Goal: Task Accomplishment & Management: Use online tool/utility

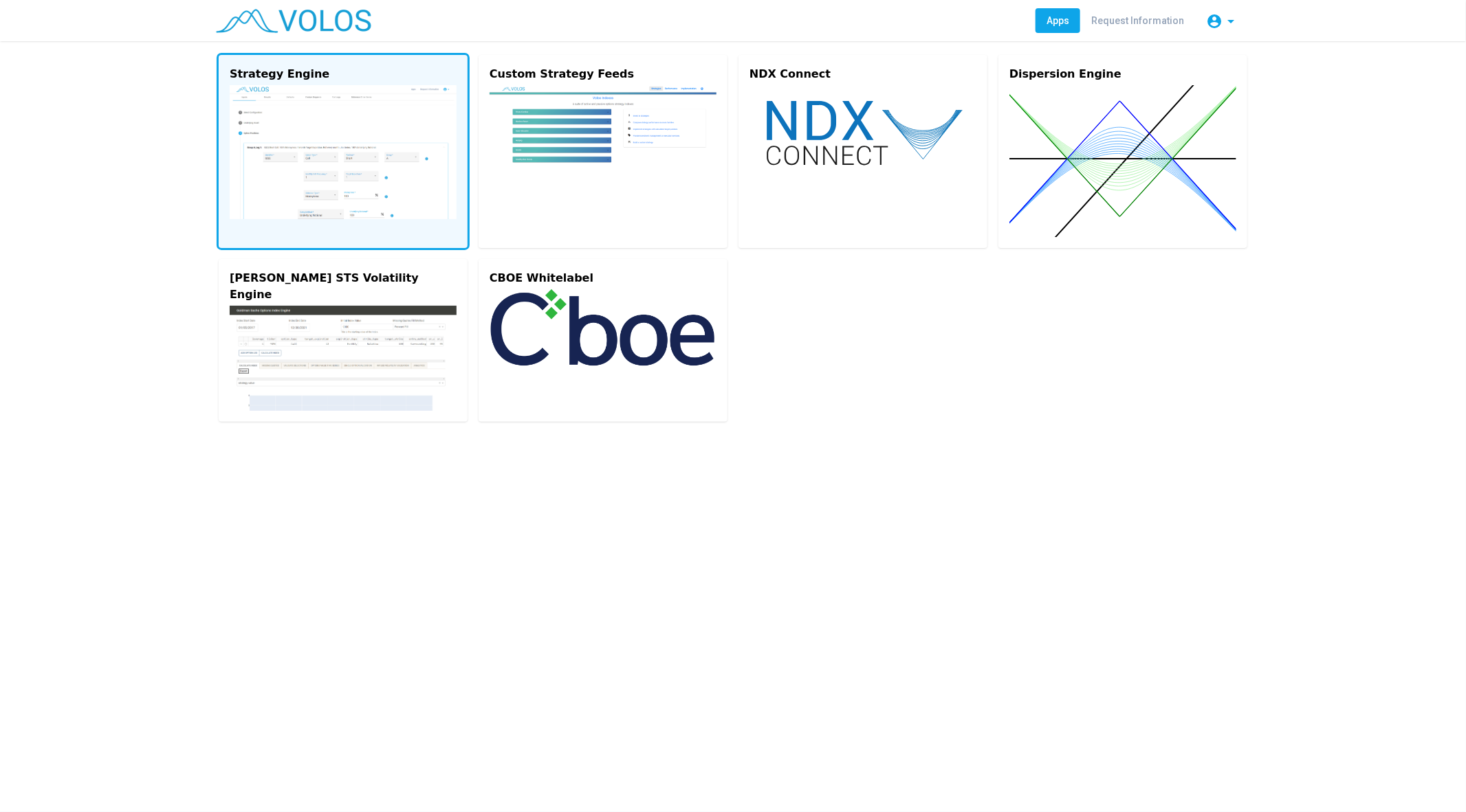
click at [331, 148] on img at bounding box center [343, 152] width 227 height 134
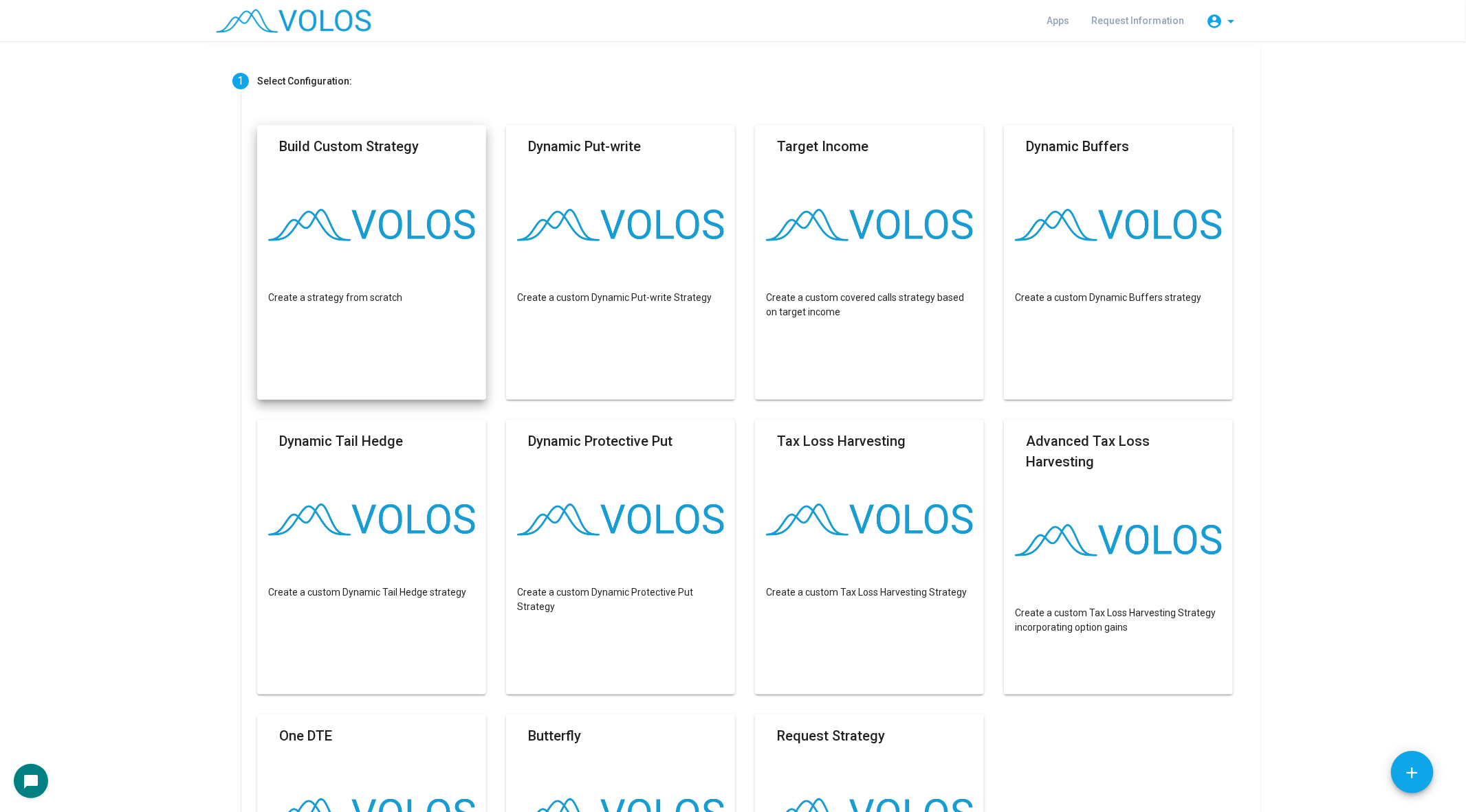
scroll to position [74, 0]
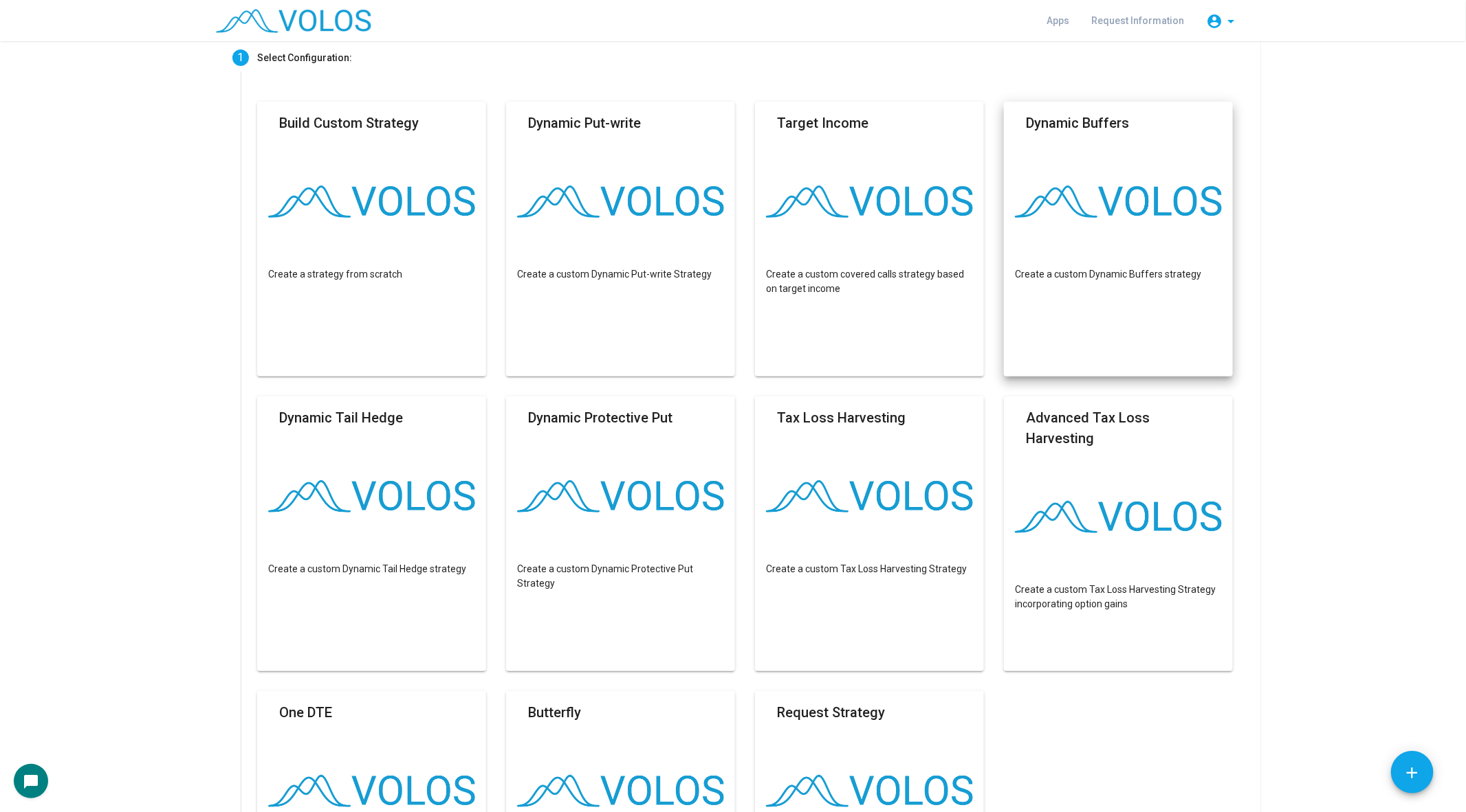
click at [1094, 237] on mat-card "Dynamic Buffers Create a custom Dynamic Buffers strategy" at bounding box center [1118, 239] width 229 height 275
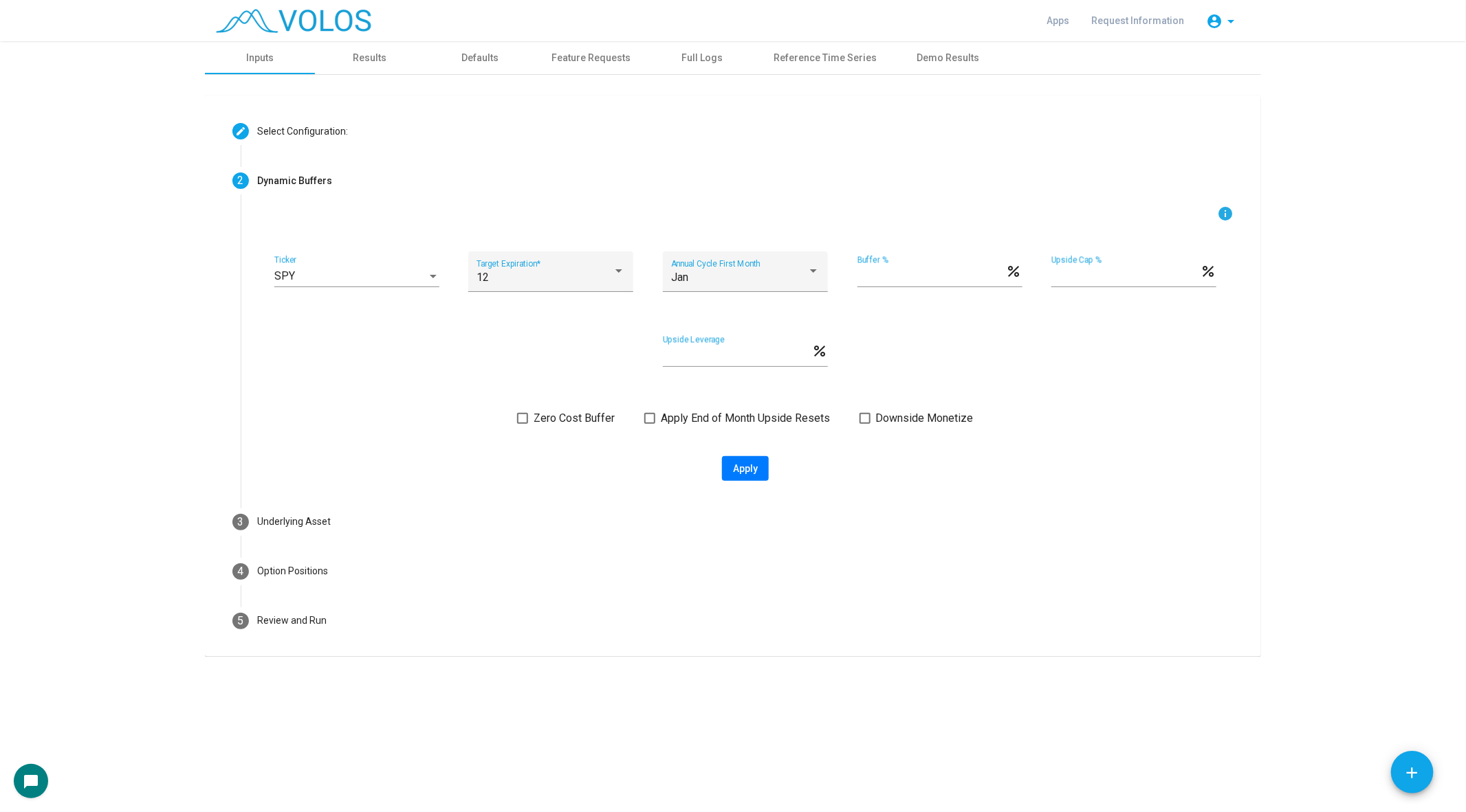
click at [369, 284] on div "SPY Ticker" at bounding box center [356, 272] width 165 height 31
click at [345, 360] on span "IWM" at bounding box center [356, 370] width 165 height 33
click at [569, 271] on div "12" at bounding box center [544, 277] width 136 height 12
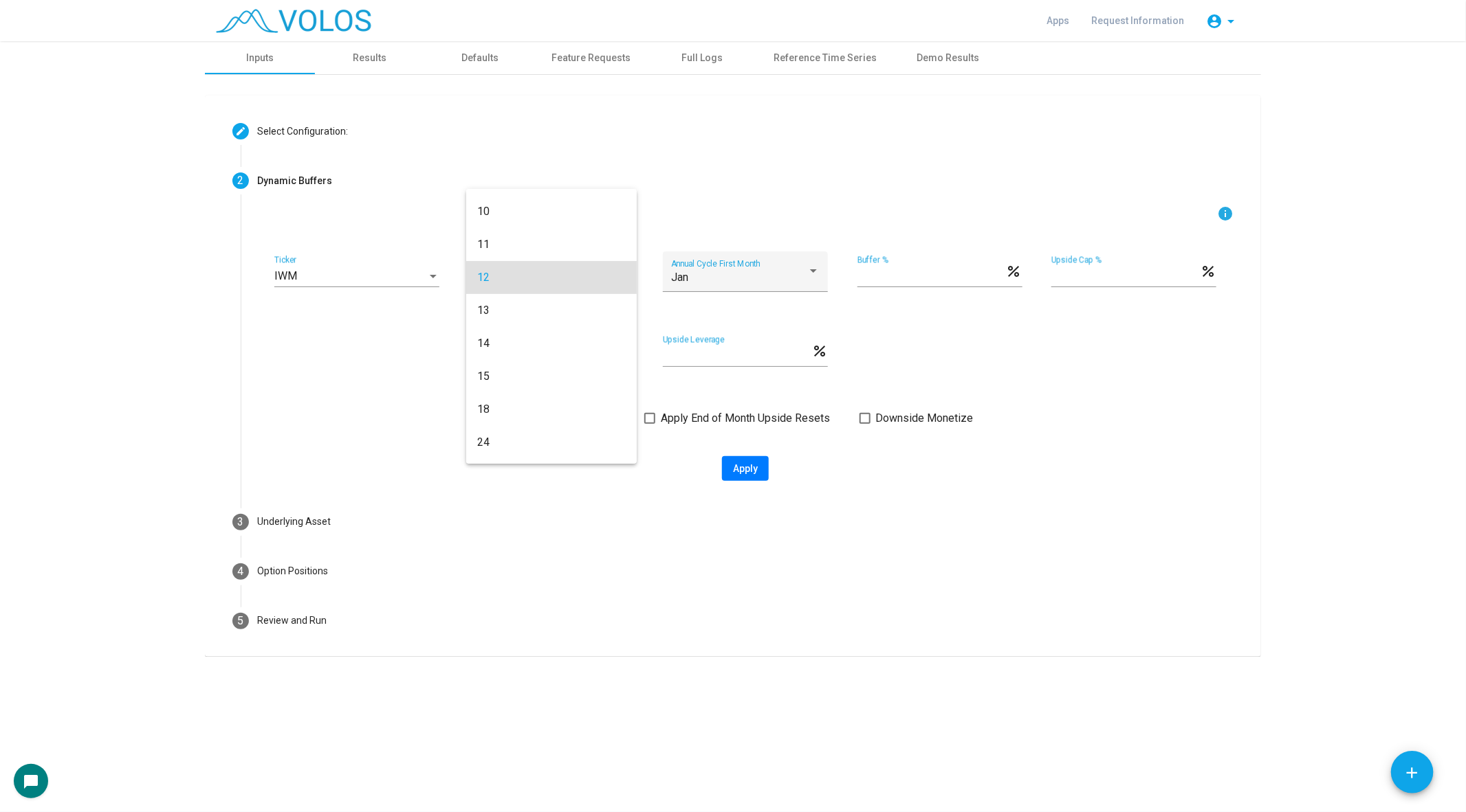
click at [569, 271] on span "12" at bounding box center [551, 278] width 148 height 33
click at [783, 270] on div "Jan Annual Cycle First Month" at bounding box center [745, 276] width 148 height 32
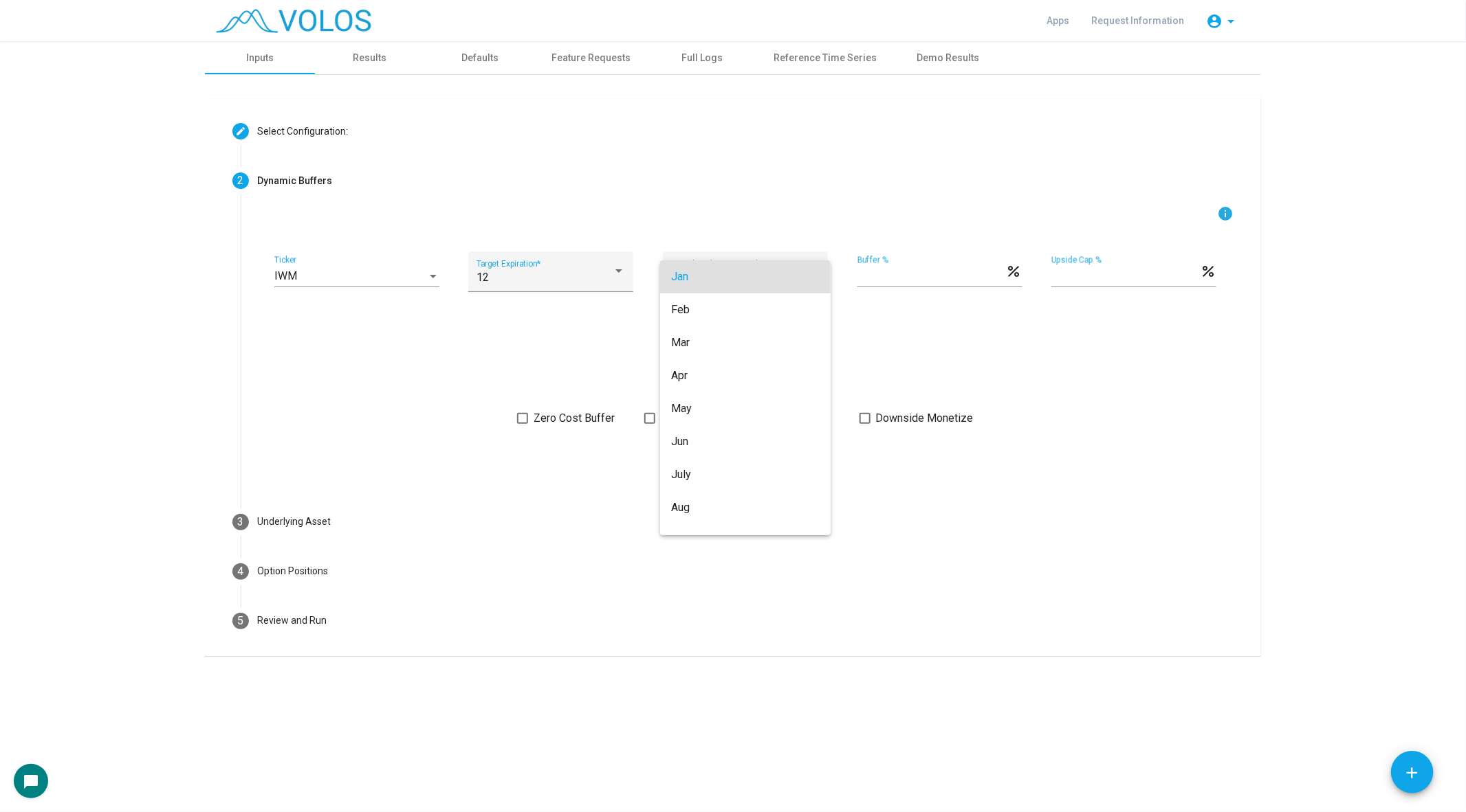
click at [1068, 348] on div at bounding box center [733, 406] width 1466 height 812
click at [520, 421] on span at bounding box center [522, 419] width 11 height 11
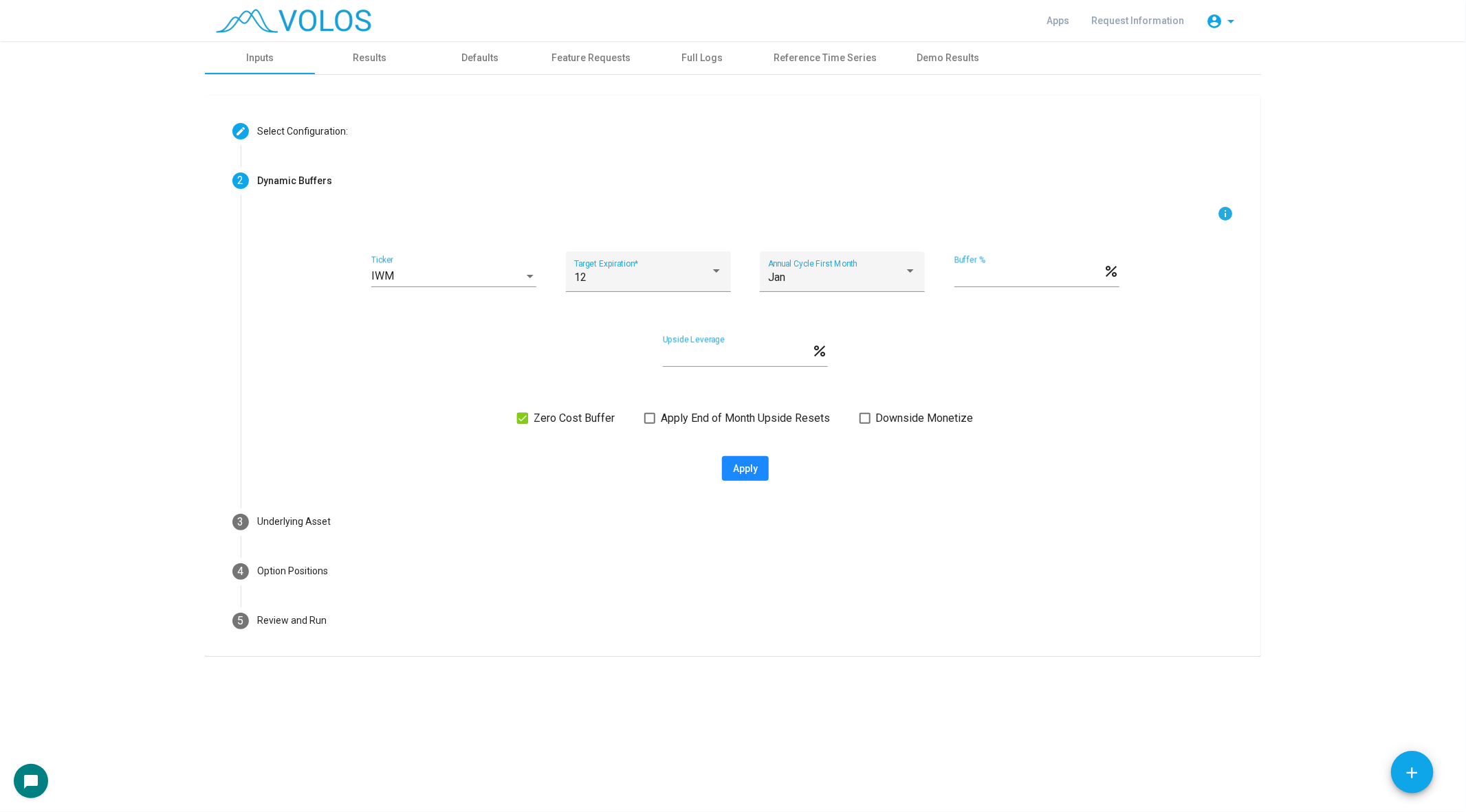
click at [744, 467] on span "Apply" at bounding box center [745, 468] width 25 height 11
type input "**********"
type textarea "**********"
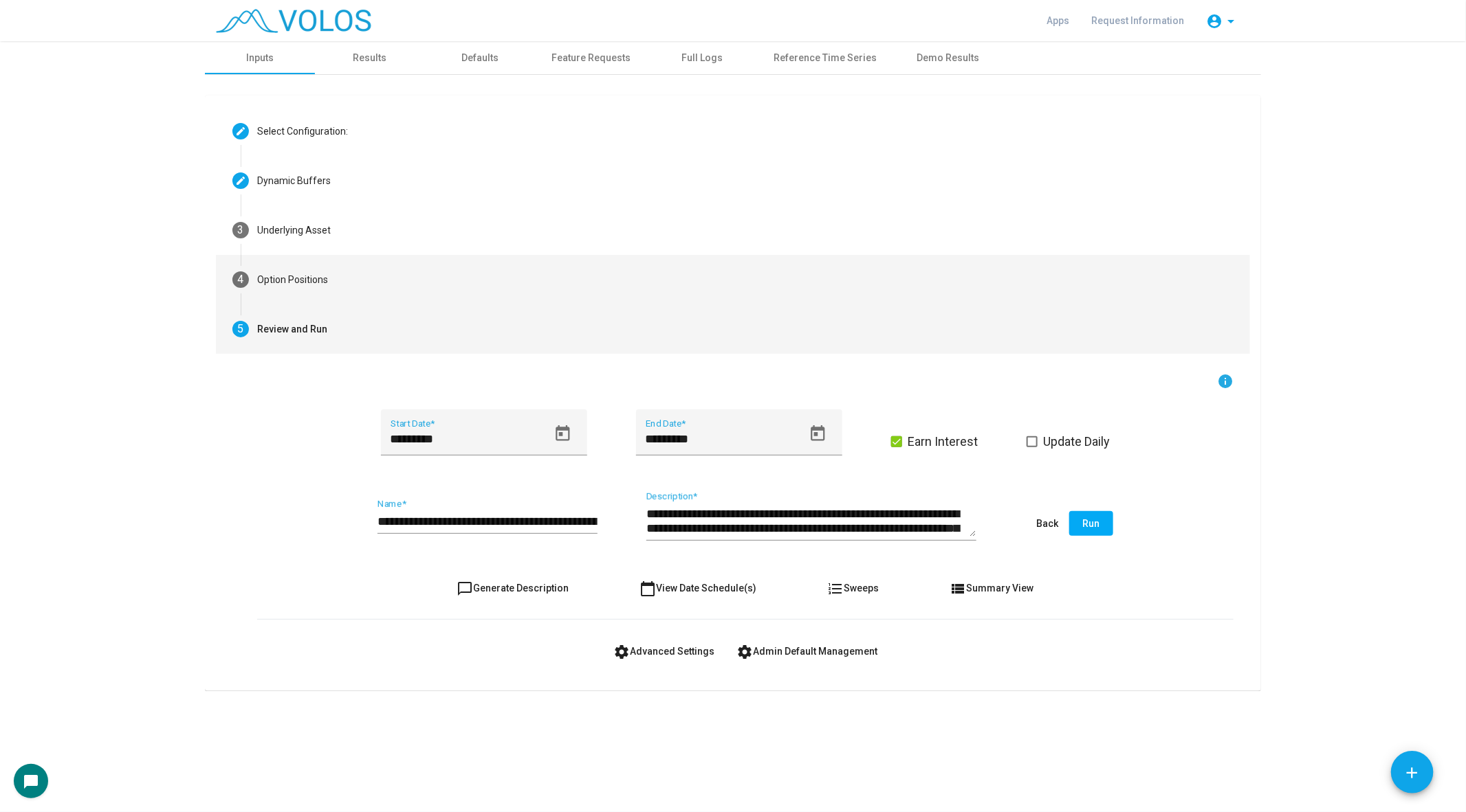
click at [459, 269] on mat-step-header "4 Option Positions" at bounding box center [733, 280] width 1034 height 50
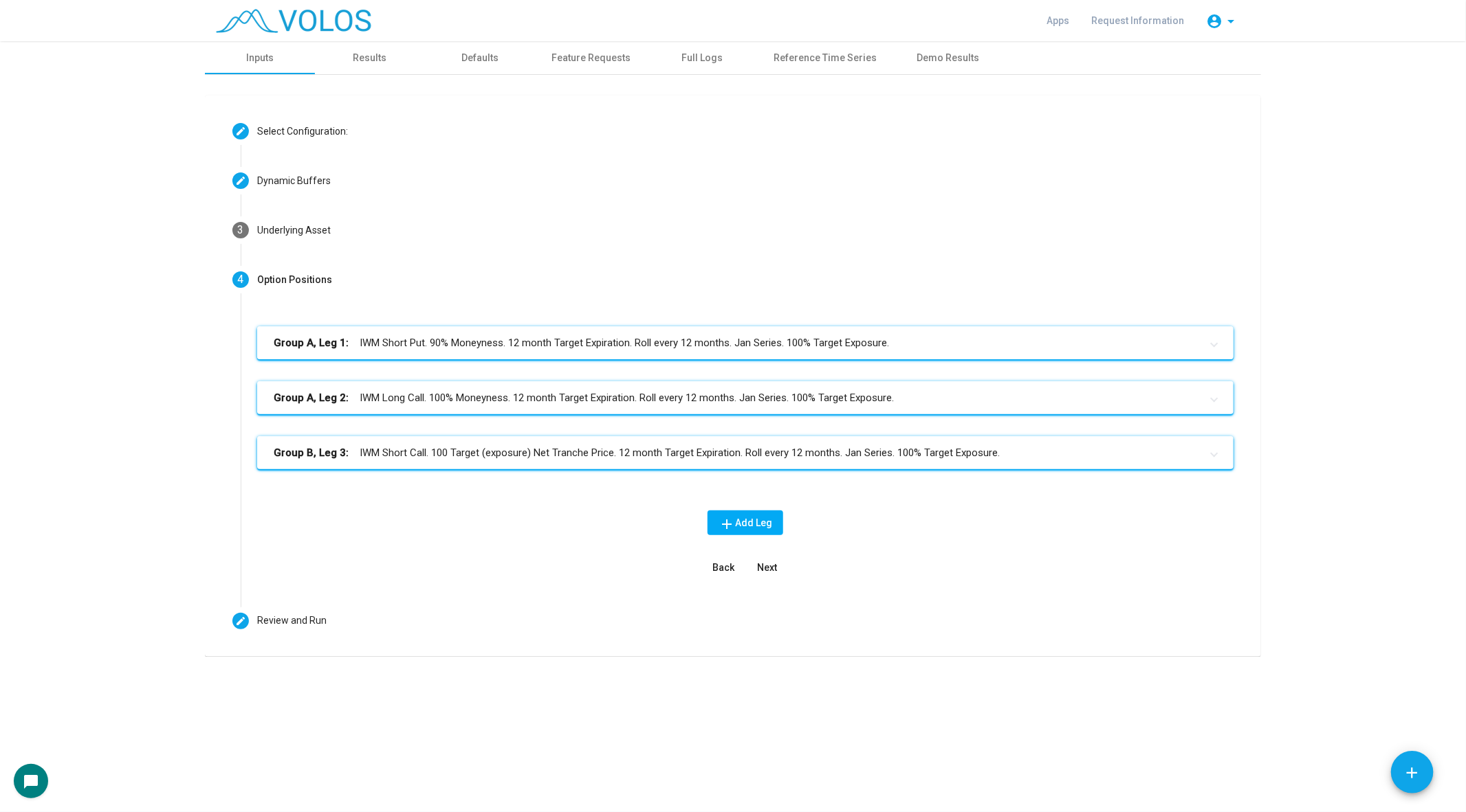
click at [462, 339] on mat-panel-title "Group A, Leg 1: IWM Short Put. 90% Moneyness. 12 month Target Expiration. Roll …" at bounding box center [736, 343] width 927 height 16
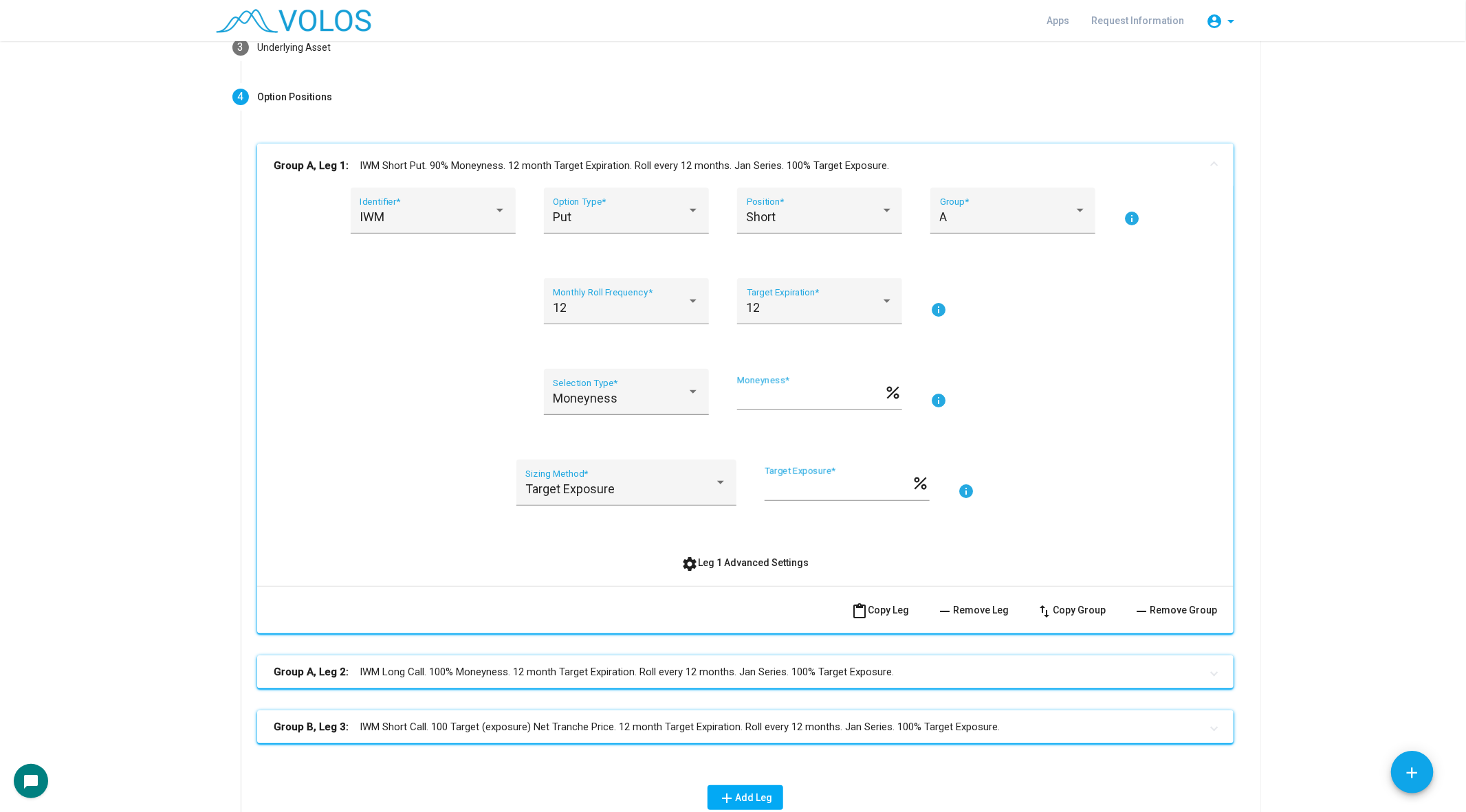
scroll to position [186, 0]
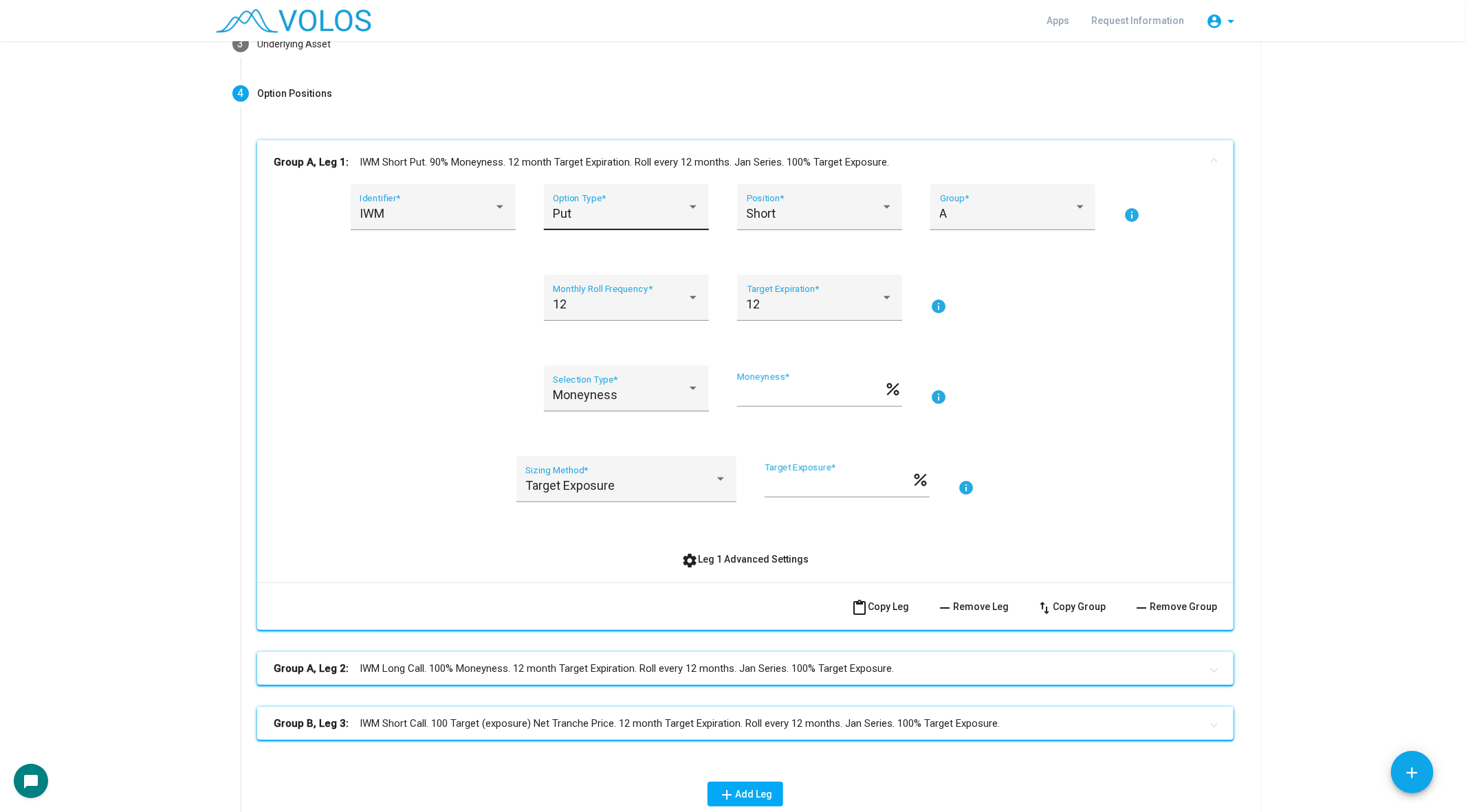
click at [638, 207] on div "Put" at bounding box center [620, 214] width 134 height 14
click at [638, 207] on span "Put" at bounding box center [627, 213] width 146 height 37
click at [847, 207] on div "Short" at bounding box center [814, 214] width 134 height 14
click at [1035, 268] on div at bounding box center [733, 406] width 1466 height 812
click at [995, 219] on div "A" at bounding box center [1007, 214] width 134 height 14
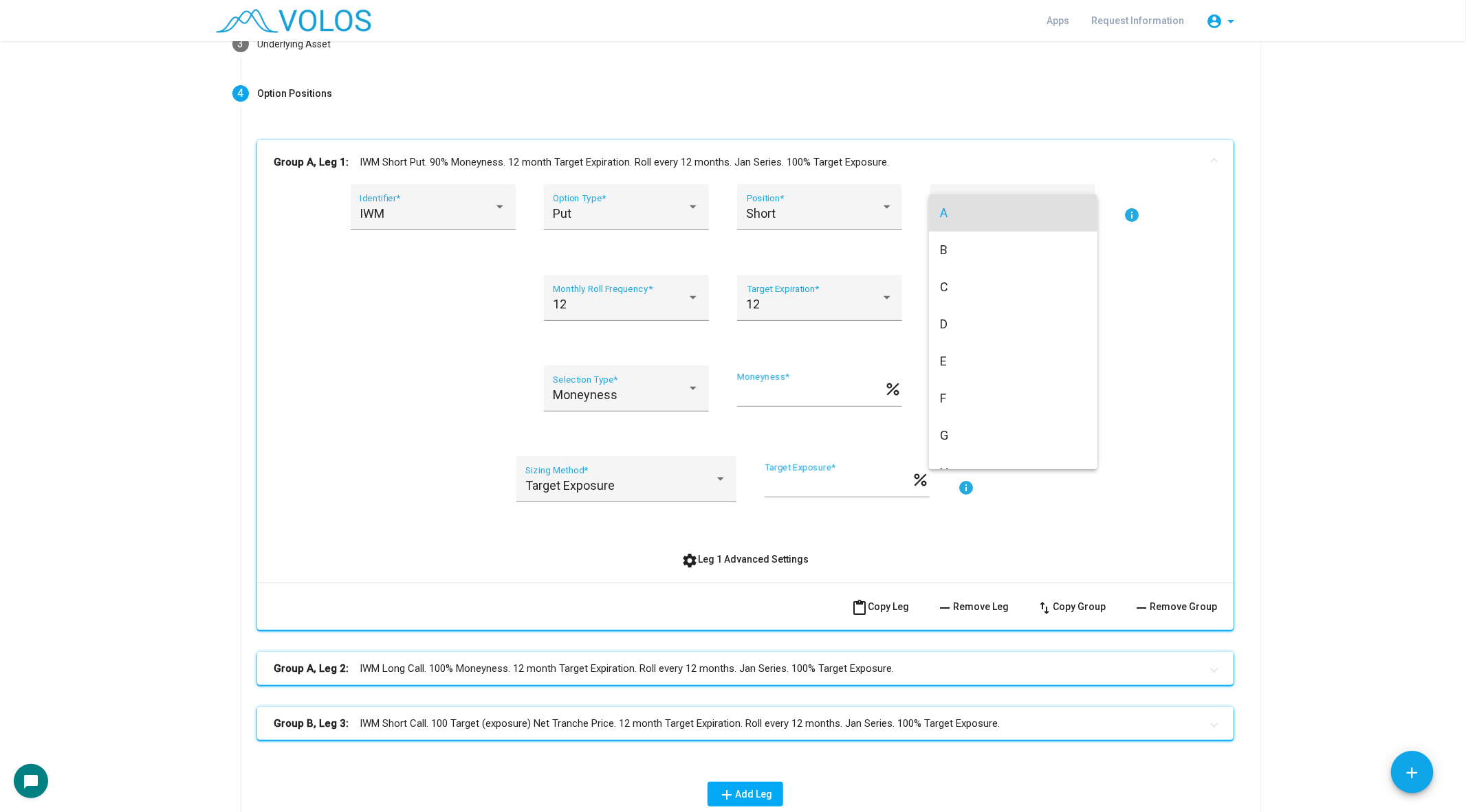
click at [1010, 168] on div at bounding box center [733, 406] width 1466 height 812
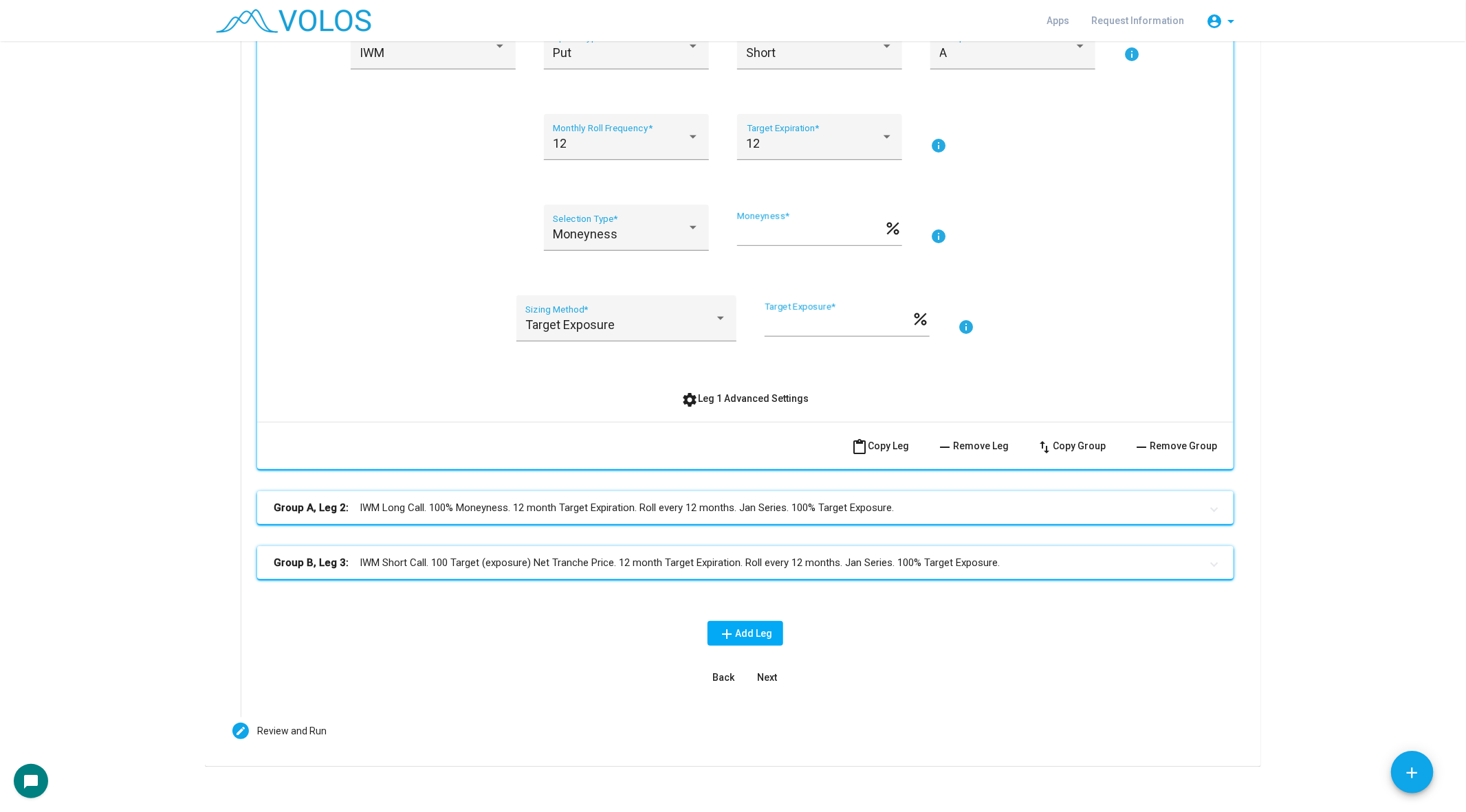
scroll to position [348, 0]
click at [644, 149] on div "12" at bounding box center [620, 143] width 134 height 14
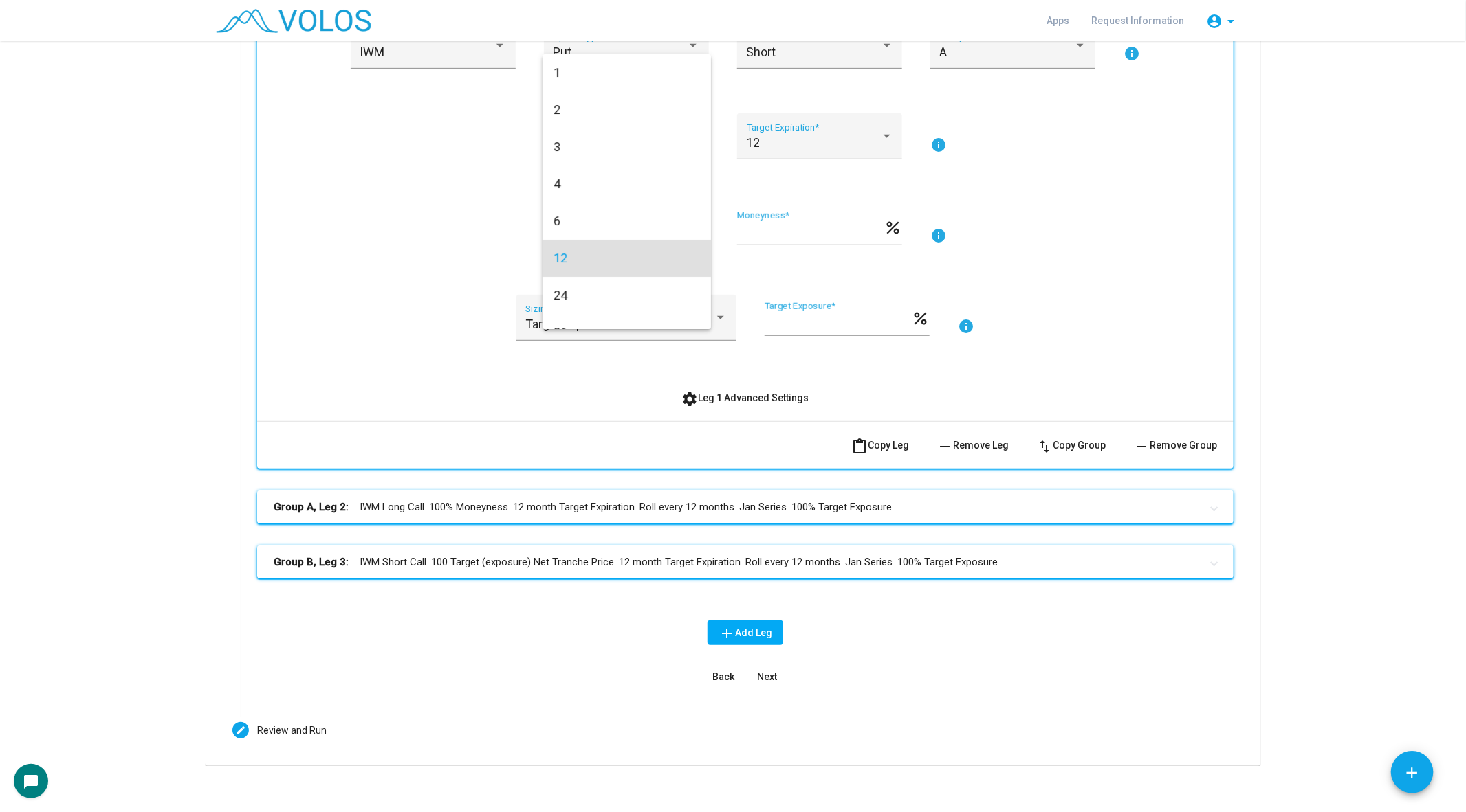
scroll to position [96, 0]
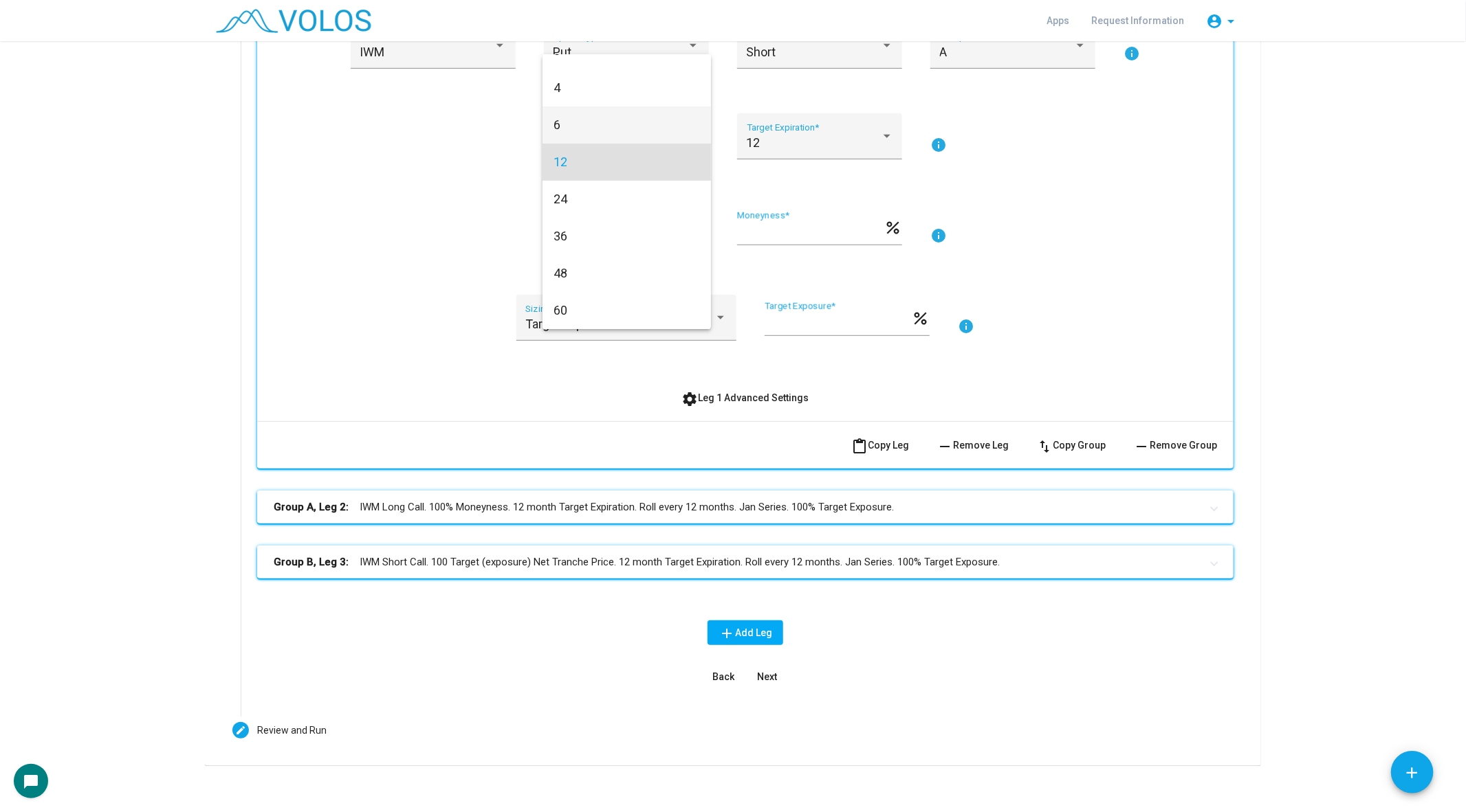
click at [616, 135] on span "6" at bounding box center [627, 125] width 146 height 37
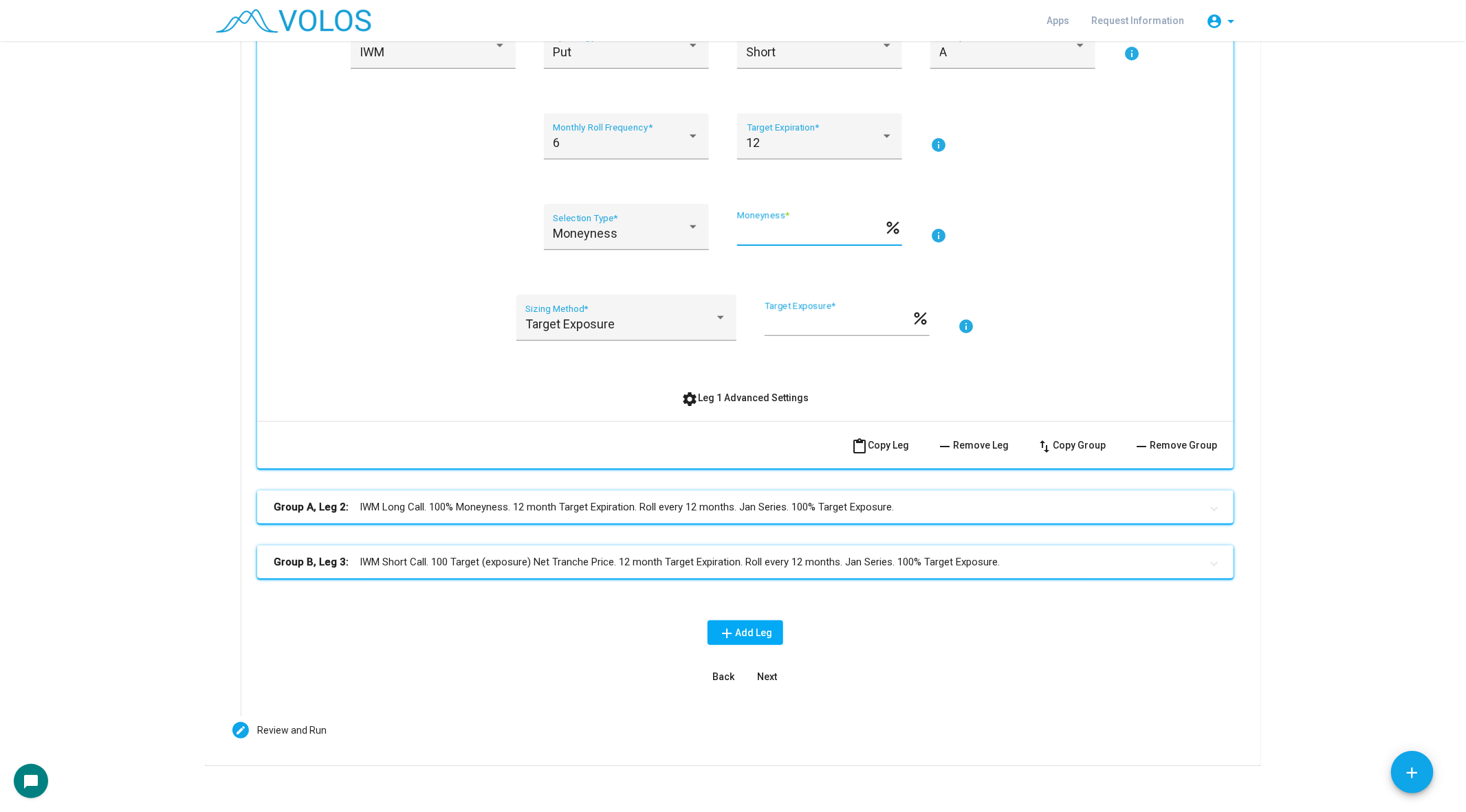
drag, startPoint x: 779, startPoint y: 233, endPoint x: 710, endPoint y: 233, distance: 69.0
click at [710, 233] on div "Moneyness Selection Type * ** Moneyness * percent info" at bounding box center [745, 235] width 944 height 63
click at [698, 226] on div at bounding box center [693, 227] width 12 height 14
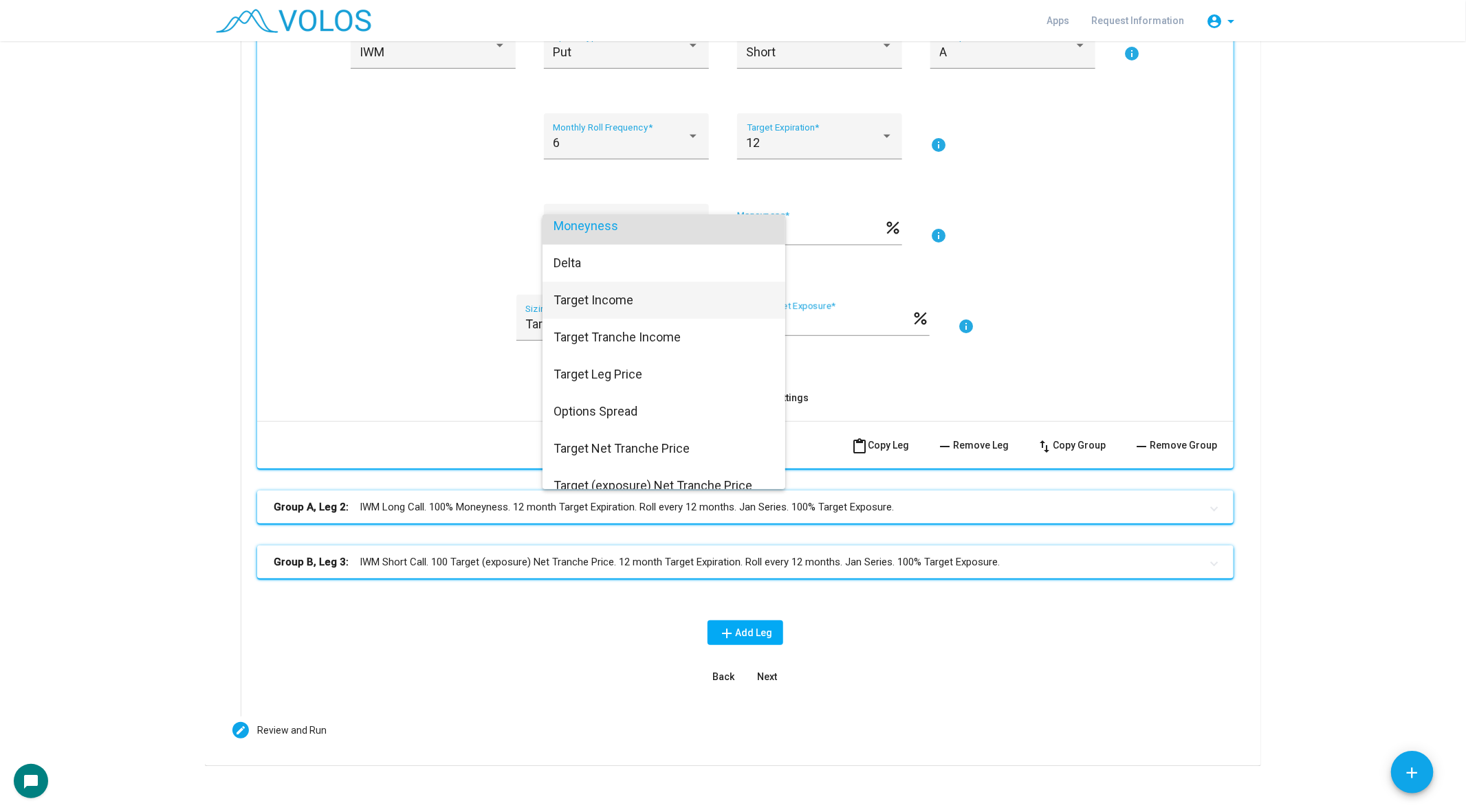
scroll to position [0, 0]
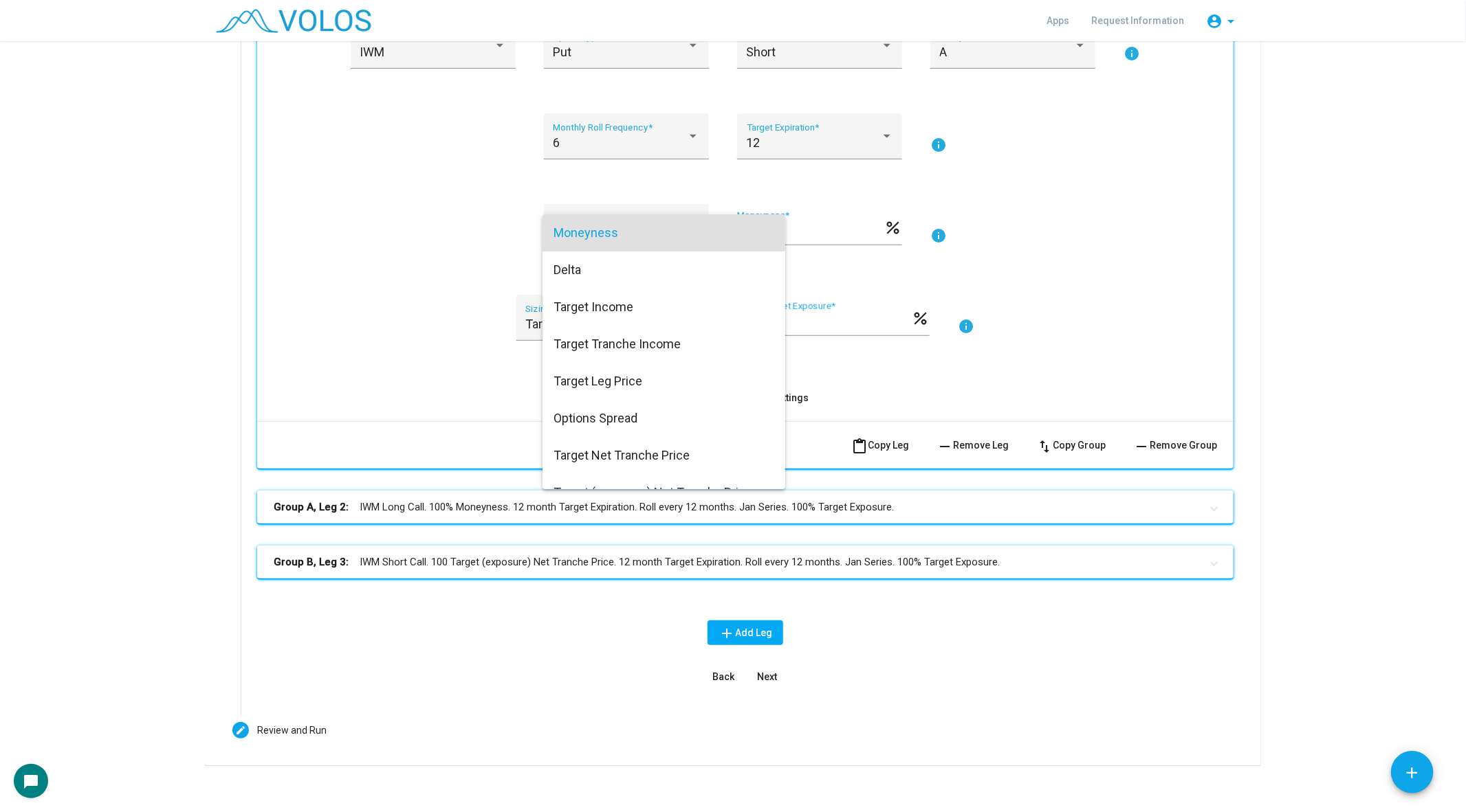
click at [442, 348] on div at bounding box center [733, 406] width 1466 height 812
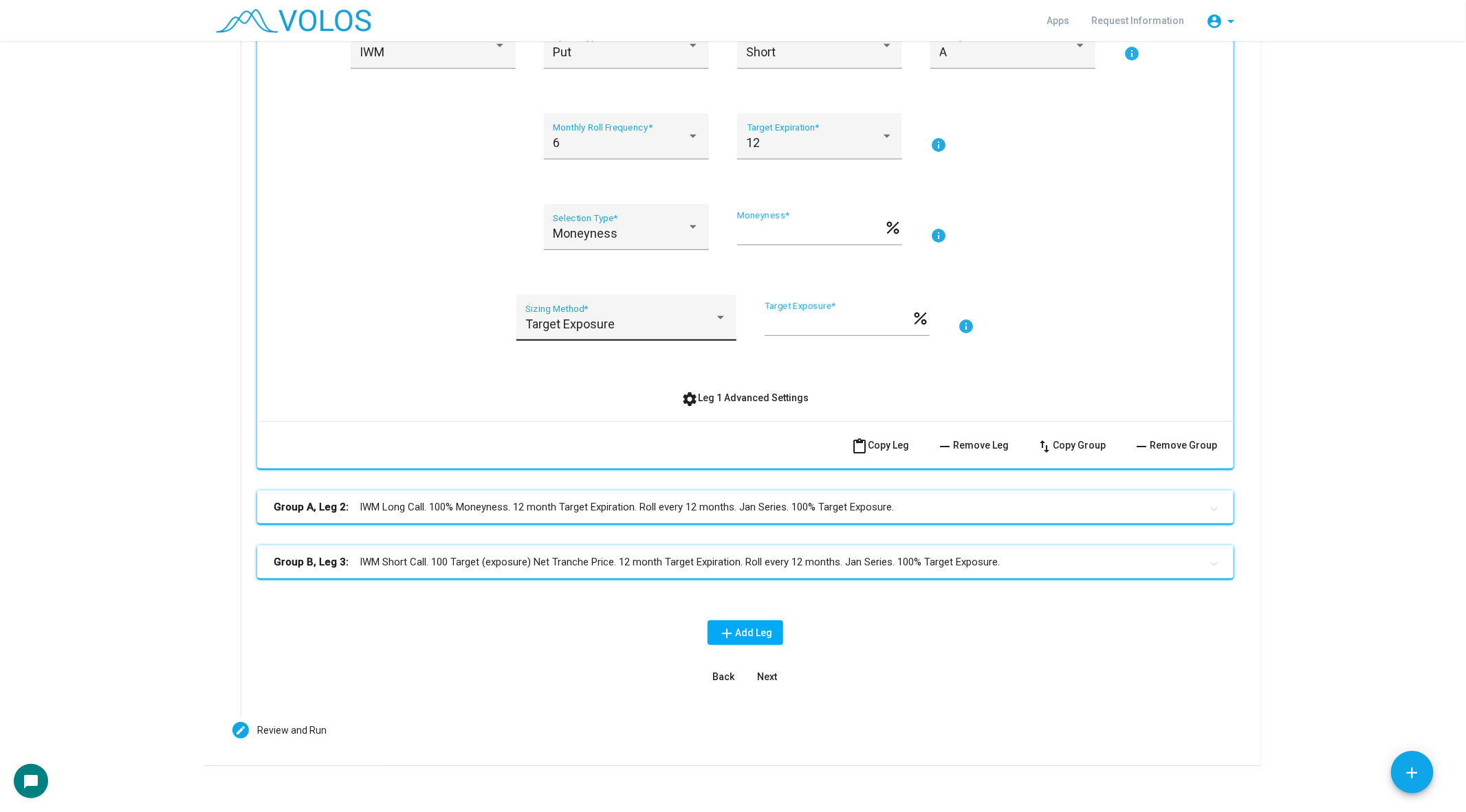
click at [638, 324] on div "Target Exposure" at bounding box center [620, 324] width 189 height 14
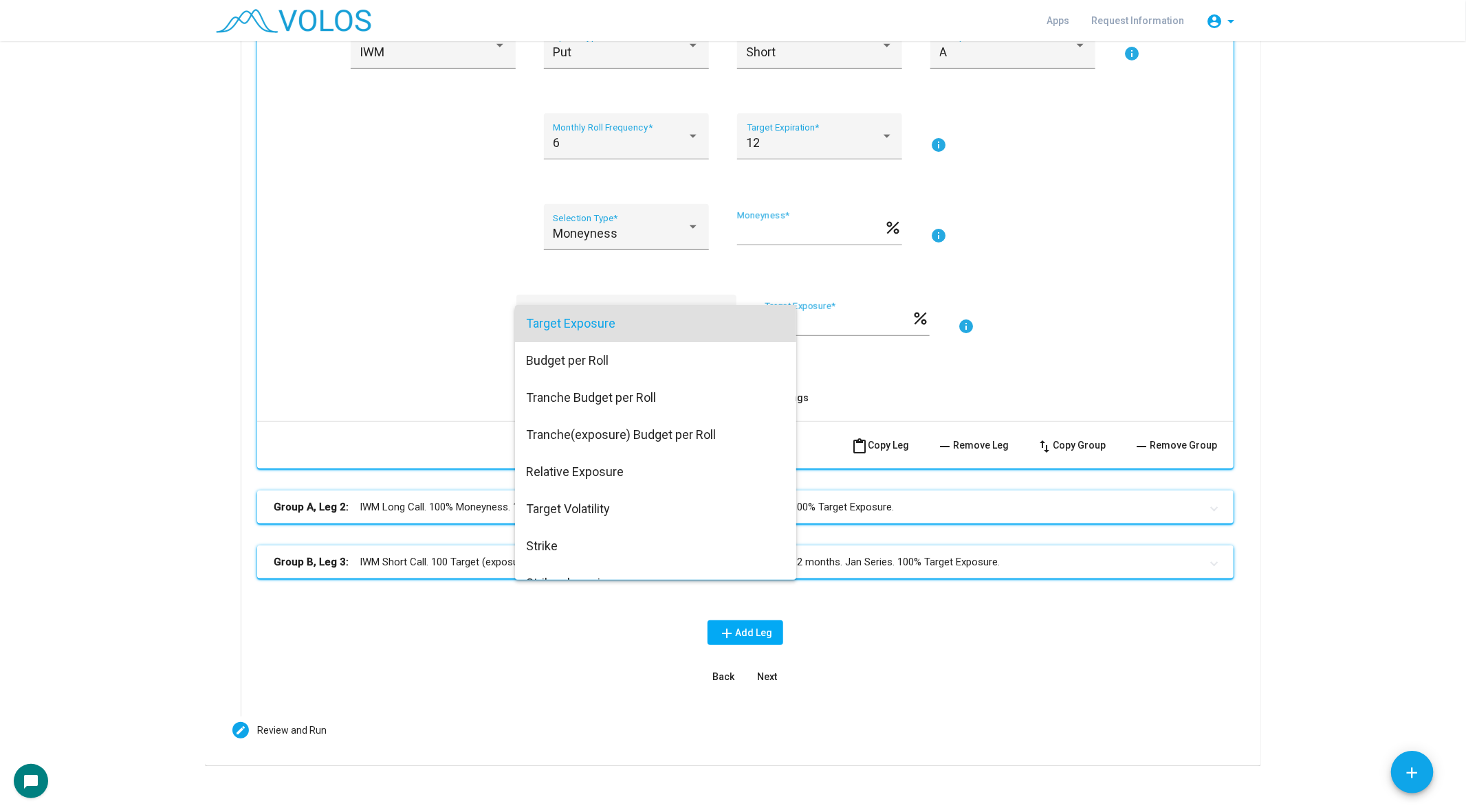
click at [607, 324] on span "Target Exposure" at bounding box center [656, 324] width 260 height 37
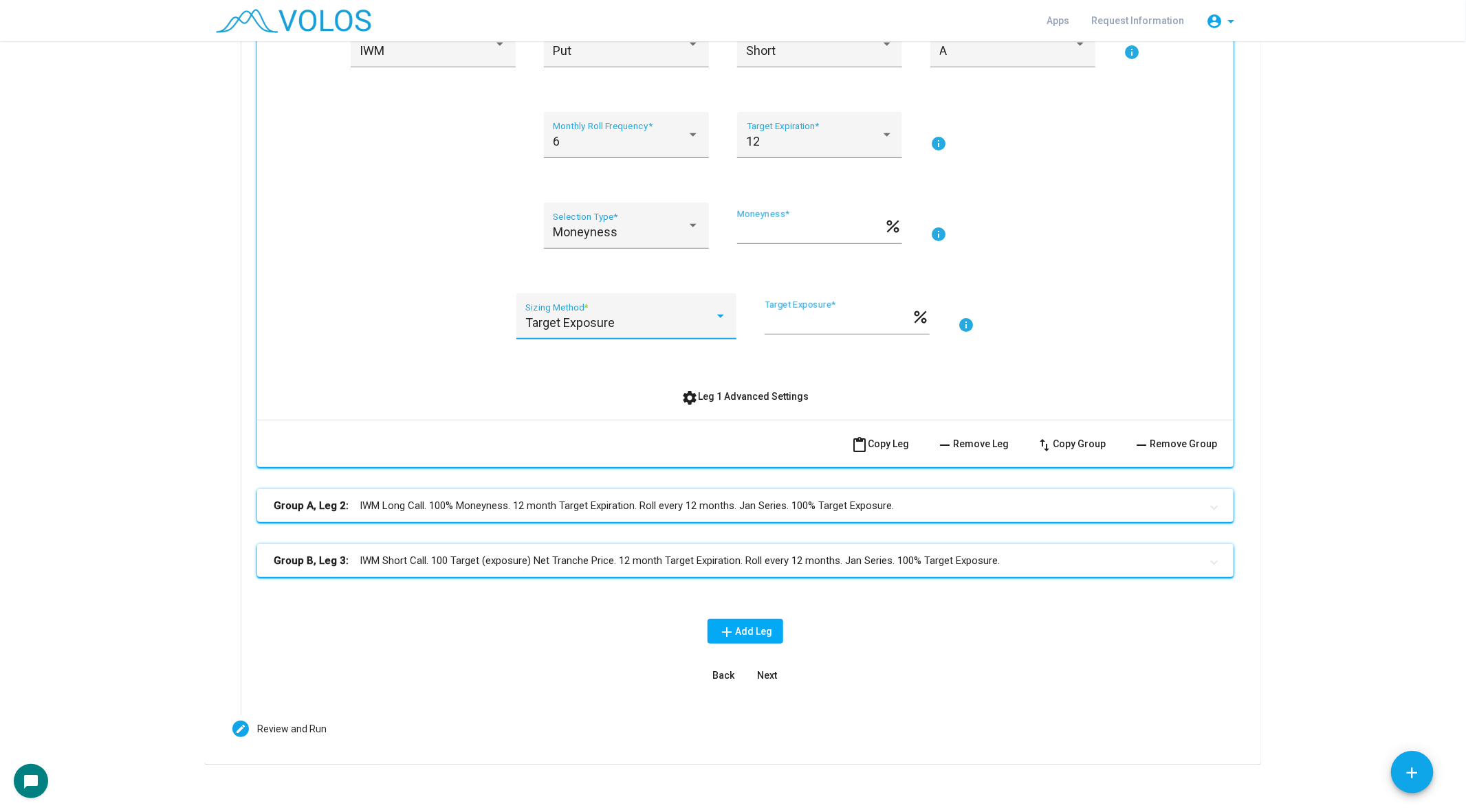
scroll to position [355, 0]
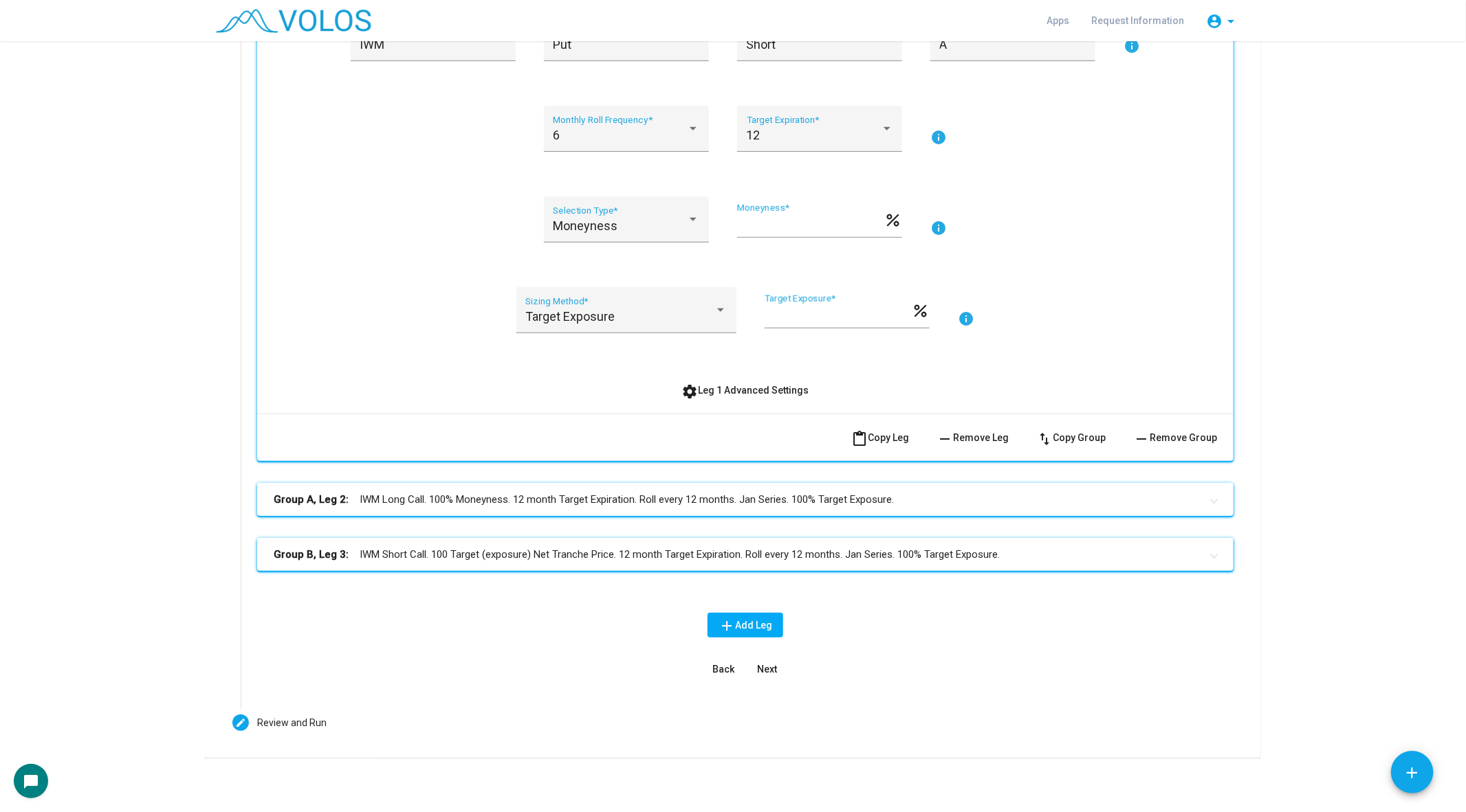
click at [632, 510] on mat-expansion-panel-header "Group A, Leg 2: IWM Long Call. 100% Moneyness. 12 month Target Expiration. Roll…" at bounding box center [745, 499] width 976 height 33
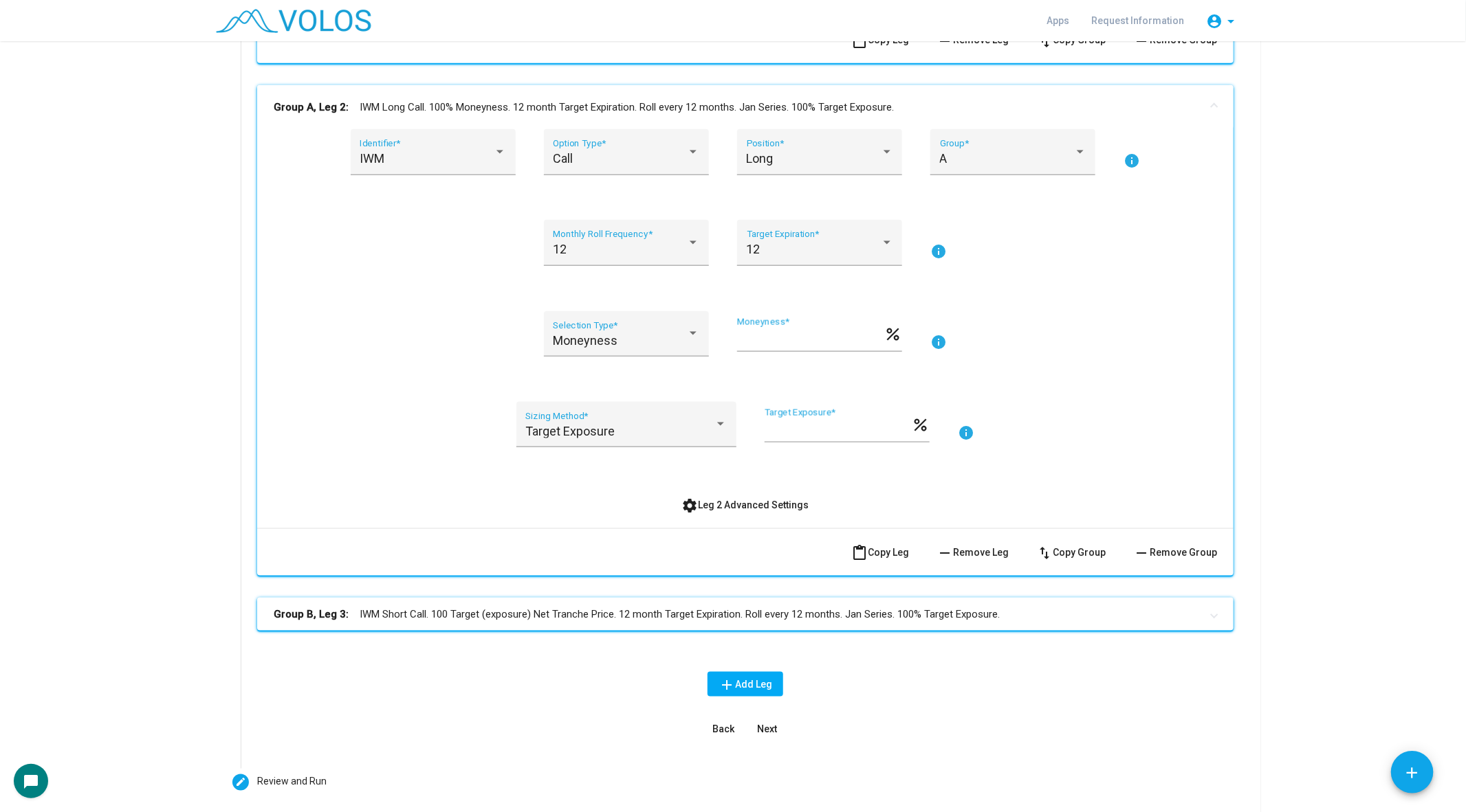
scroll to position [762, 0]
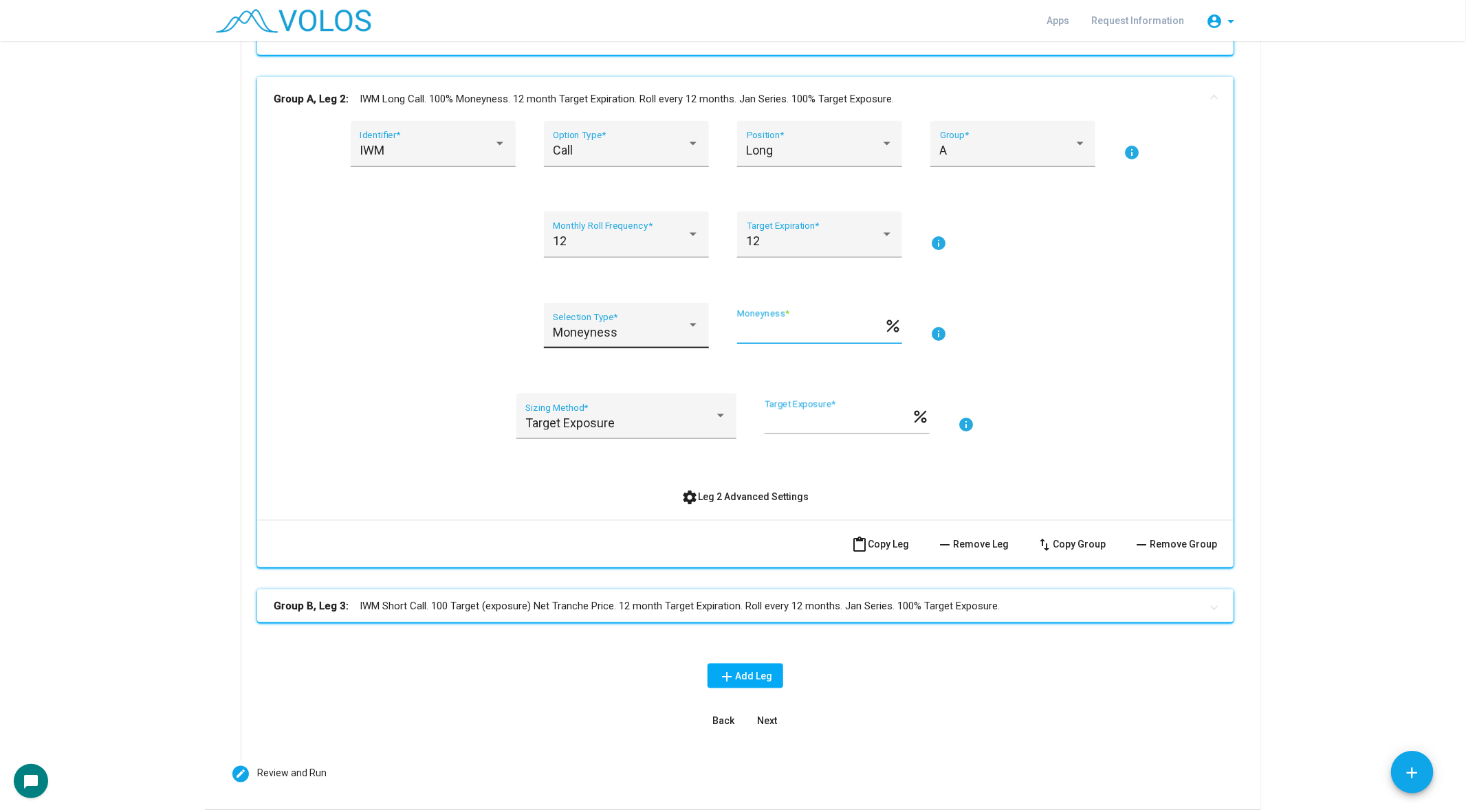
drag, startPoint x: 773, startPoint y: 331, endPoint x: 698, endPoint y: 331, distance: 75.0
click at [698, 331] on div "Moneyness Selection Type * *** Moneyness * percent info" at bounding box center [745, 334] width 944 height 63
click at [545, 608] on mat-panel-title "Group B, Leg 3: IWM Short Call. 100 Target (exposure) Net Tranche Price. 12 mon…" at bounding box center [736, 606] width 927 height 16
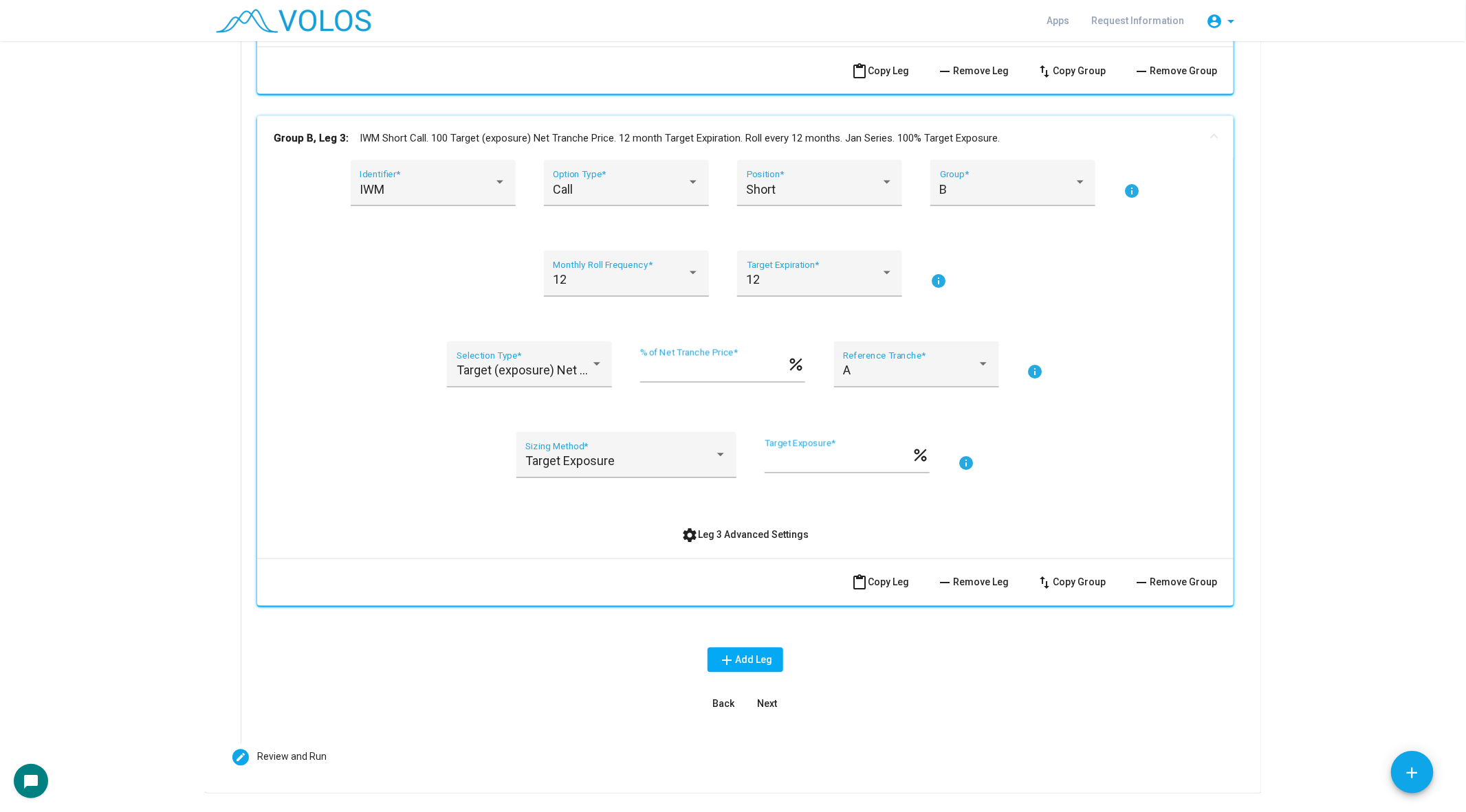
scroll to position [1252, 0]
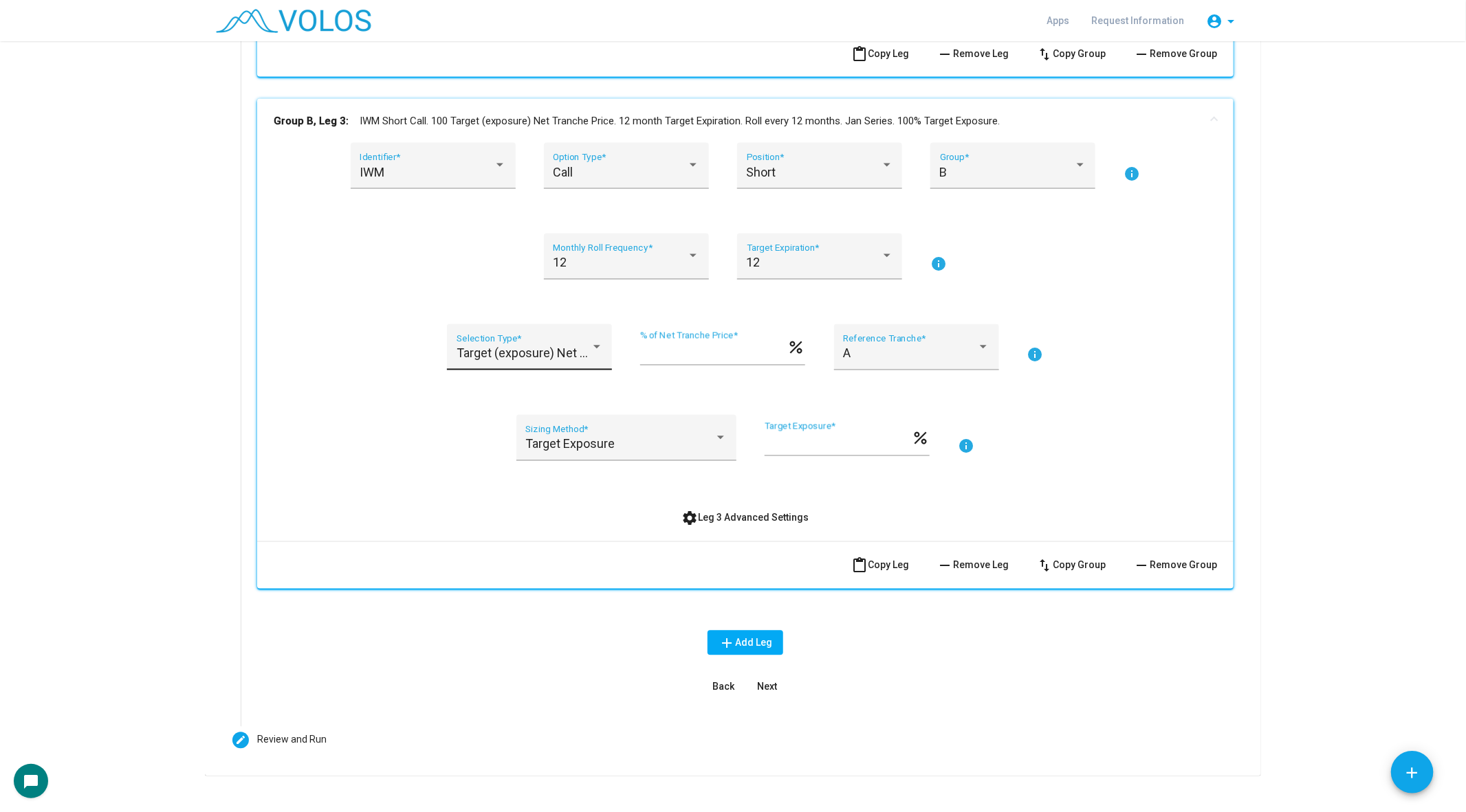
click at [550, 352] on span "Target (exposure) Net Tranche Price" at bounding box center [556, 353] width 199 height 14
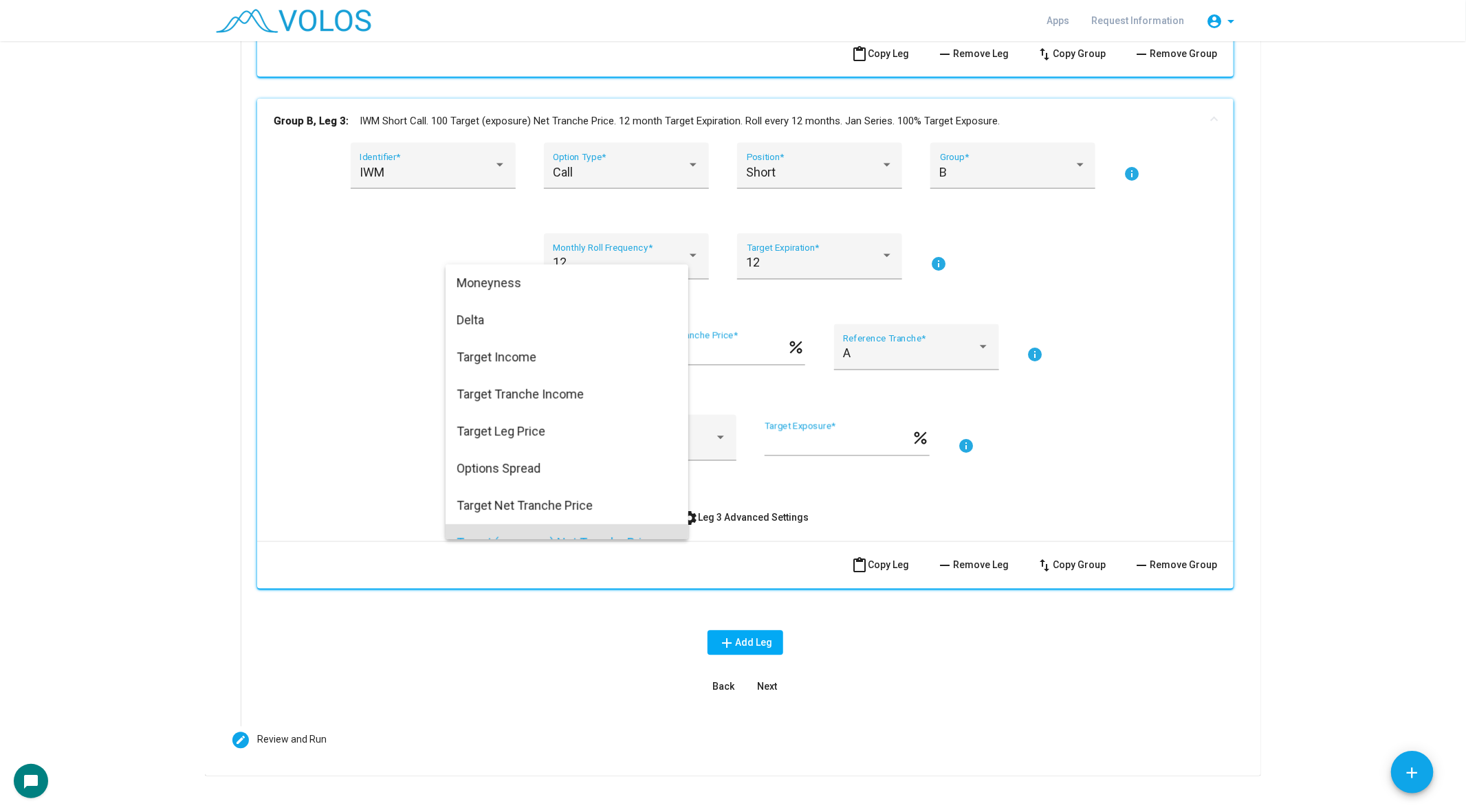
scroll to position [132, 0]
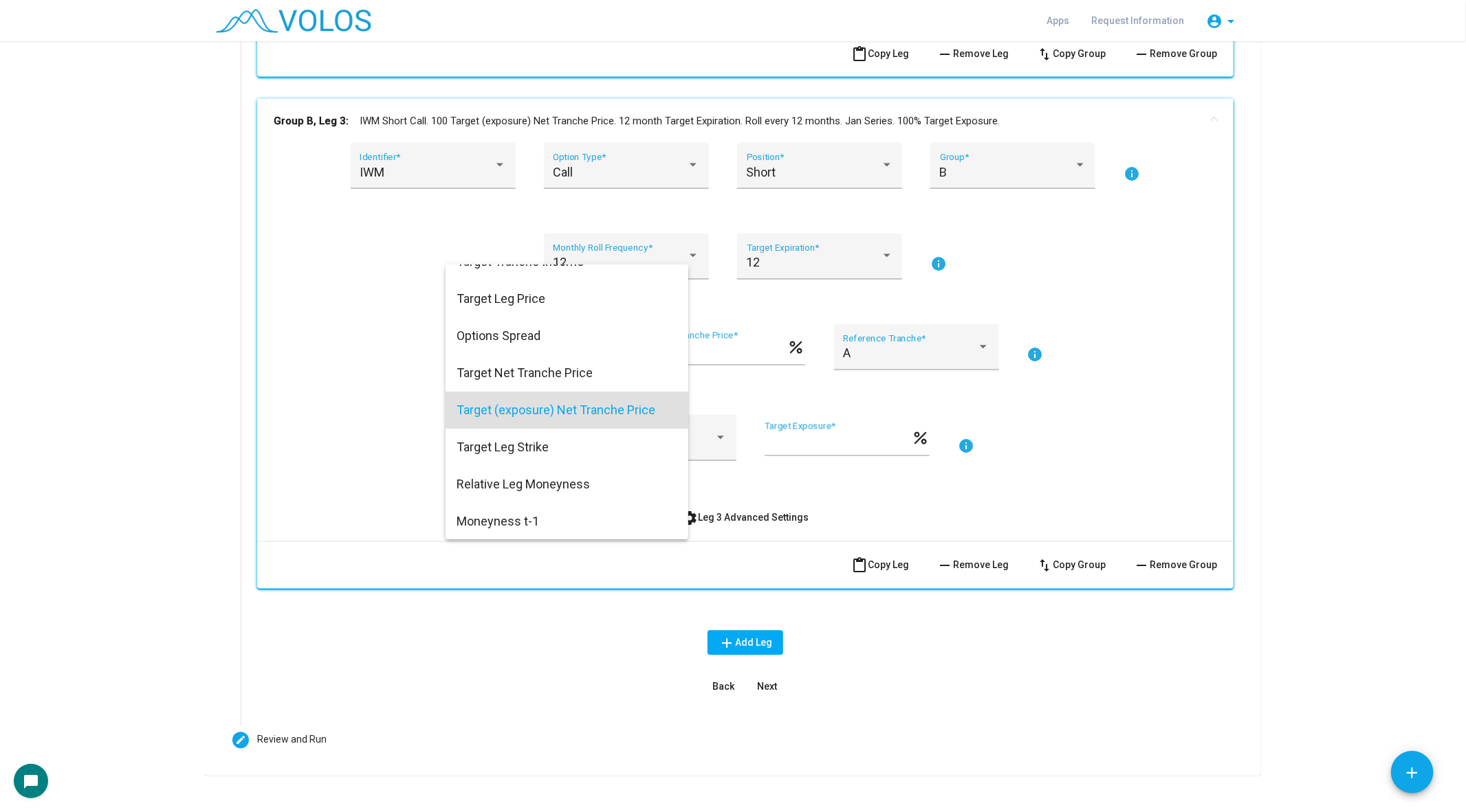
click at [518, 413] on span "Target (exposure) Net Tranche Price" at bounding box center [567, 410] width 221 height 37
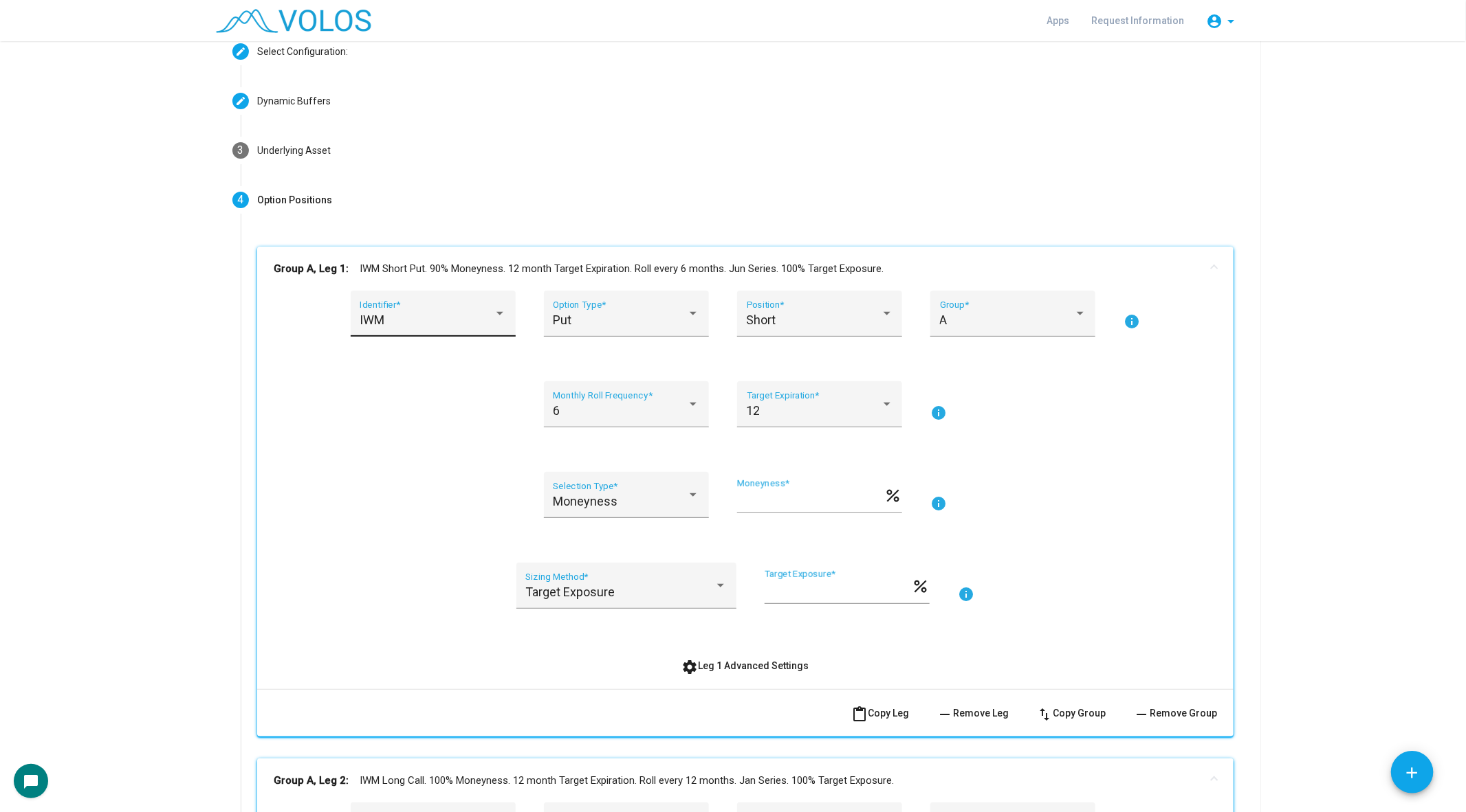
scroll to position [0, 0]
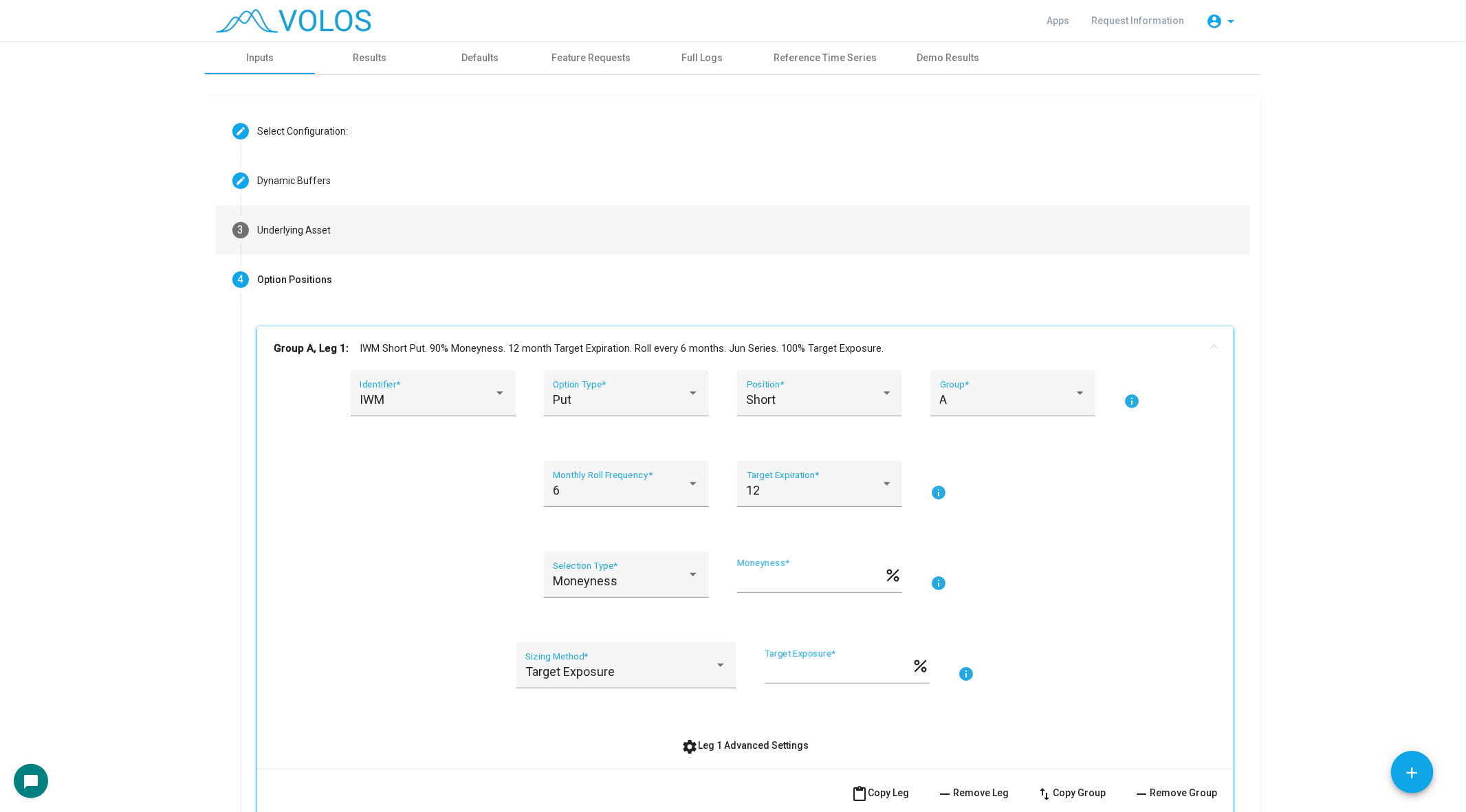
click at [299, 241] on mat-step-header "3 Underlying Asset" at bounding box center [733, 230] width 1034 height 50
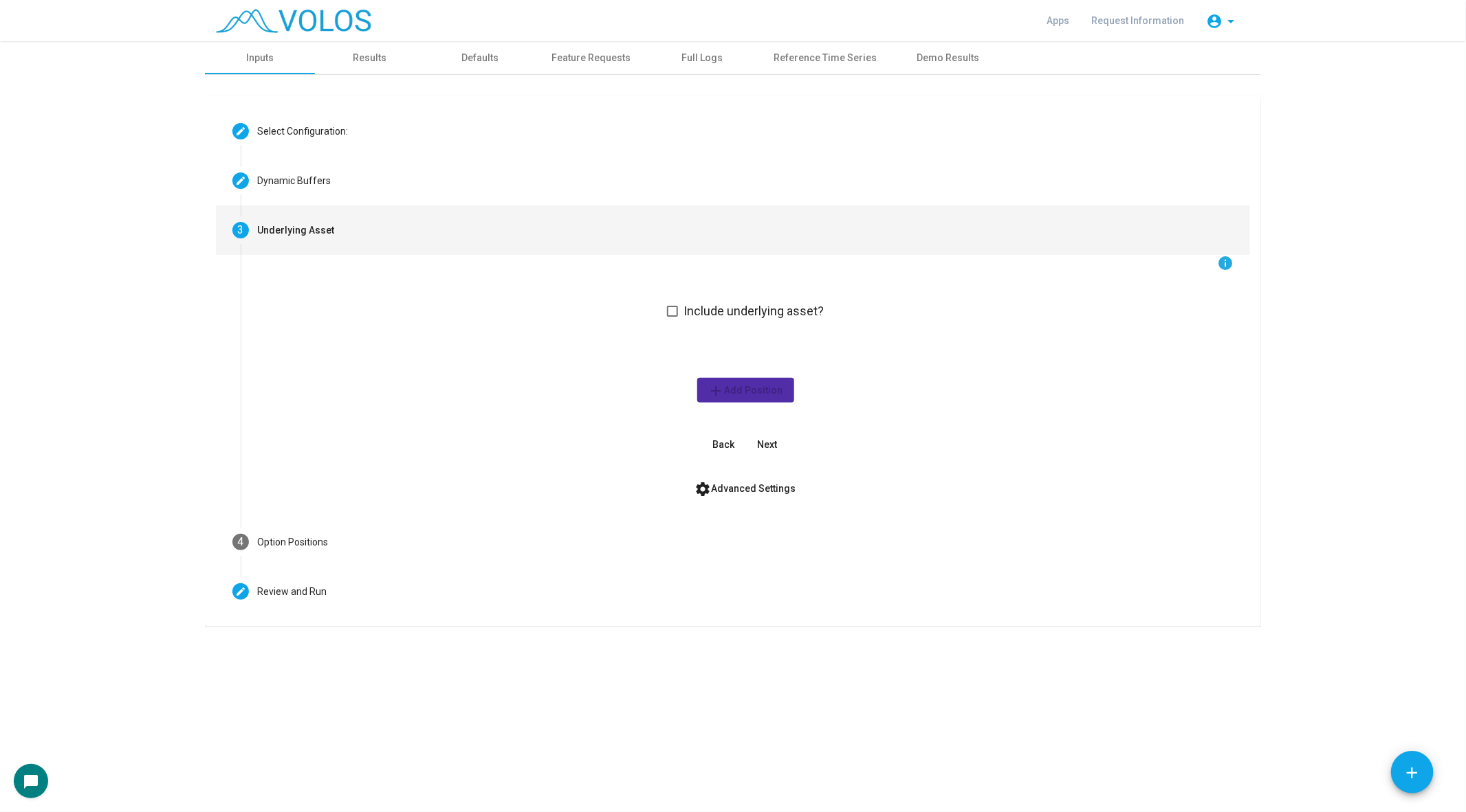
click at [674, 307] on span at bounding box center [672, 311] width 11 height 11
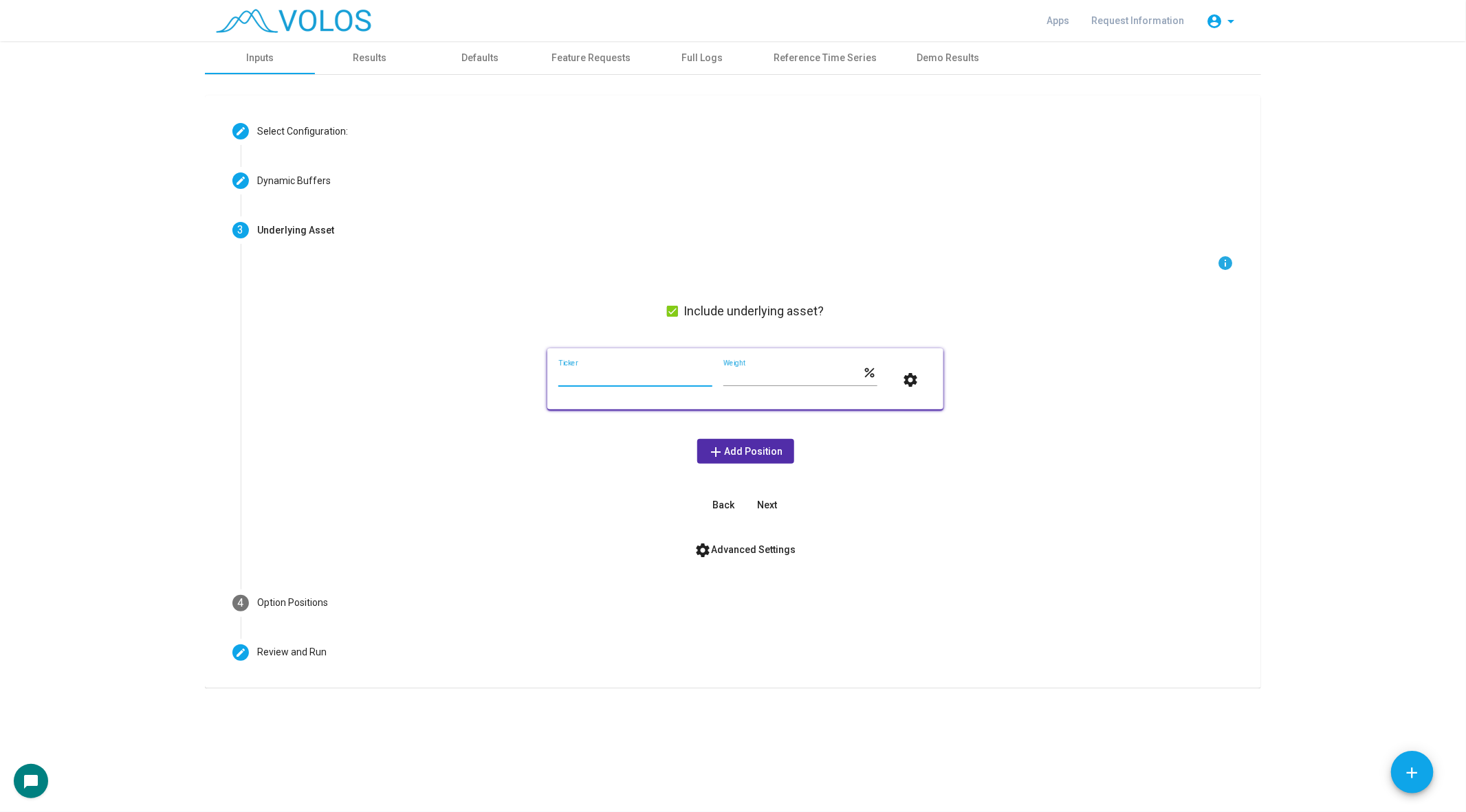
click at [618, 372] on input "Ticker" at bounding box center [635, 377] width 154 height 11
type input "***"
click at [741, 449] on span "add Add Position" at bounding box center [745, 451] width 75 height 11
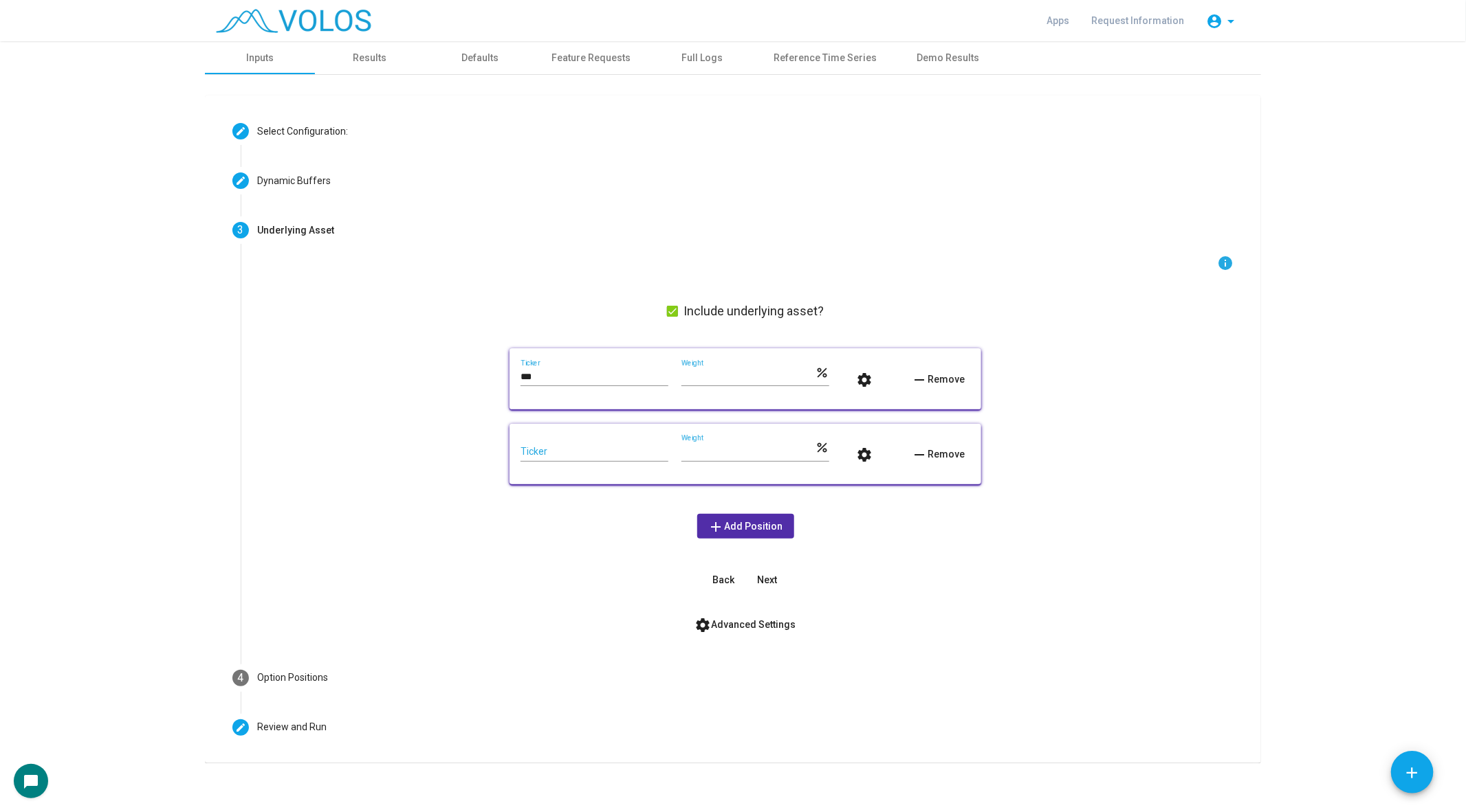
click at [562, 451] on input "Ticker" at bounding box center [594, 452] width 148 height 11
type input "***"
drag, startPoint x: 714, startPoint y: 450, endPoint x: 647, endPoint y: 450, distance: 67.0
click at [647, 450] on div "*** Ticker *** Weight percent settings remove Remove" at bounding box center [745, 455] width 449 height 39
type input "**"
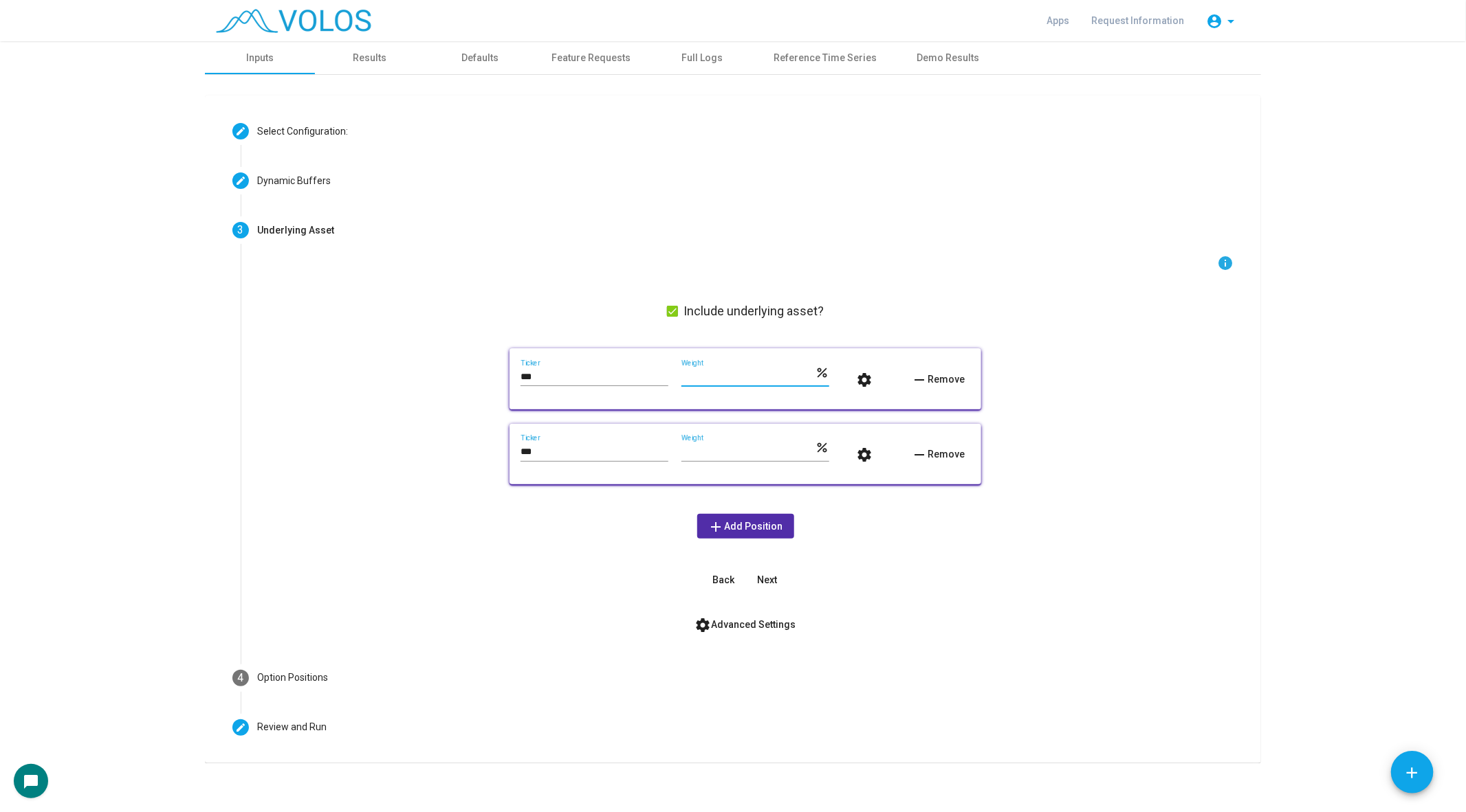
drag, startPoint x: 700, startPoint y: 375, endPoint x: 632, endPoint y: 375, distance: 68.0
click at [632, 375] on div "*** Ticker *** Weight percent settings remove Remove" at bounding box center [745, 379] width 449 height 39
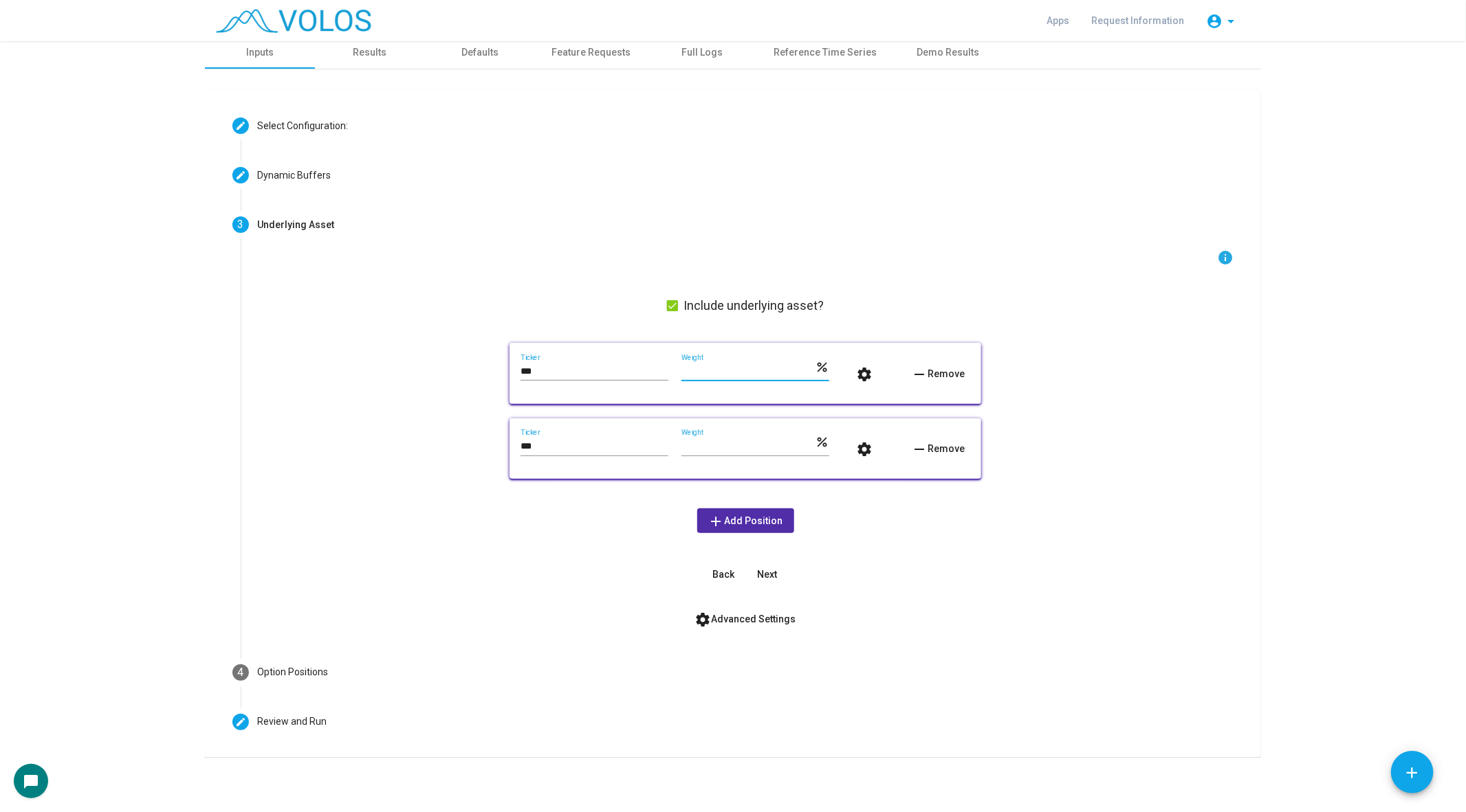
type input "**"
click at [867, 370] on mat-icon "settings" at bounding box center [865, 375] width 17 height 17
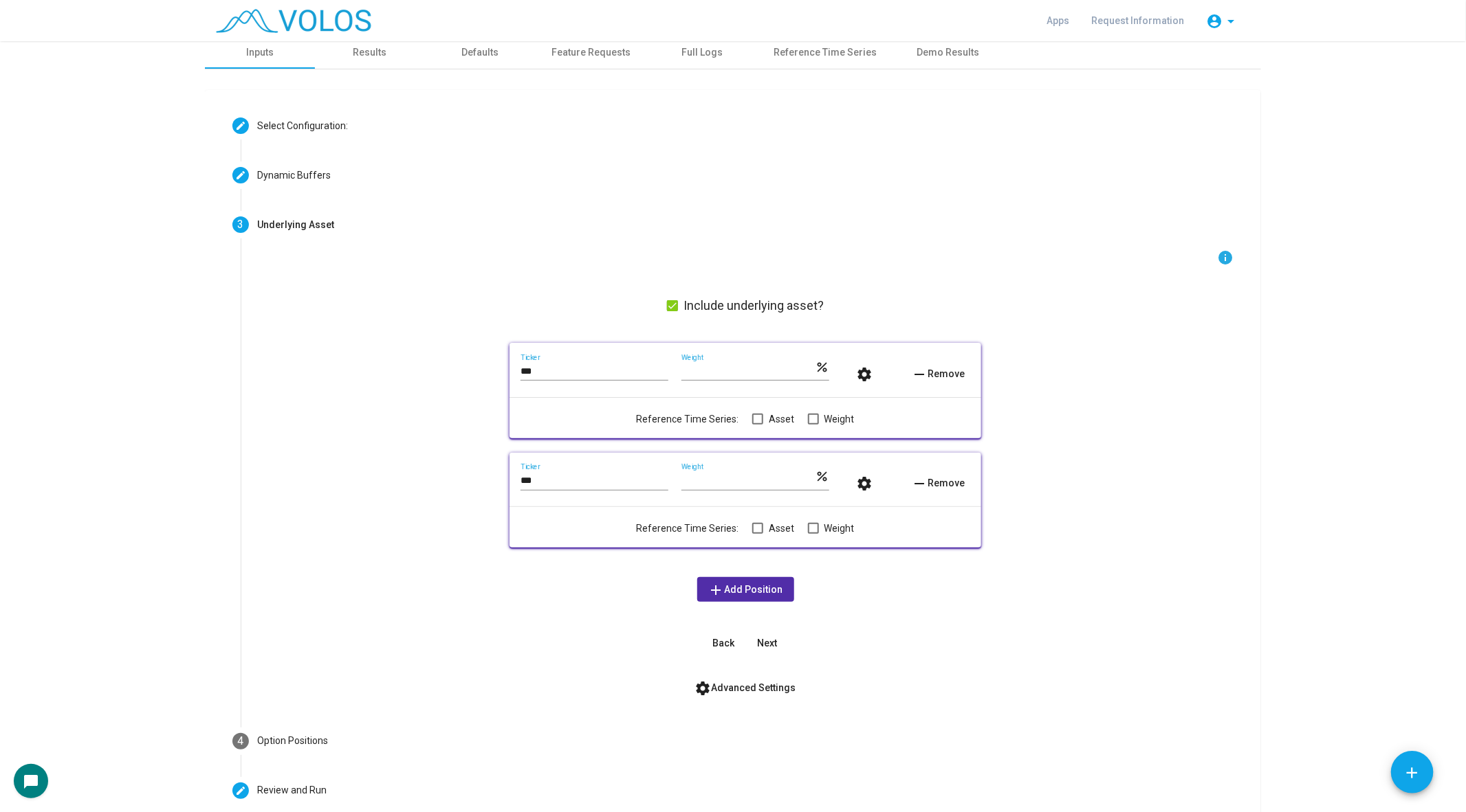
click at [814, 419] on span at bounding box center [813, 419] width 11 height 11
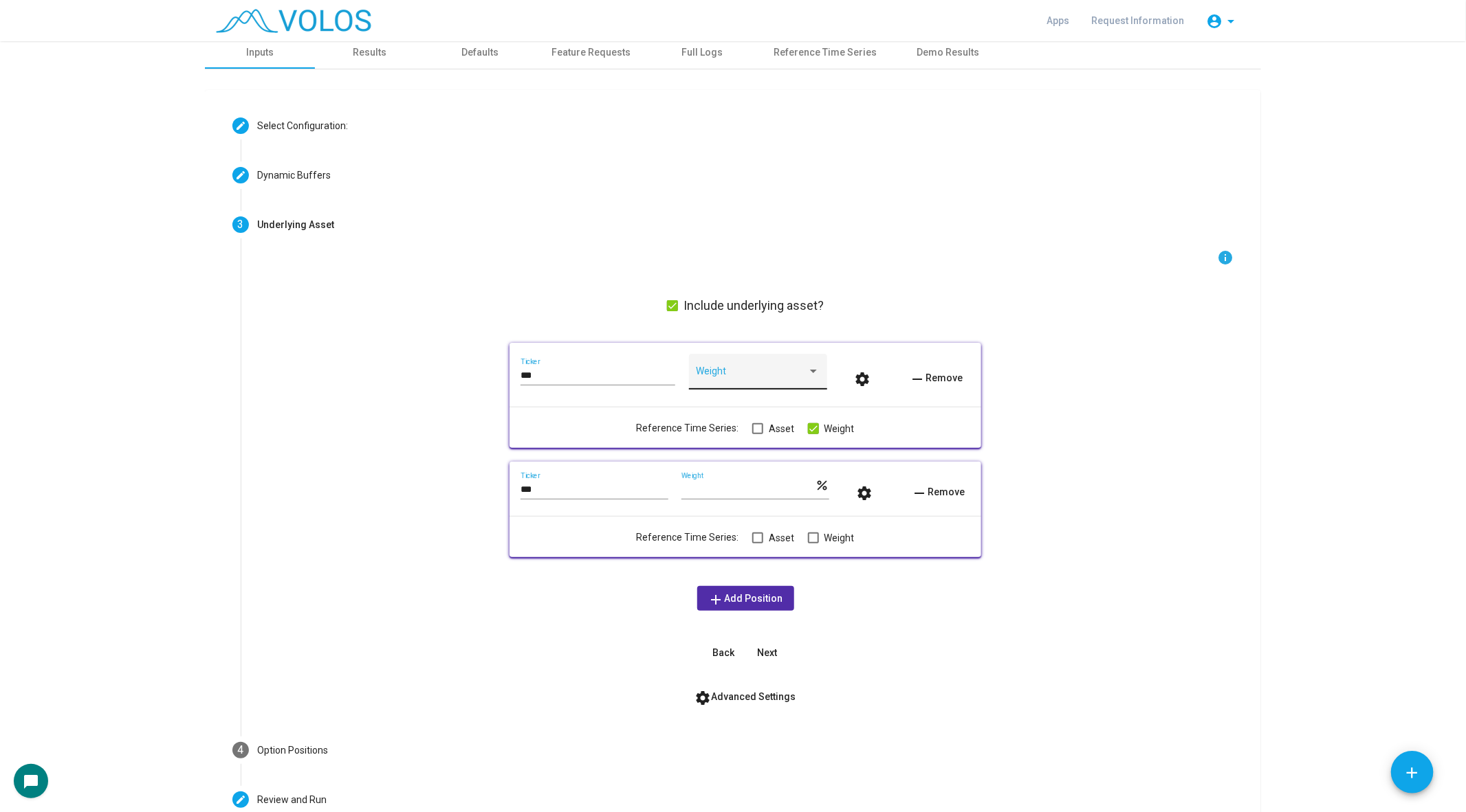
click at [744, 366] on div "Weight" at bounding box center [757, 375] width 124 height 28
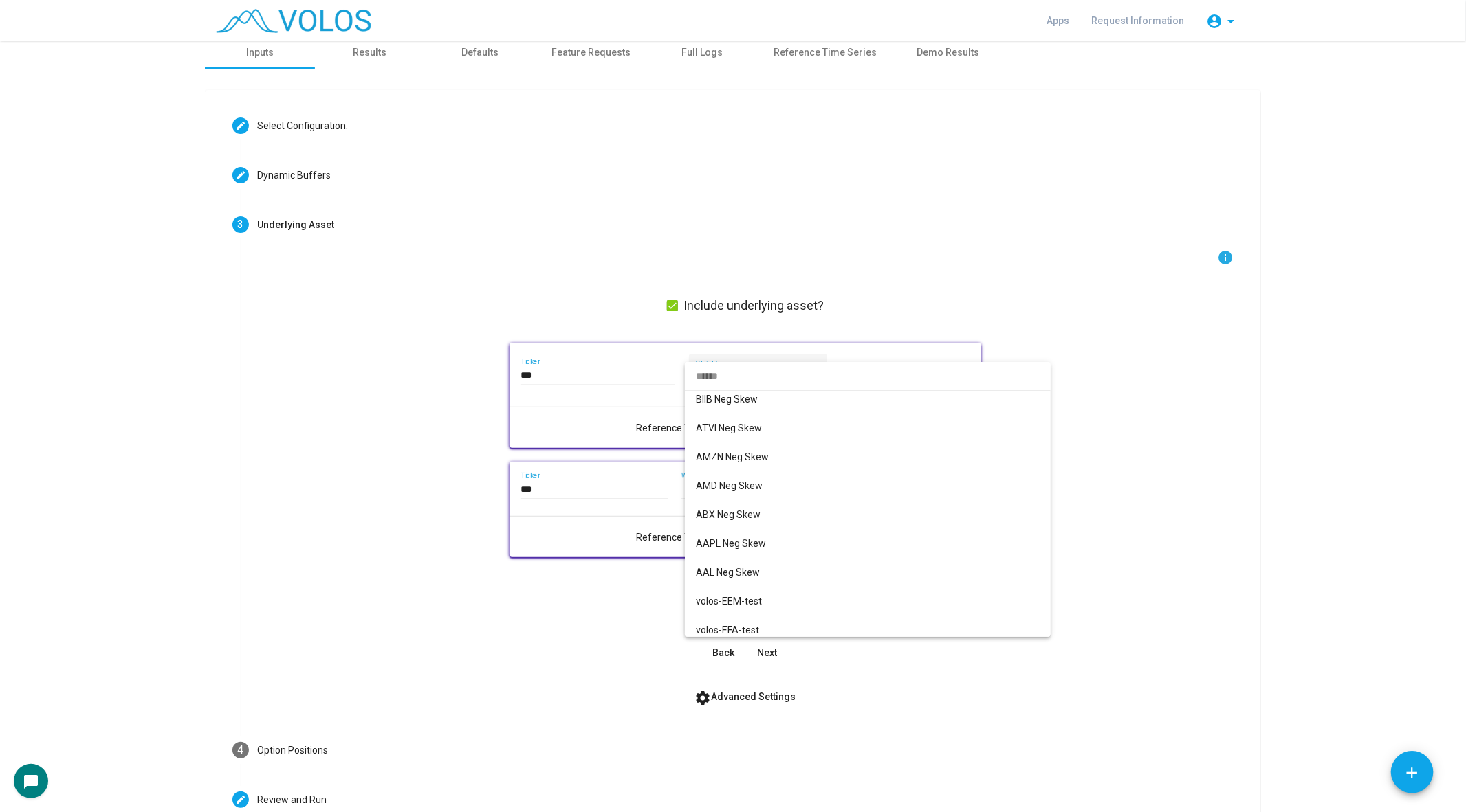
scroll to position [1274, 0]
click at [1174, 462] on div at bounding box center [733, 406] width 1466 height 812
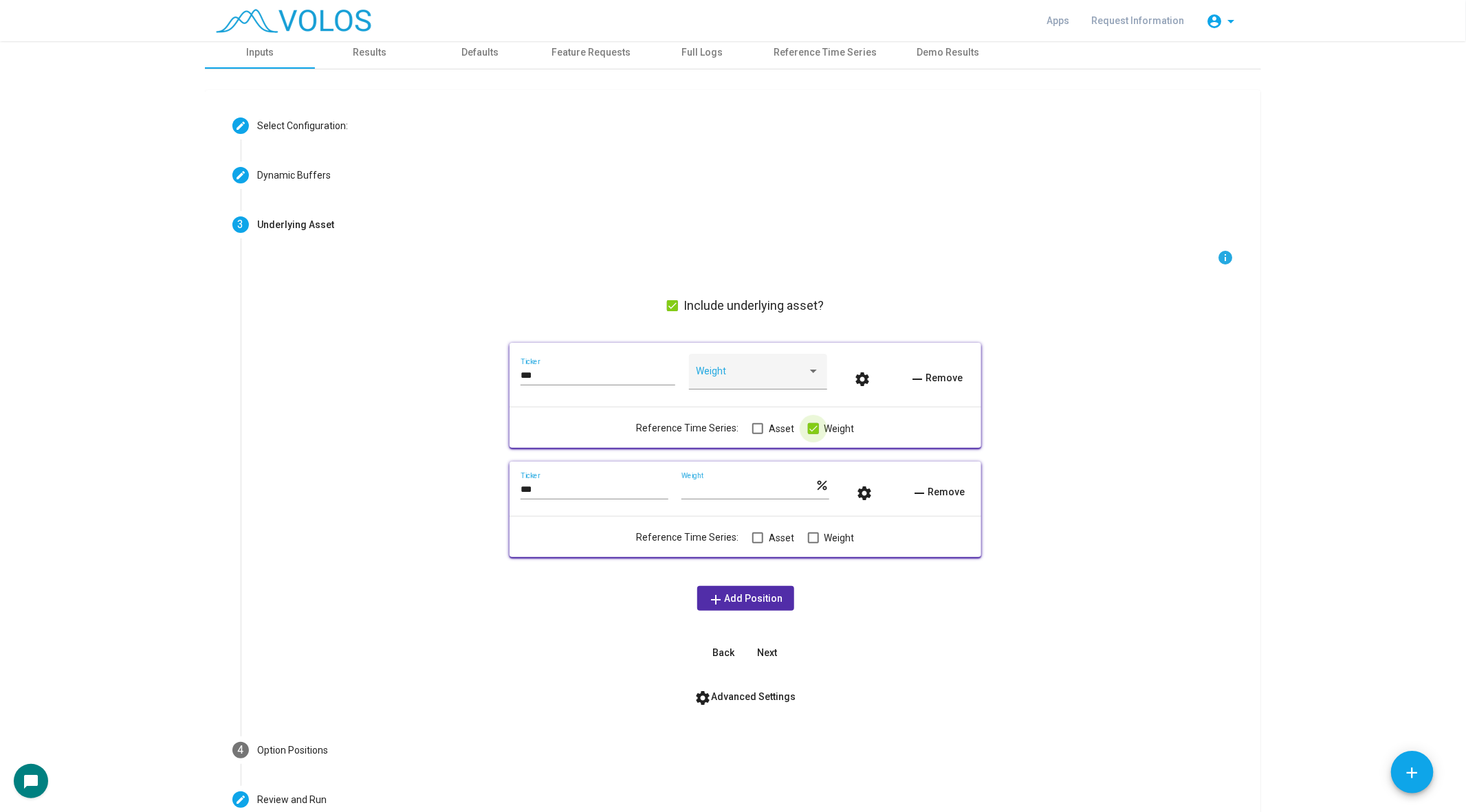
click at [808, 429] on span at bounding box center [813, 429] width 11 height 11
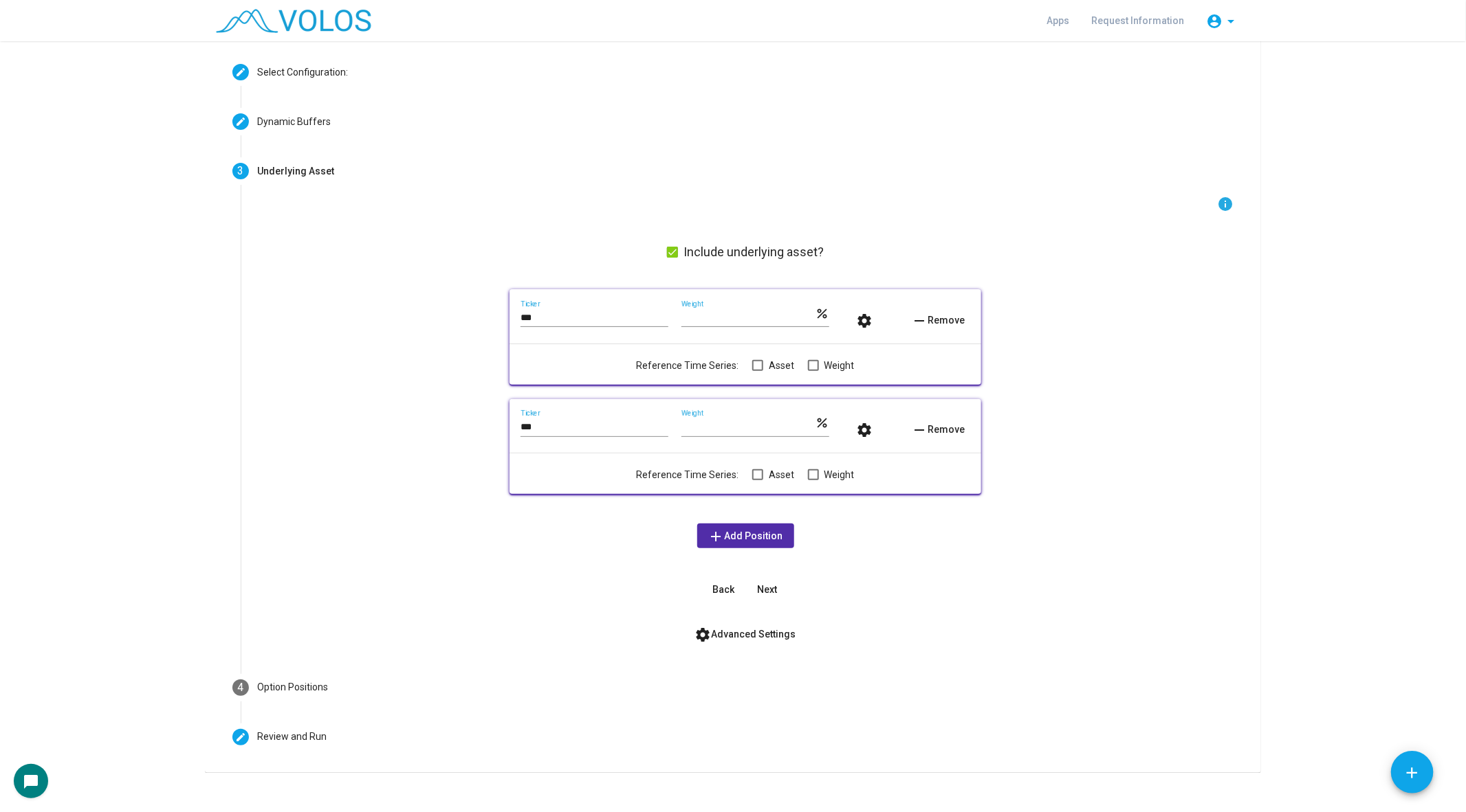
scroll to position [75, 0]
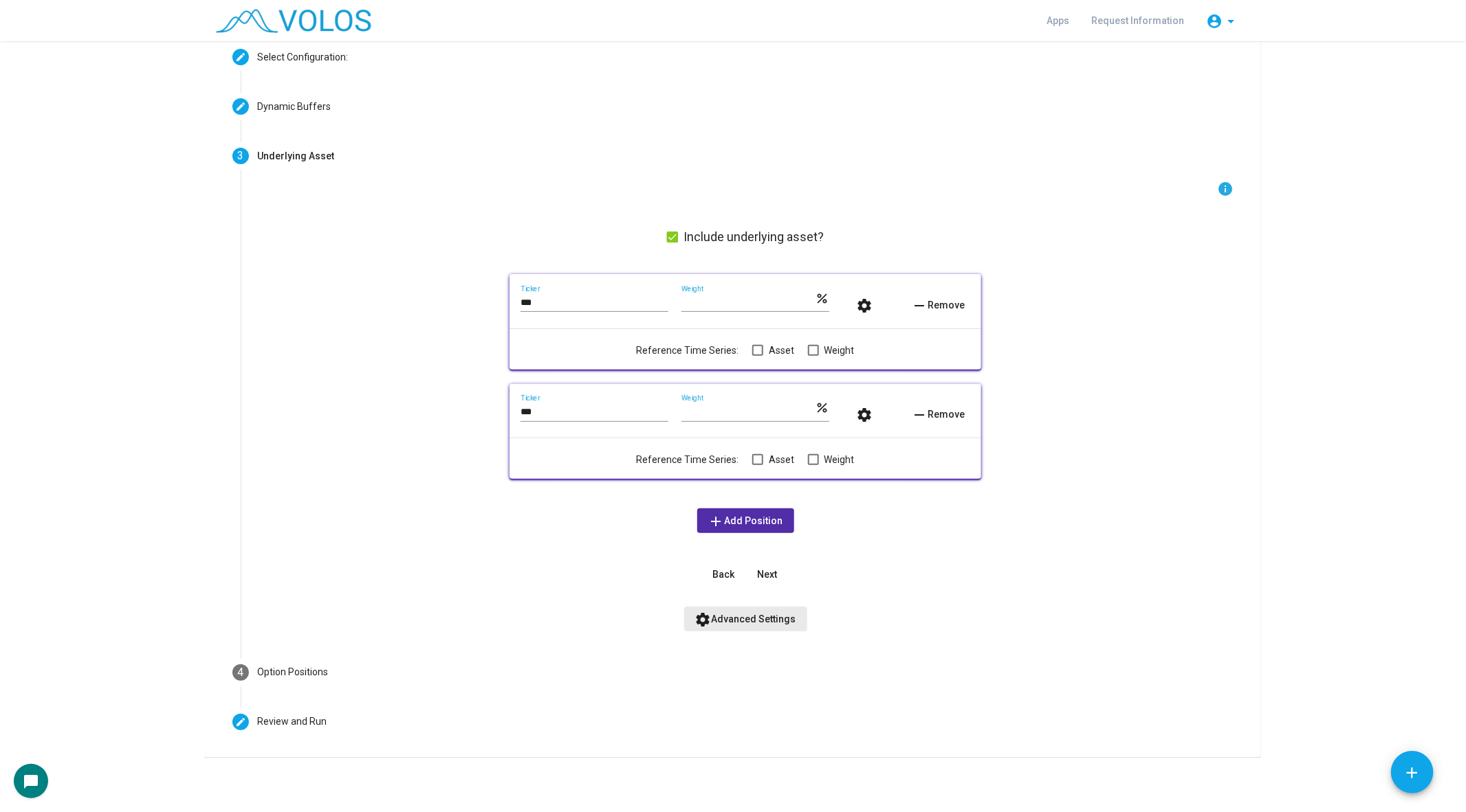
click at [770, 616] on span "settings Advanced Settings" at bounding box center [745, 620] width 101 height 11
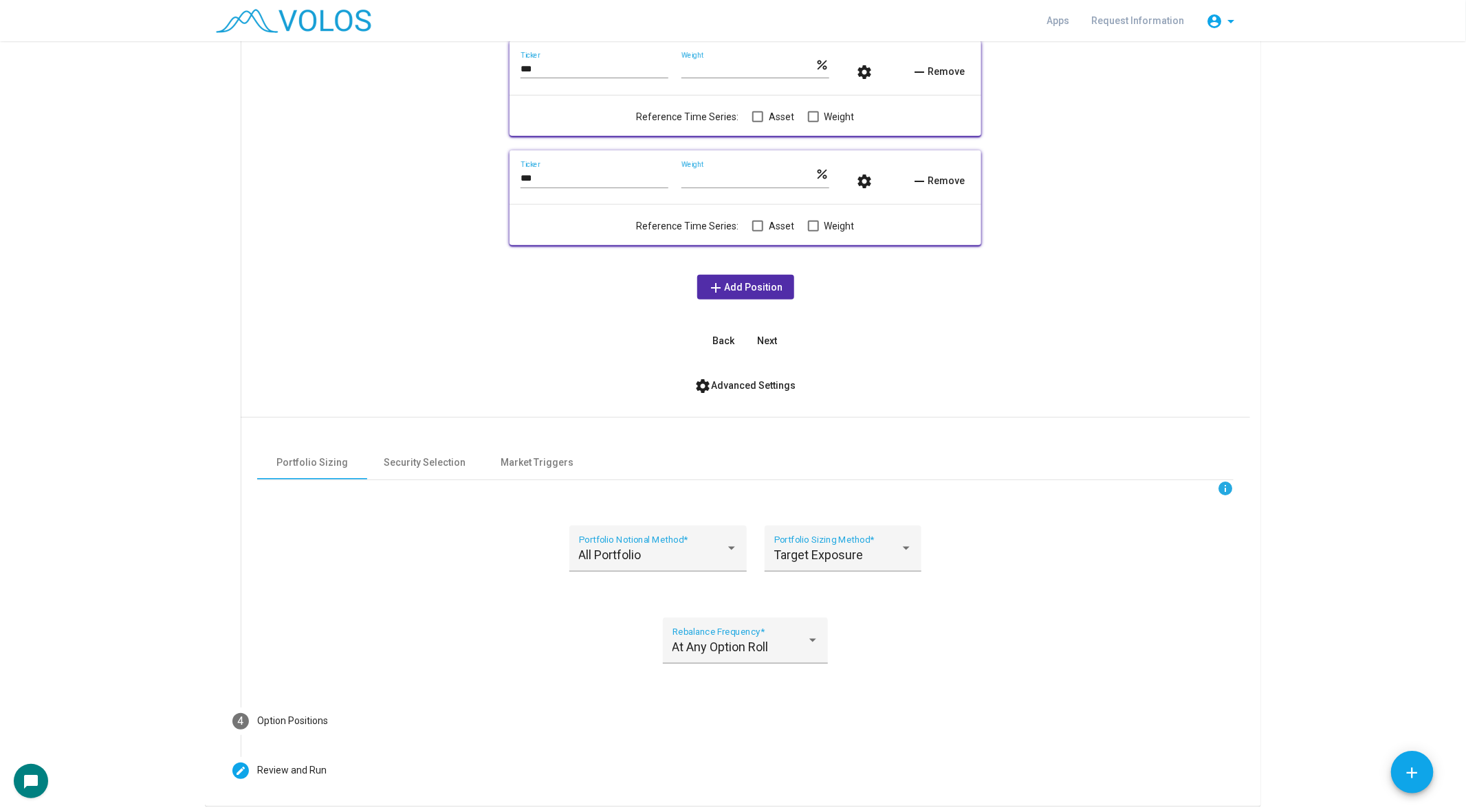
scroll to position [356, 0]
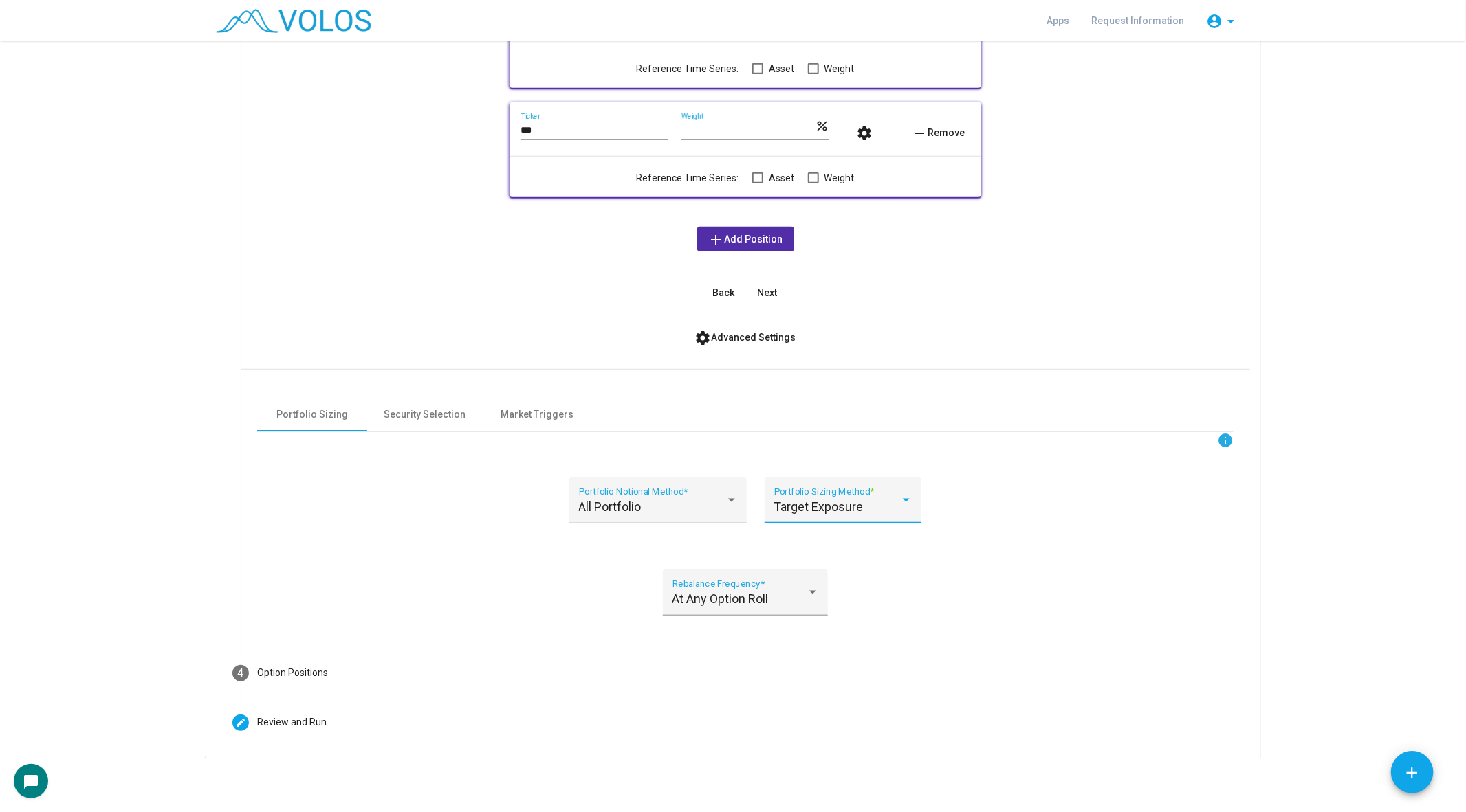
click at [899, 503] on div "Target Exposure" at bounding box center [837, 507] width 126 height 14
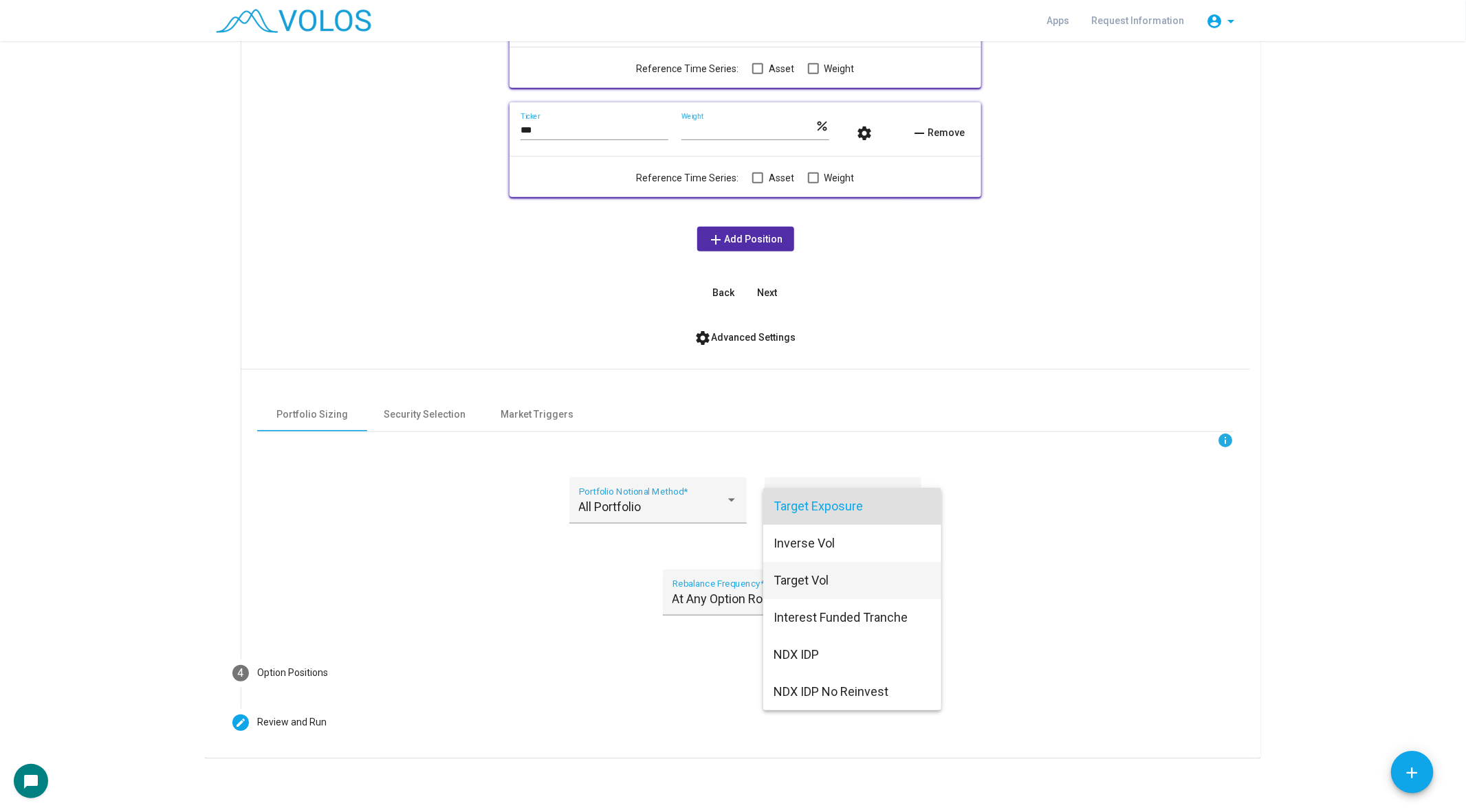
click at [823, 584] on span "Target Vol" at bounding box center [852, 581] width 156 height 37
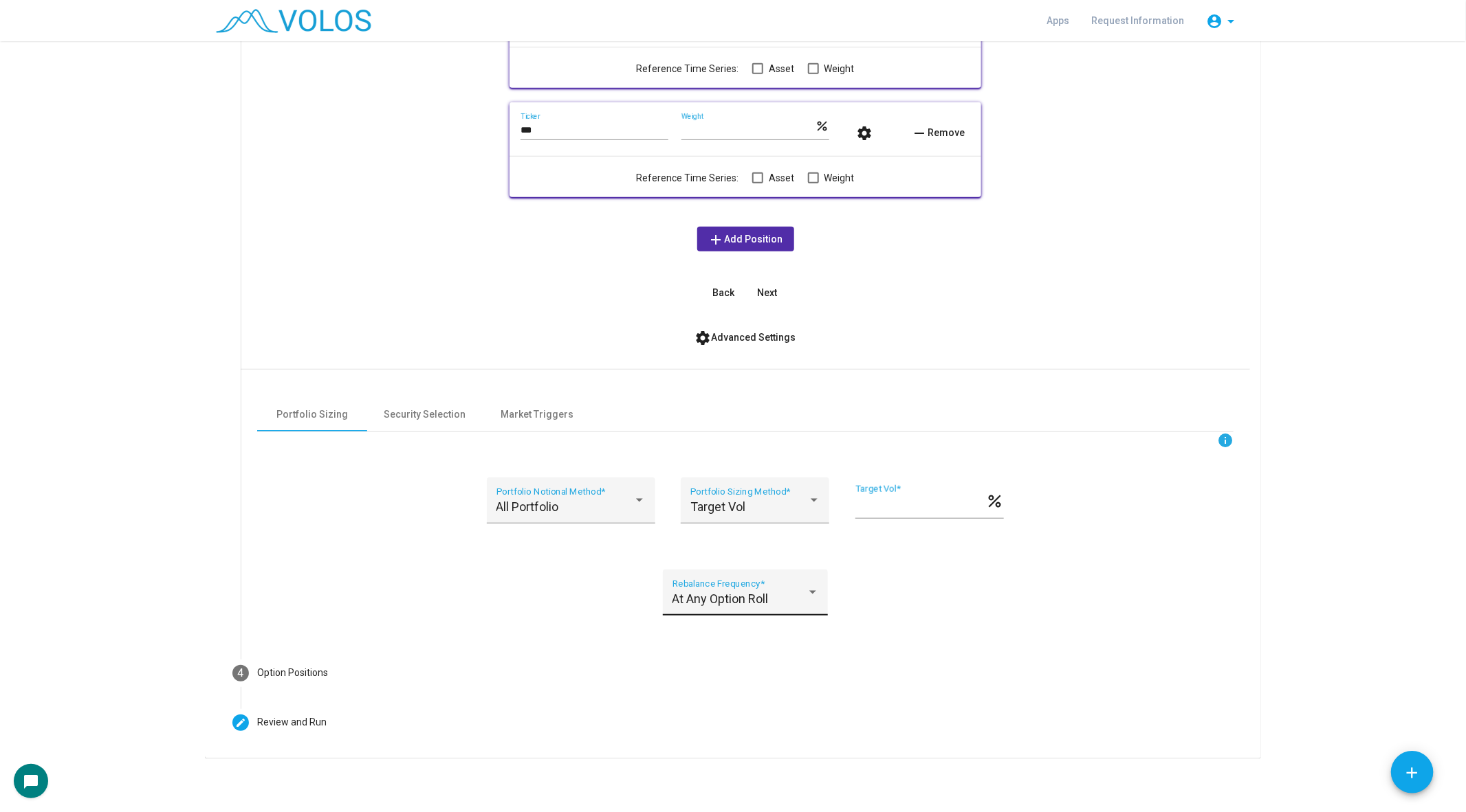
click at [806, 576] on div "At Any Option Roll Rebalance Frequency *" at bounding box center [745, 593] width 165 height 46
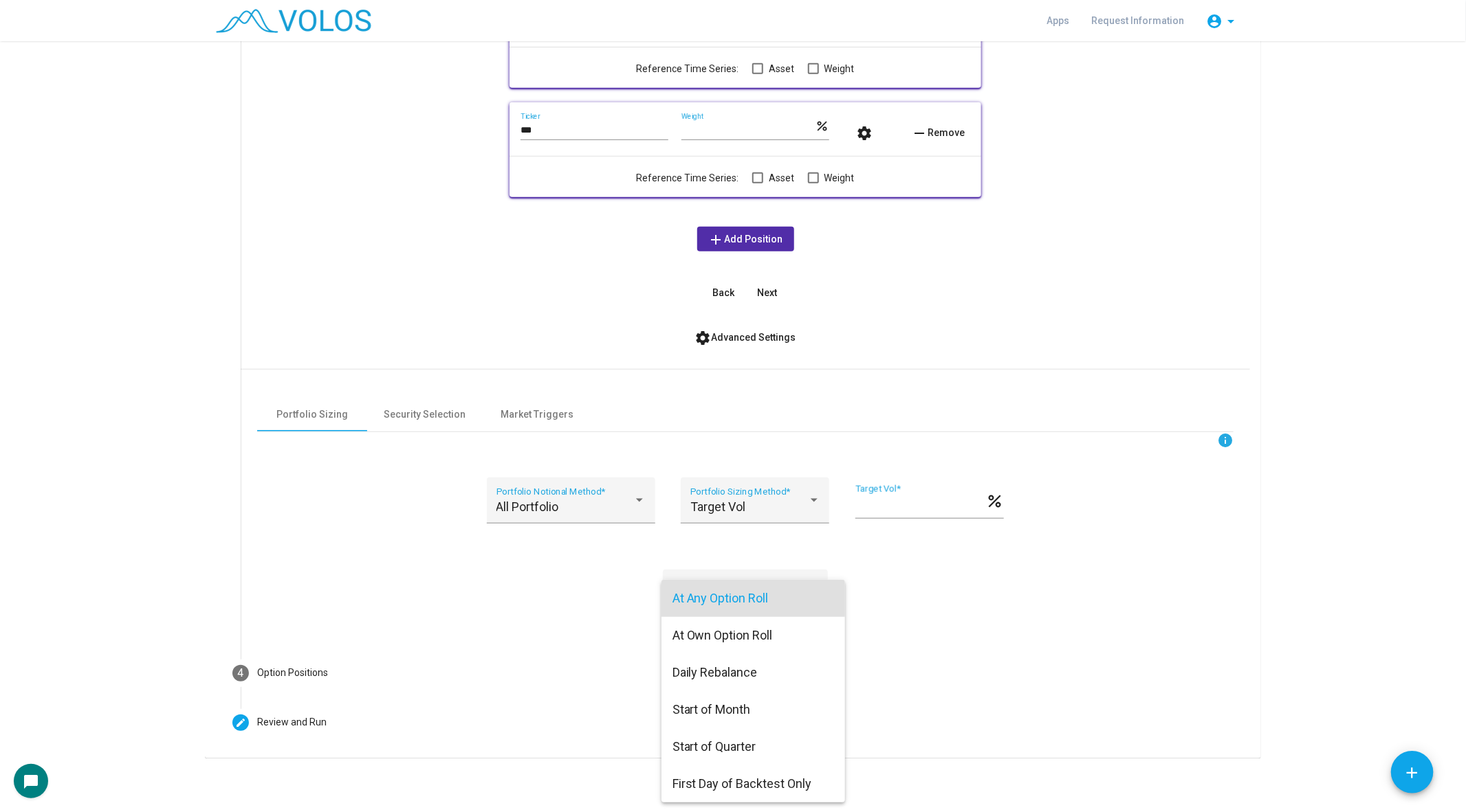
click at [796, 600] on span "At Any Option Roll" at bounding box center [753, 599] width 162 height 37
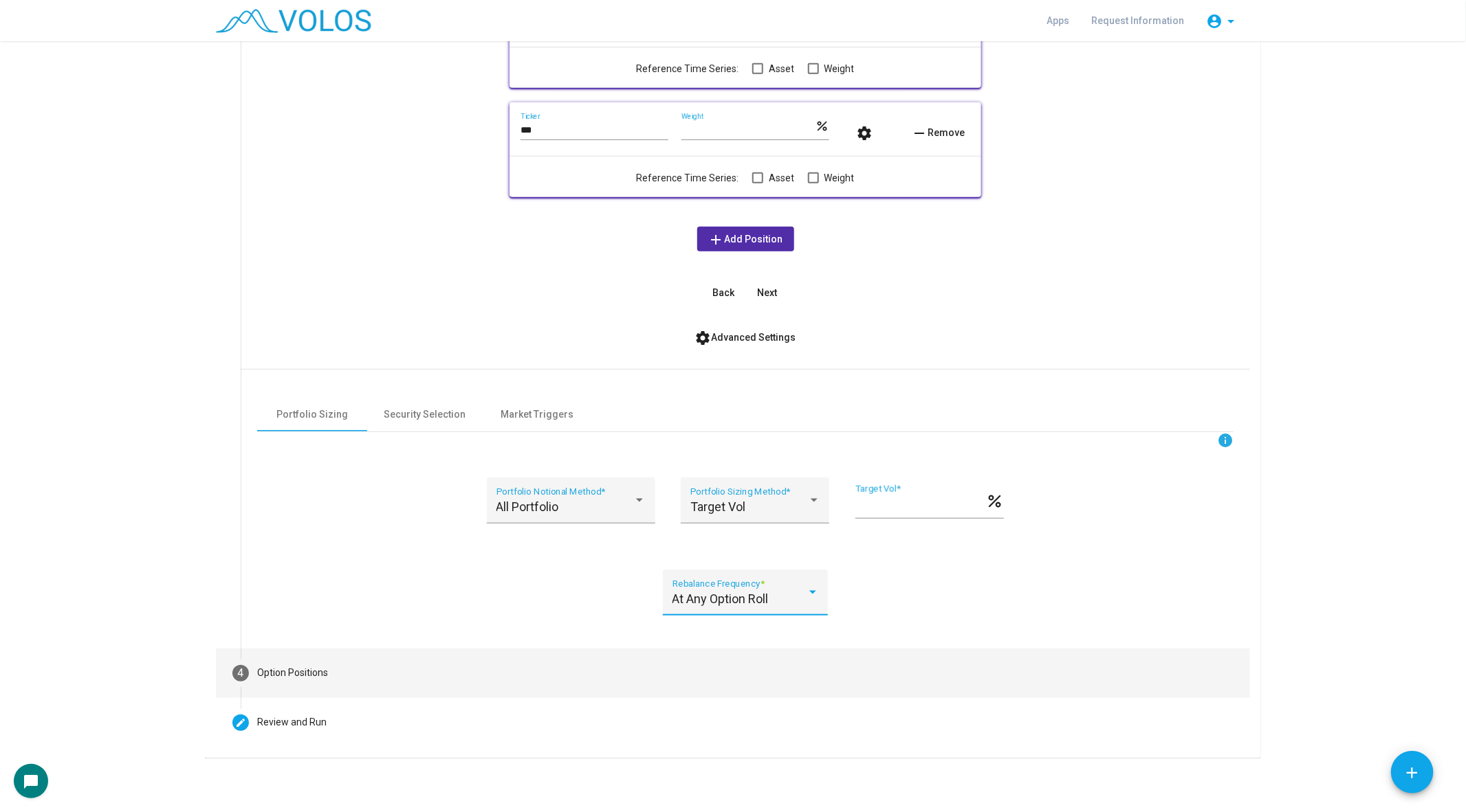
click at [343, 656] on mat-step-header "4 Option Positions" at bounding box center [733, 673] width 1034 height 50
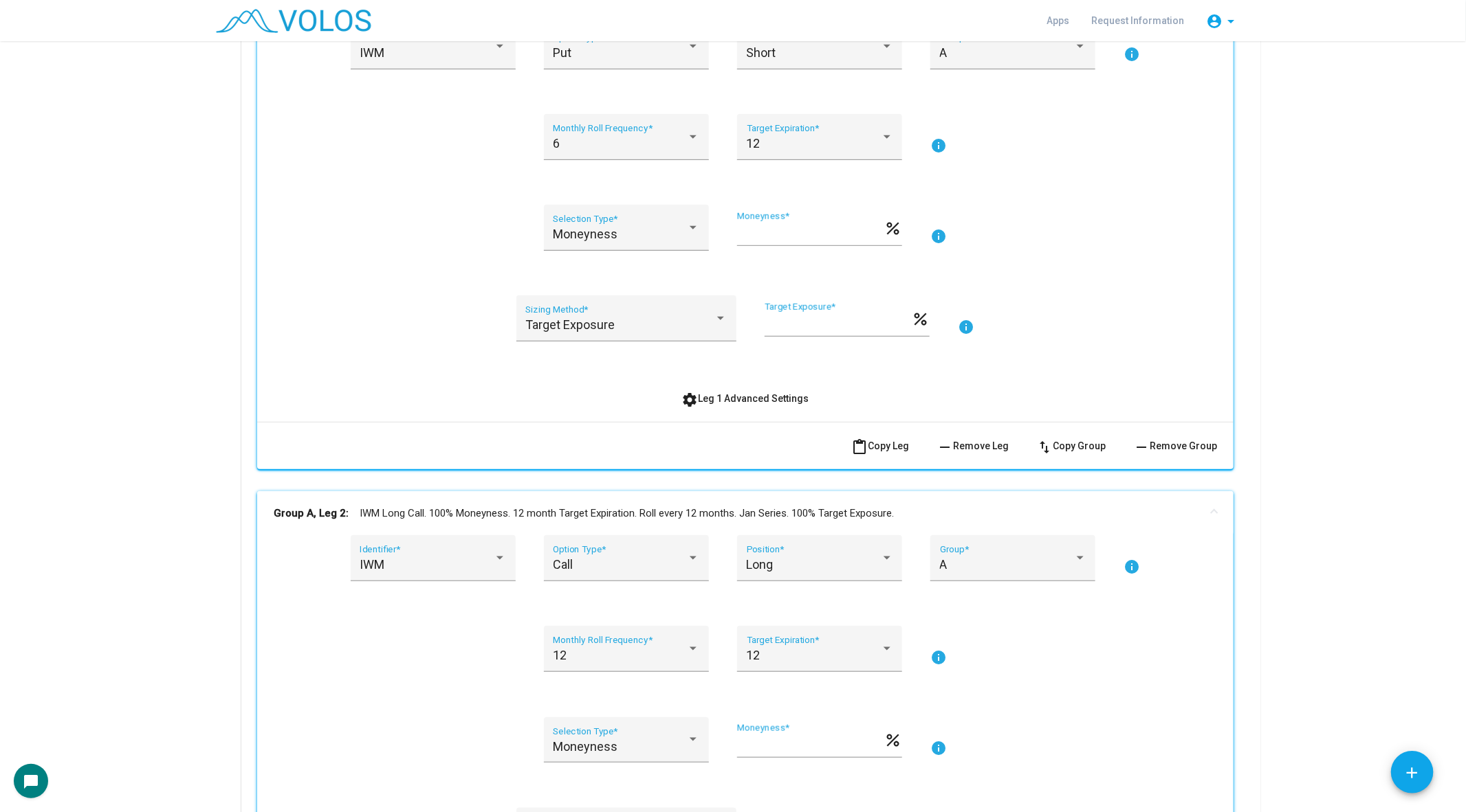
click at [371, 514] on mat-panel-title "Group A, Leg 2: IWM Long Call. 100% Moneyness. 12 month Target Expiration. Roll…" at bounding box center [736, 513] width 927 height 16
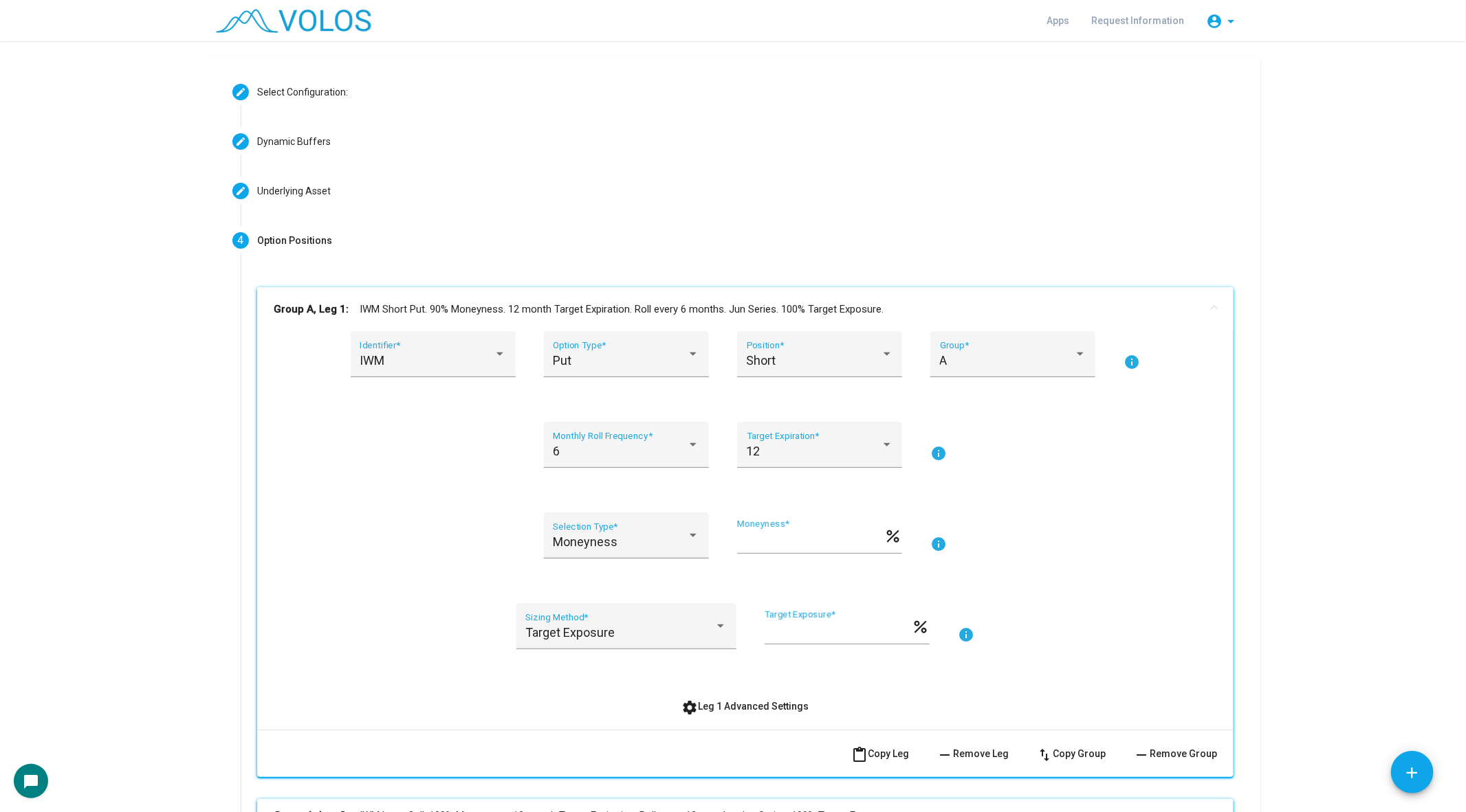
scroll to position [39, 0]
click at [403, 308] on mat-panel-title "Group A, Leg 1: IWM Short Put. 90% Moneyness. 12 month Target Expiration. Roll …" at bounding box center [736, 310] width 927 height 16
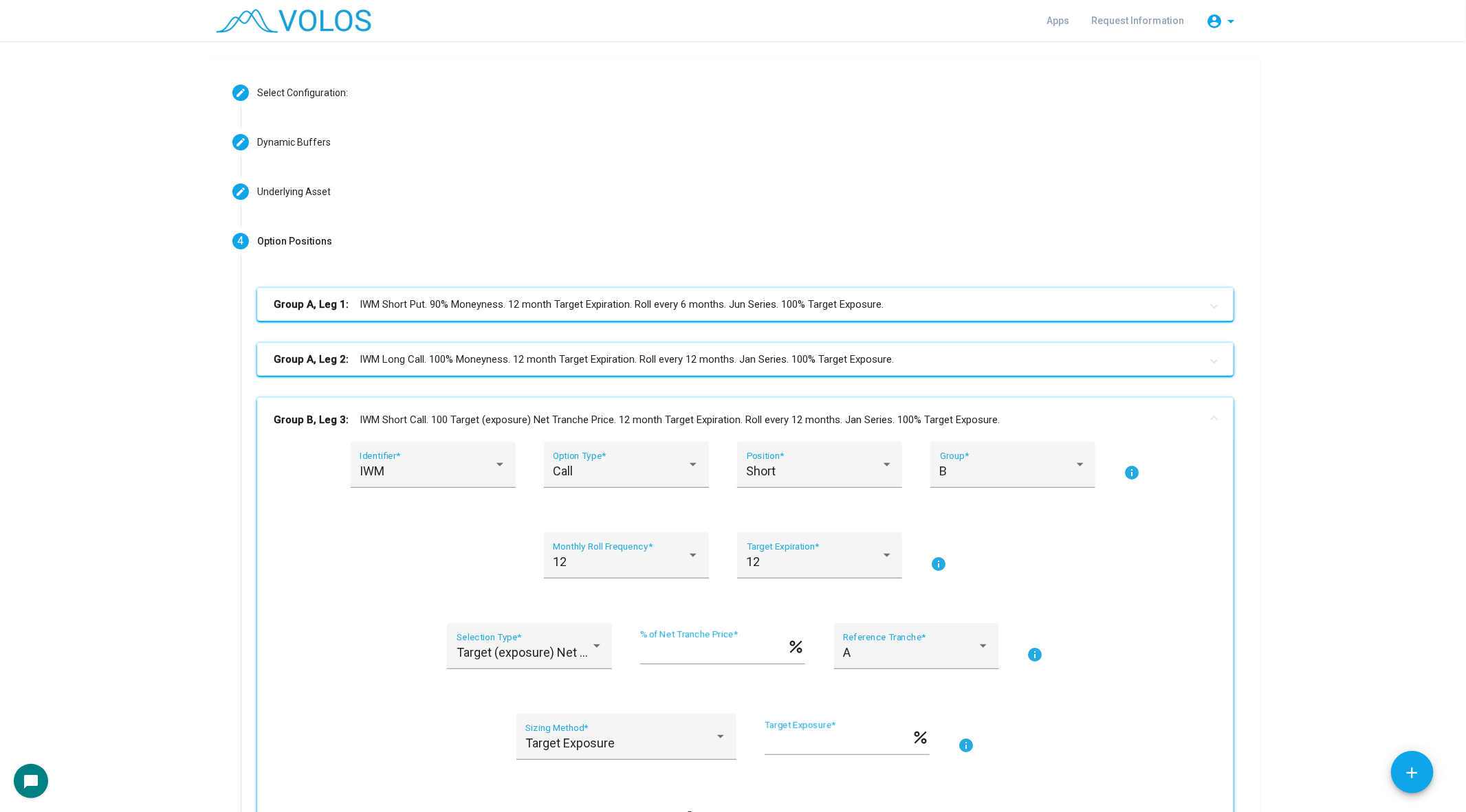
click at [404, 426] on mat-panel-title "Group B, Leg 3: IWM Short Call. 100 Target (exposure) Net Tranche Price. 12 mon…" at bounding box center [736, 420] width 927 height 16
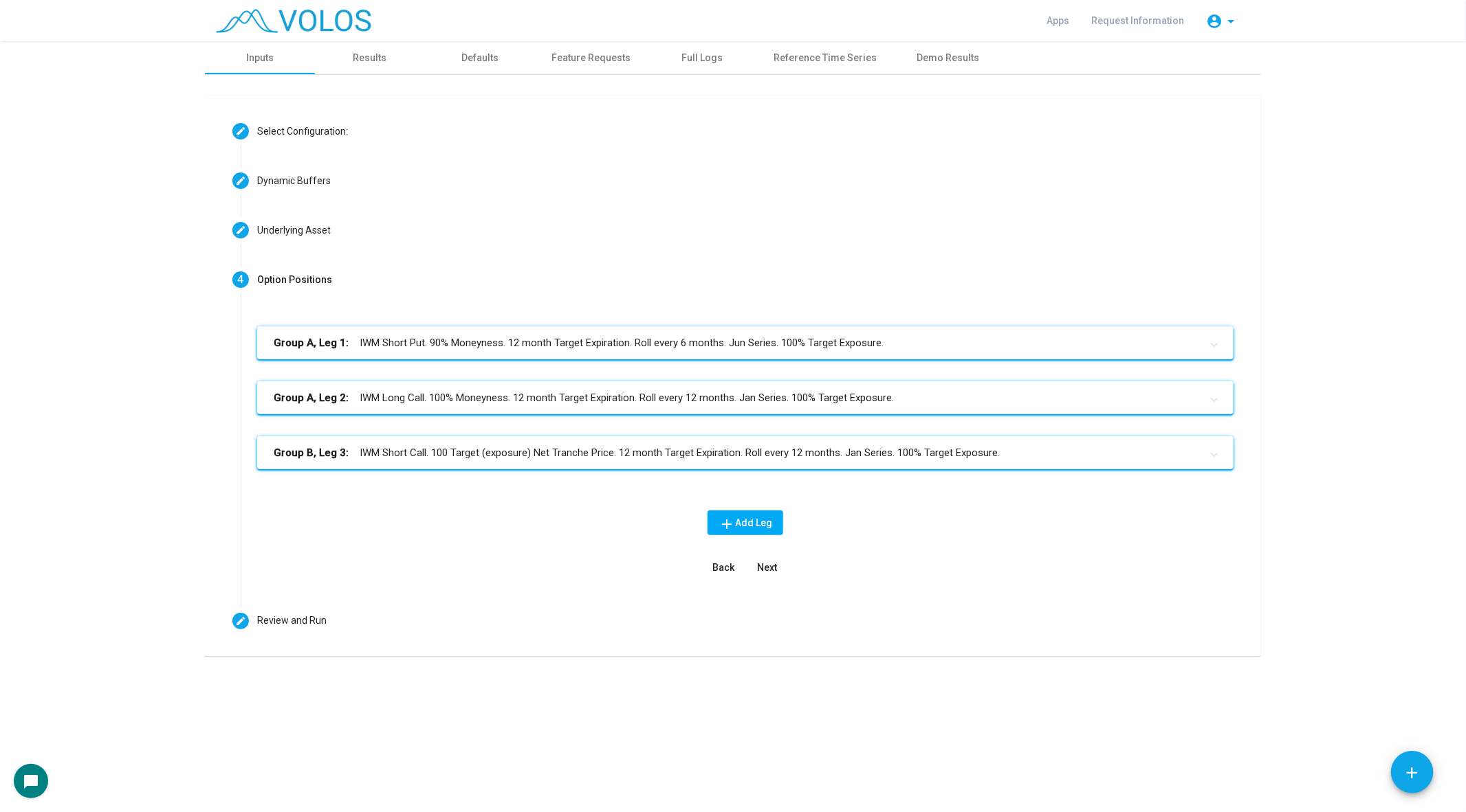
scroll to position [0, 0]
click at [431, 351] on mat-expansion-panel-header "Group A, Leg 1: IWM Short Put. 90% Moneyness. 12 month Target Expiration. Roll …" at bounding box center [745, 343] width 976 height 33
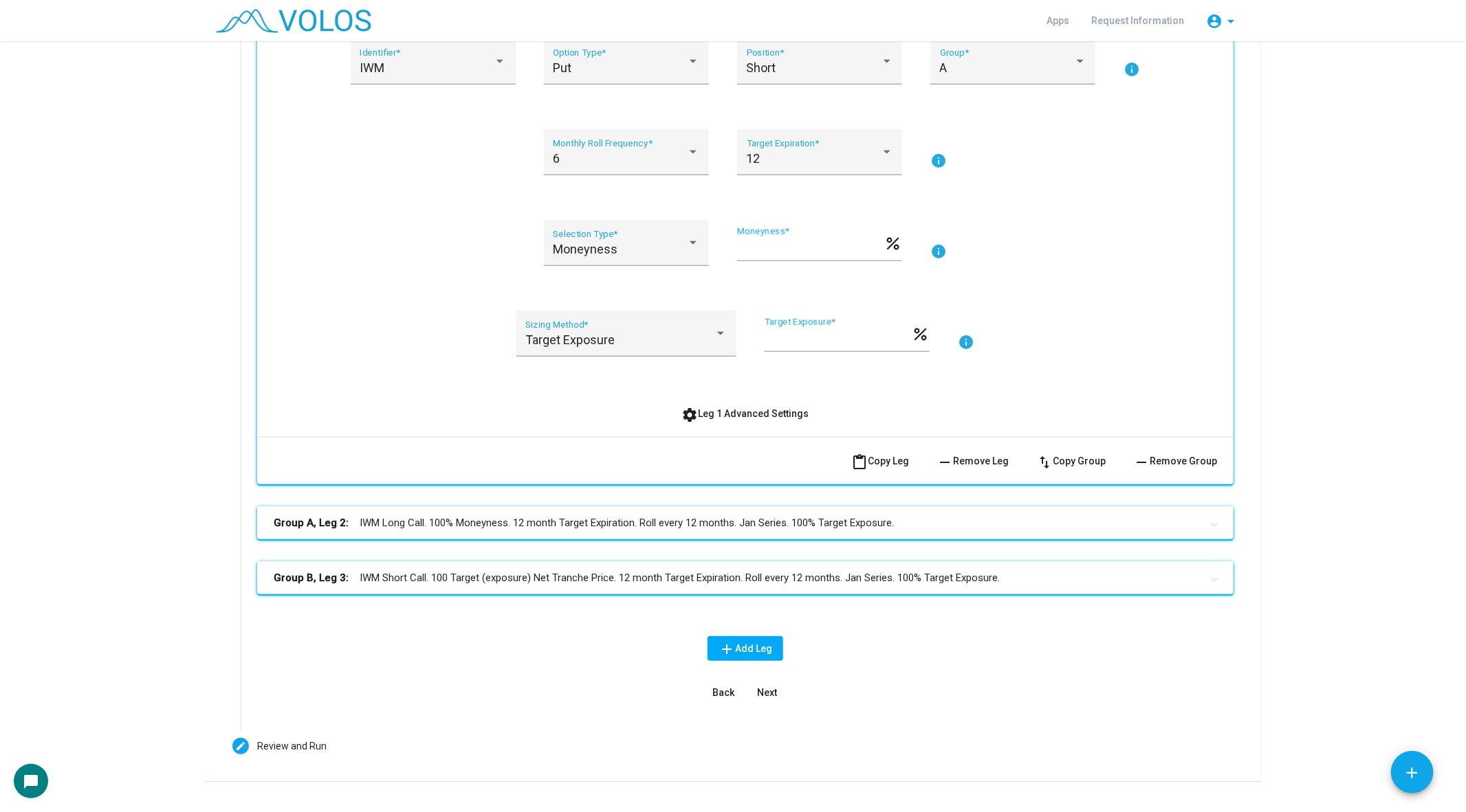
scroll to position [355, 0]
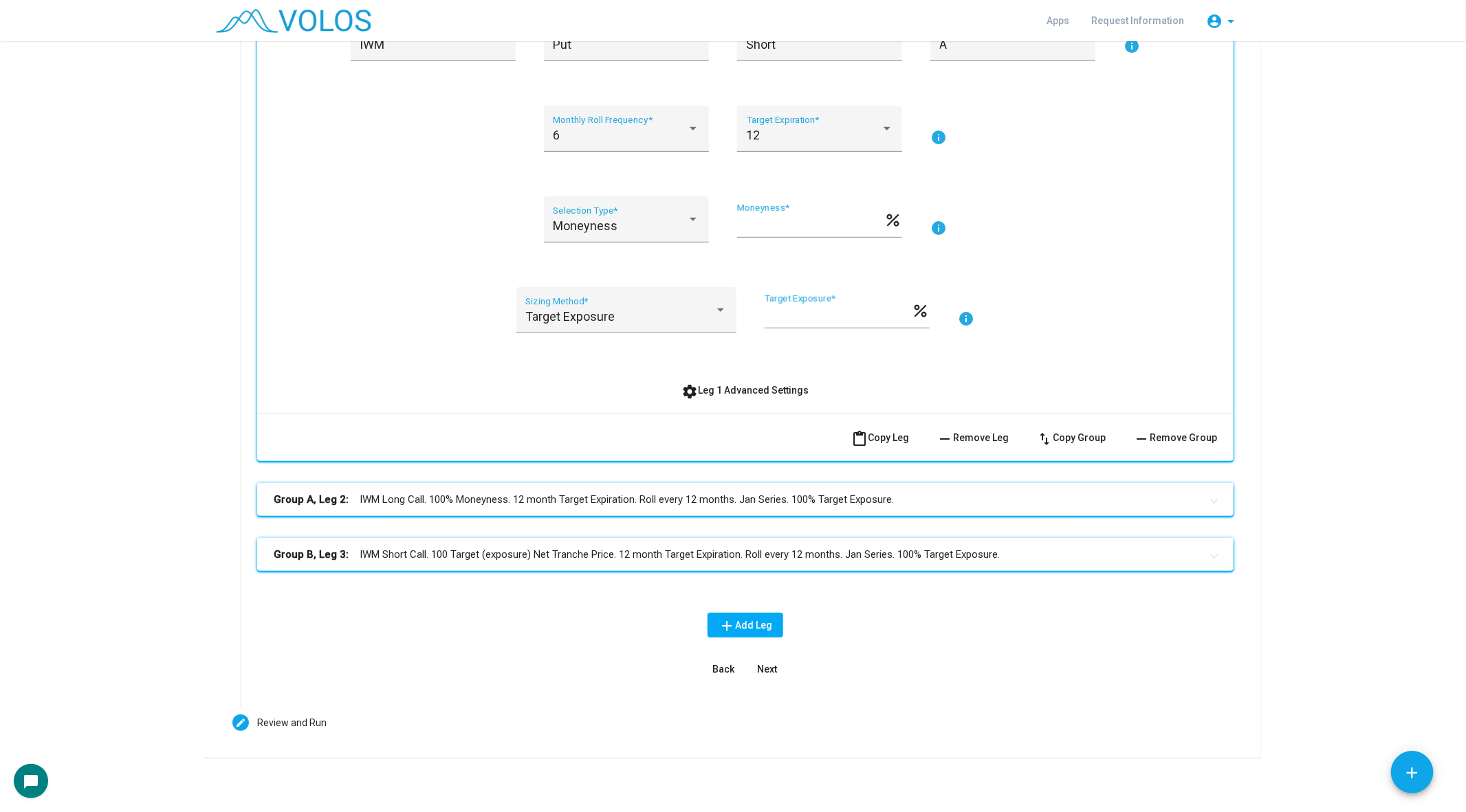
click at [730, 381] on button "settings Leg 1 Advanced Settings" at bounding box center [745, 390] width 149 height 25
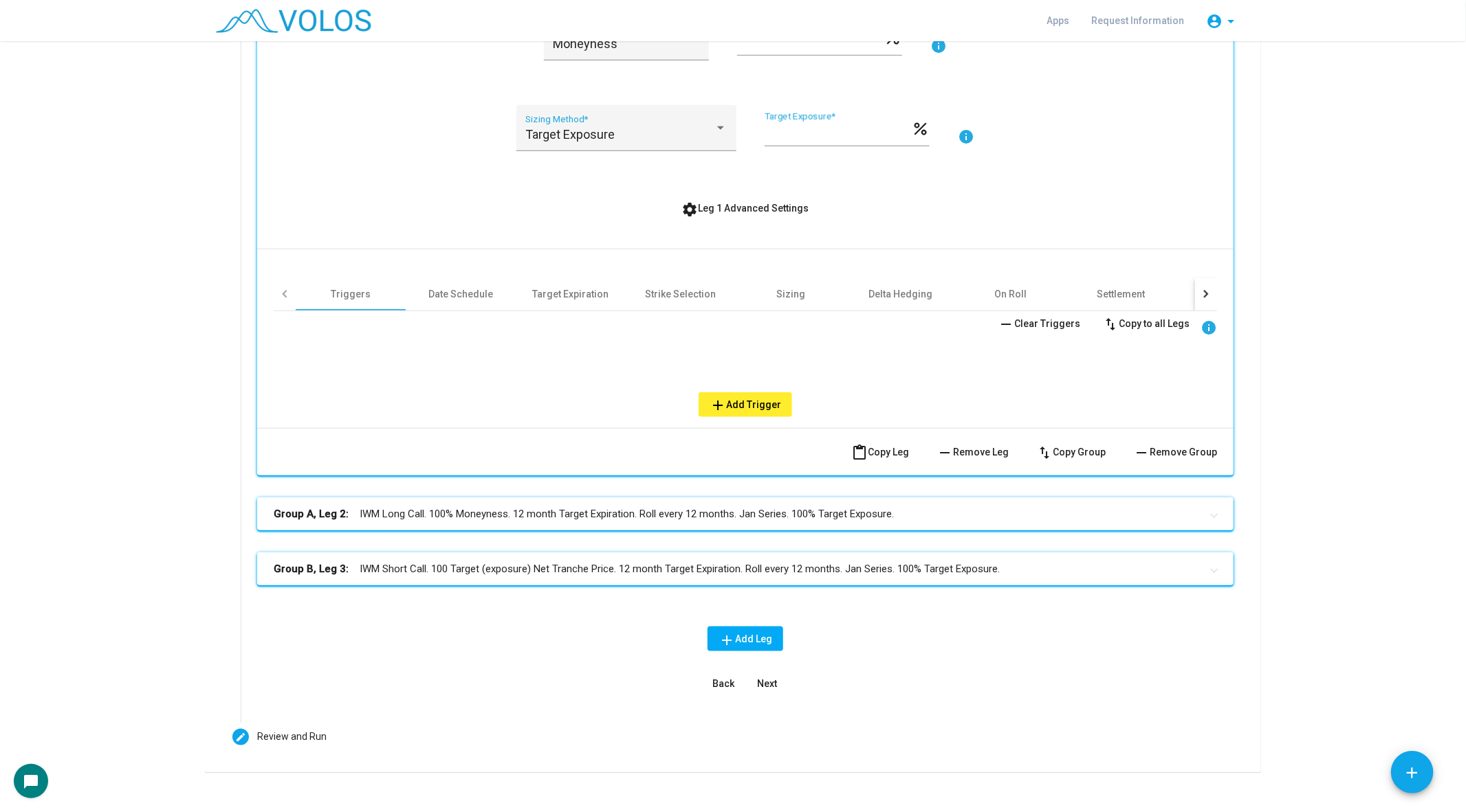
scroll to position [540, 0]
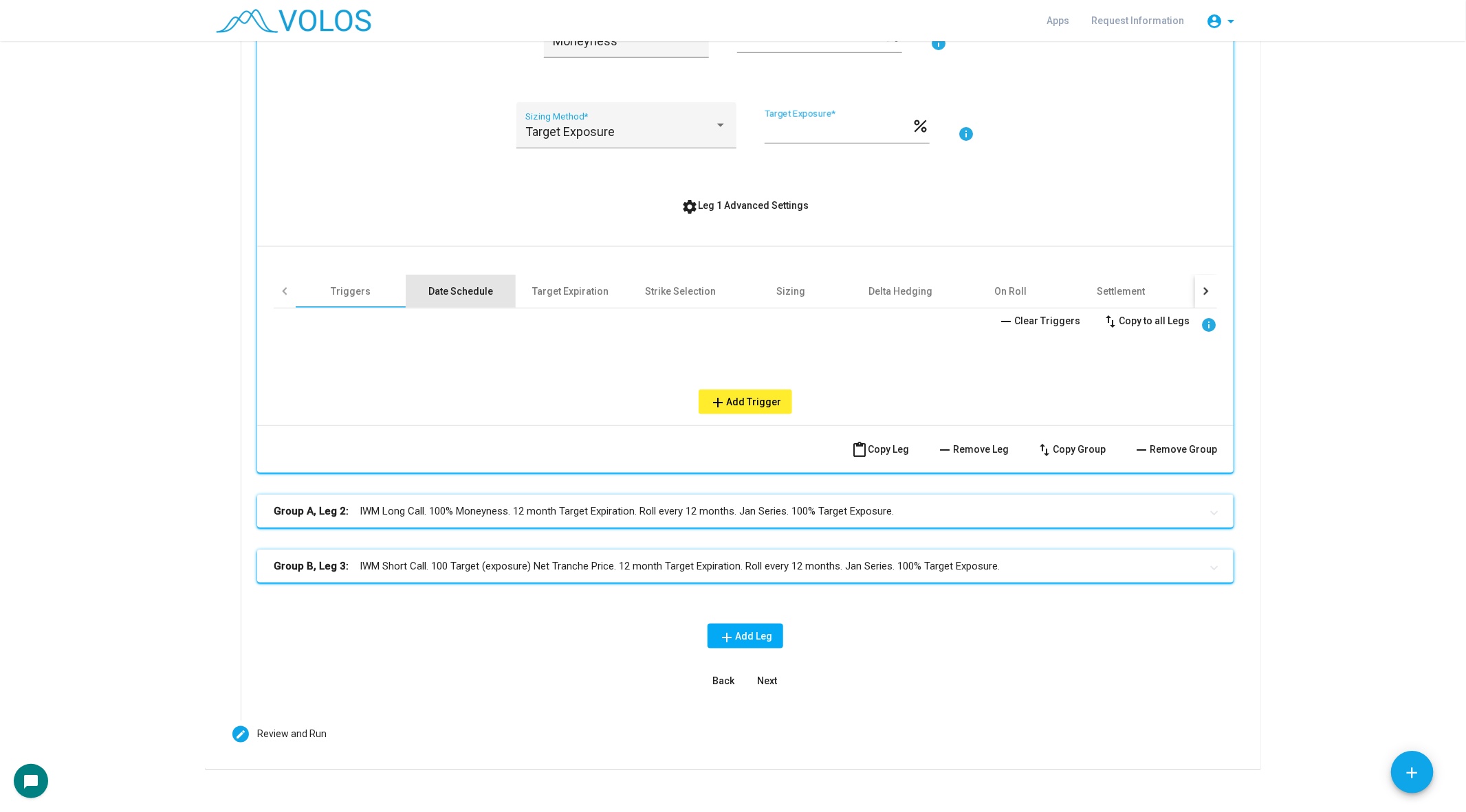
click at [476, 292] on div "Date Schedule" at bounding box center [461, 291] width 65 height 14
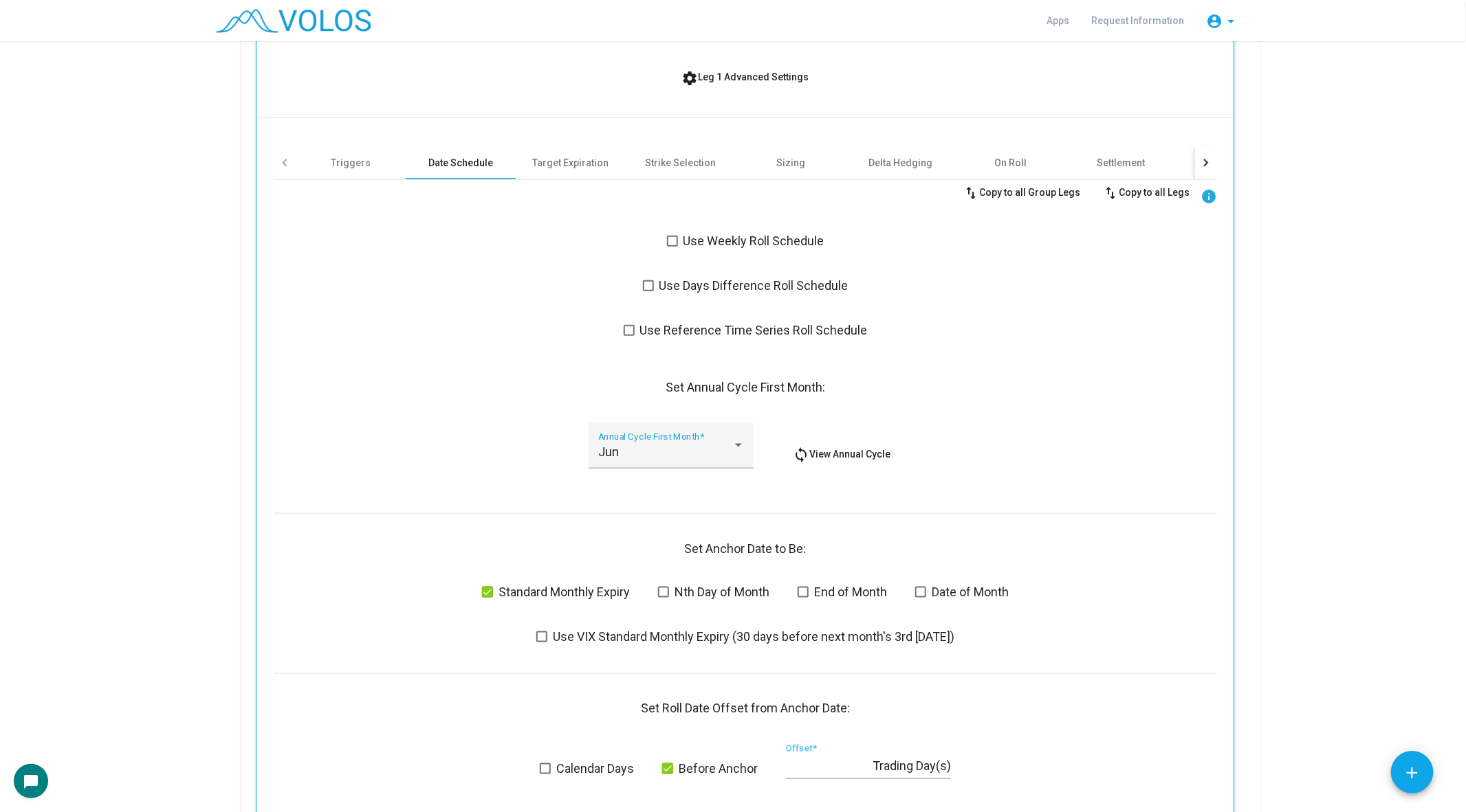
scroll to position [667, 0]
click at [674, 243] on span at bounding box center [672, 243] width 11 height 11
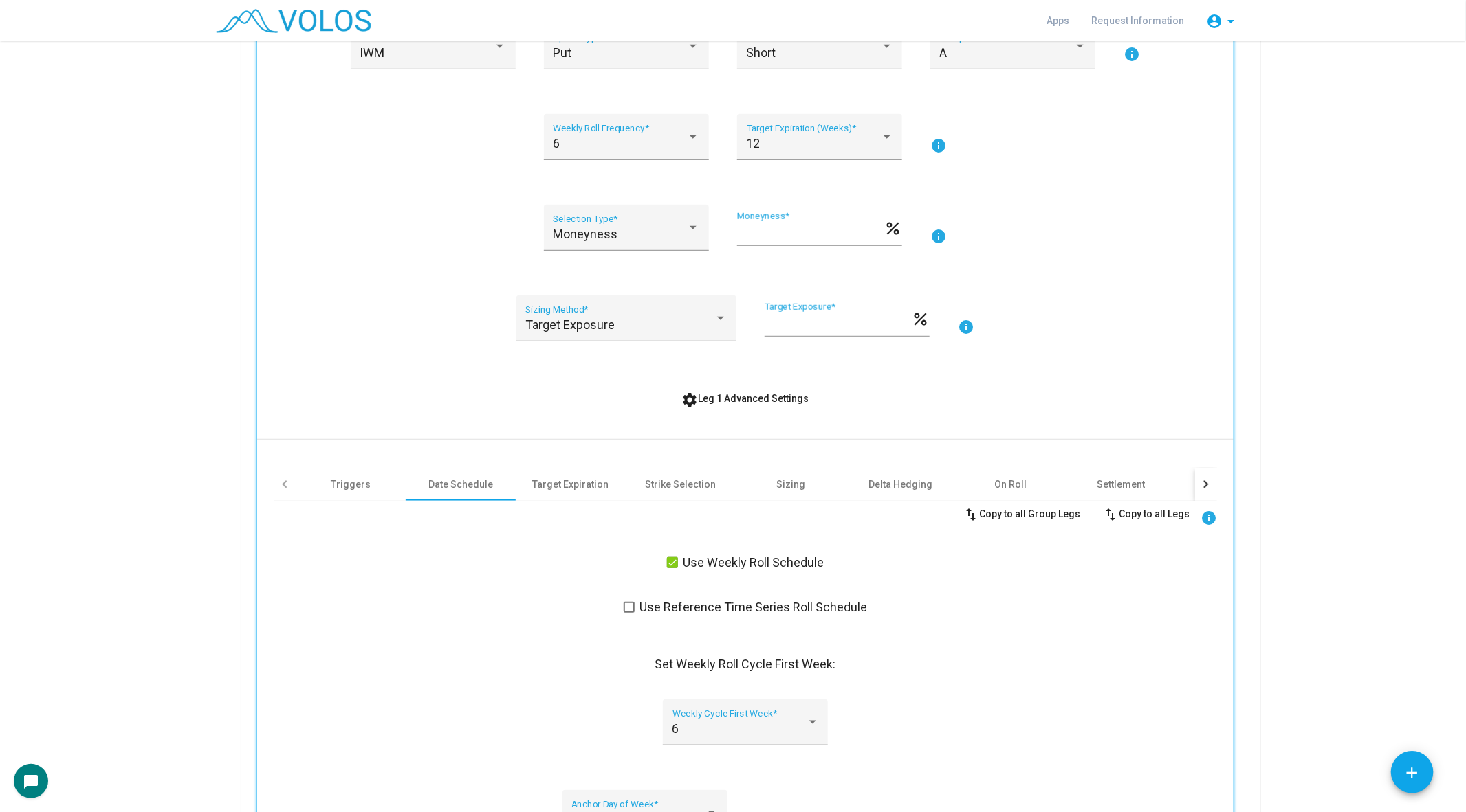
scroll to position [462, 0]
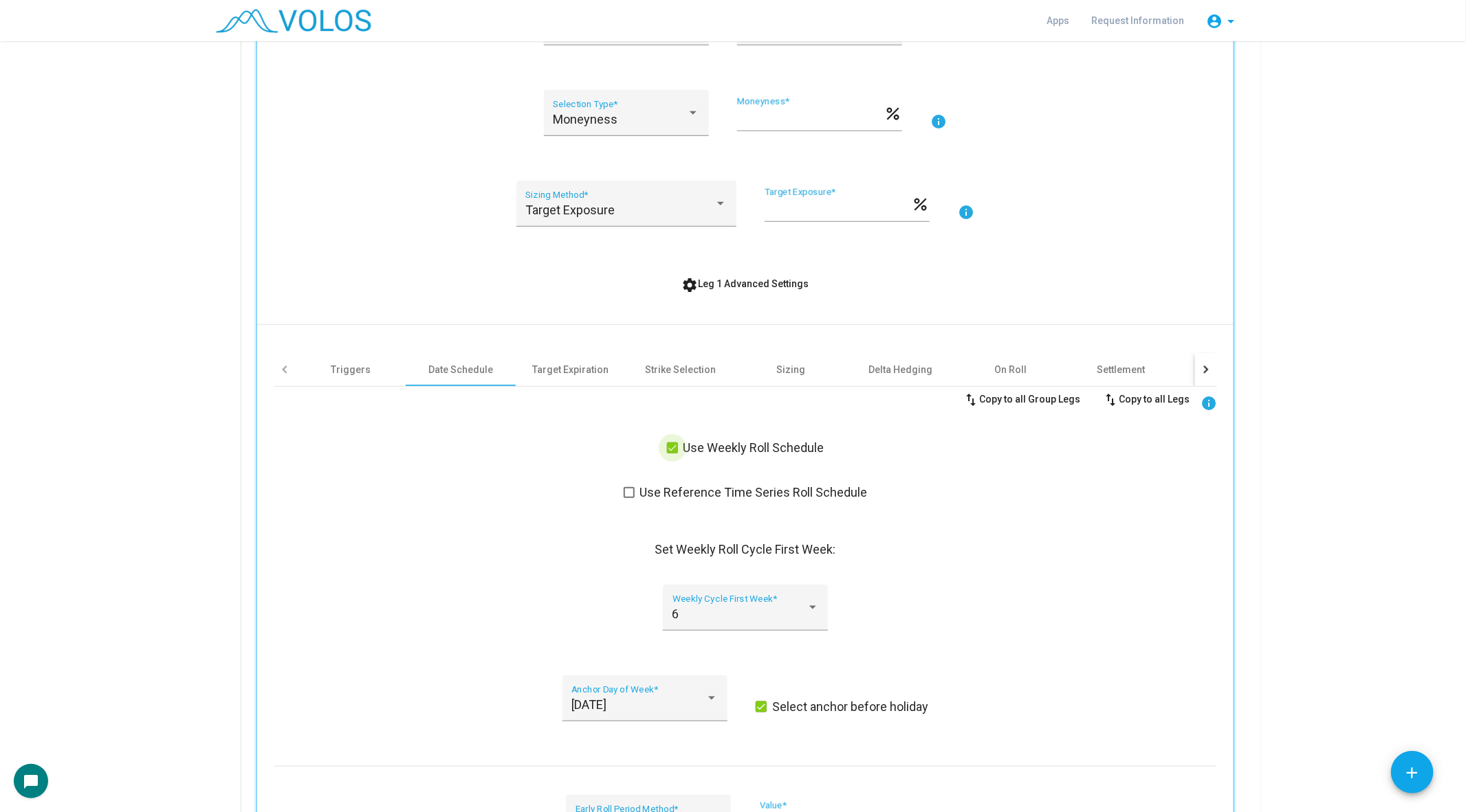
click at [676, 450] on span at bounding box center [672, 448] width 11 height 11
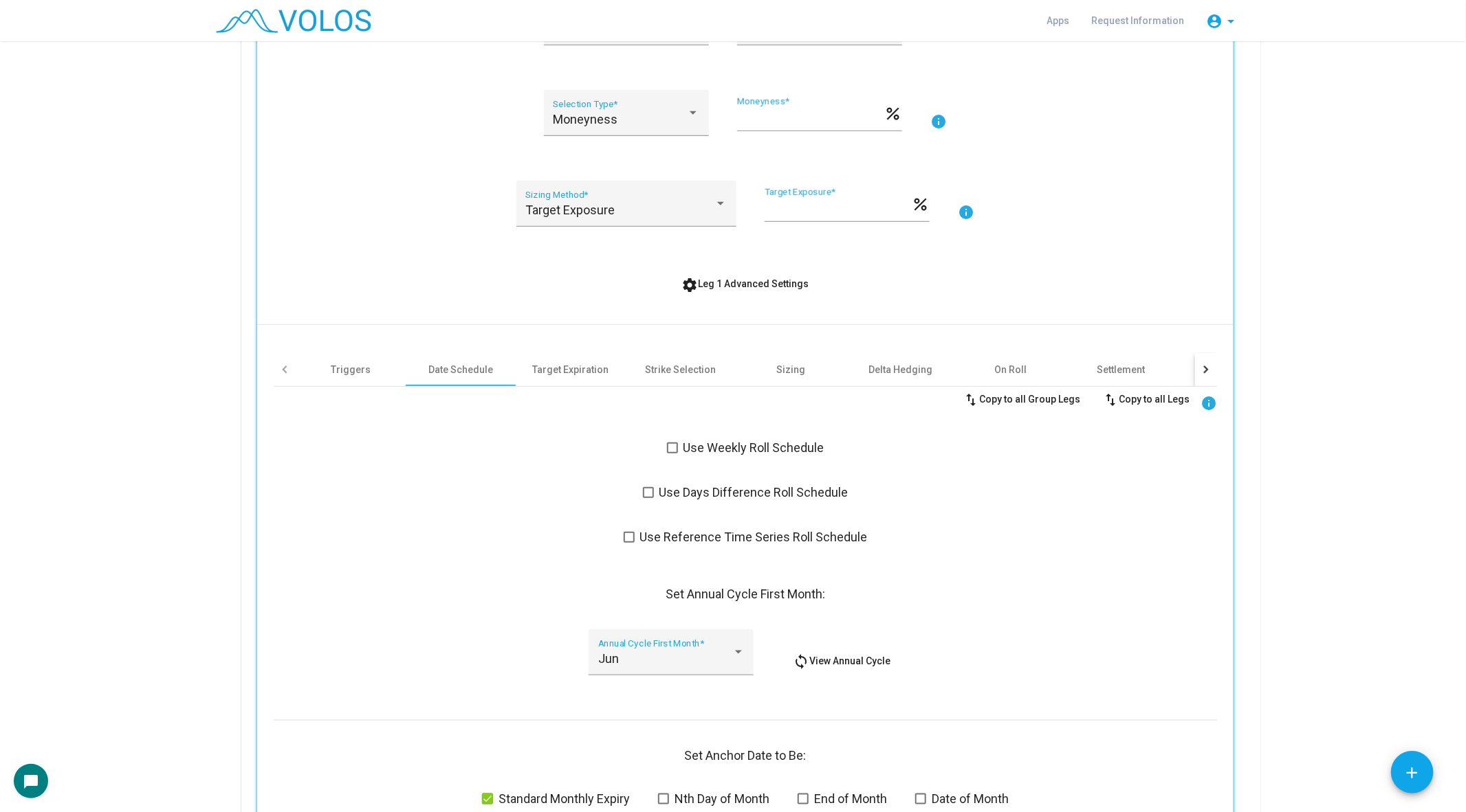
click at [645, 491] on span at bounding box center [648, 493] width 11 height 11
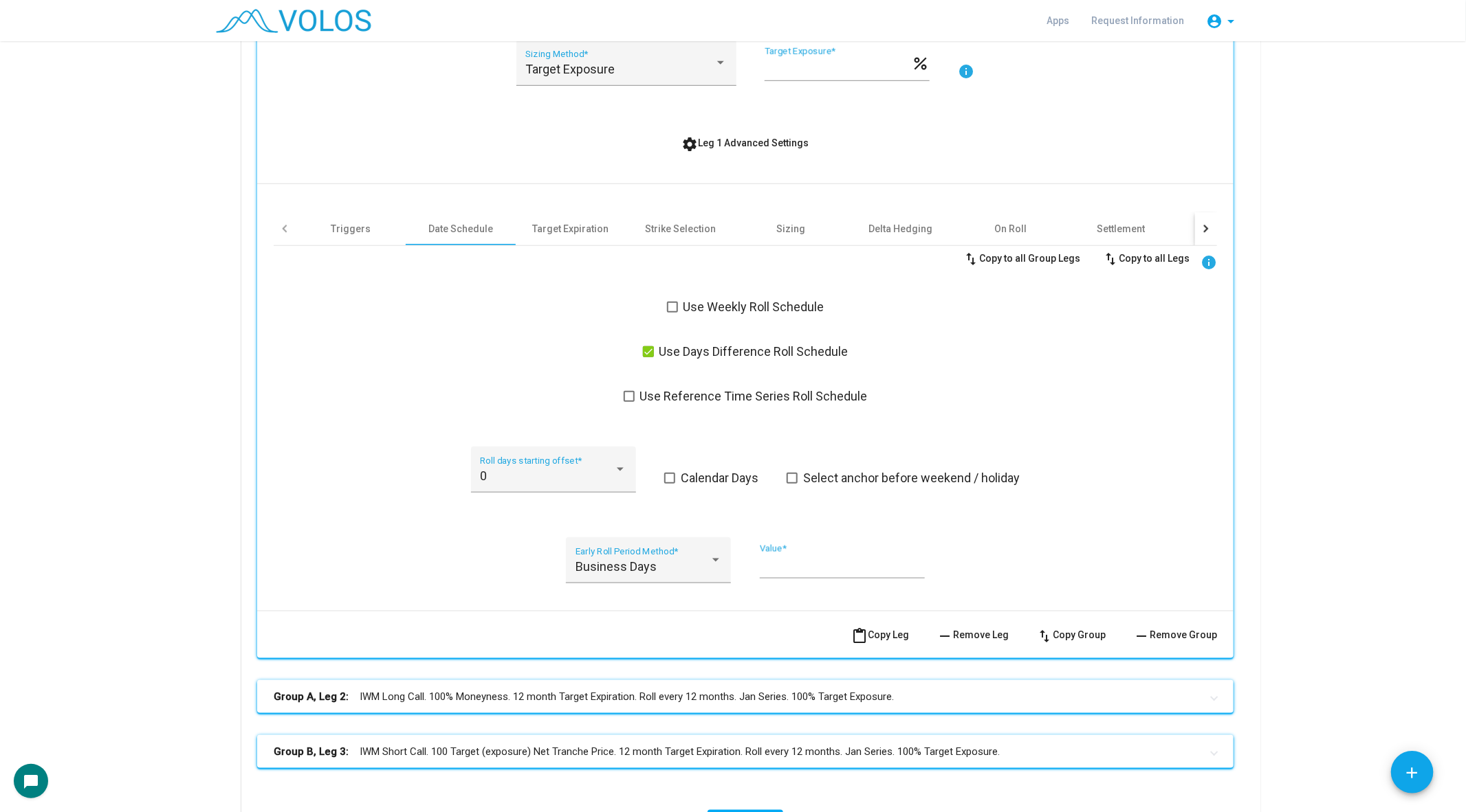
scroll to position [606, 0]
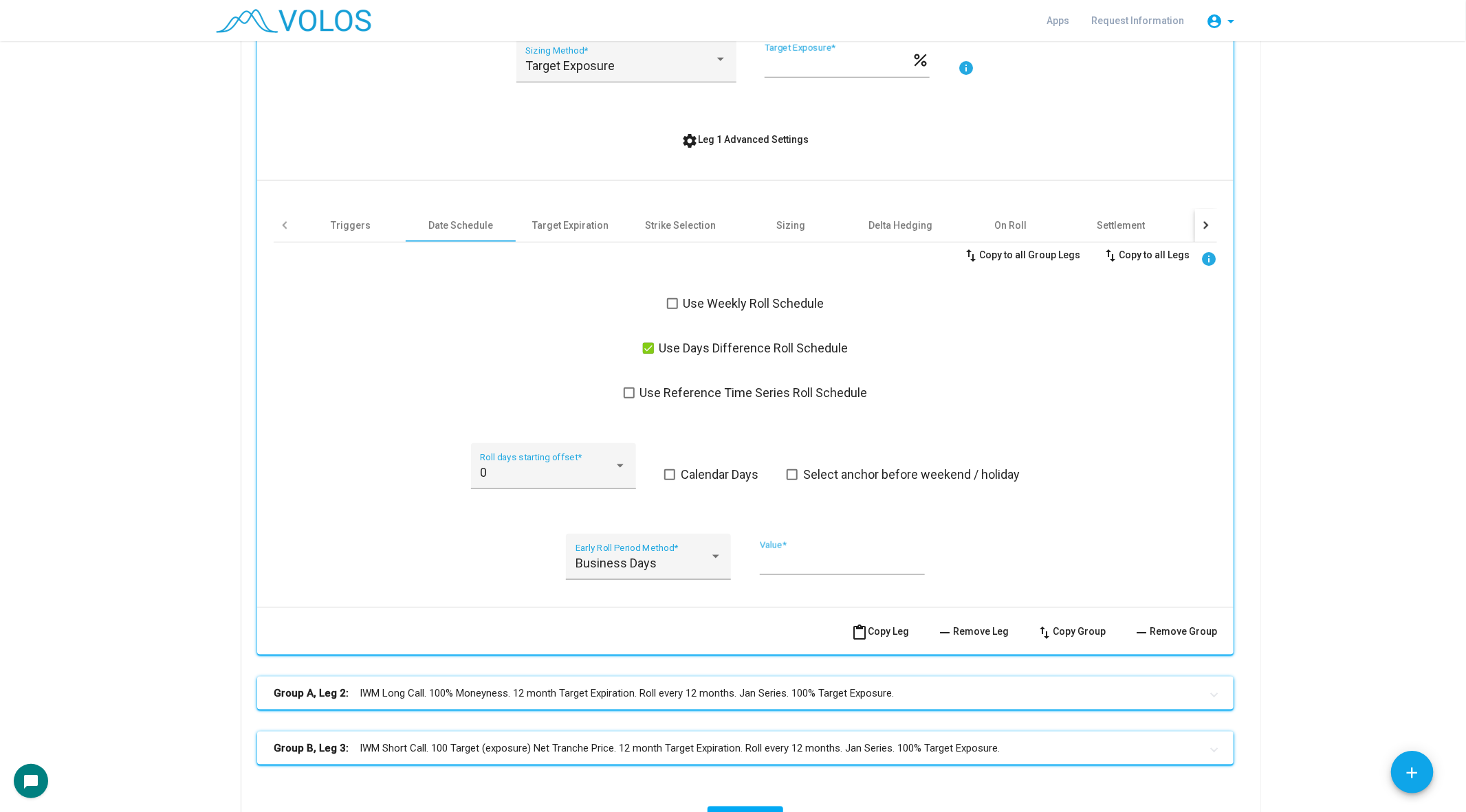
click at [647, 348] on span at bounding box center [648, 348] width 11 height 11
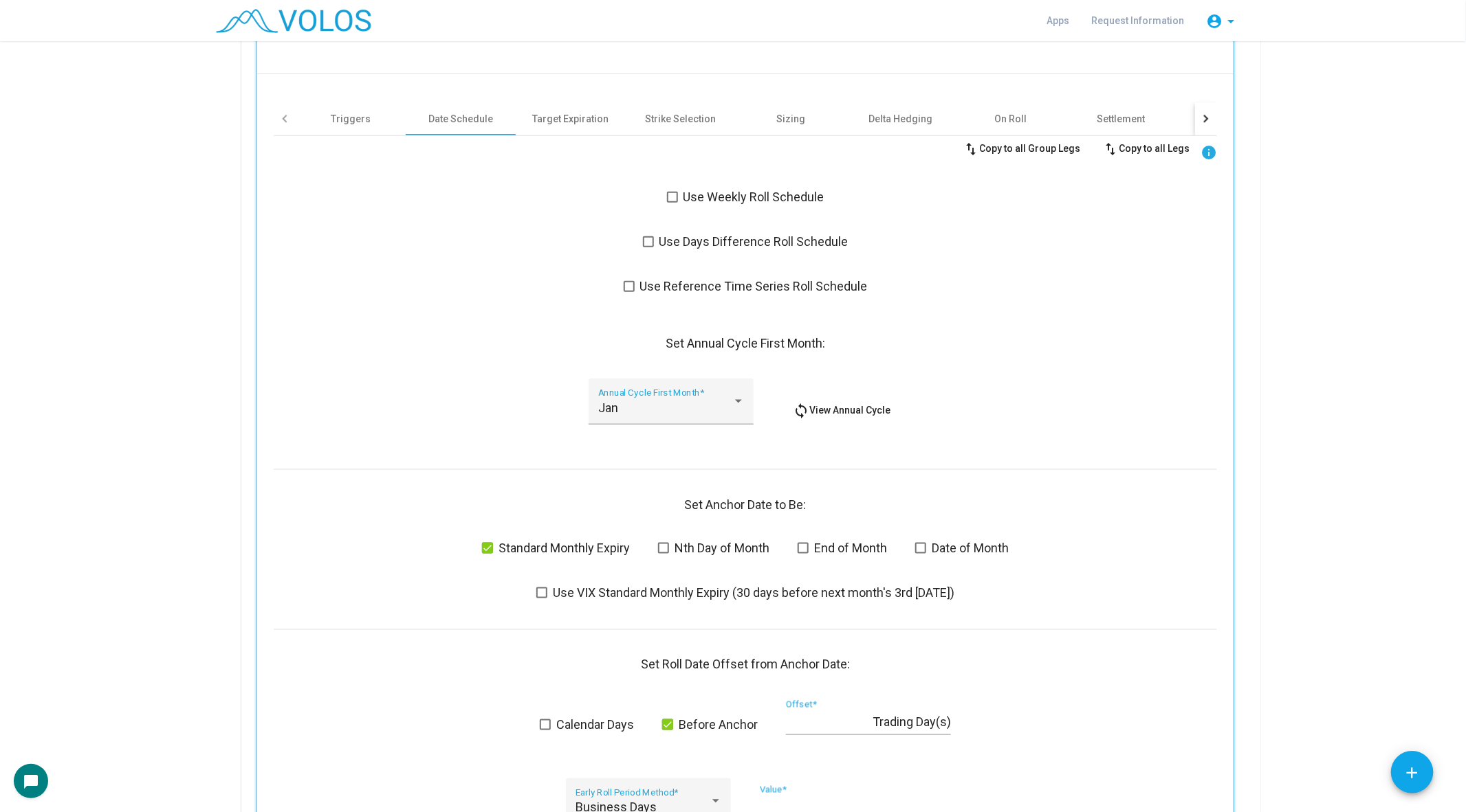
scroll to position [716, 0]
click at [631, 280] on span at bounding box center [629, 283] width 11 height 11
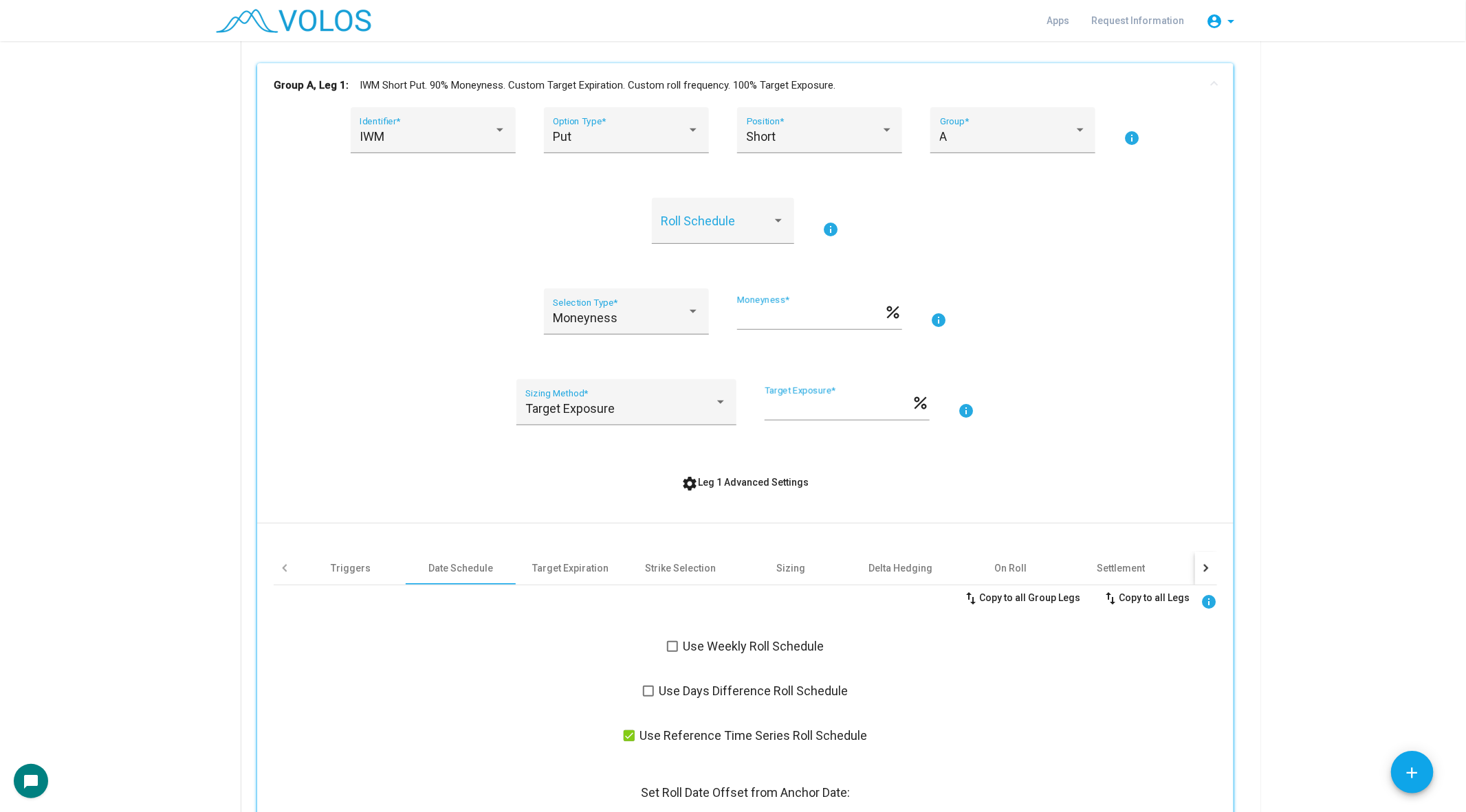
scroll to position [231, 0]
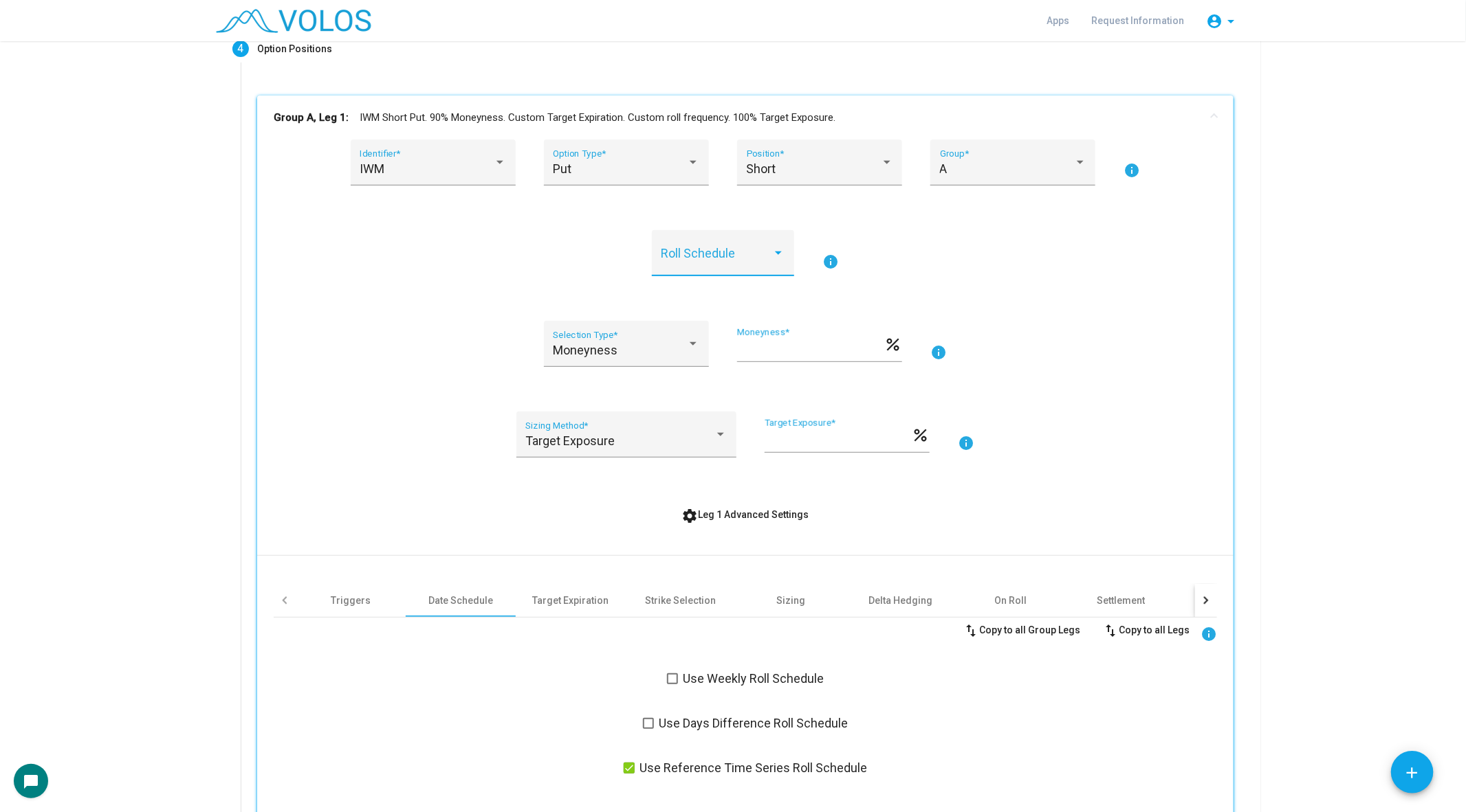
click at [693, 255] on span at bounding box center [716, 260] width 111 height 14
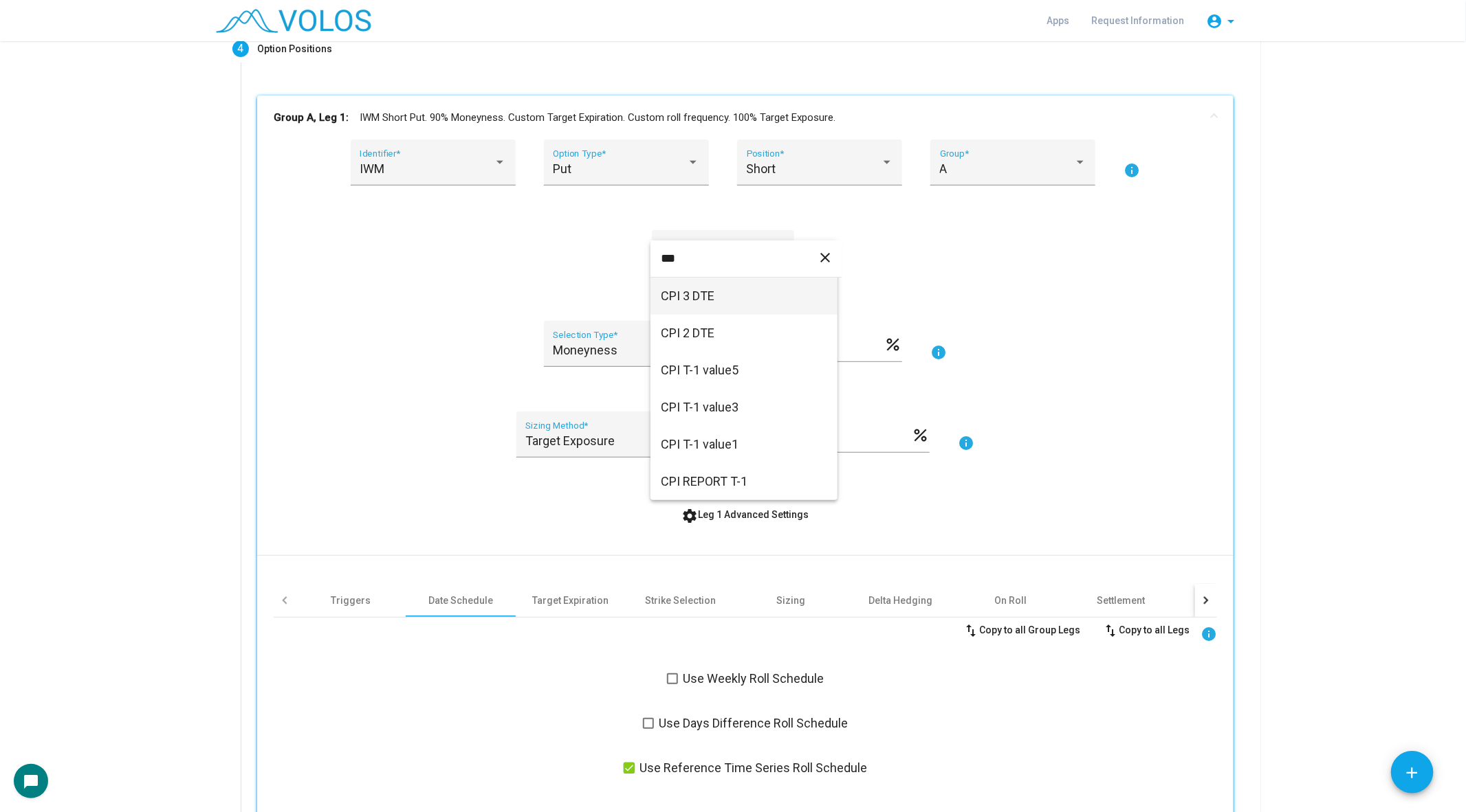
type input "***"
click at [745, 294] on span "CPI 3 DTE" at bounding box center [743, 296] width 165 height 37
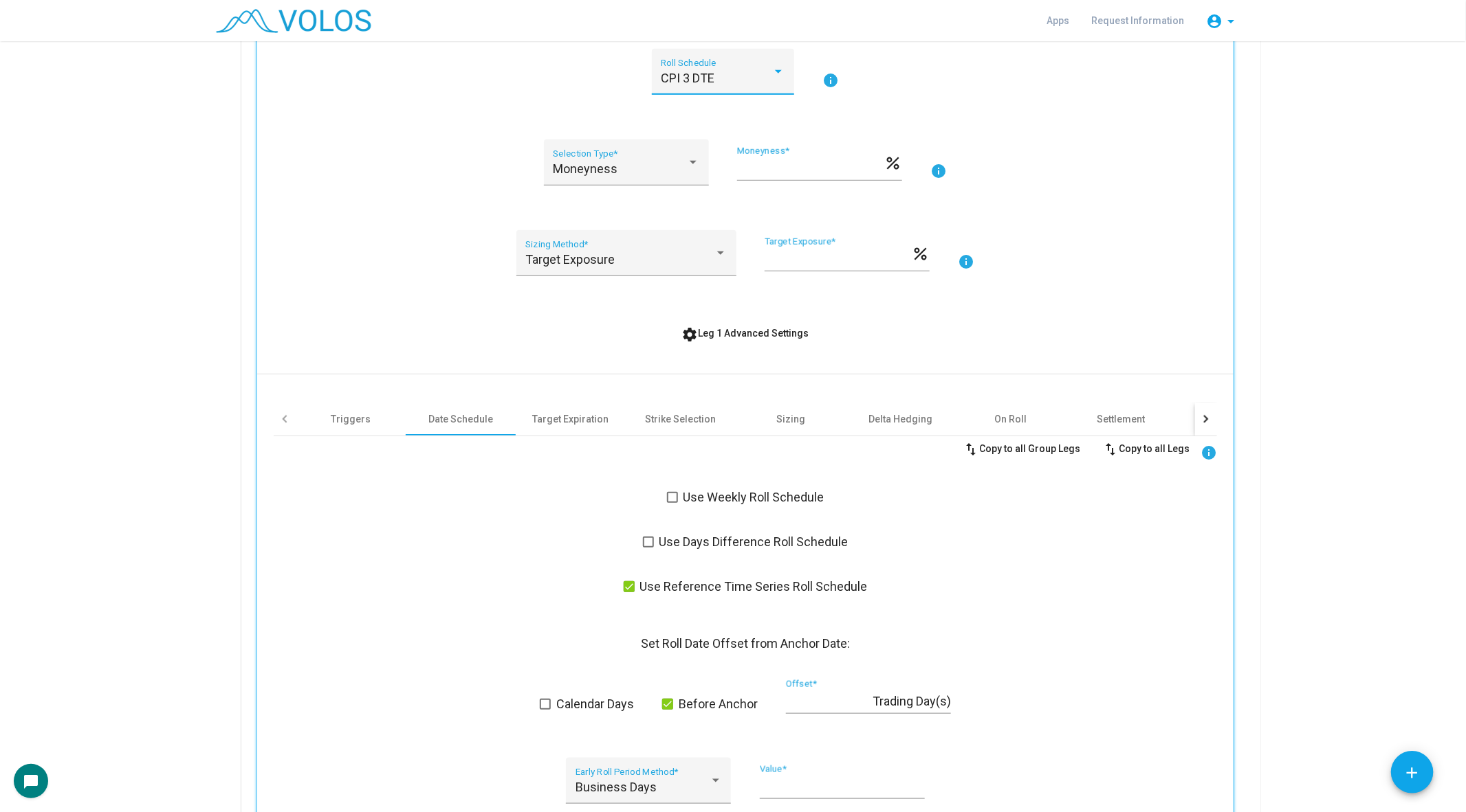
scroll to position [462, 0]
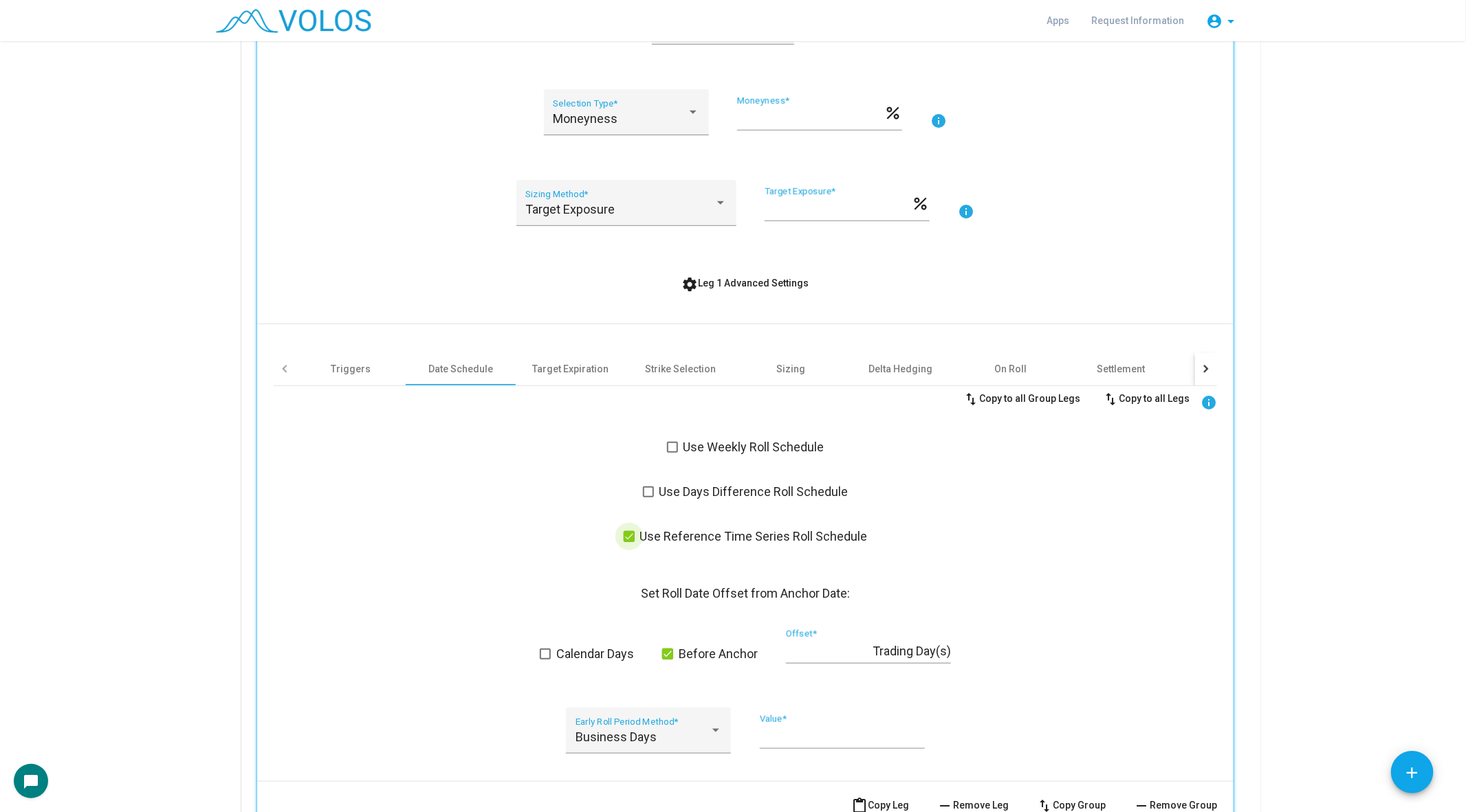
click at [630, 531] on span at bounding box center [629, 537] width 11 height 11
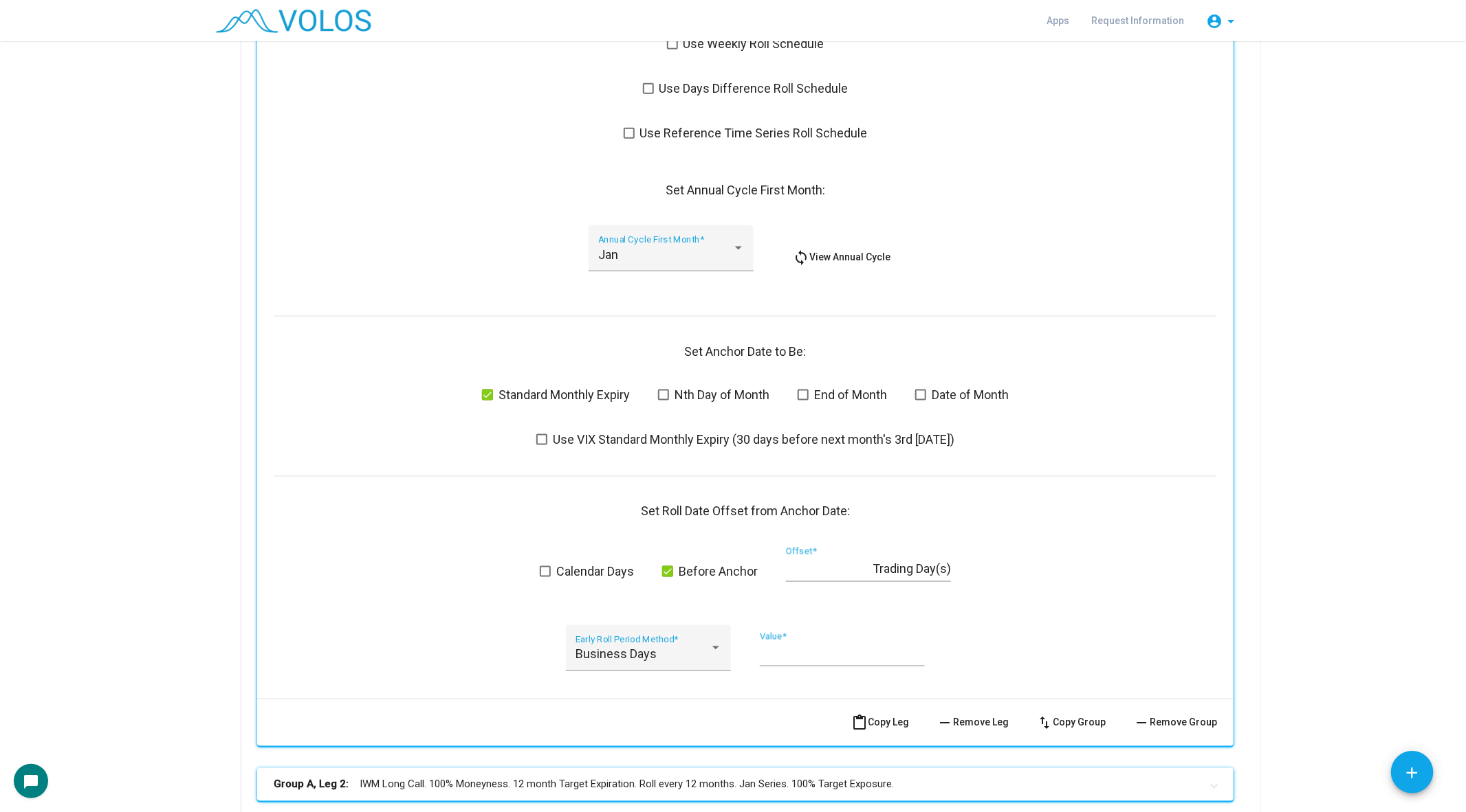
scroll to position [849, 0]
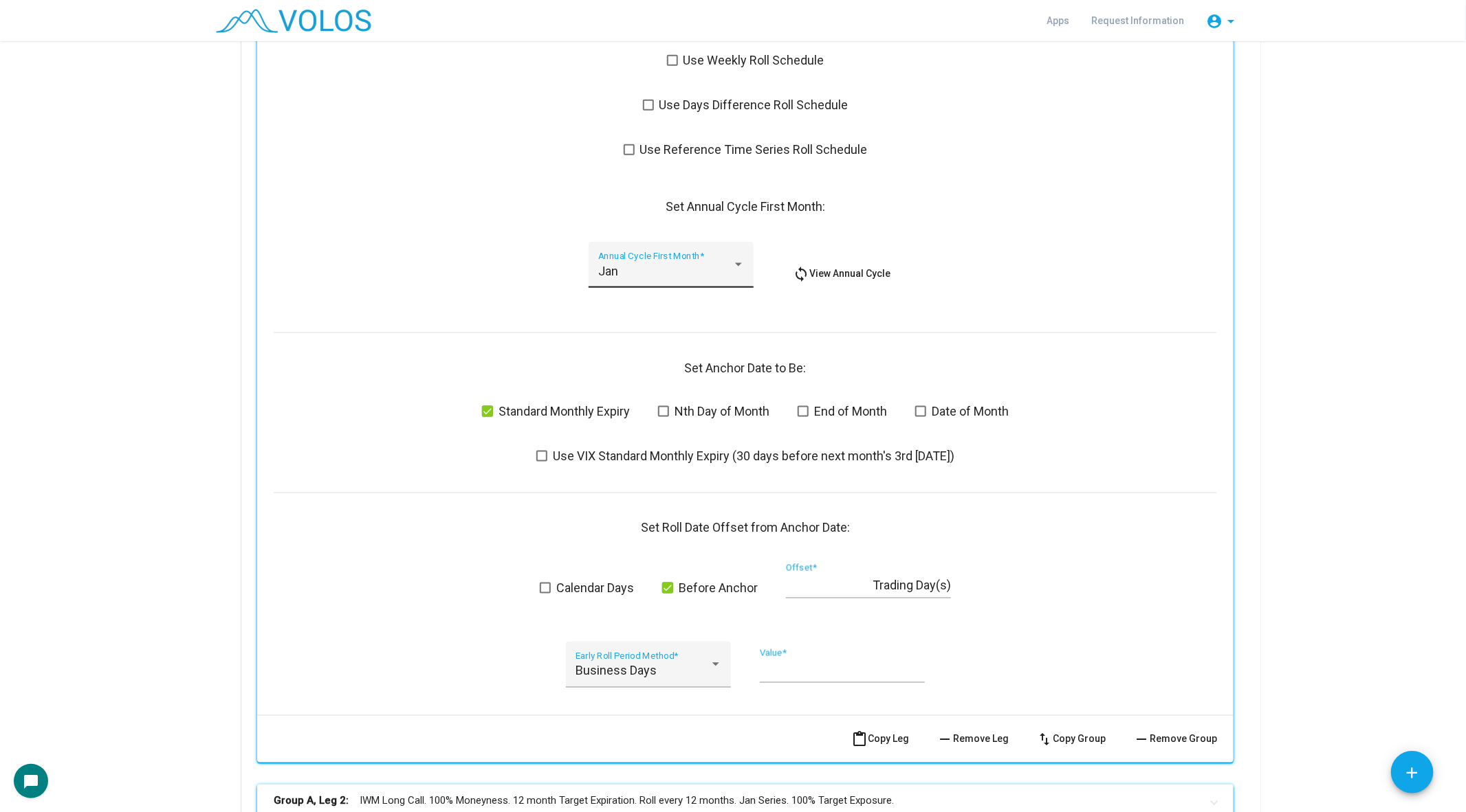
click at [664, 270] on div "Jan" at bounding box center [665, 271] width 134 height 14
click at [665, 335] on span "Mar" at bounding box center [672, 345] width 146 height 37
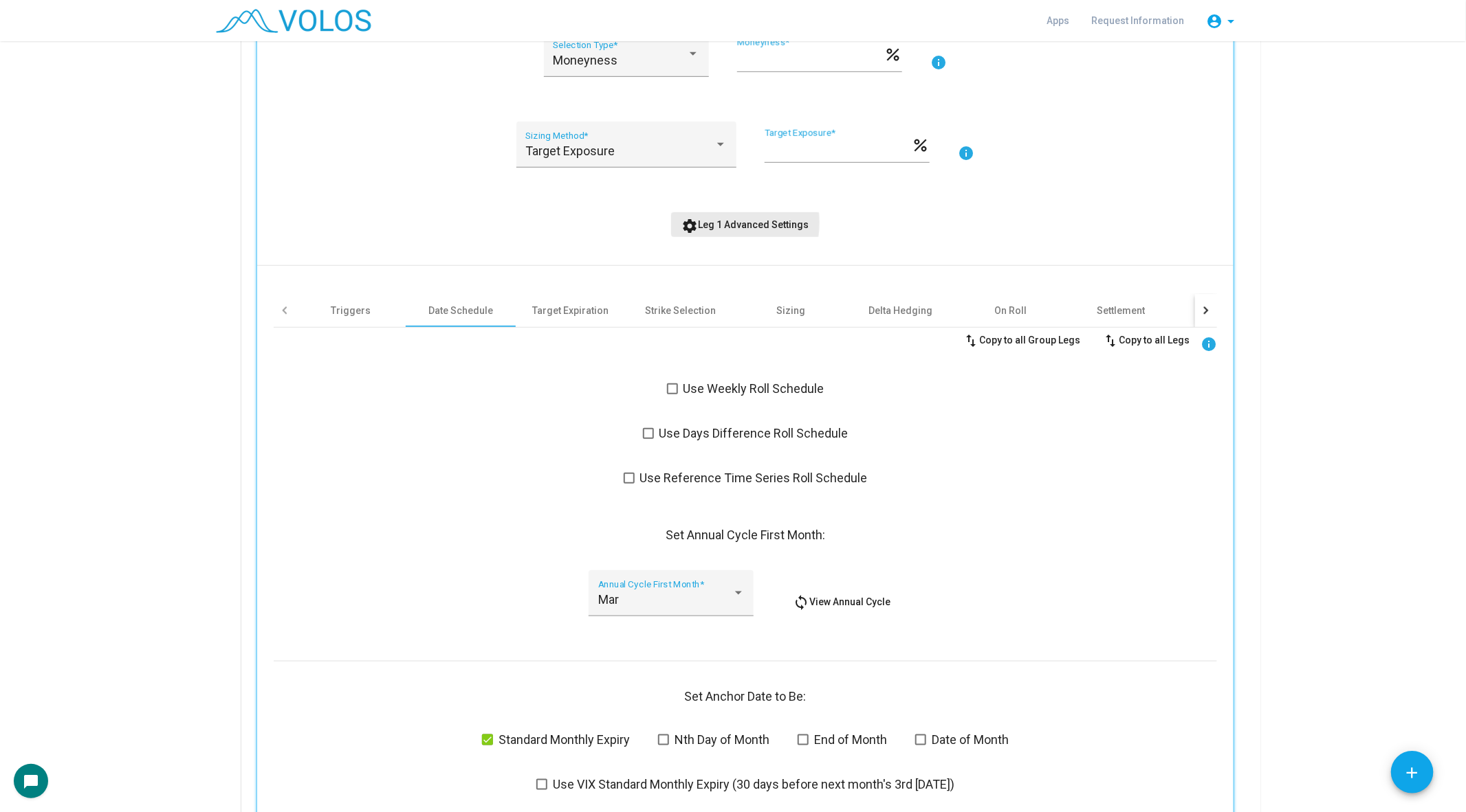
click at [717, 222] on span "settings Leg 1 Advanced Settings" at bounding box center [745, 225] width 127 height 11
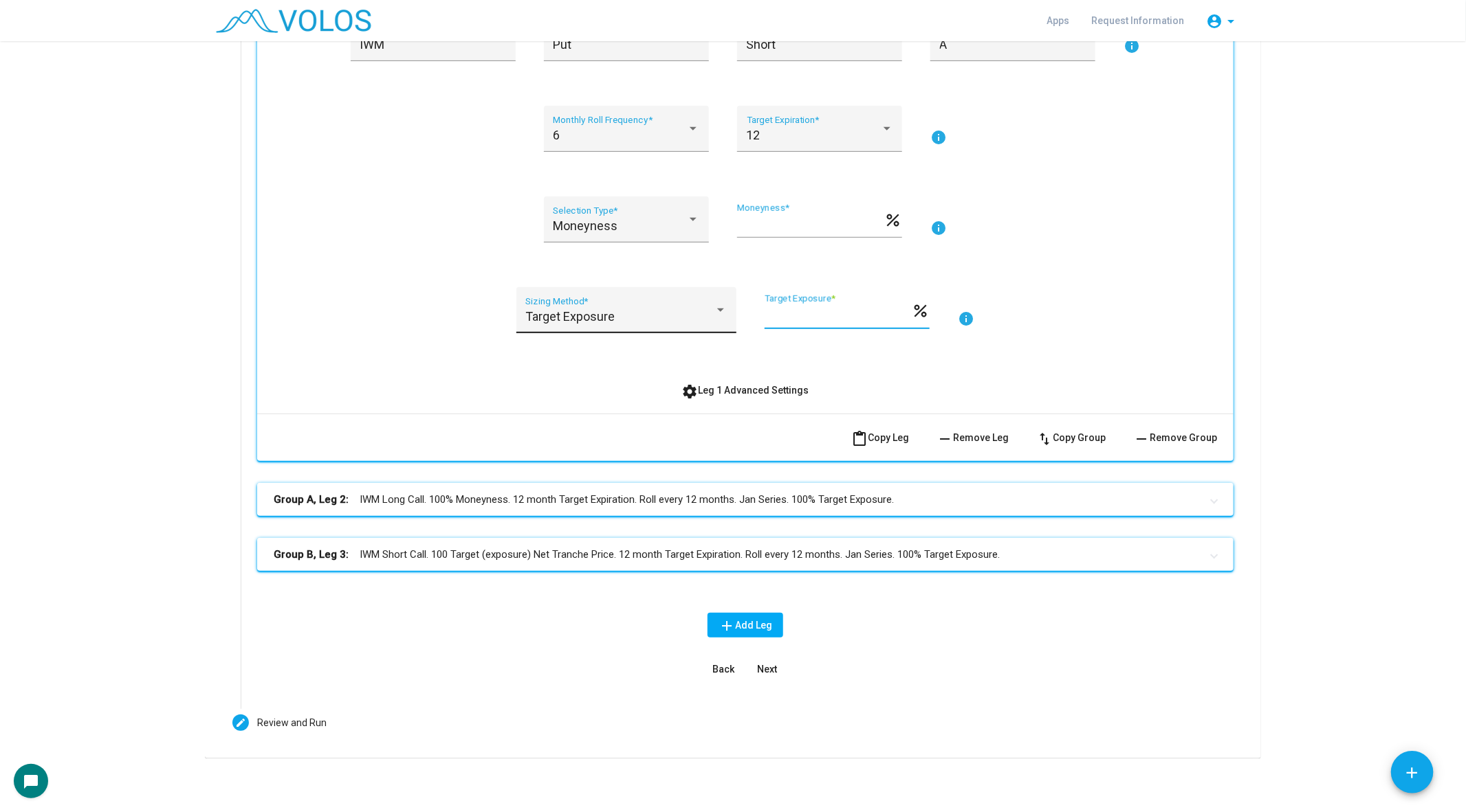
drag, startPoint x: 811, startPoint y: 316, endPoint x: 730, endPoint y: 316, distance: 81.0
click at [730, 316] on div "Target Exposure Sizing Method * *** Target Exposure * percent info" at bounding box center [745, 318] width 944 height 63
type input "**"
click at [1173, 207] on div "Moneyness Selection Type * ** Moneyness * percent info" at bounding box center [745, 228] width 944 height 63
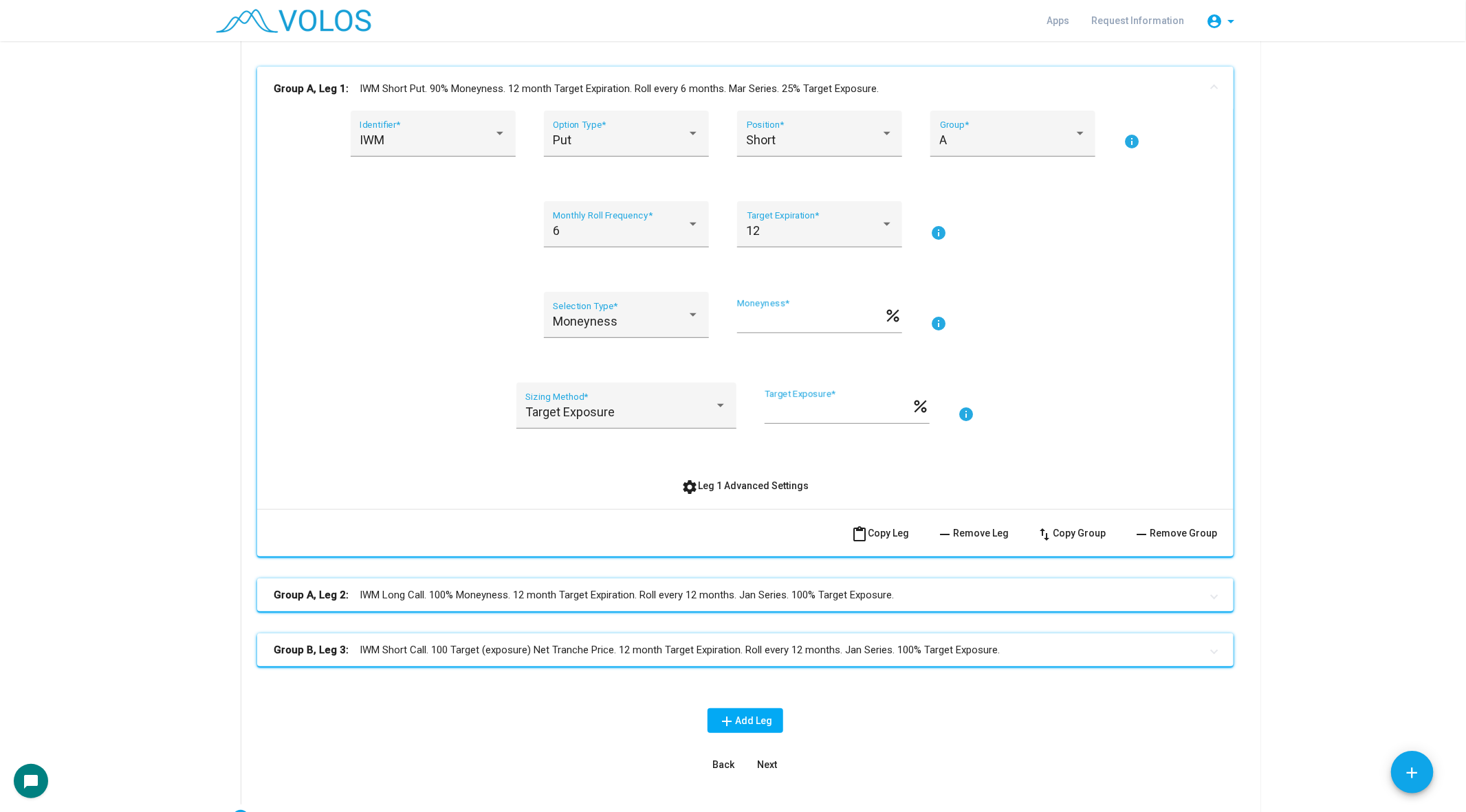
scroll to position [323, 0]
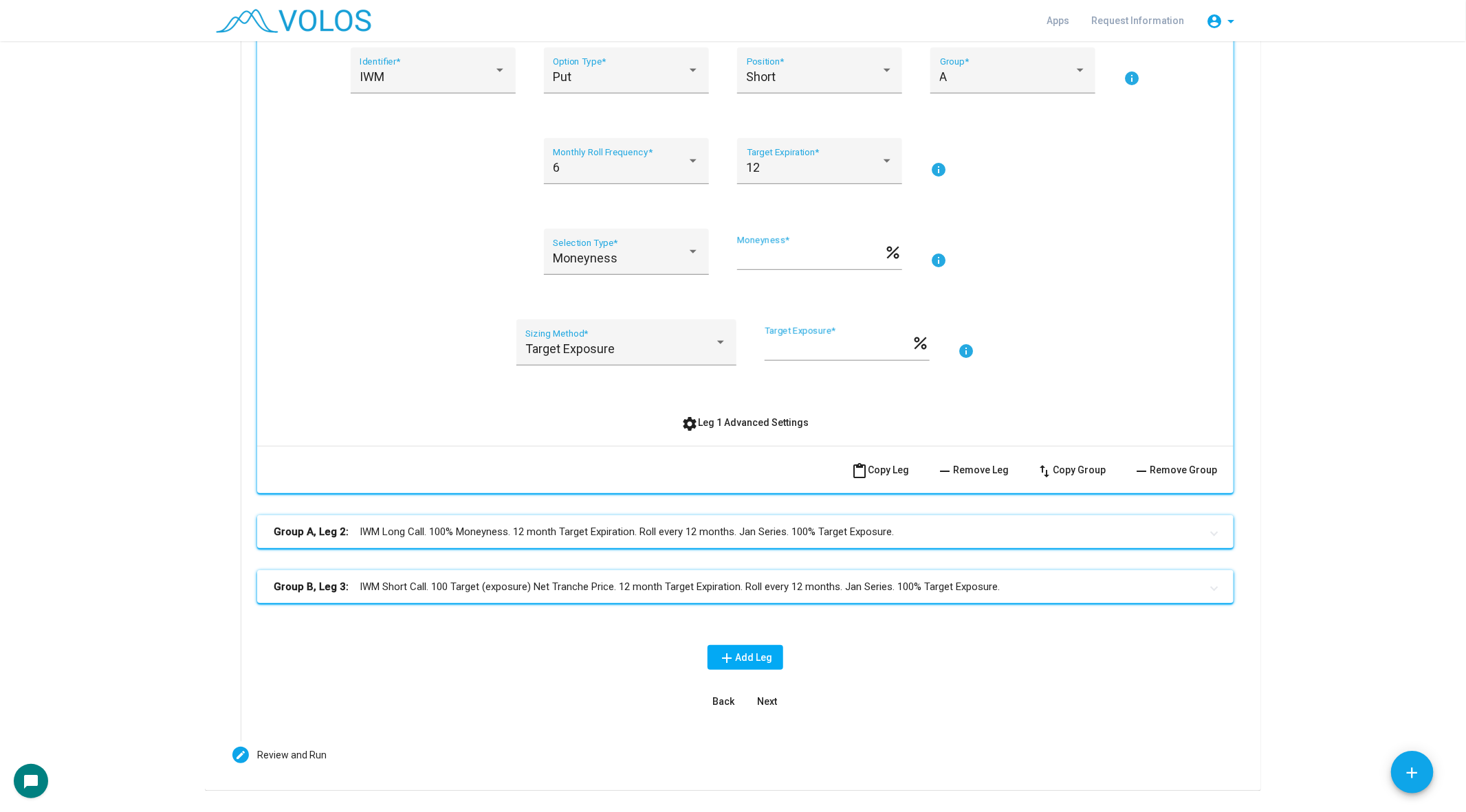
click at [705, 404] on div "IWM Identifier * Put Option Type * Short Position * A Group * info 6 Monthly Ro…" at bounding box center [745, 241] width 944 height 388
click at [705, 424] on span "settings Leg 1 Advanced Settings" at bounding box center [745, 423] width 127 height 11
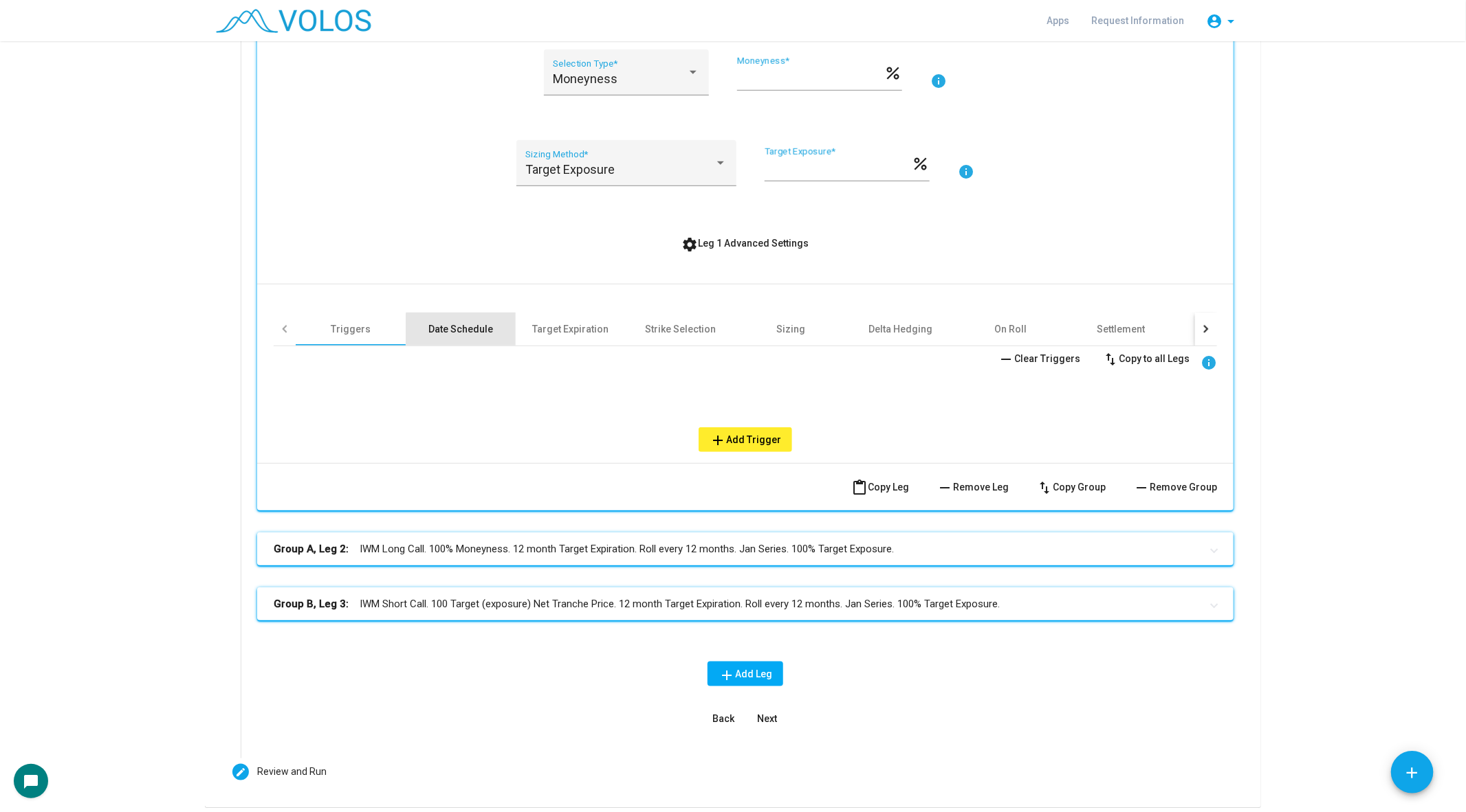
click at [493, 329] on div "Date Schedule" at bounding box center [460, 329] width 110 height 33
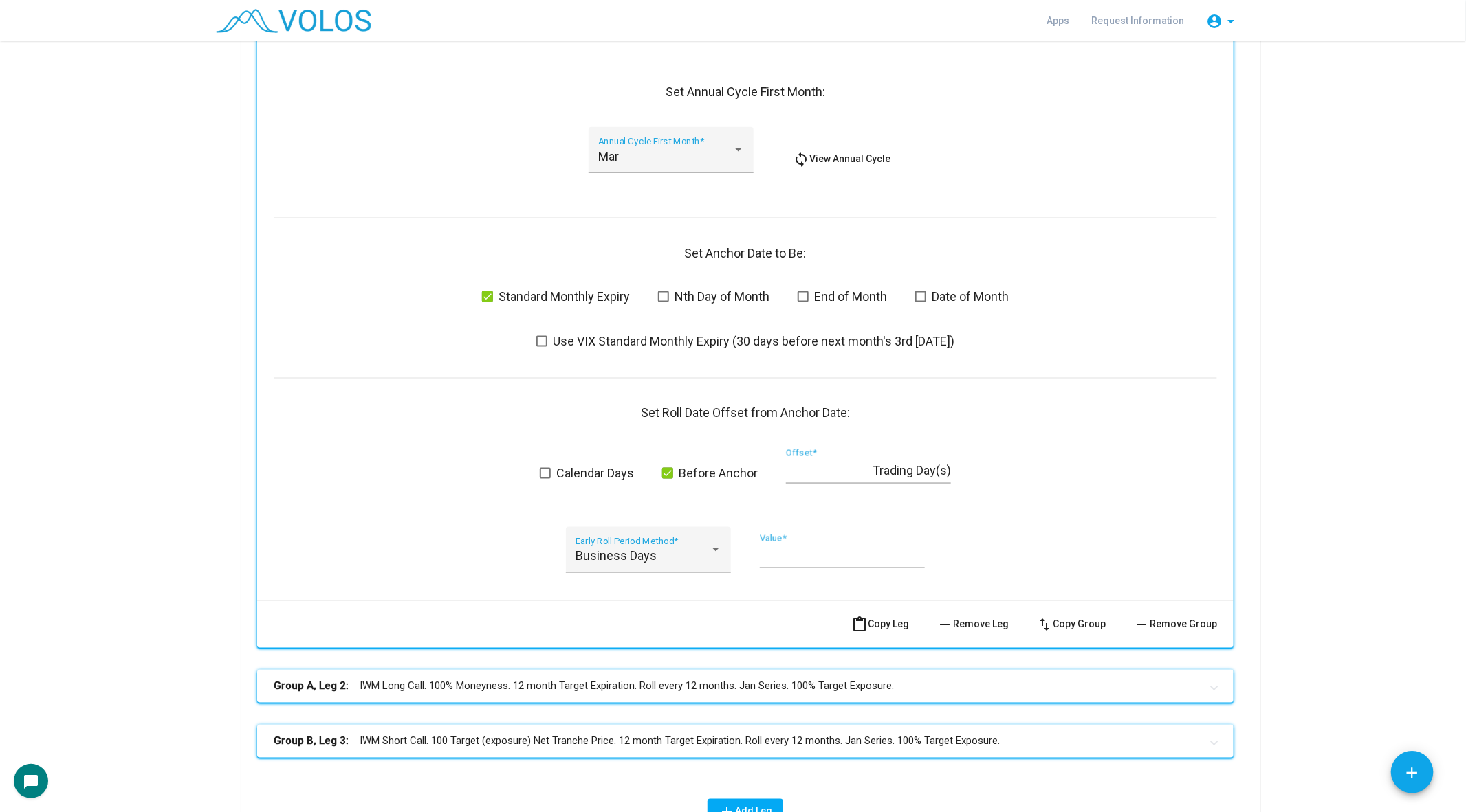
scroll to position [967, 0]
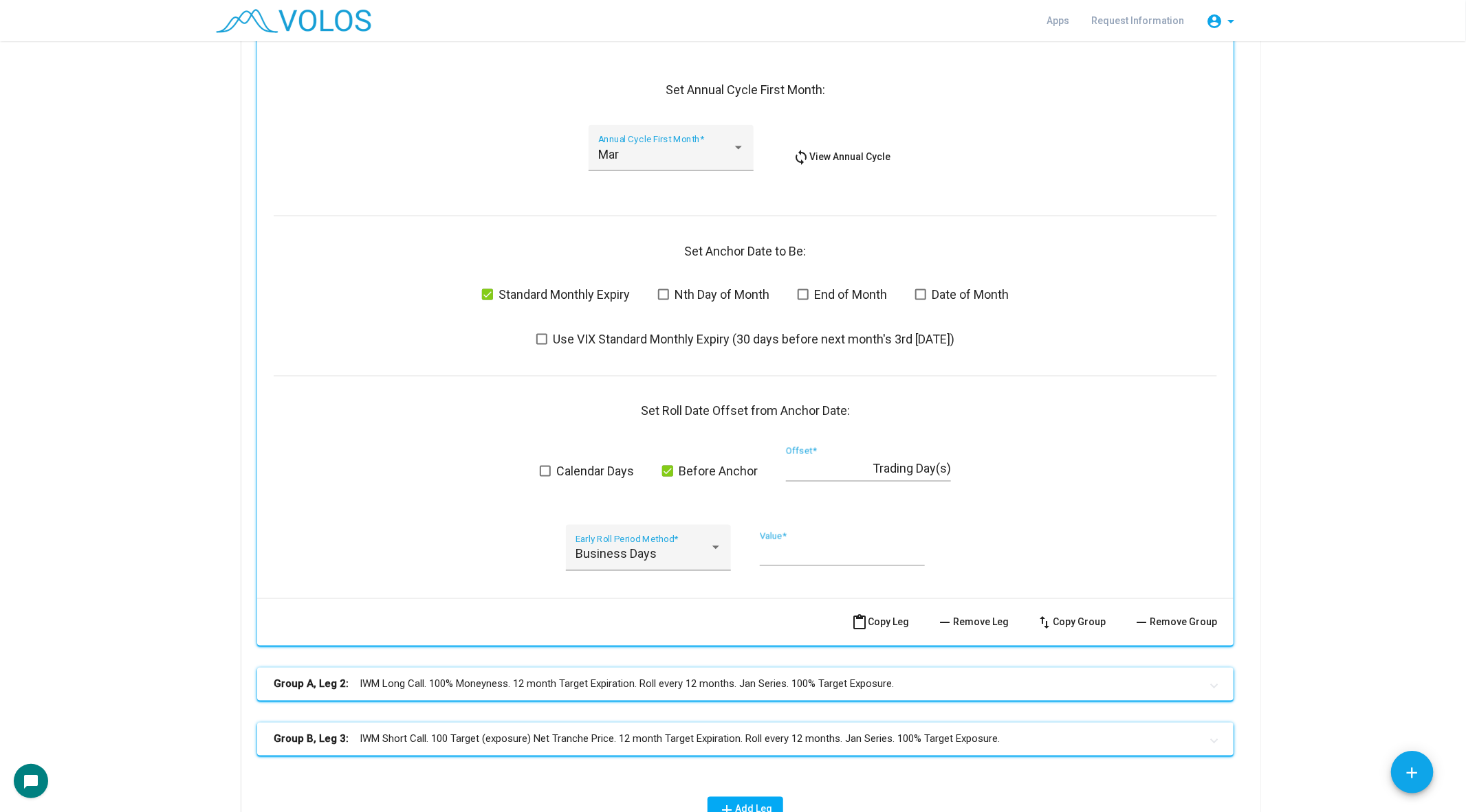
click at [808, 293] on span at bounding box center [803, 295] width 11 height 11
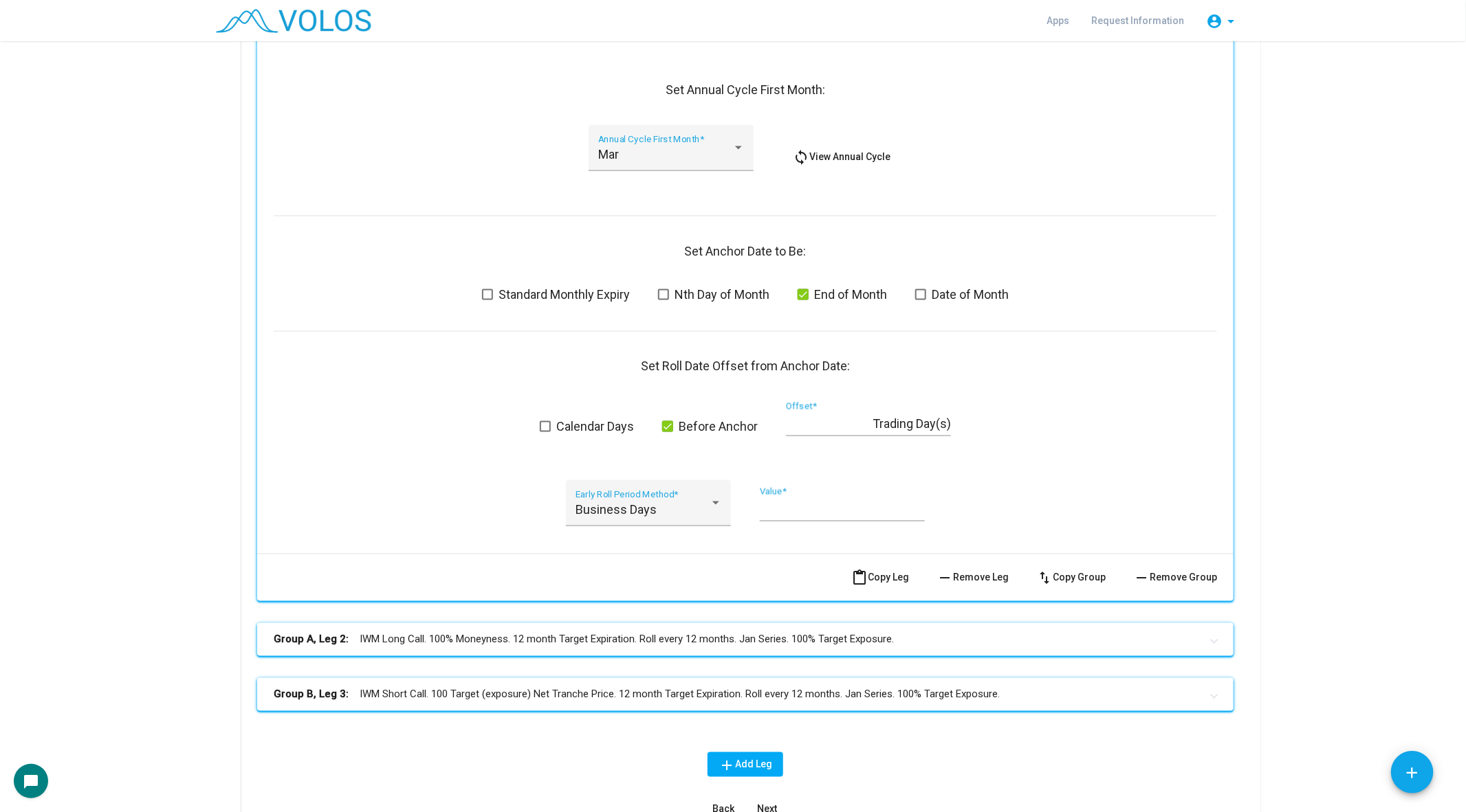
click at [514, 296] on span "Standard Monthly Expiry" at bounding box center [564, 295] width 131 height 17
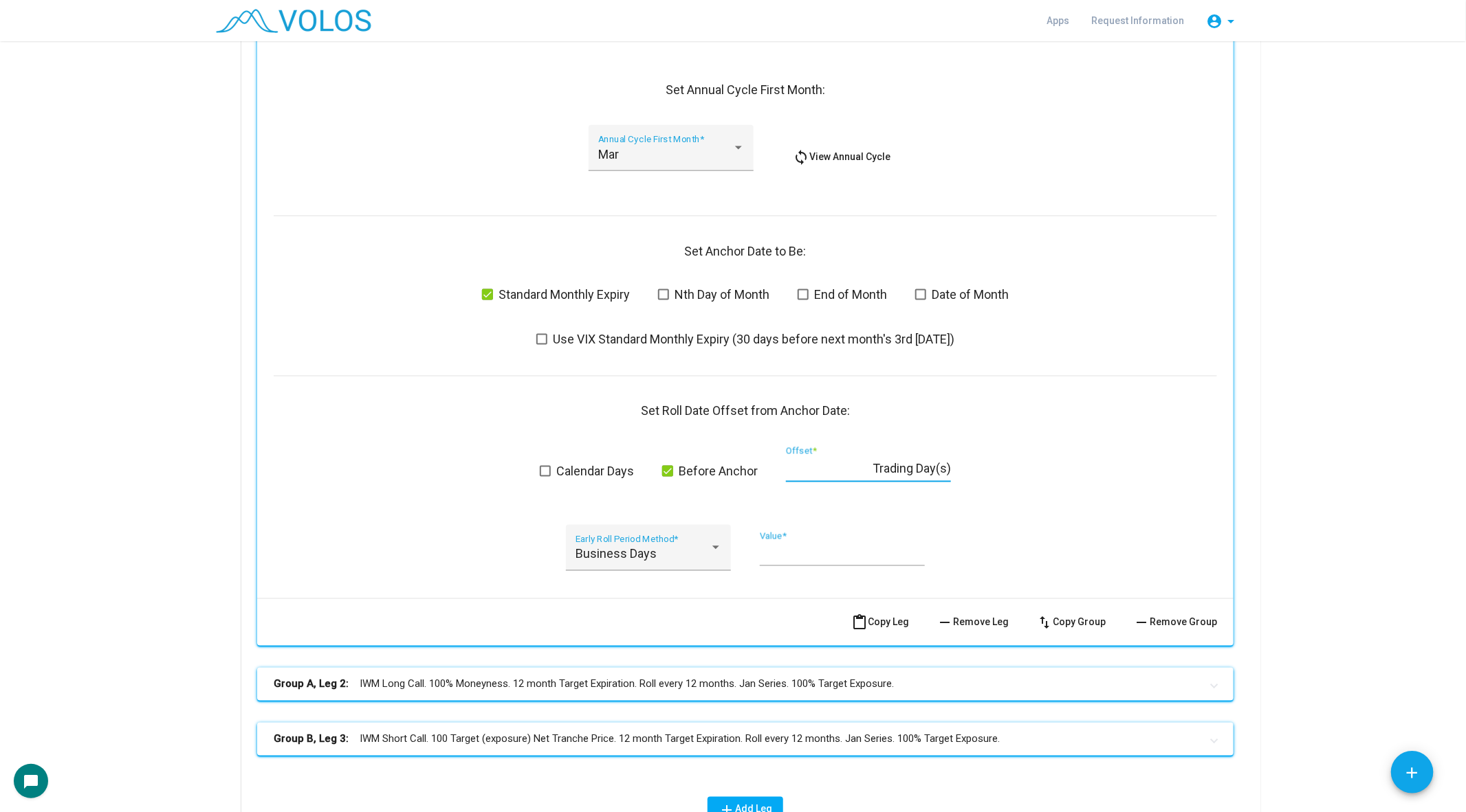
click at [805, 470] on input "*" at bounding box center [830, 468] width 87 height 14
drag, startPoint x: 805, startPoint y: 470, endPoint x: 769, endPoint y: 469, distance: 36.0
click at [769, 469] on div "Calendar Days Before Anchor * Offset * Trading Day(s)" at bounding box center [745, 472] width 944 height 51
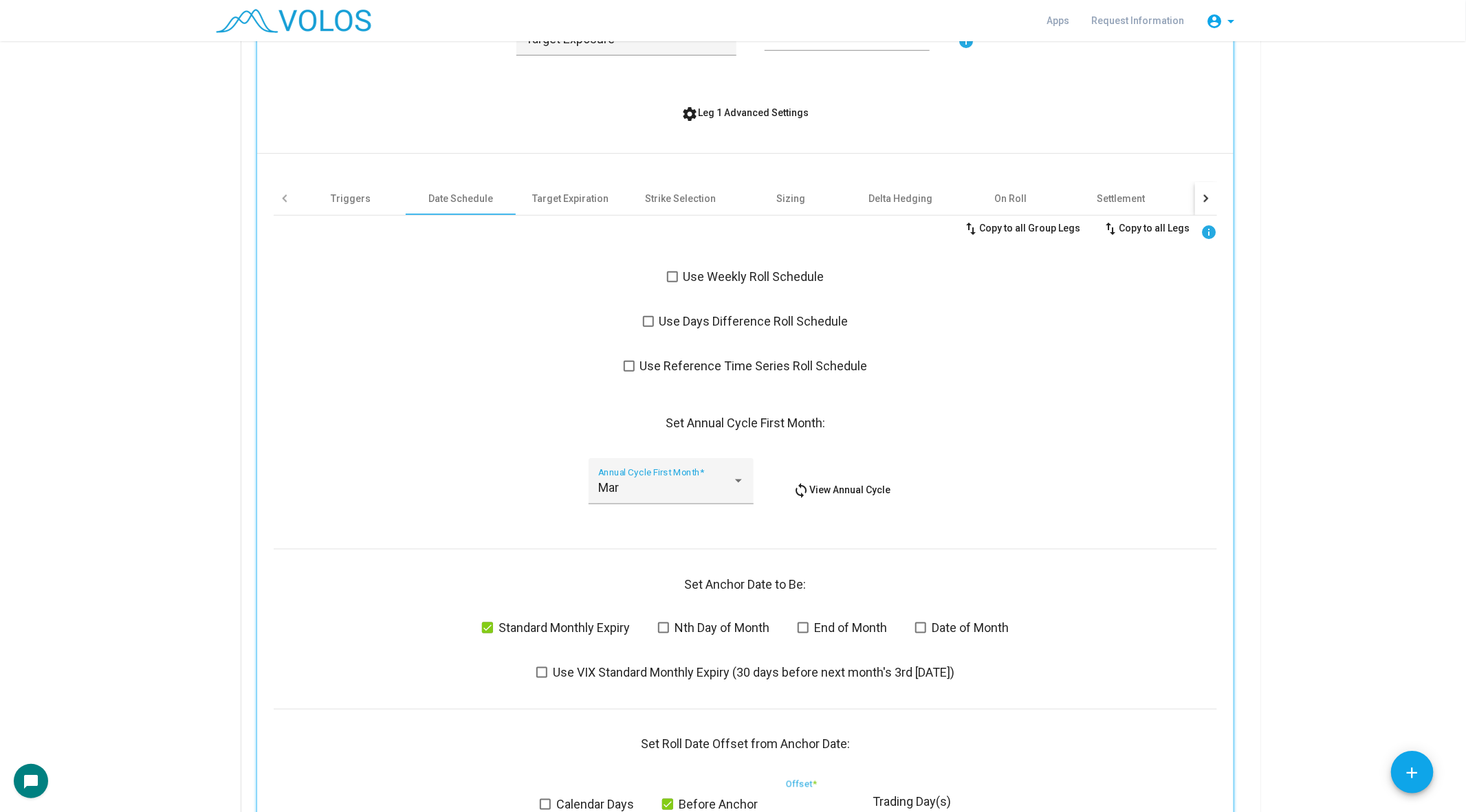
scroll to position [591, 0]
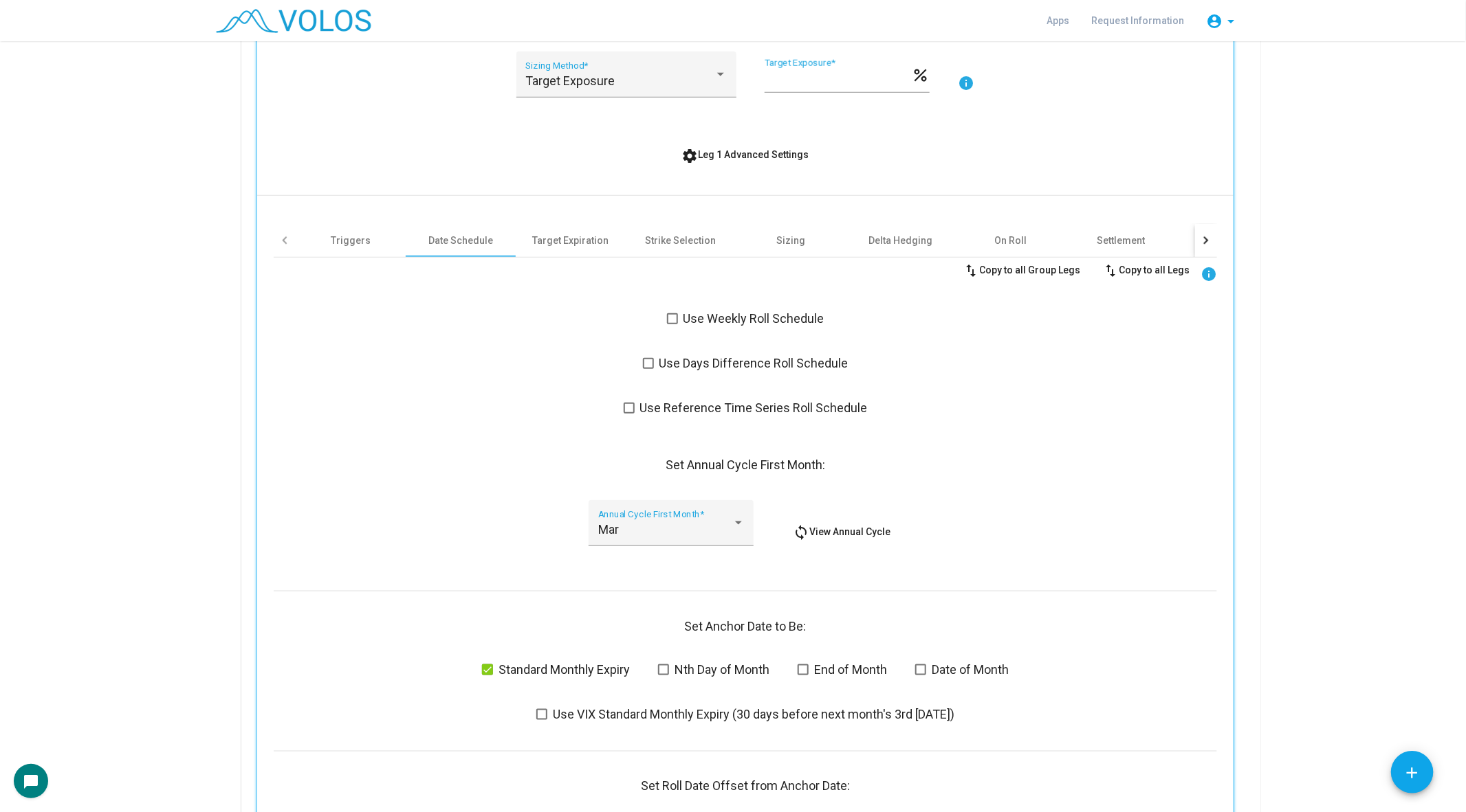
type input "*"
click at [571, 247] on div "Target Expiration" at bounding box center [570, 241] width 110 height 33
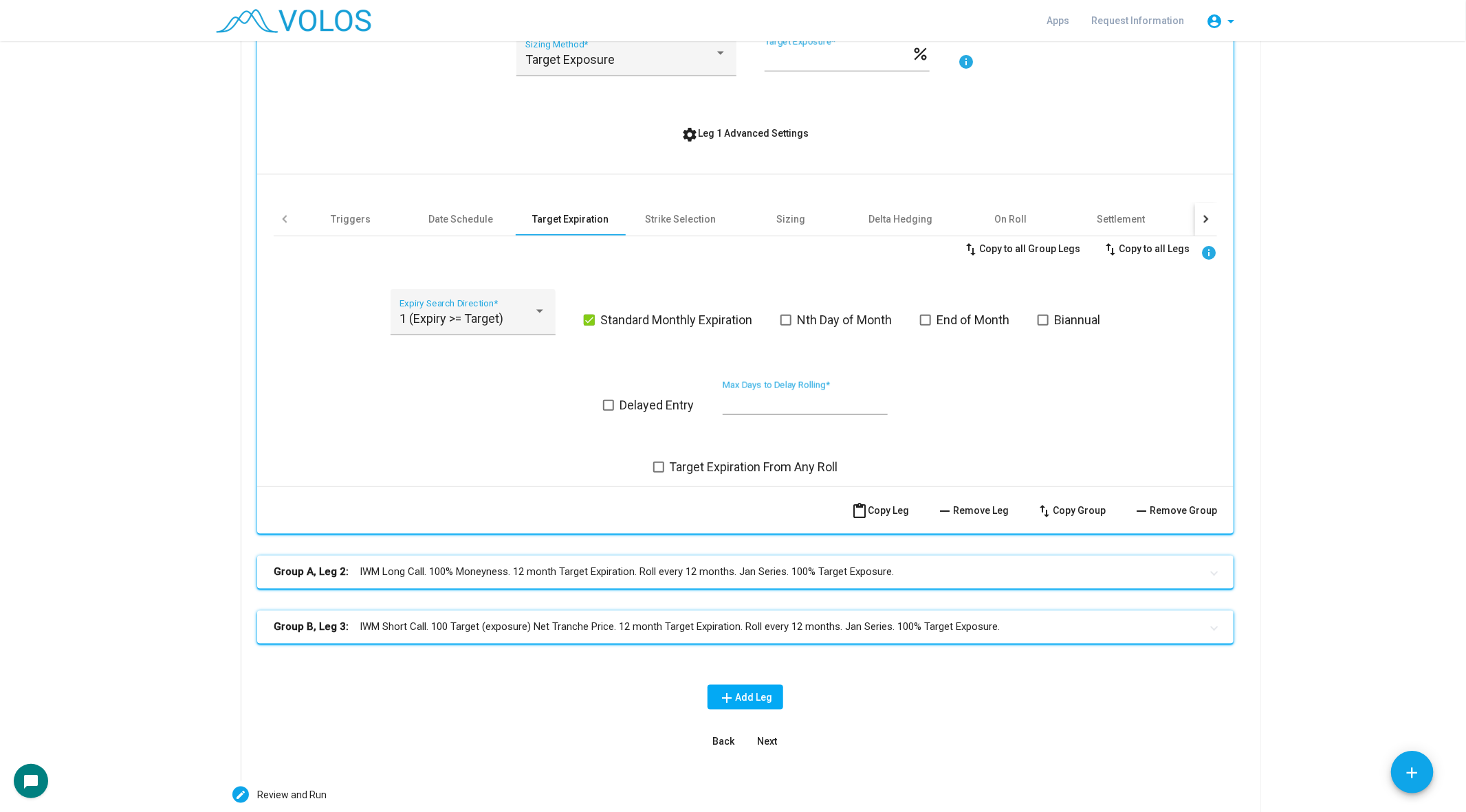
scroll to position [613, 0]
click at [926, 317] on span at bounding box center [926, 319] width 11 height 11
click at [443, 237] on div "swap_vert Copy to all Group Legs swap_vert Copy to all Legs info" at bounding box center [745, 248] width 944 height 25
click at [449, 205] on div "Date Schedule" at bounding box center [460, 219] width 110 height 33
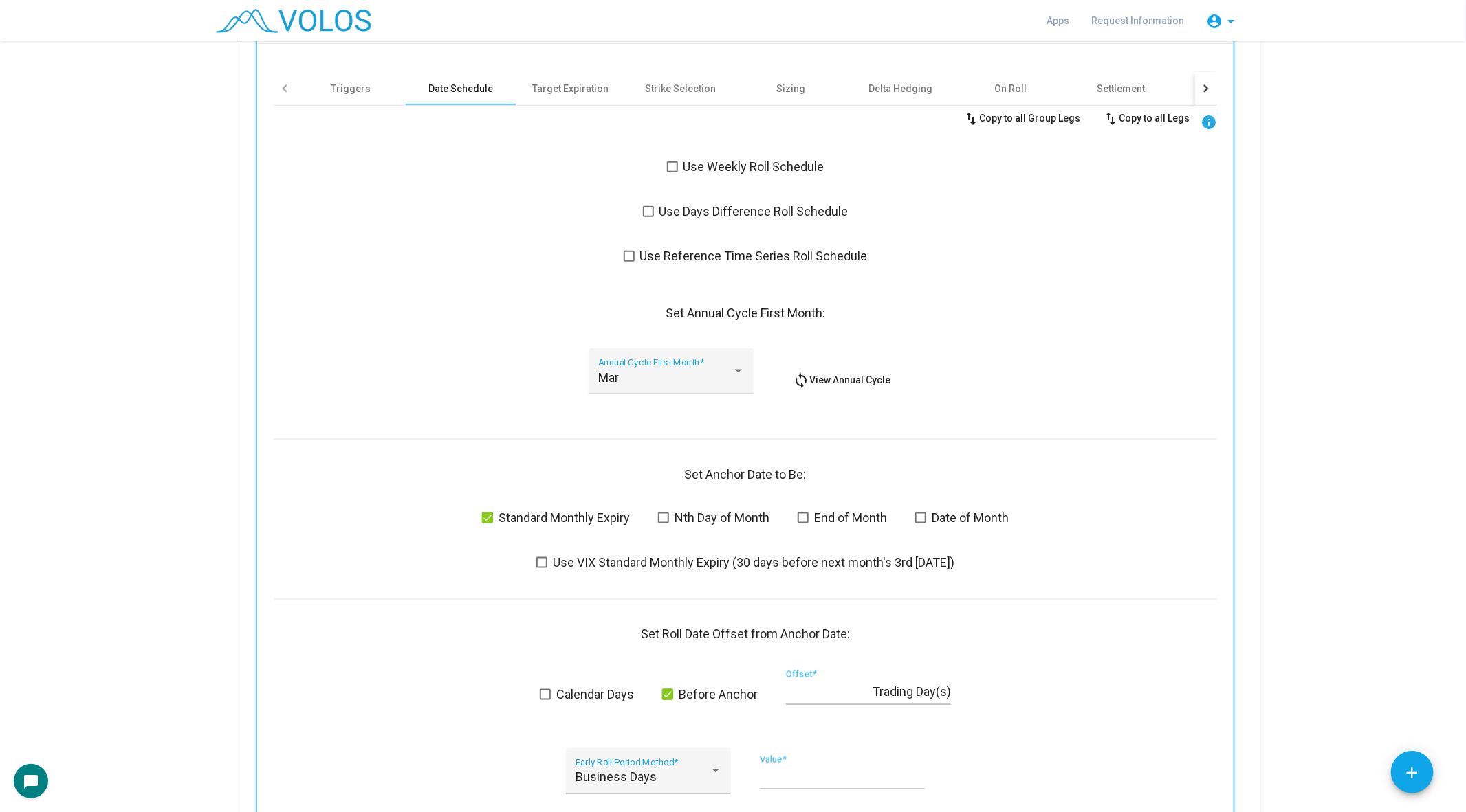
scroll to position [767, 0]
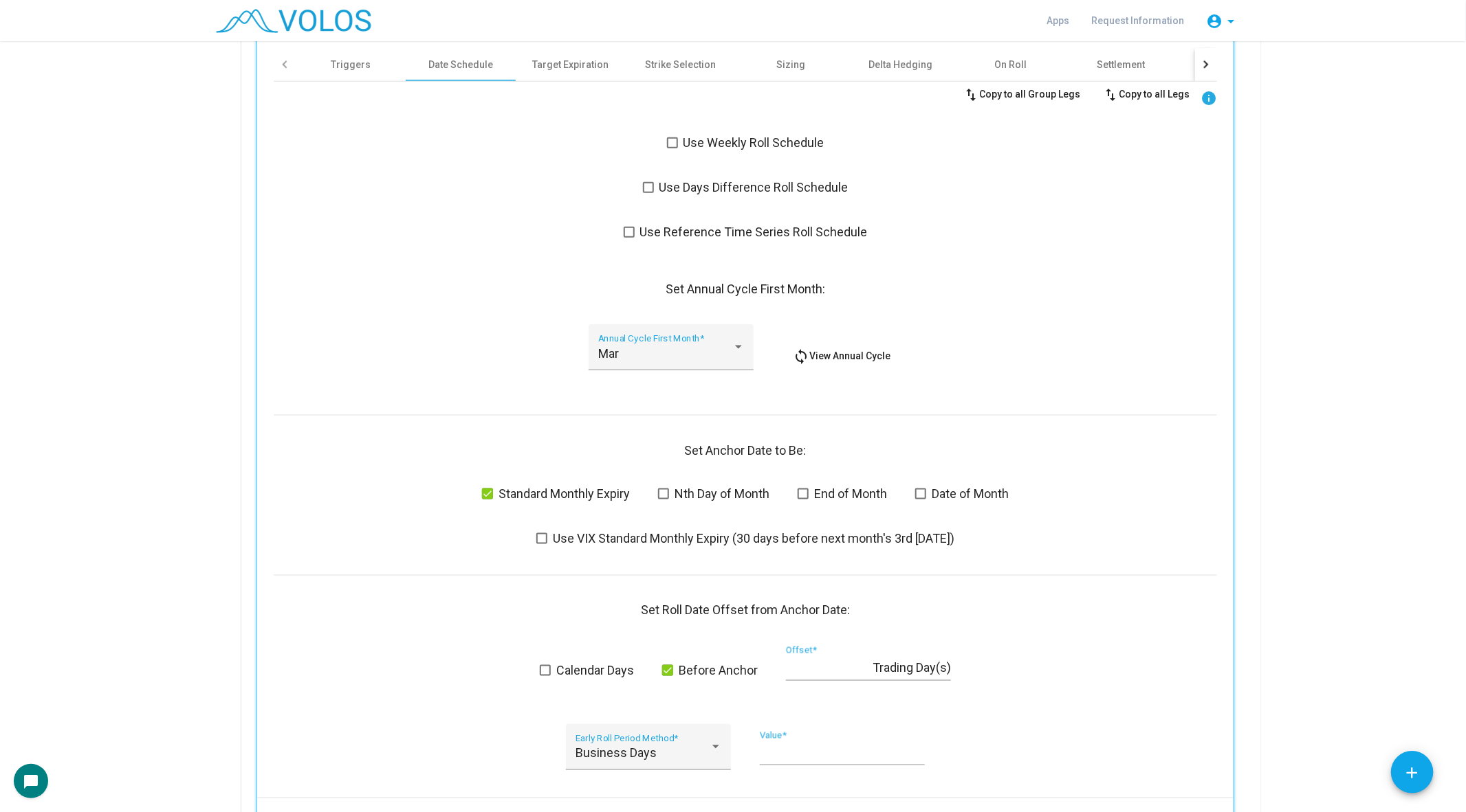
click at [801, 491] on span at bounding box center [803, 494] width 11 height 11
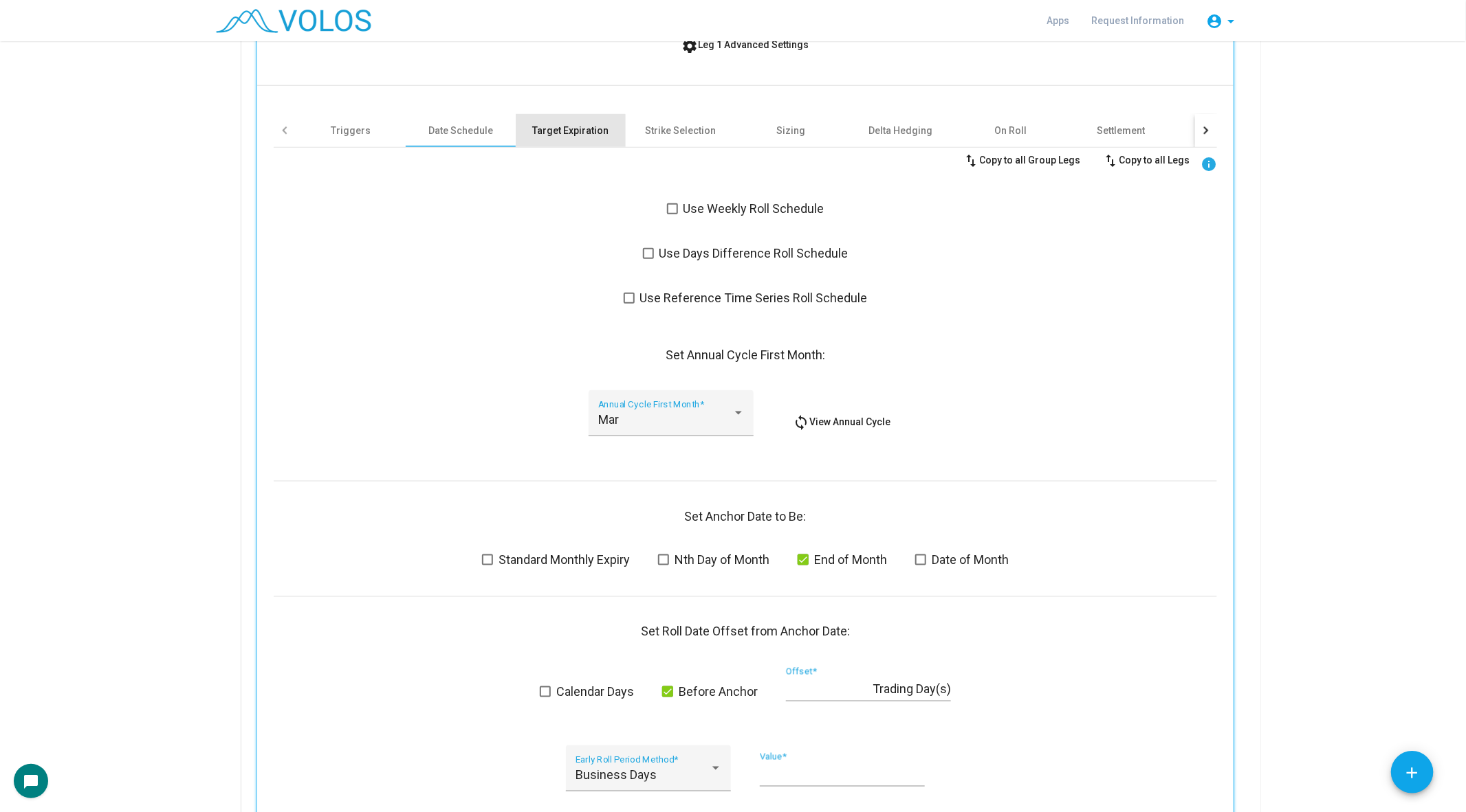
click at [570, 139] on div "Target Expiration" at bounding box center [570, 130] width 110 height 33
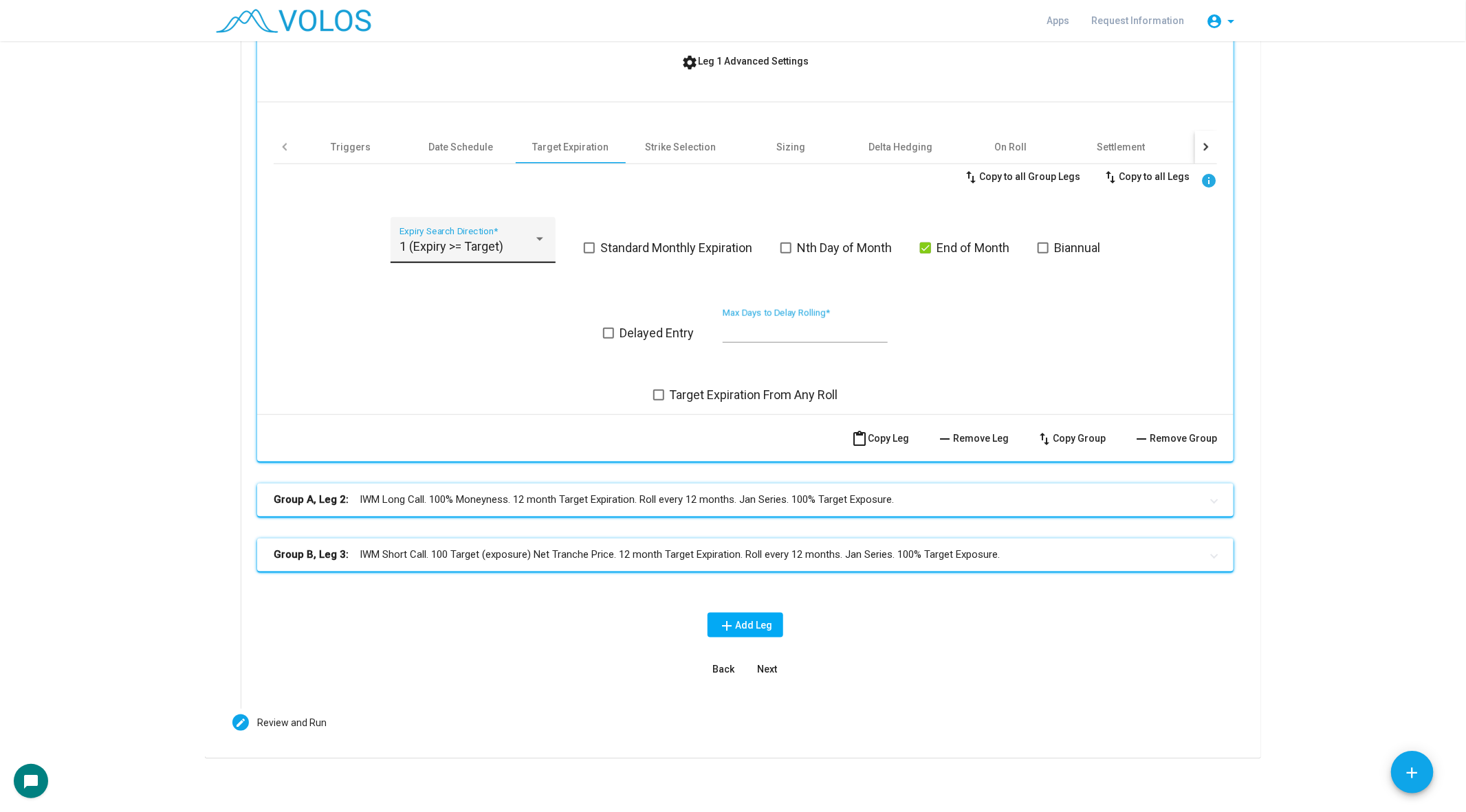
click at [471, 237] on div "1 (Expiry >= Target) Expiry Search Direction *" at bounding box center [473, 244] width 146 height 37
click at [469, 326] on div at bounding box center [733, 406] width 1466 height 812
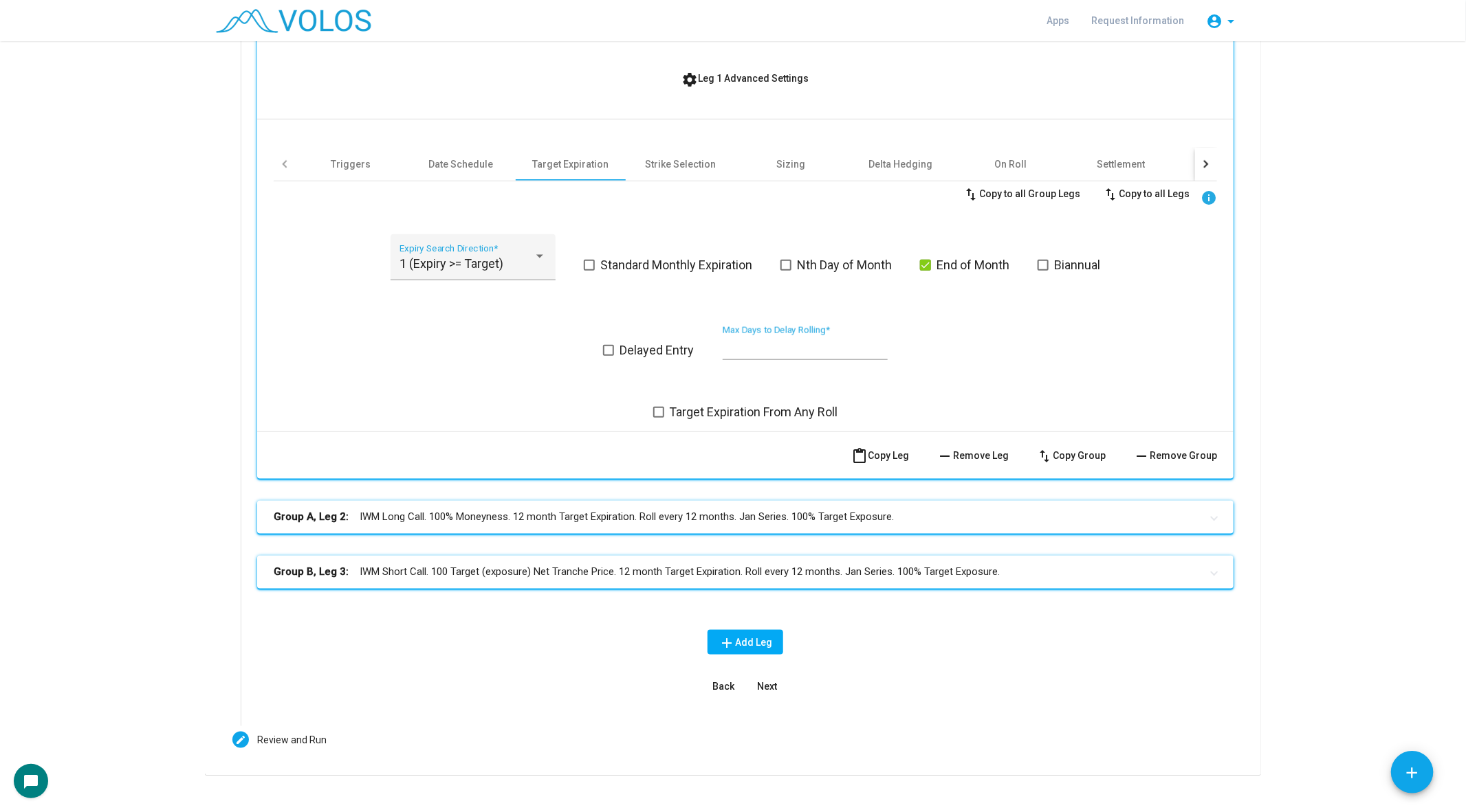
scroll to position [653, 0]
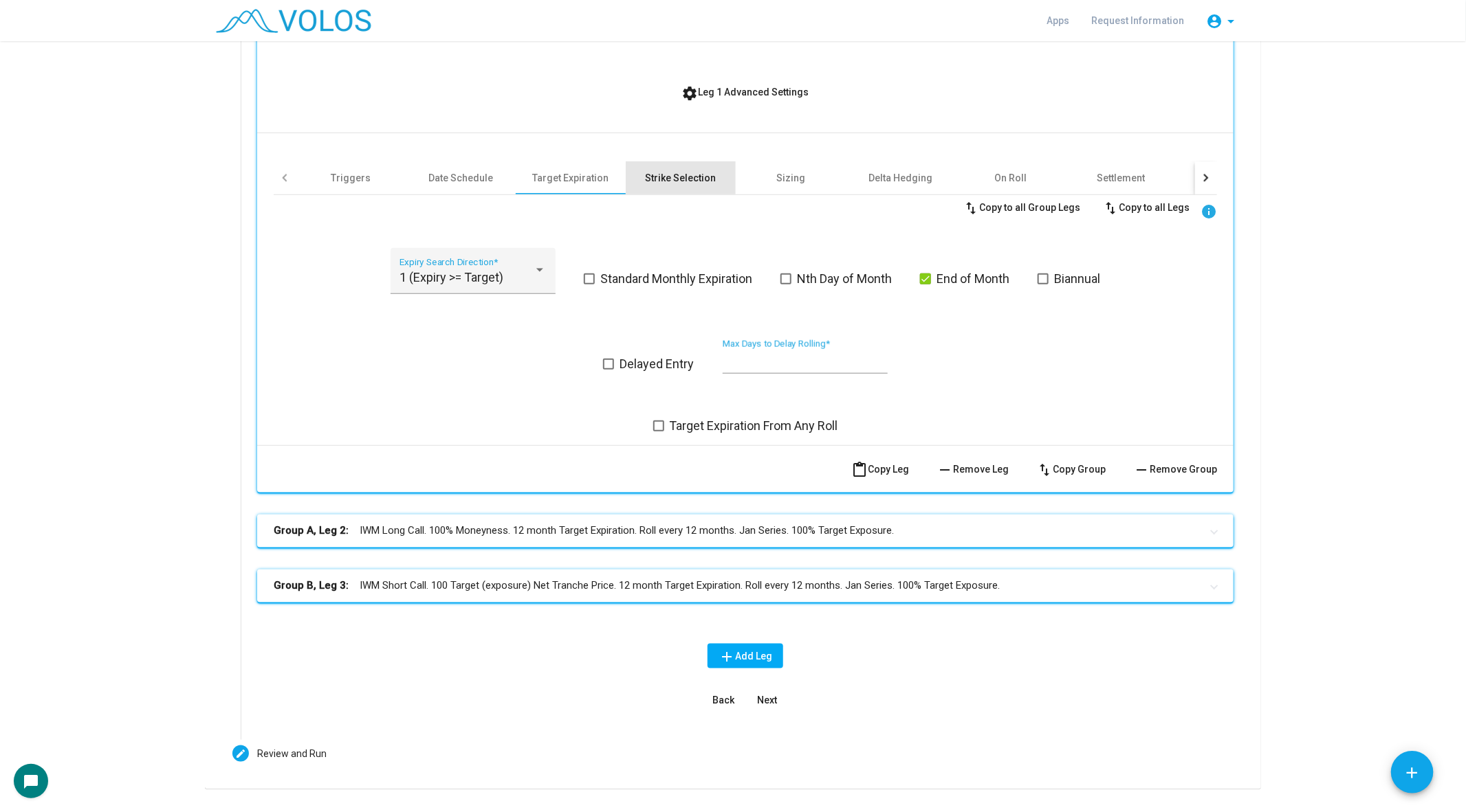
click at [704, 176] on div "Strike Selection" at bounding box center [681, 178] width 71 height 14
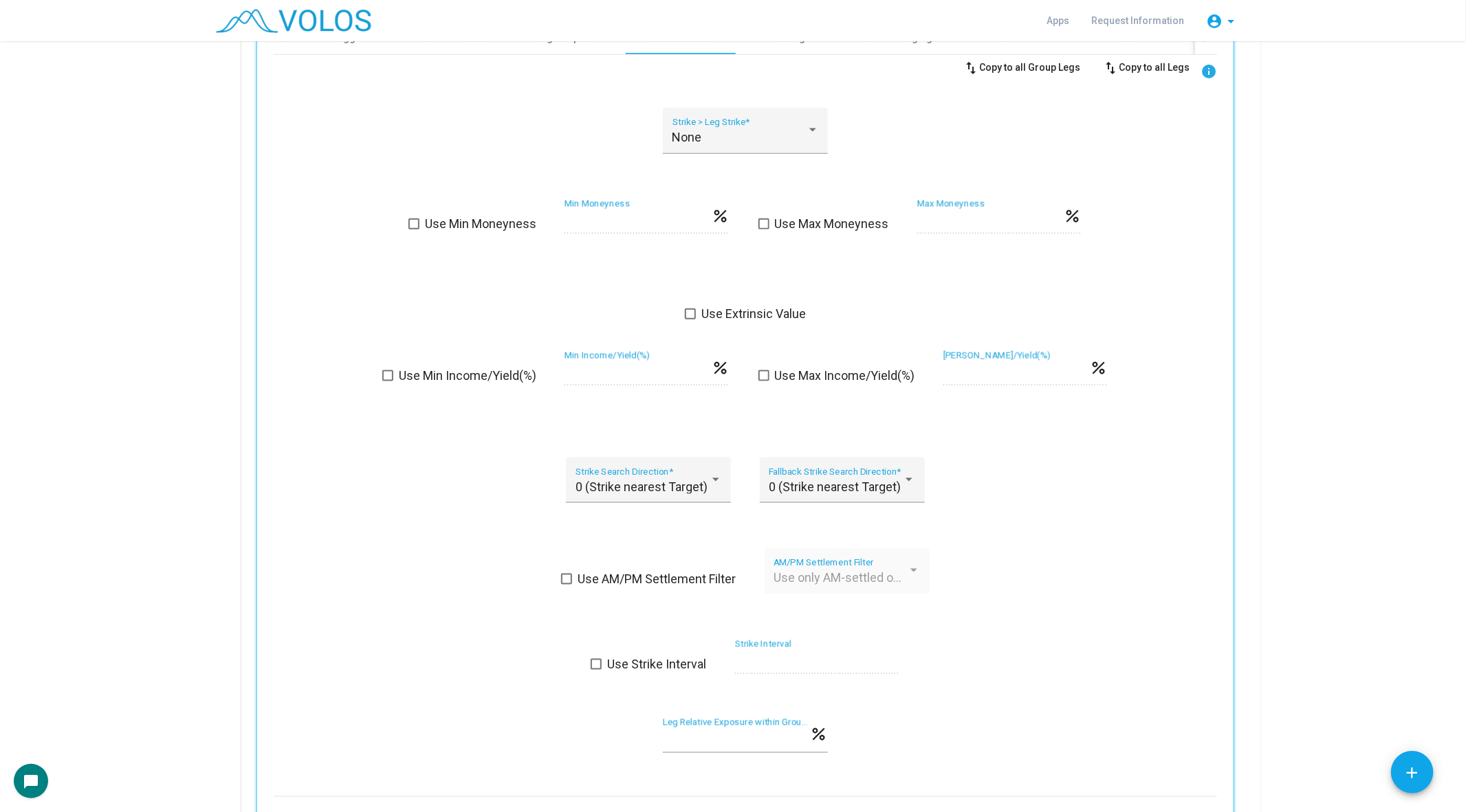
scroll to position [798, 0]
click at [614, 477] on span "0 (Strike nearest Target)" at bounding box center [641, 482] width 132 height 14
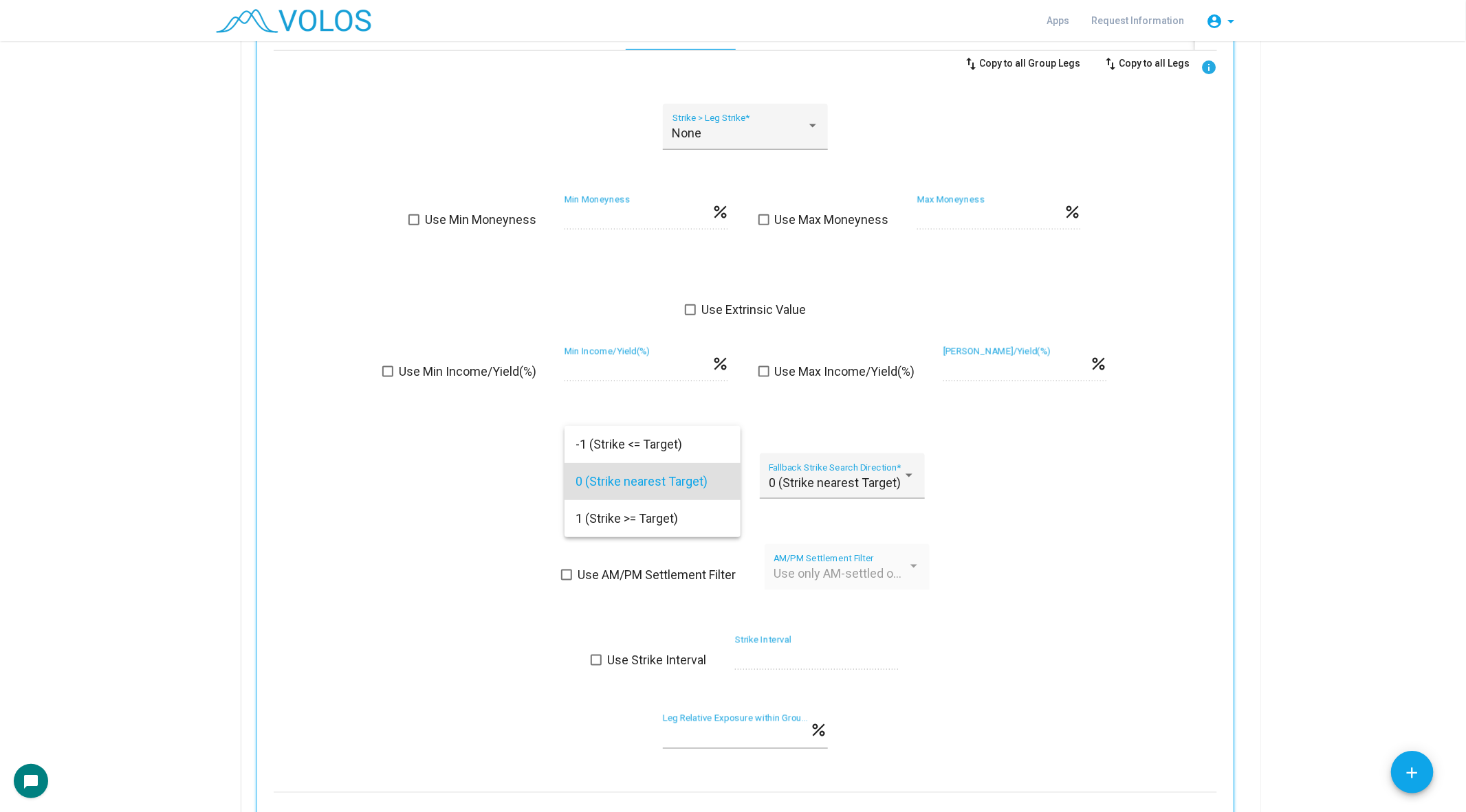
click at [438, 477] on div at bounding box center [733, 406] width 1466 height 812
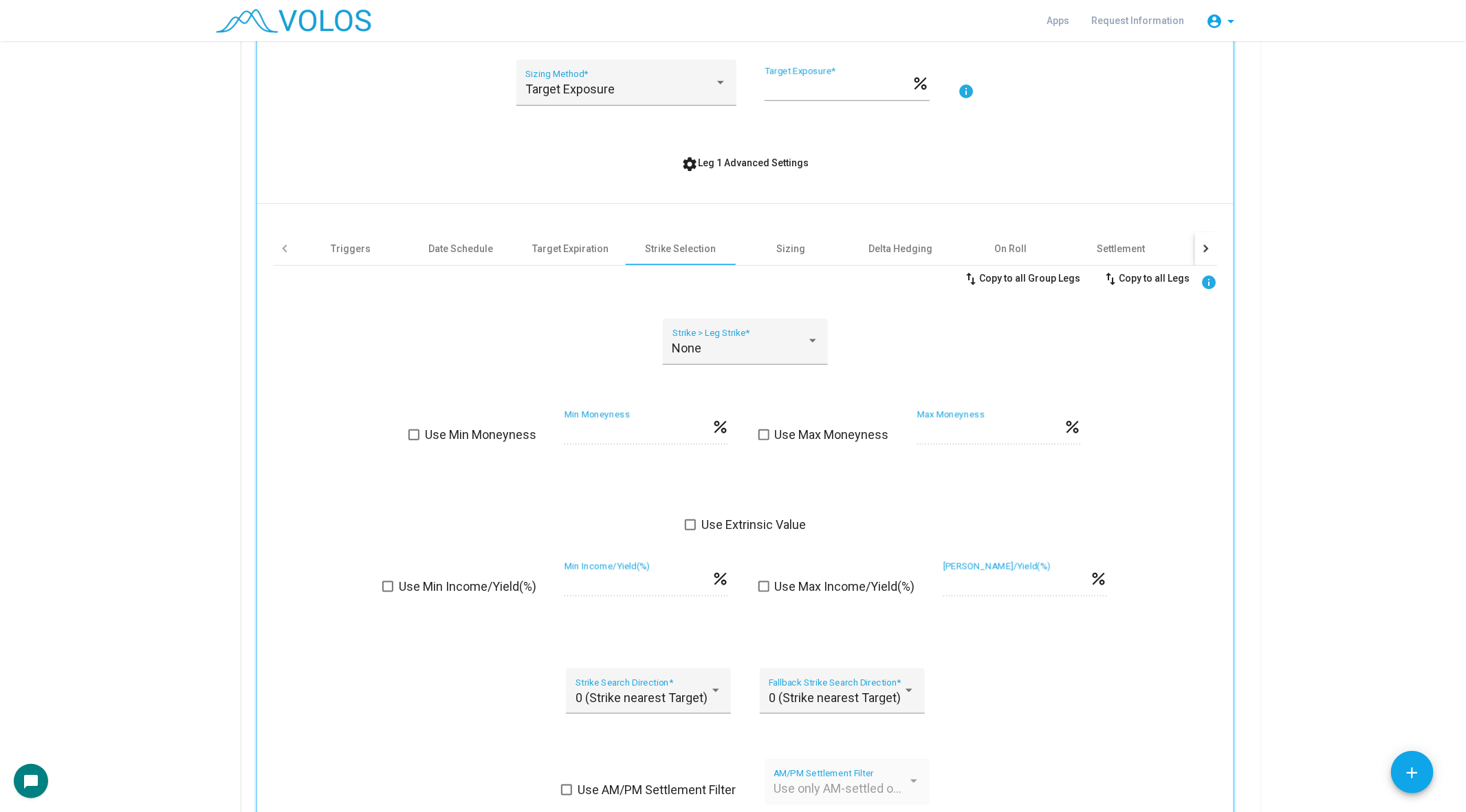
scroll to position [582, 0]
click at [796, 252] on div "Sizing" at bounding box center [791, 250] width 29 height 14
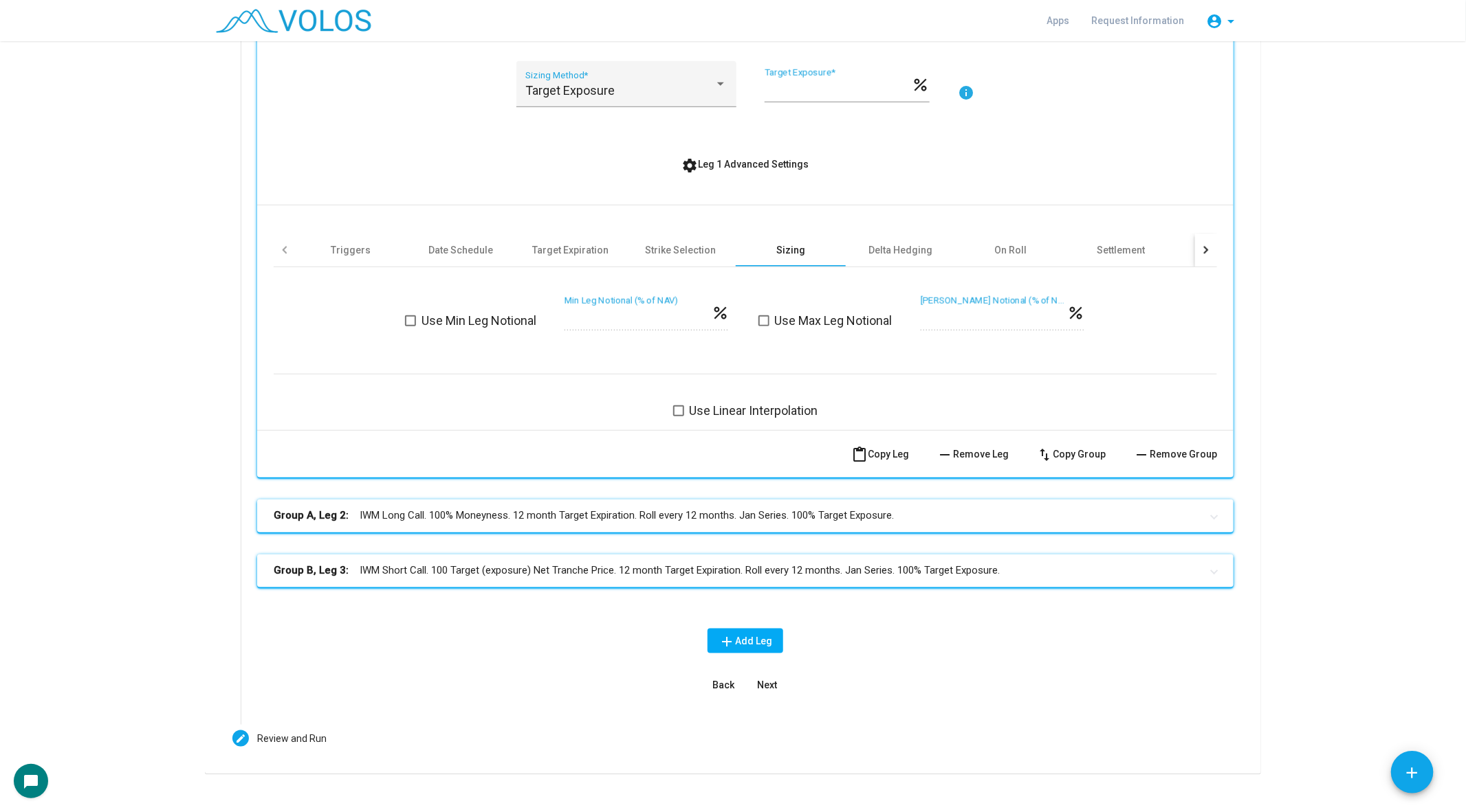
scroll to position [597, 0]
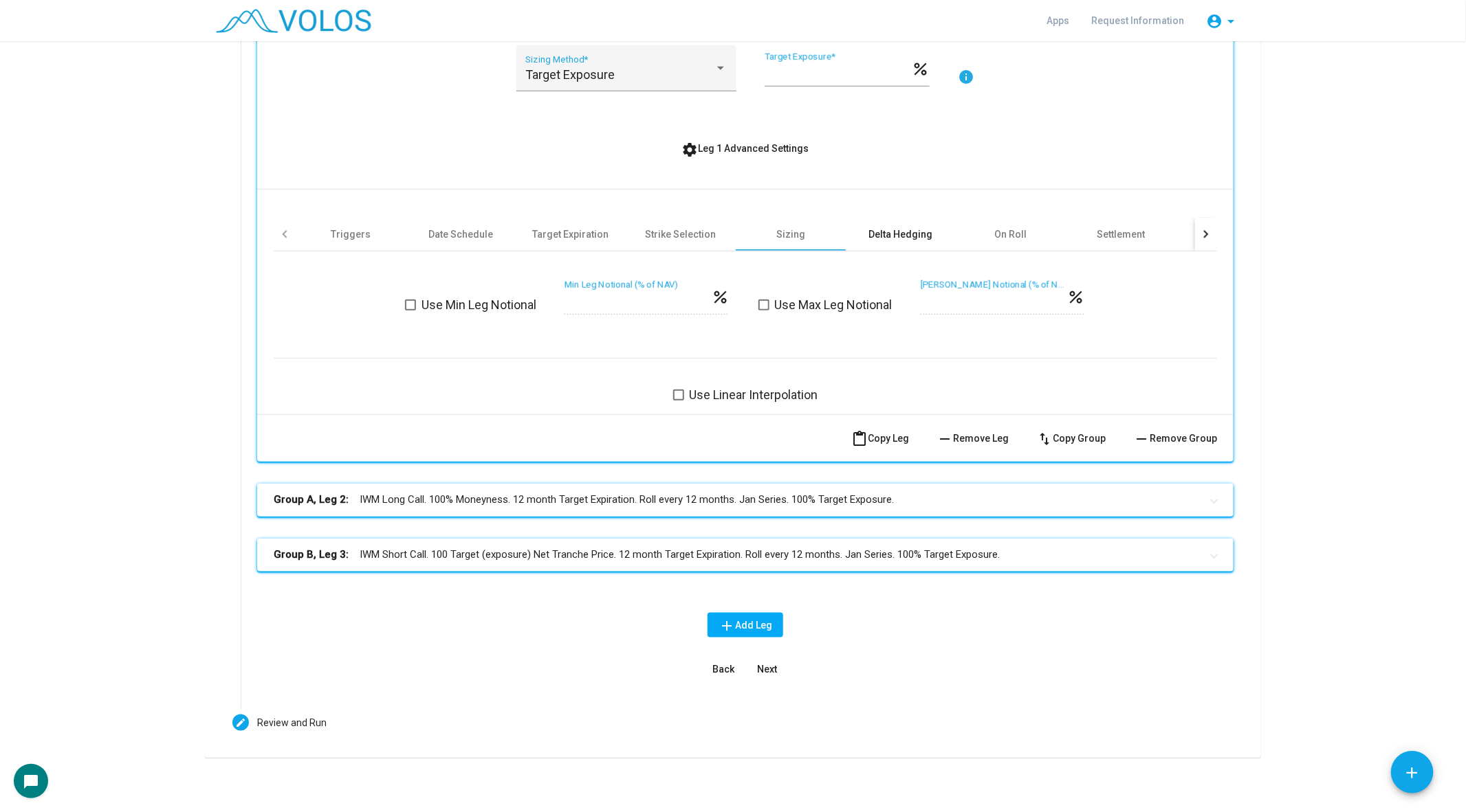
click at [906, 228] on div "Delta Hedging" at bounding box center [901, 235] width 64 height 14
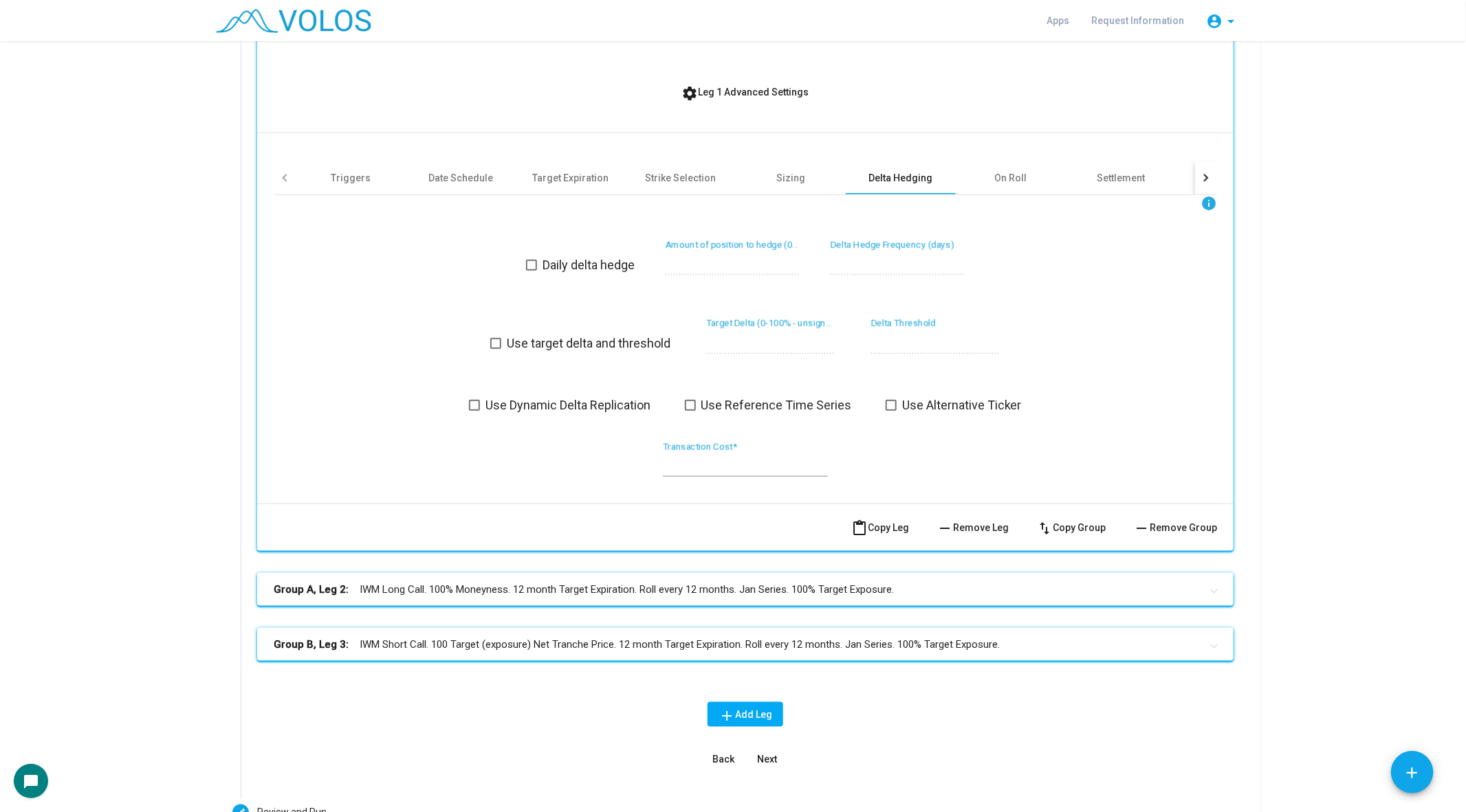
scroll to position [669, 0]
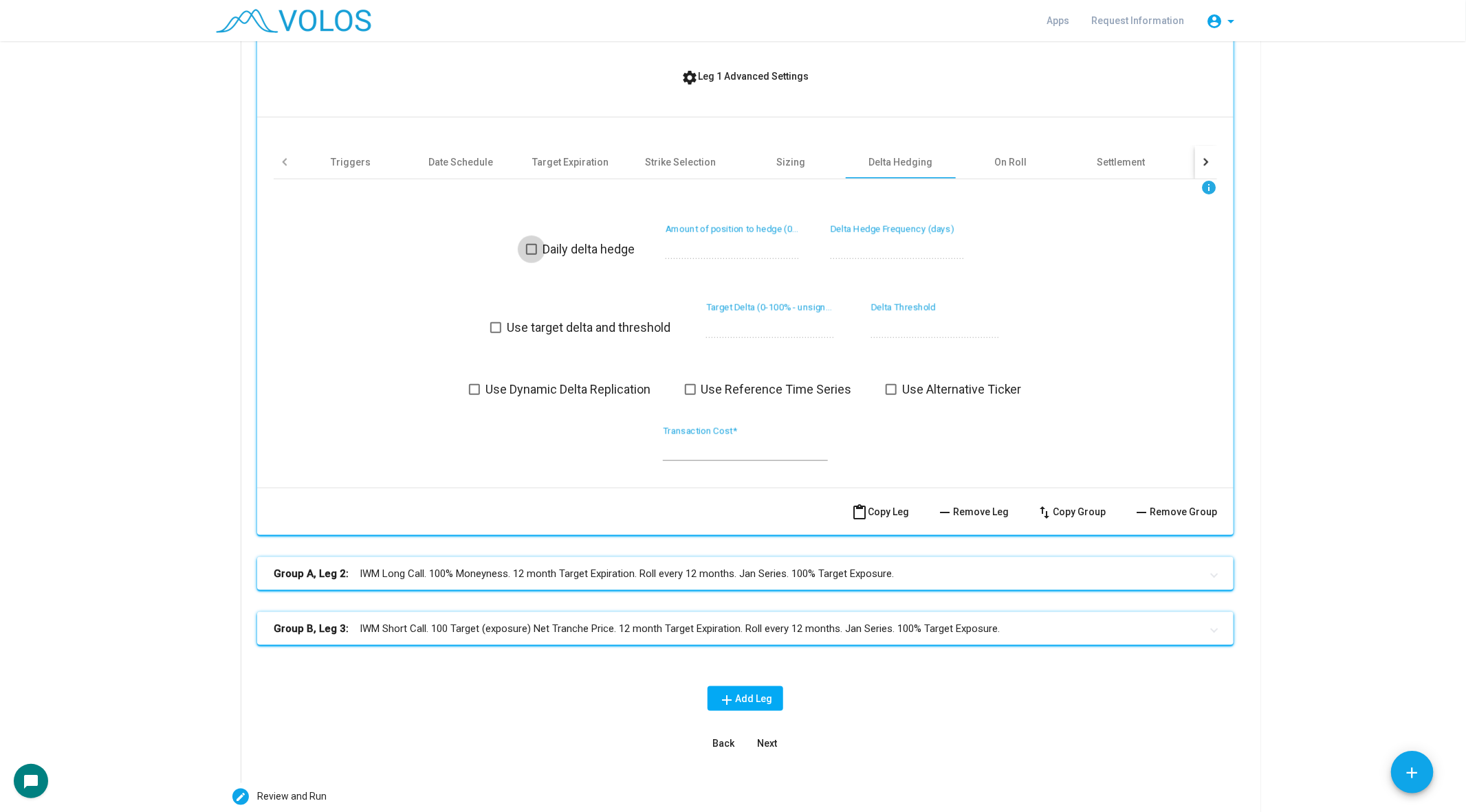
click at [531, 251] on span at bounding box center [531, 250] width 11 height 11
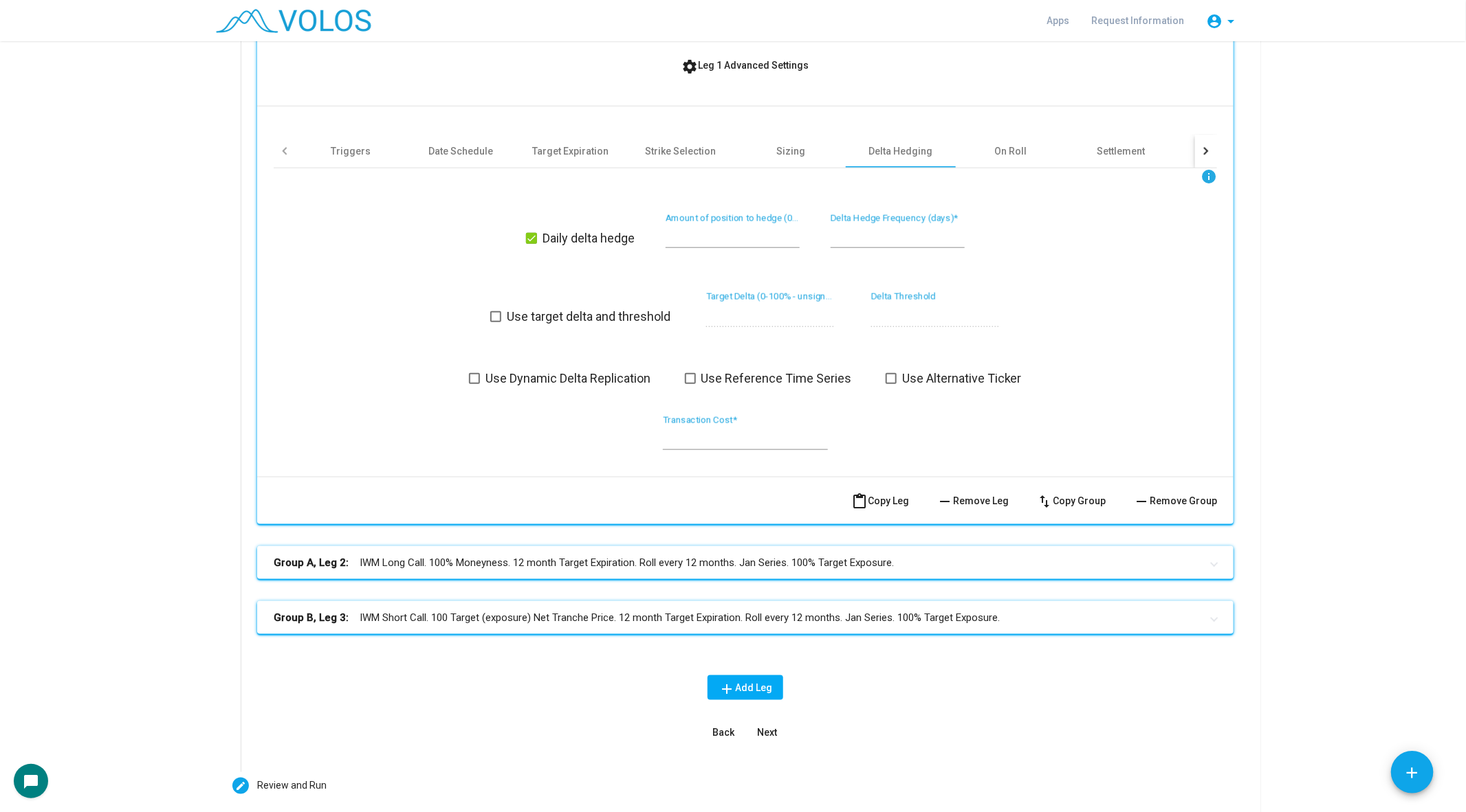
scroll to position [686, 0]
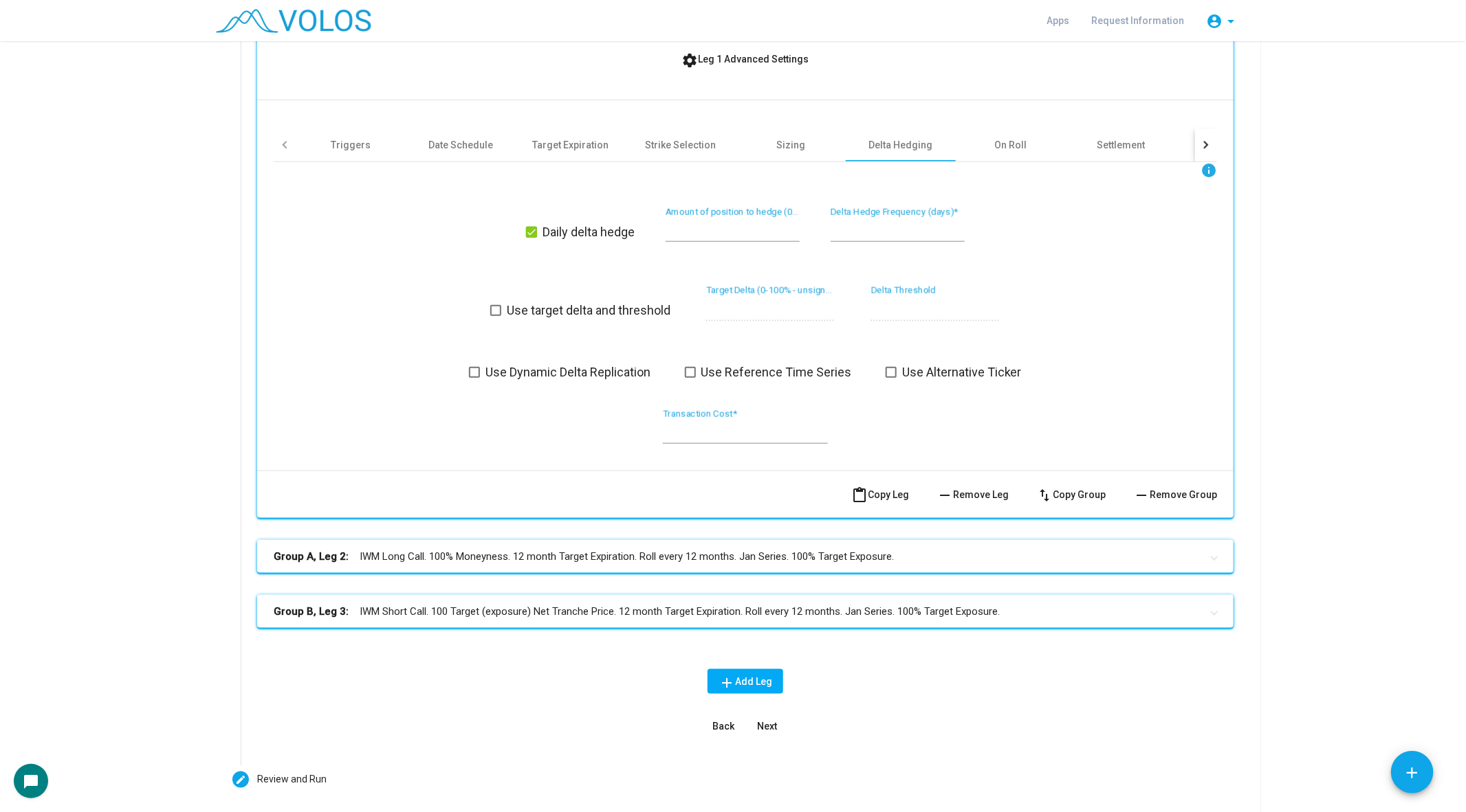
click at [474, 376] on span at bounding box center [474, 373] width 11 height 11
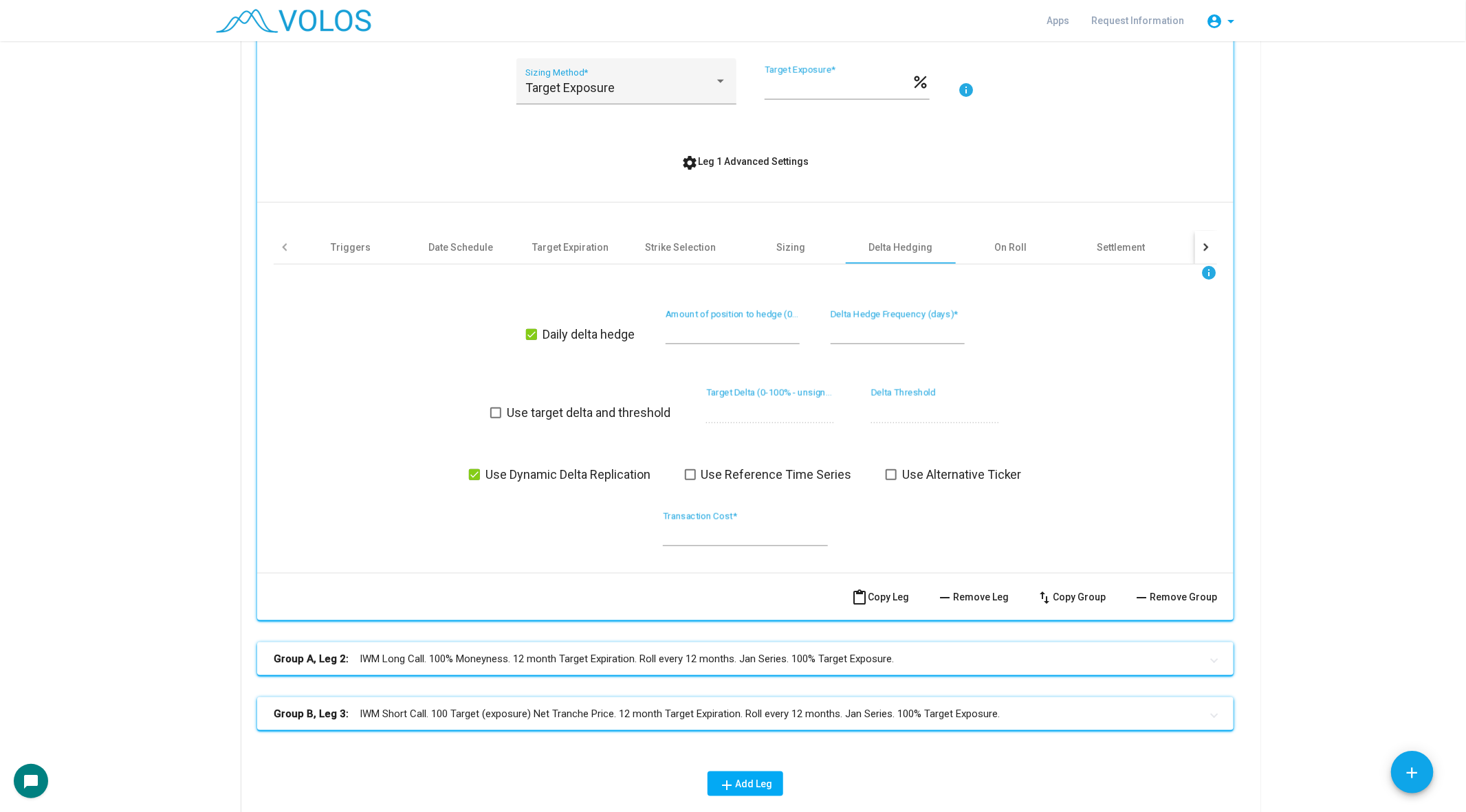
scroll to position [545, 0]
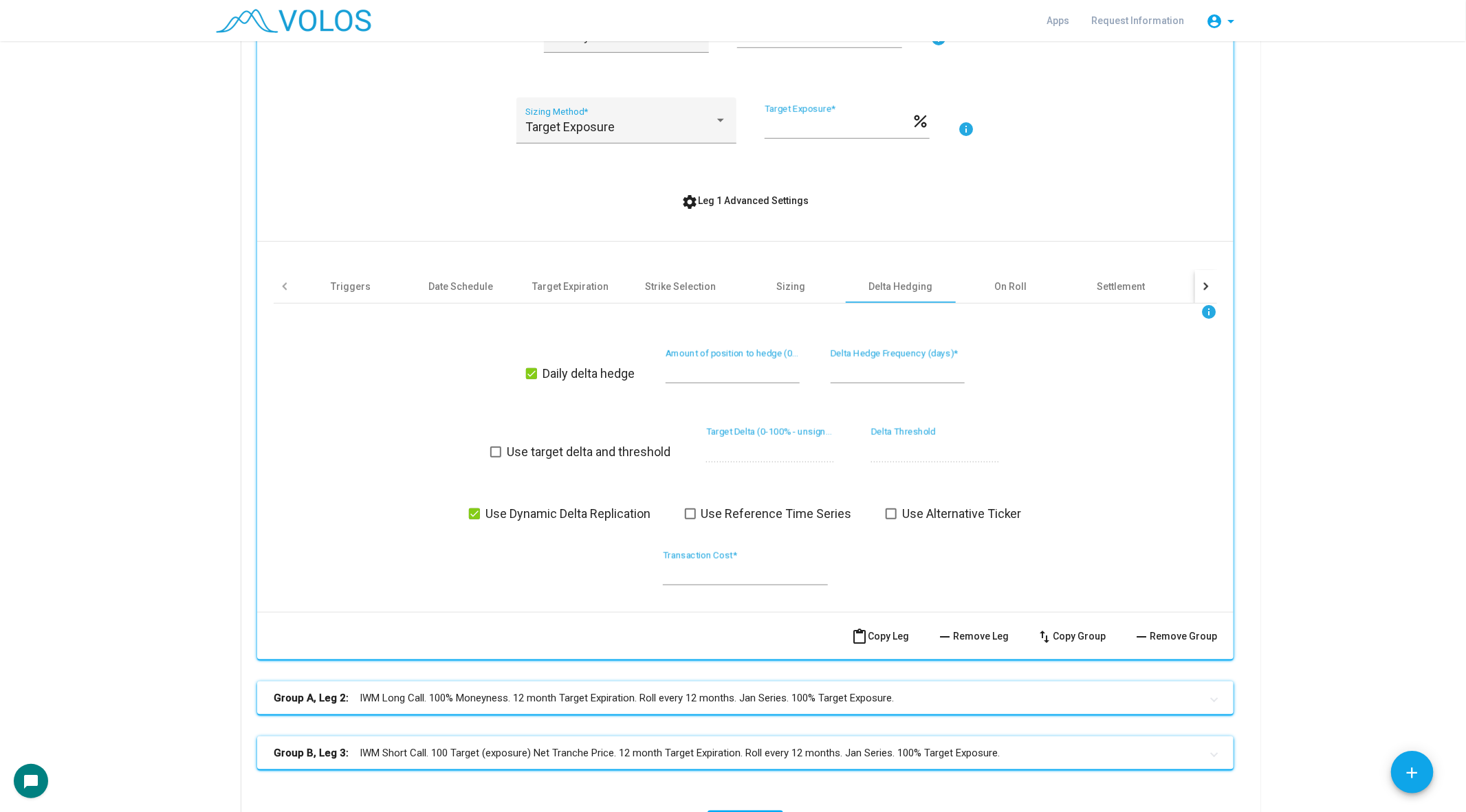
click at [349, 264] on div "Triggers Date Schedule Target Expiration Strike Selection Sizing Delta Hedging …" at bounding box center [745, 422] width 944 height 359
click at [345, 281] on div "Triggers" at bounding box center [351, 286] width 40 height 14
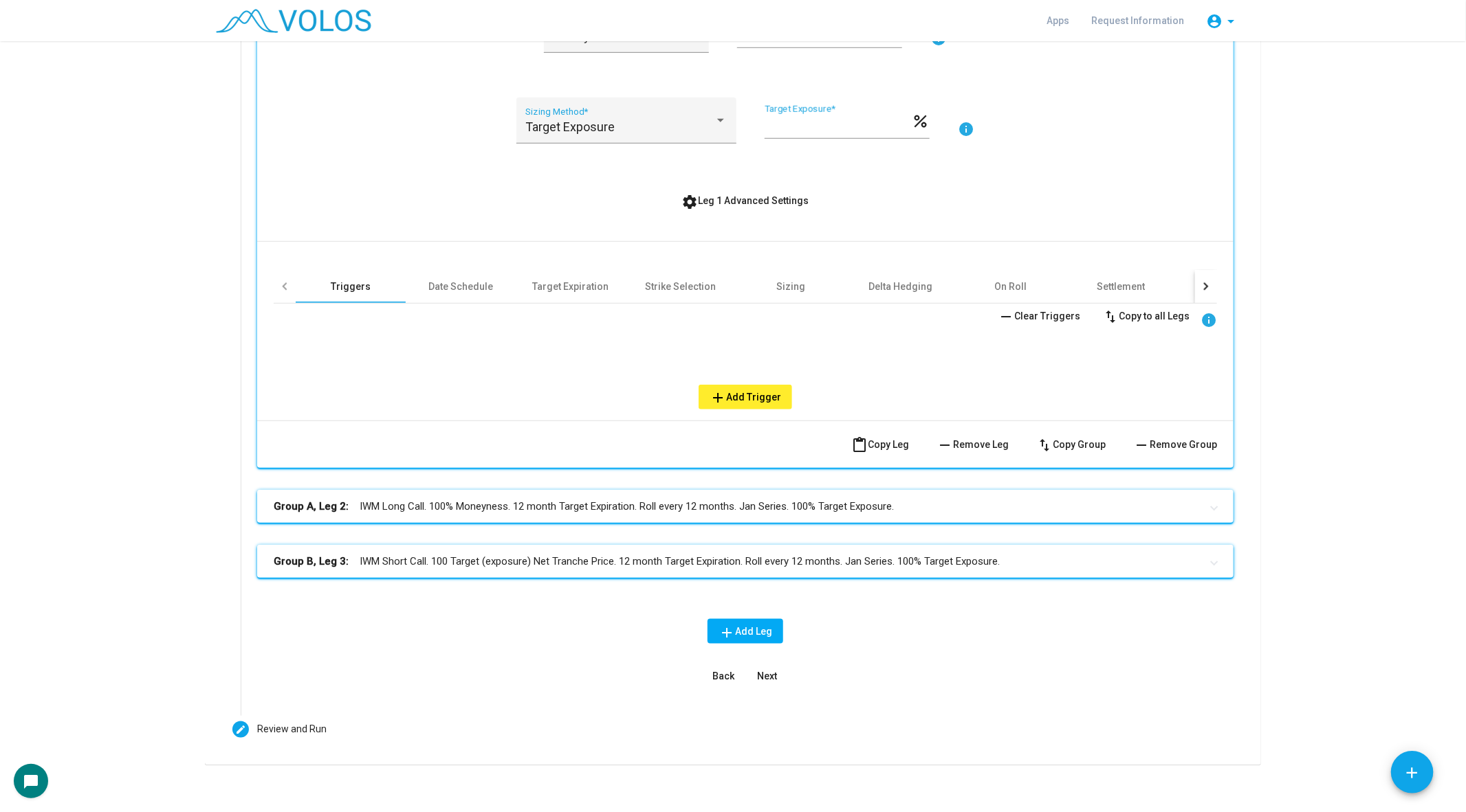
scroll to position [552, 0]
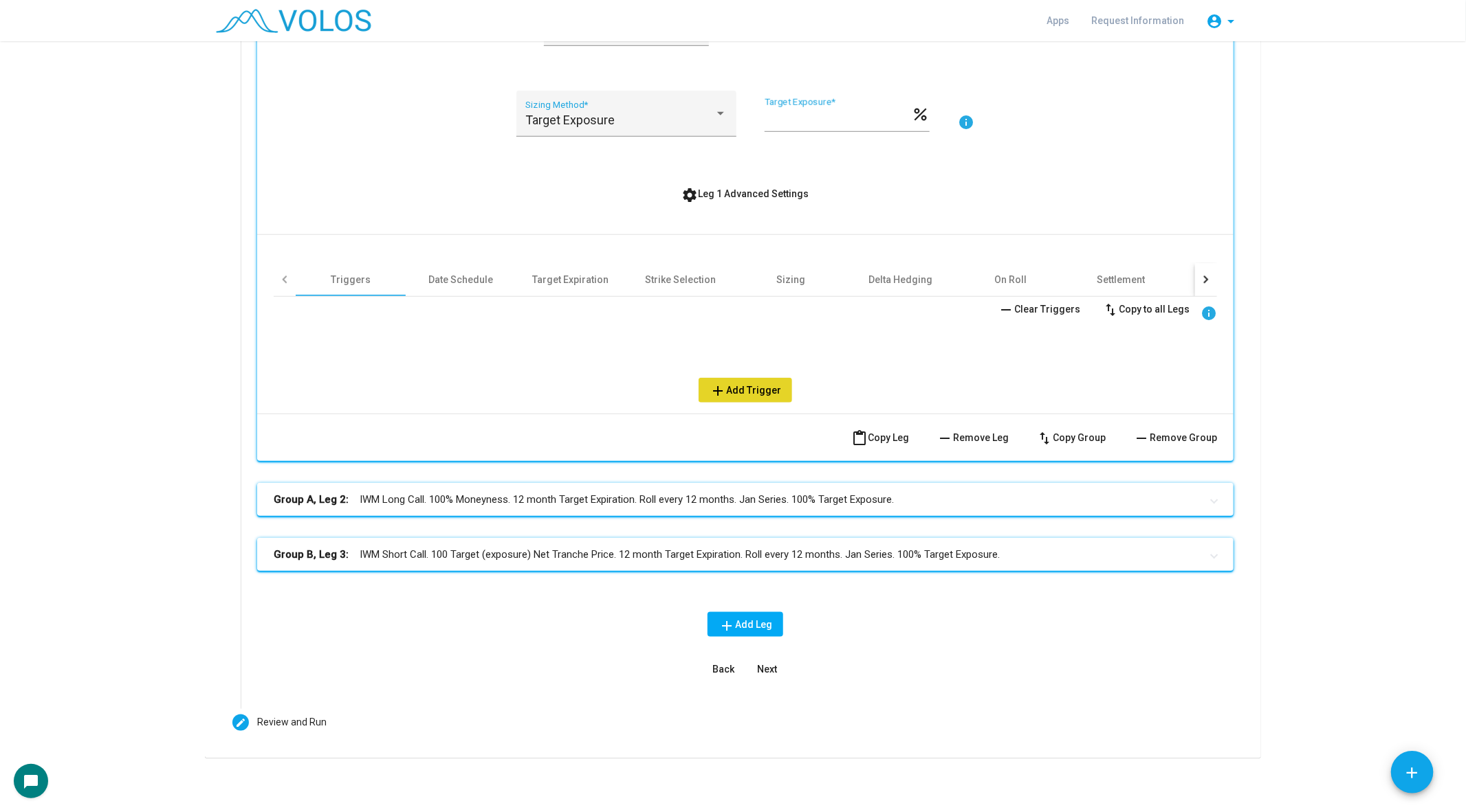
click at [755, 390] on span "add Add Trigger" at bounding box center [745, 390] width 72 height 11
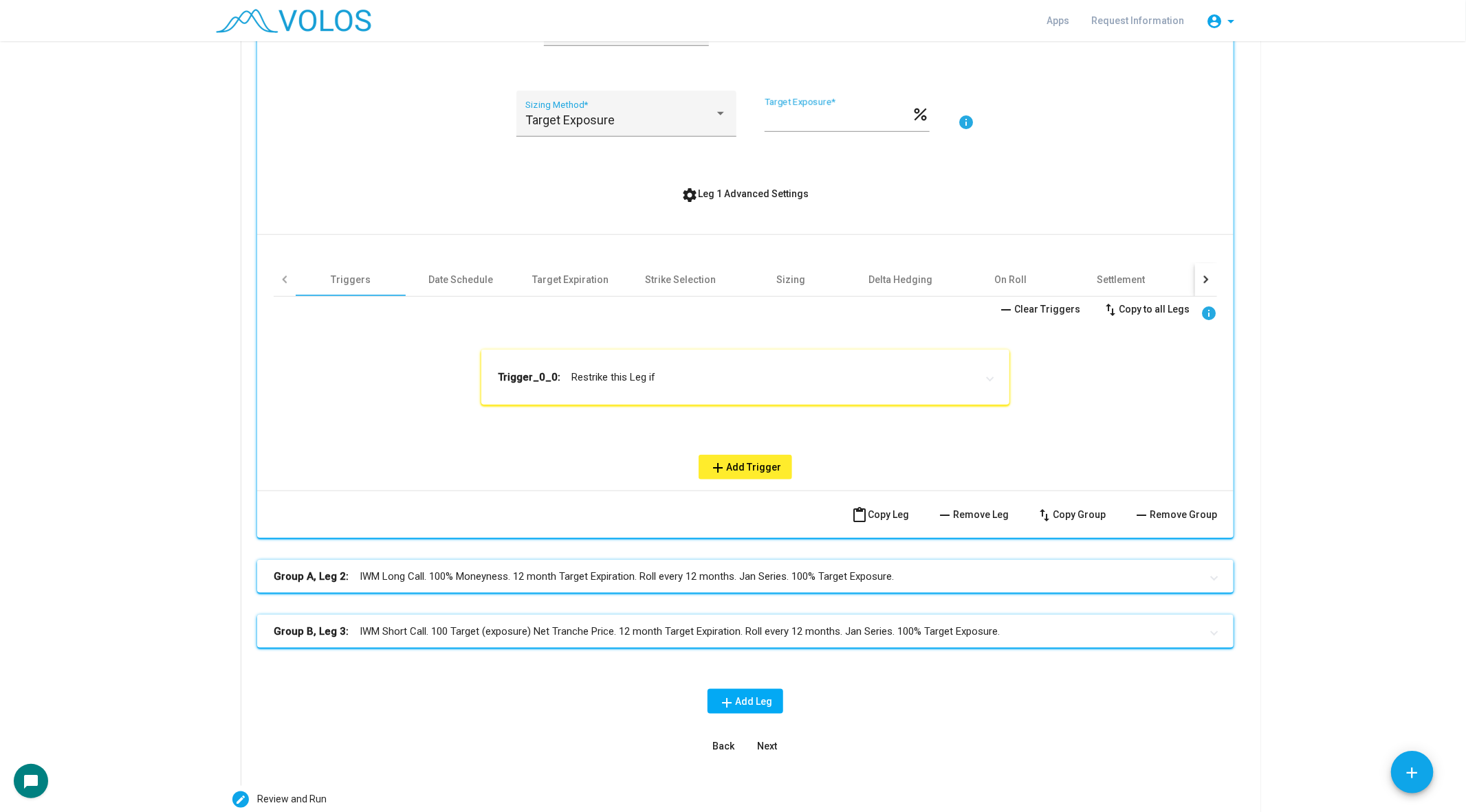
click at [657, 375] on mat-panel-title "Trigger_0_0: Restrike this Leg if" at bounding box center [736, 377] width 478 height 14
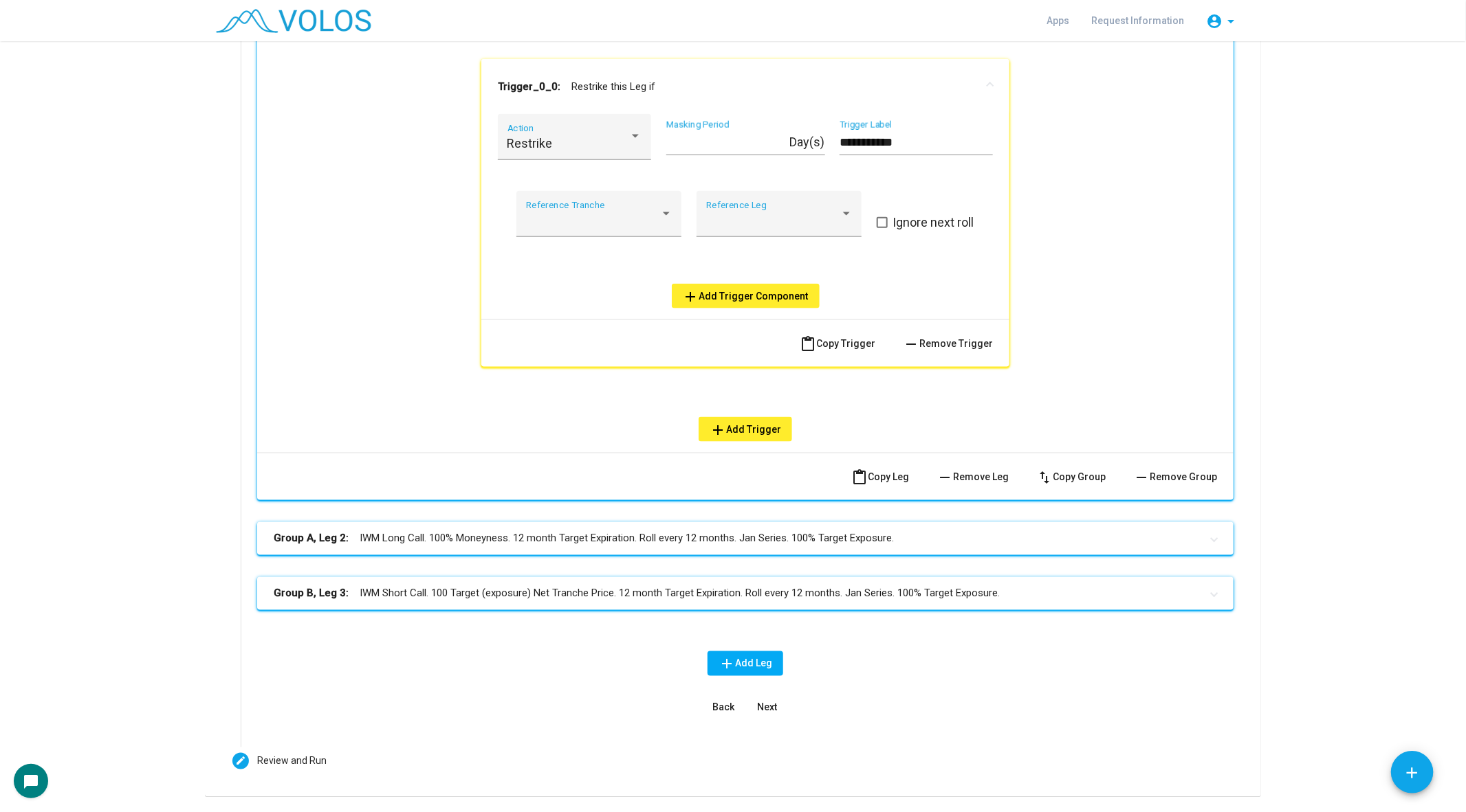
scroll to position [851, 0]
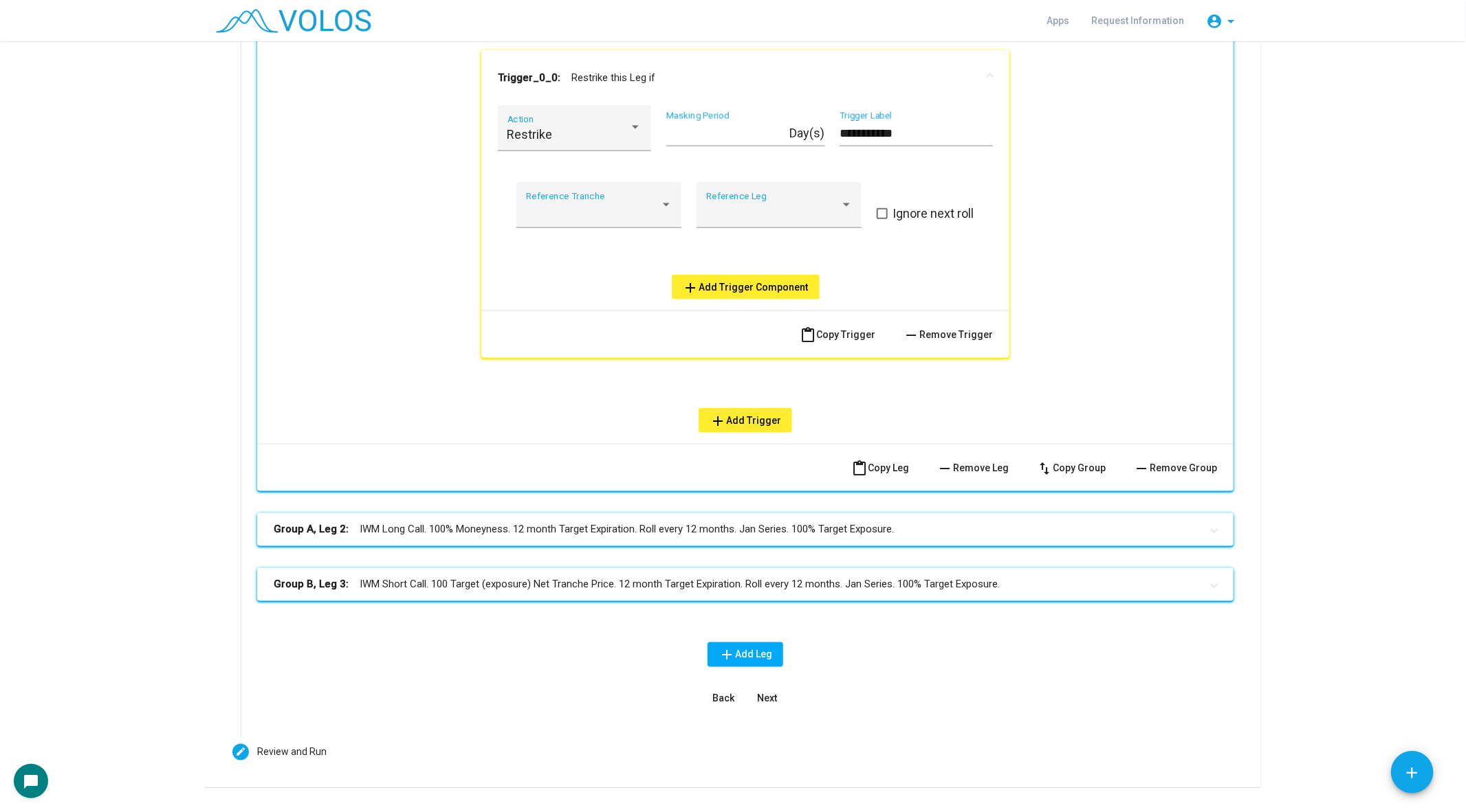
click at [714, 287] on span "add Add Trigger Component" at bounding box center [745, 287] width 126 height 11
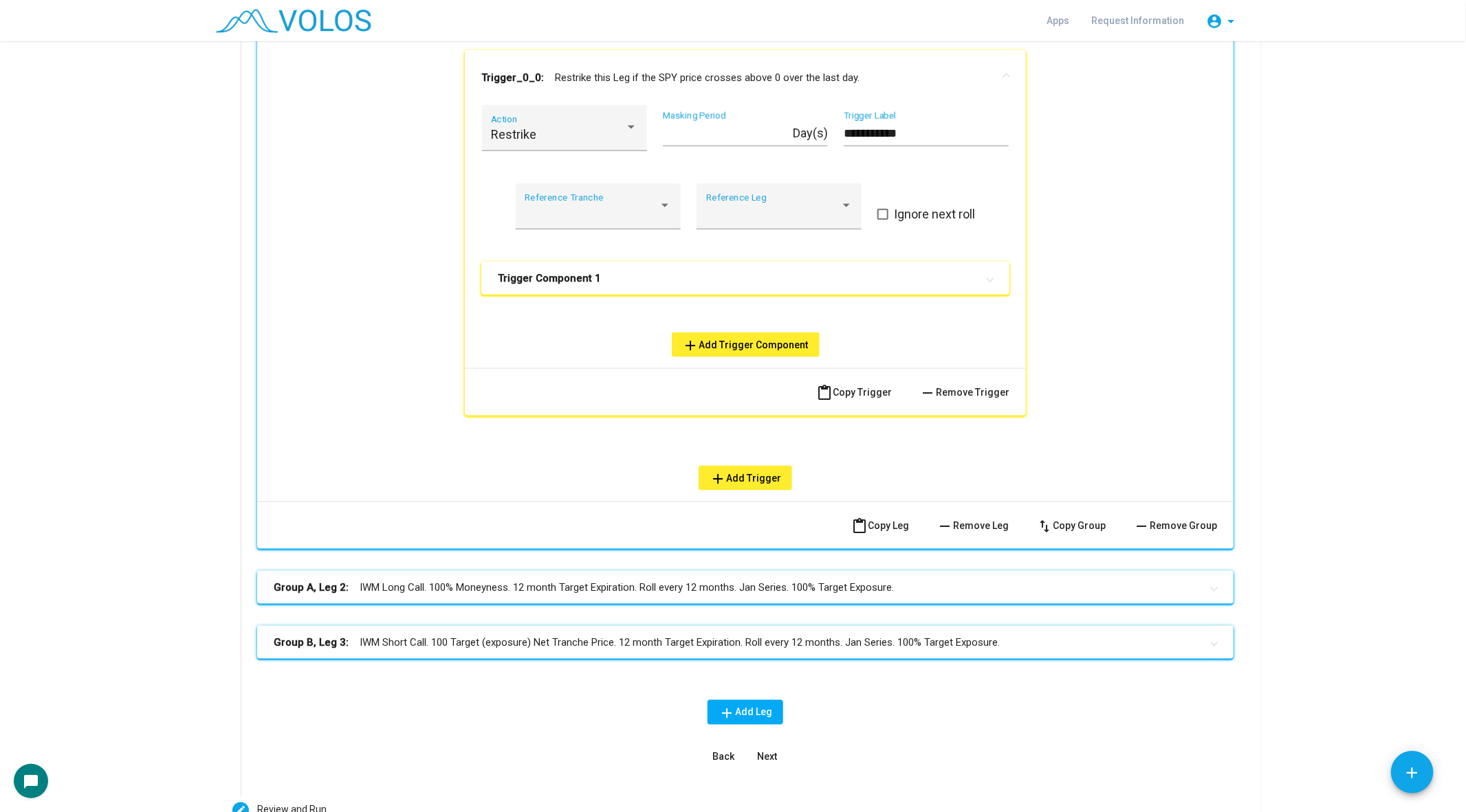
click at [588, 289] on mat-expansion-panel-header "Trigger Component 1" at bounding box center [745, 279] width 528 height 33
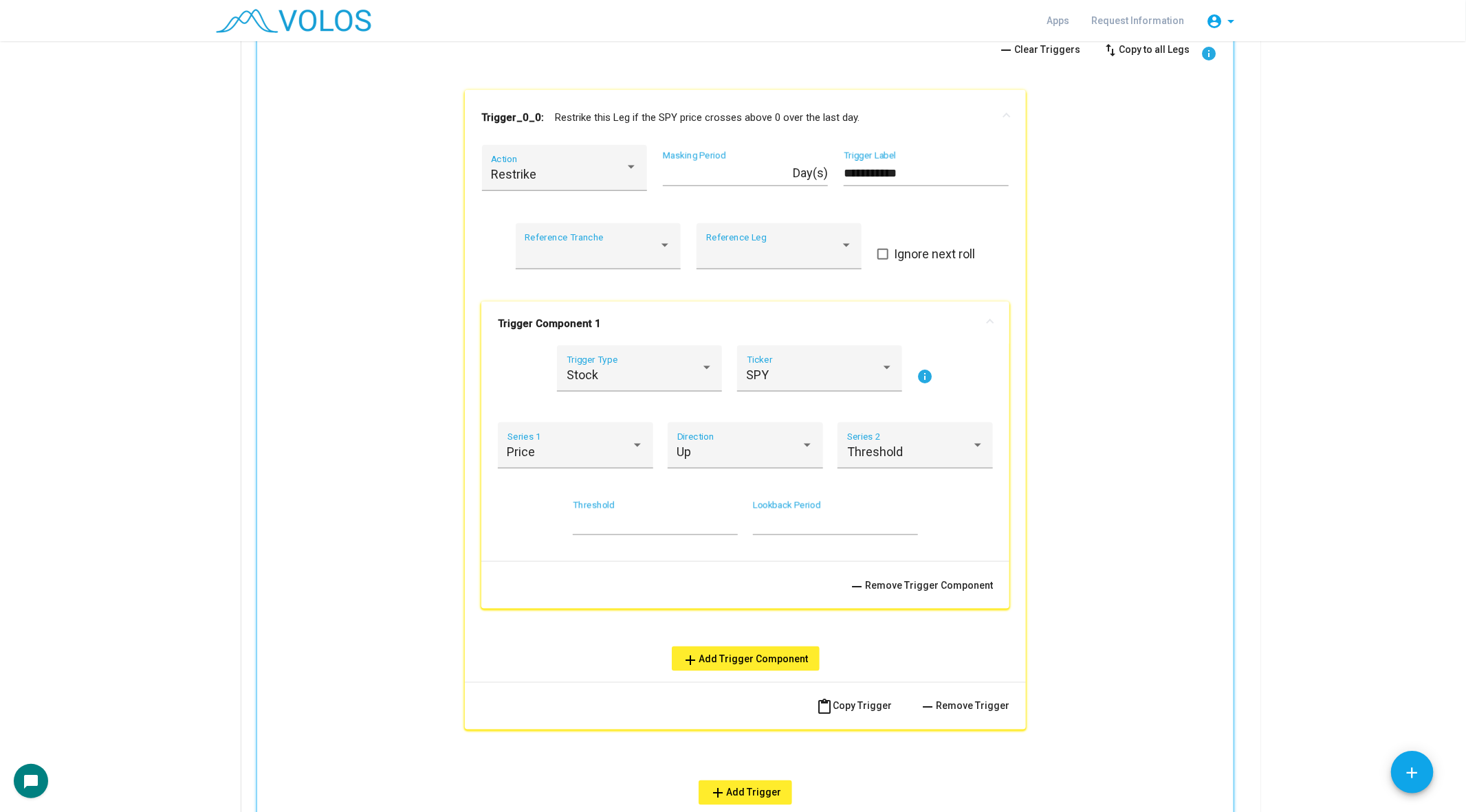
scroll to position [835, 0]
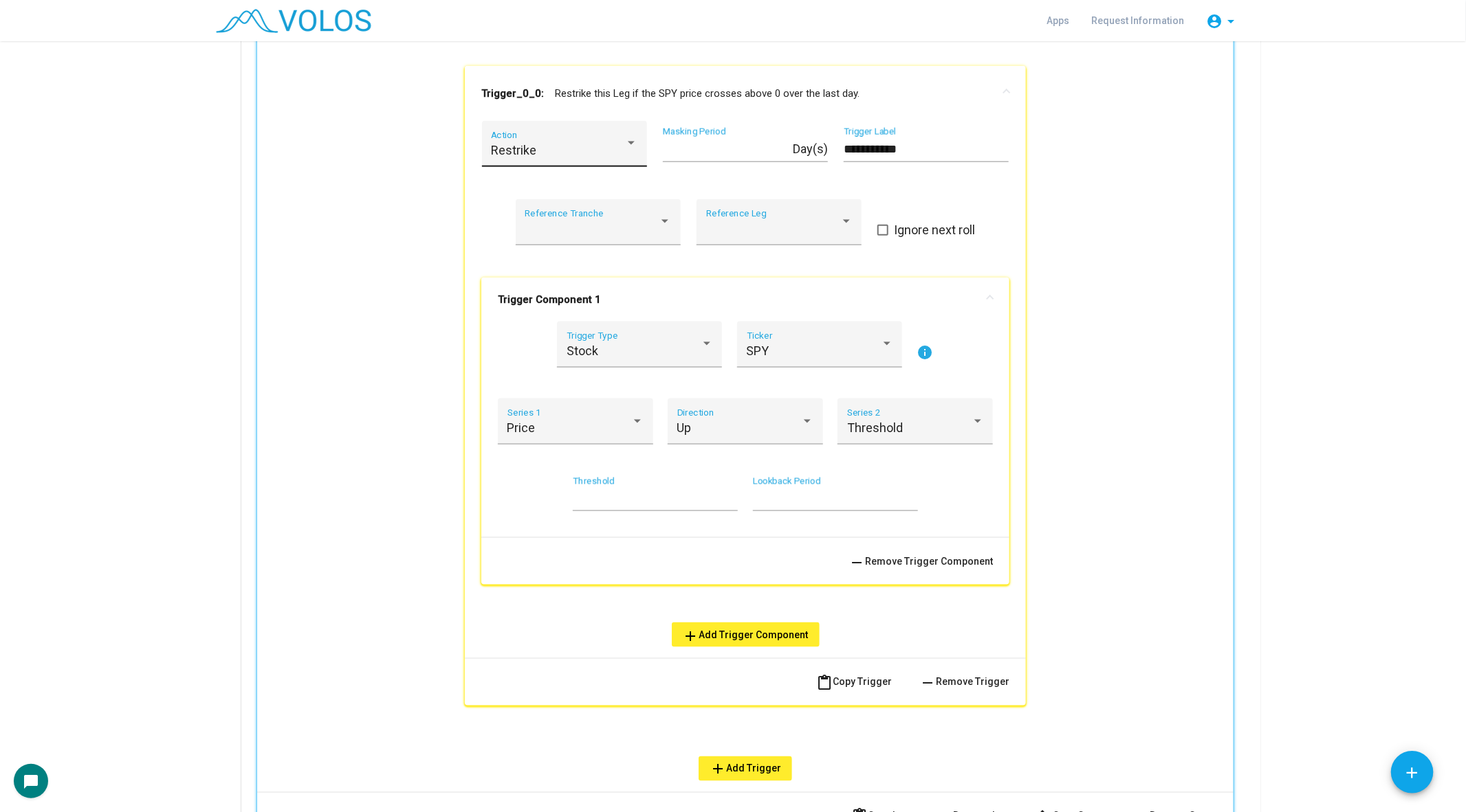
click at [576, 126] on div "Restrike Action" at bounding box center [564, 143] width 165 height 46
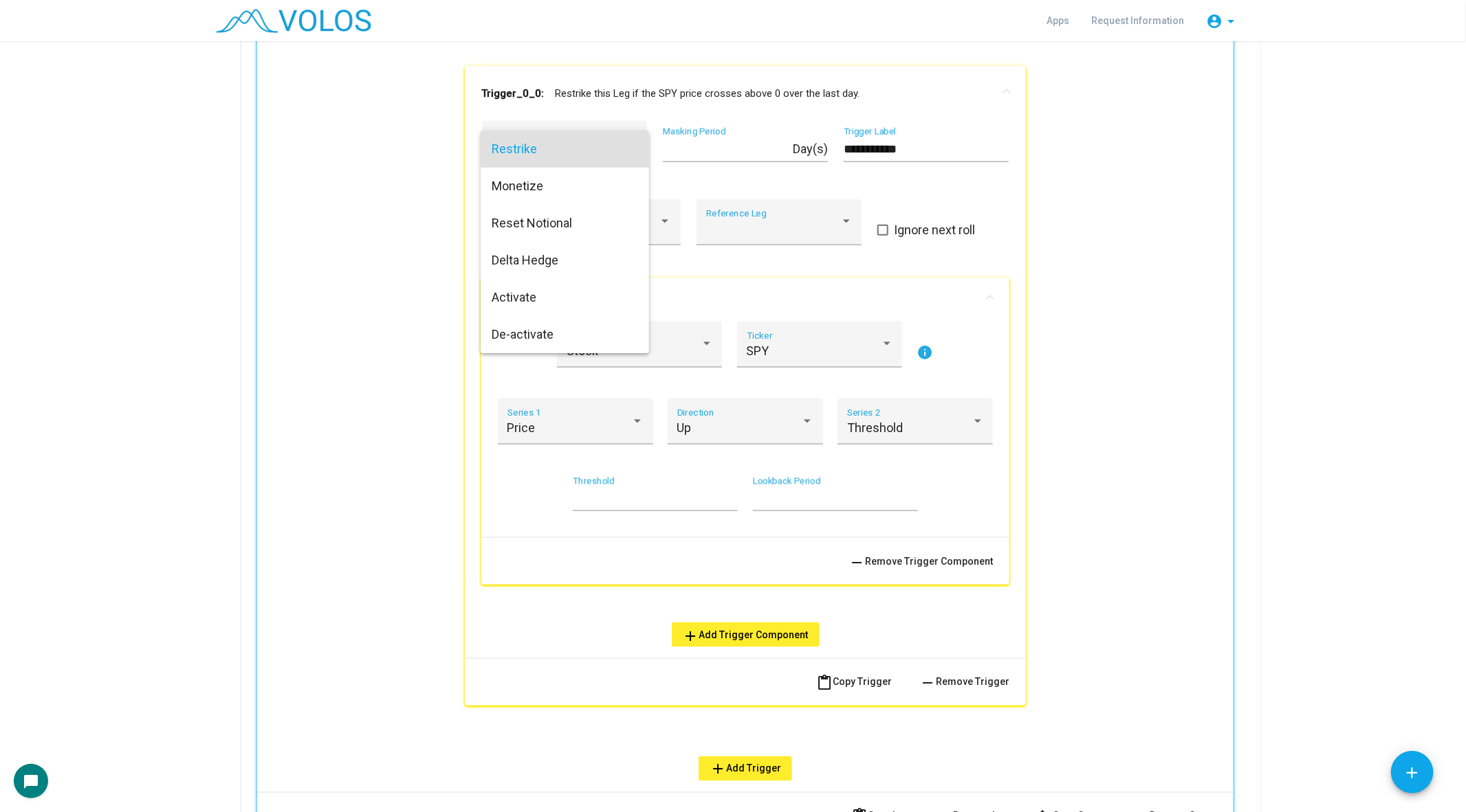
click at [1144, 271] on div at bounding box center [733, 406] width 1466 height 812
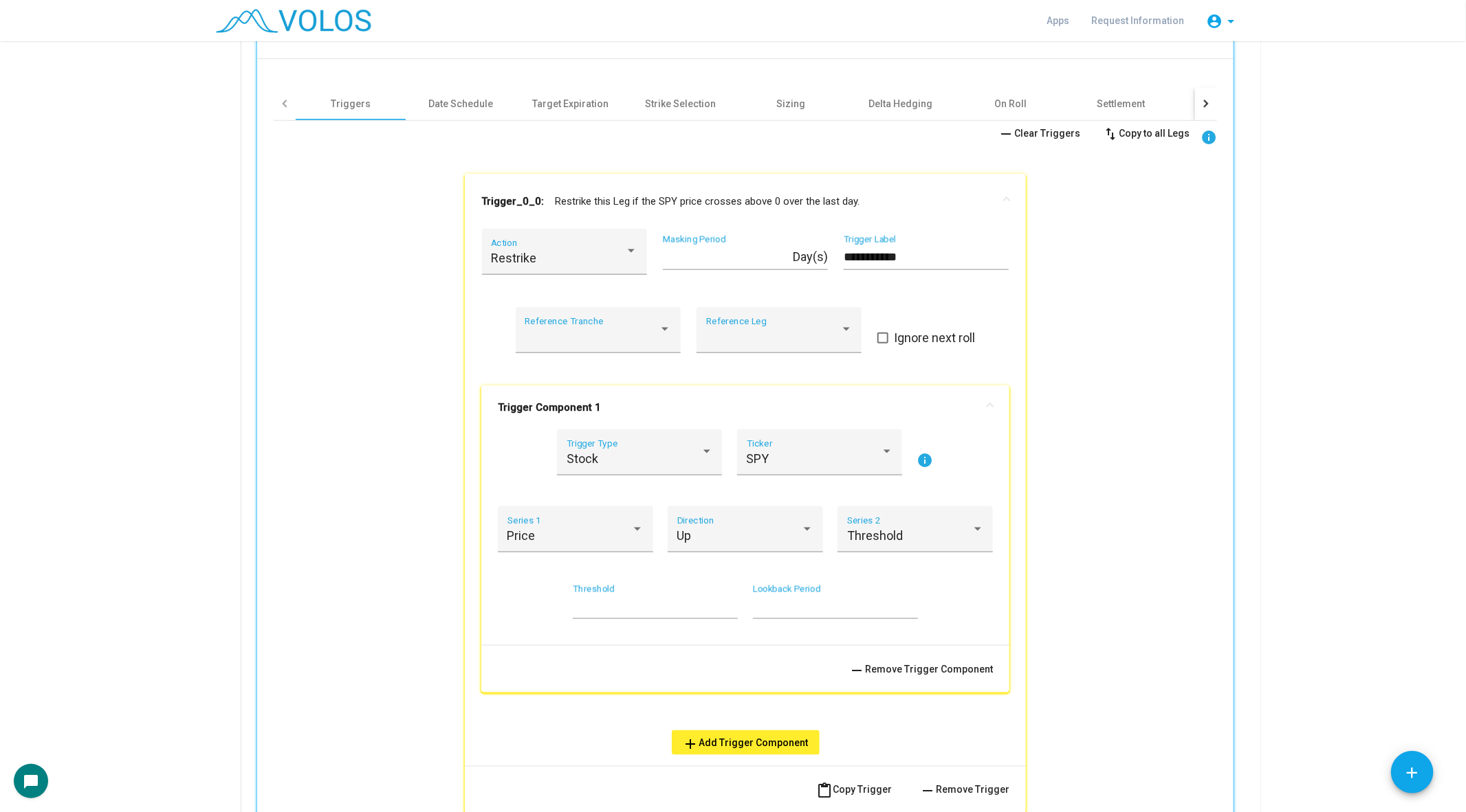
scroll to position [718, 0]
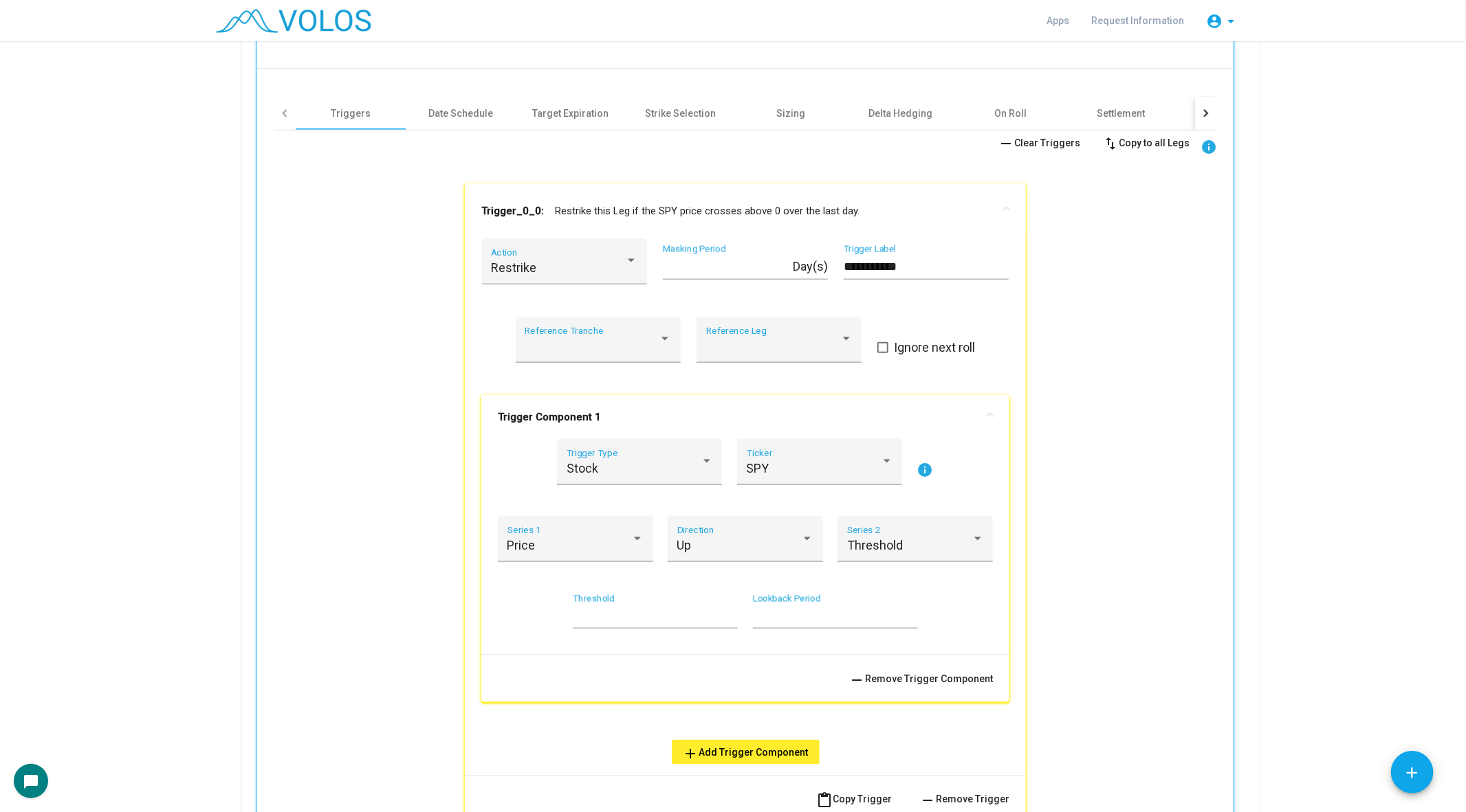
click at [1006, 211] on span at bounding box center [1006, 211] width 6 height 14
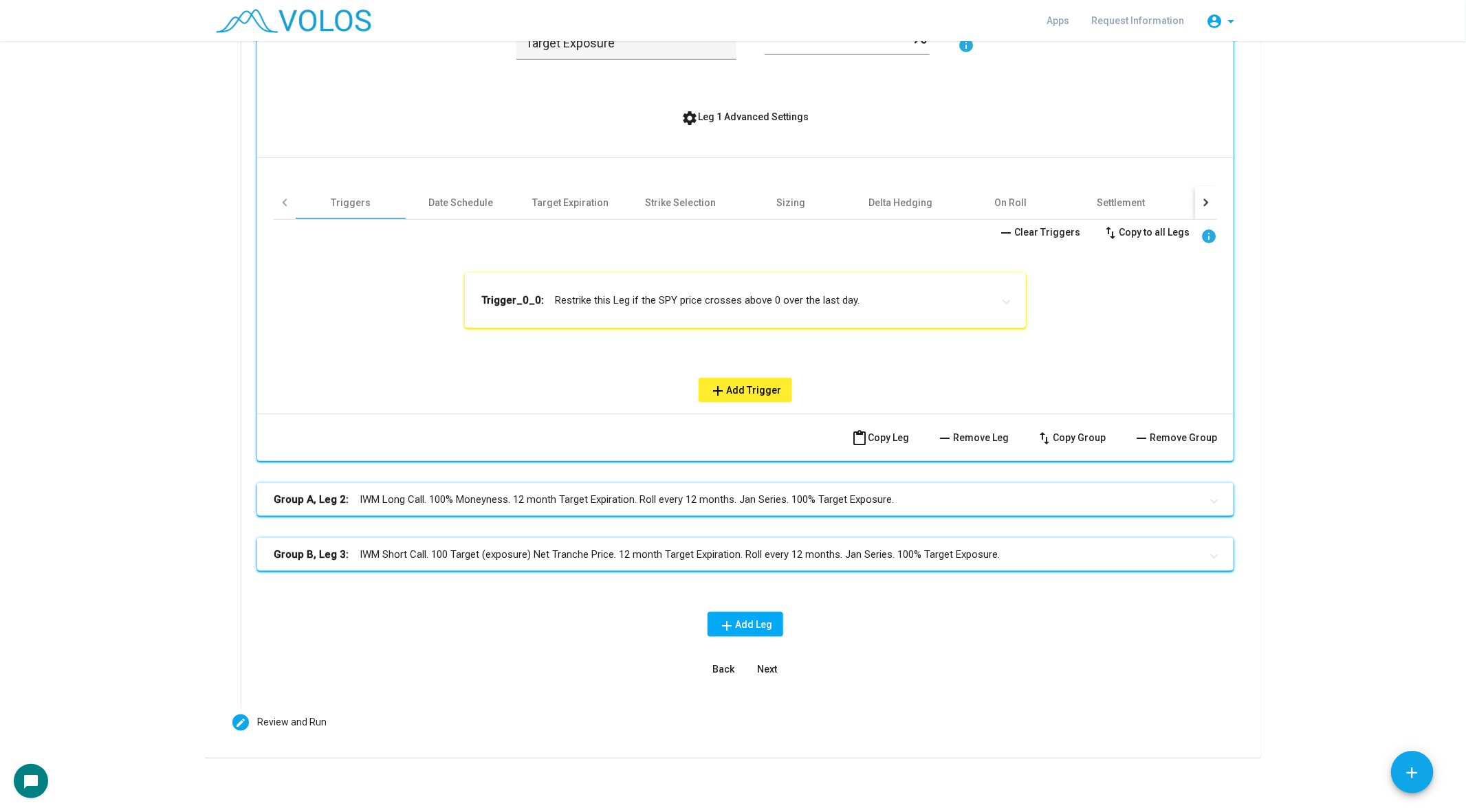
click at [828, 286] on mat-expansion-panel-header "Trigger_0_0: Restrike this Leg if the SPY price crosses above 0 over the last d…" at bounding box center [745, 300] width 561 height 55
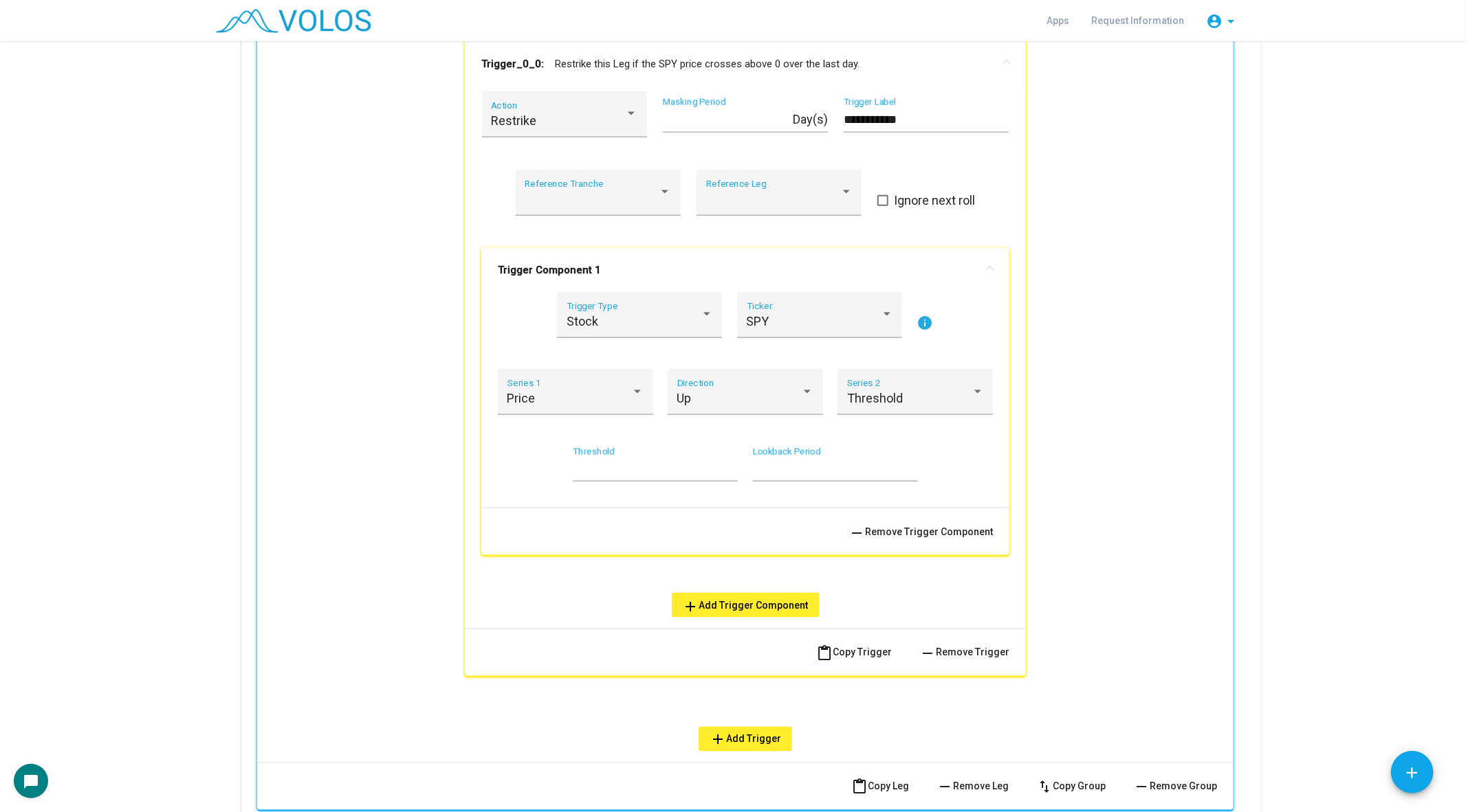
scroll to position [869, 0]
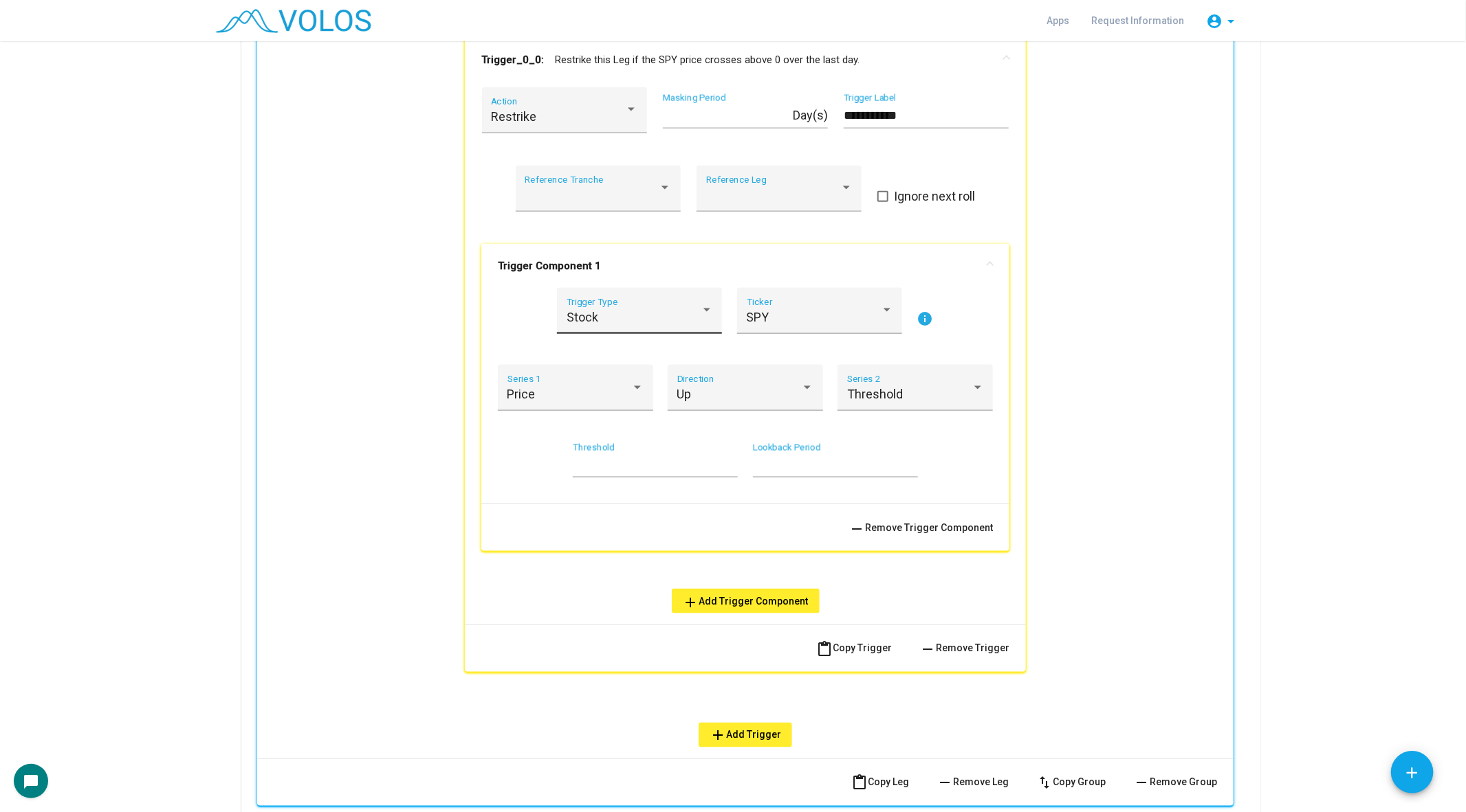
click at [605, 306] on div "Stock Trigger Type" at bounding box center [640, 315] width 146 height 37
click at [803, 259] on div at bounding box center [733, 406] width 1466 height 812
click at [786, 315] on div "SPY" at bounding box center [814, 317] width 134 height 14
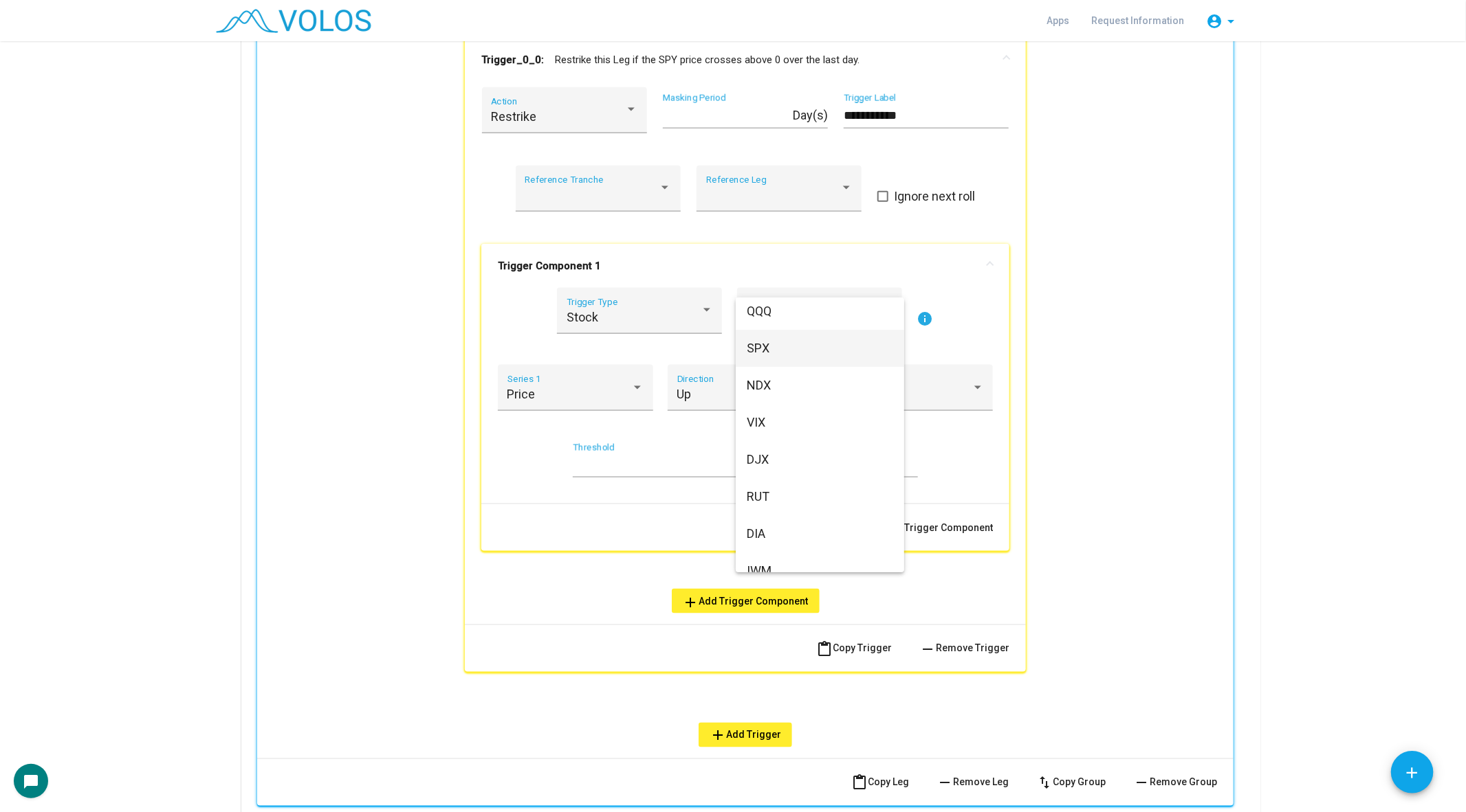
scroll to position [0, 0]
click at [783, 473] on span "VIX" at bounding box center [820, 464] width 146 height 37
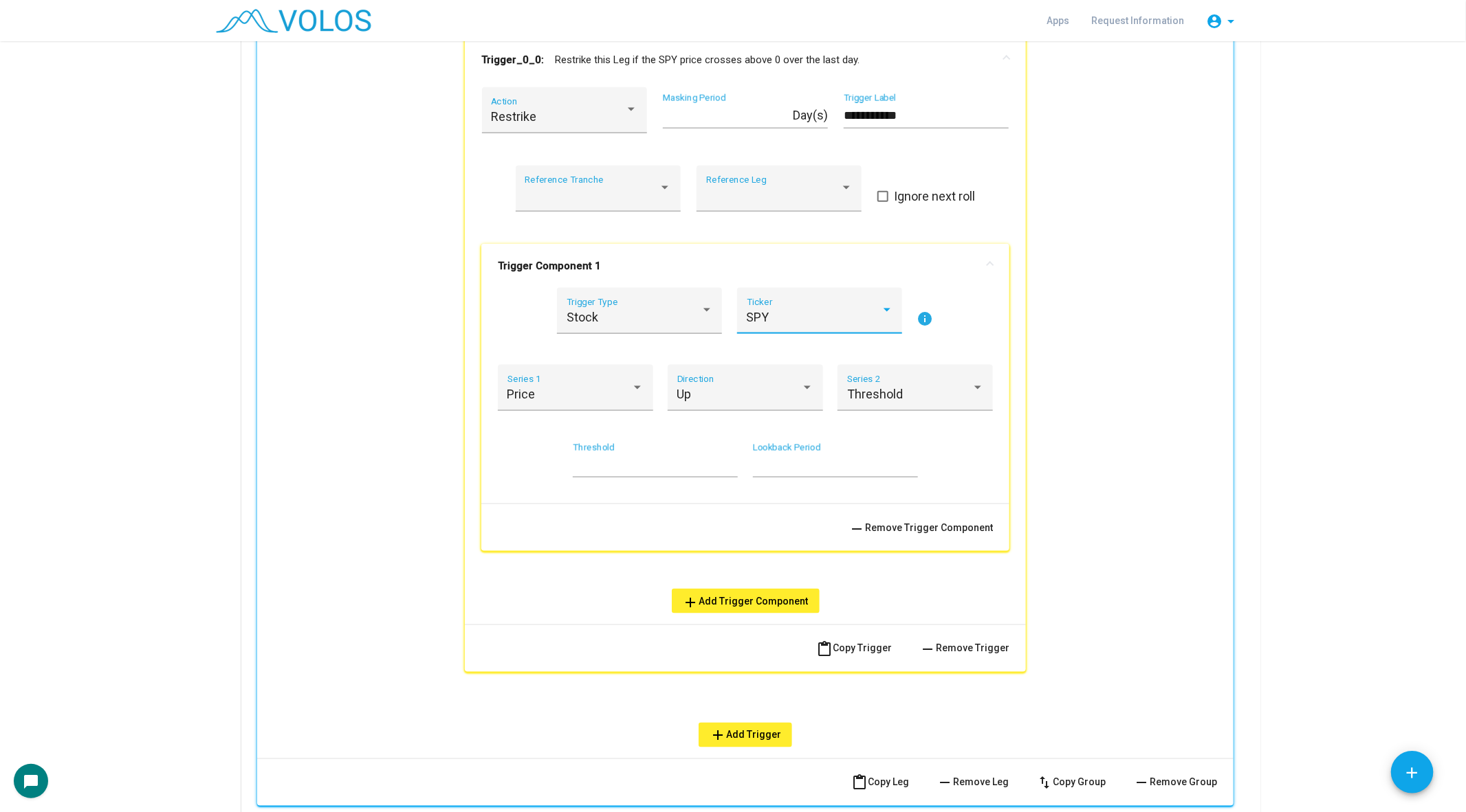
scroll to position [9, 0]
click at [602, 465] on input "*" at bounding box center [655, 465] width 165 height 14
type input "**"
click at [535, 390] on span "Price" at bounding box center [521, 394] width 28 height 14
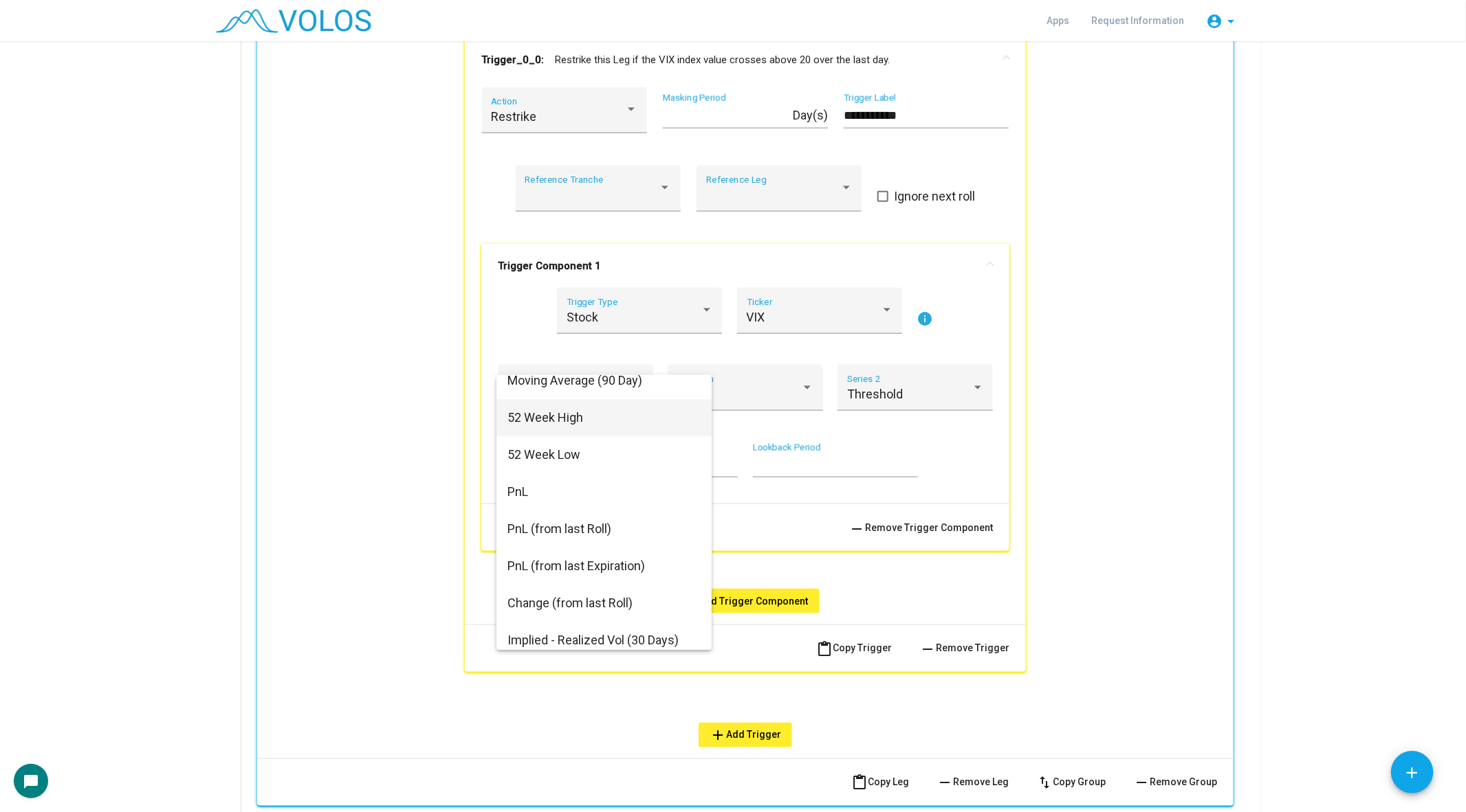
scroll to position [356, 0]
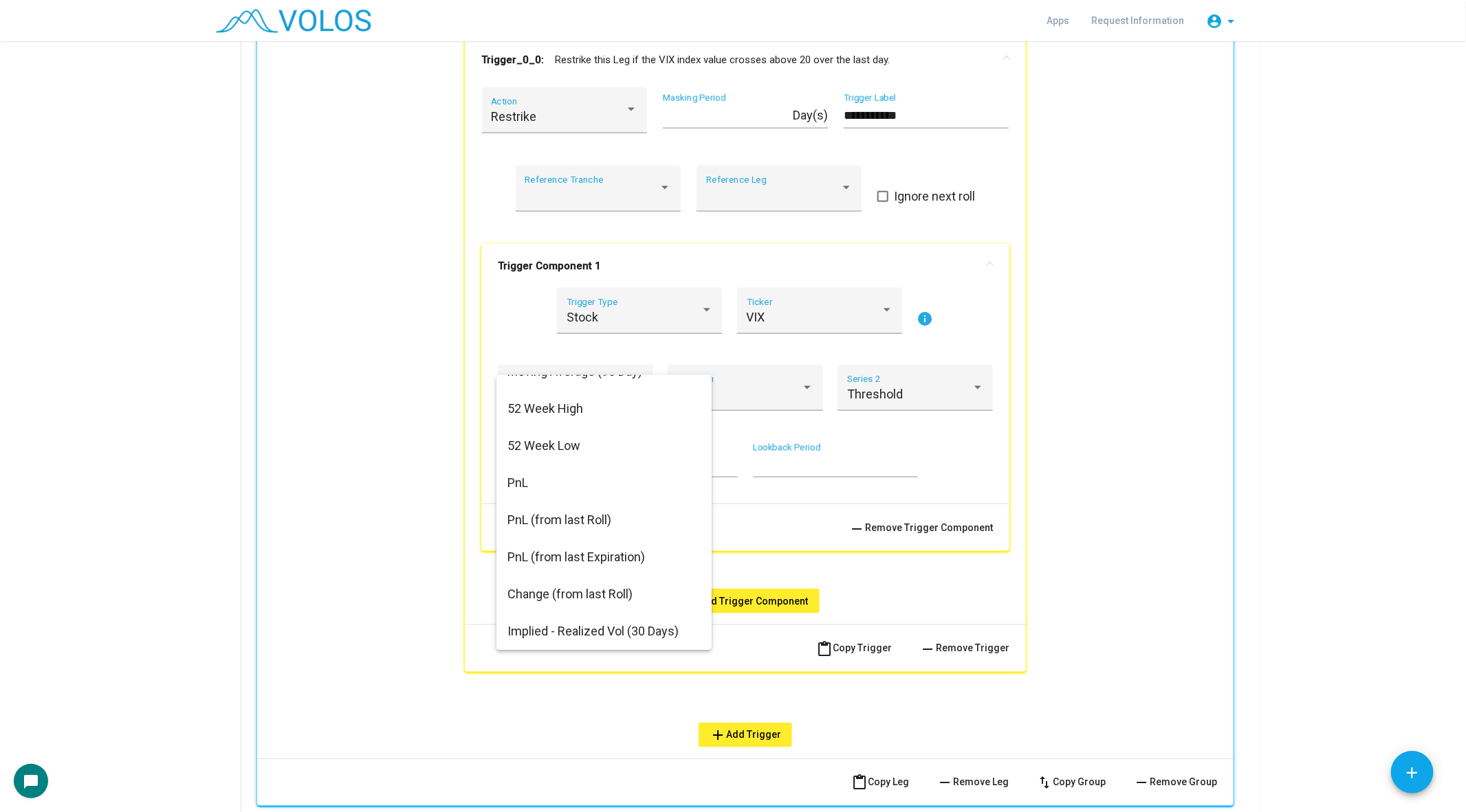
click at [533, 277] on div at bounding box center [733, 406] width 1466 height 812
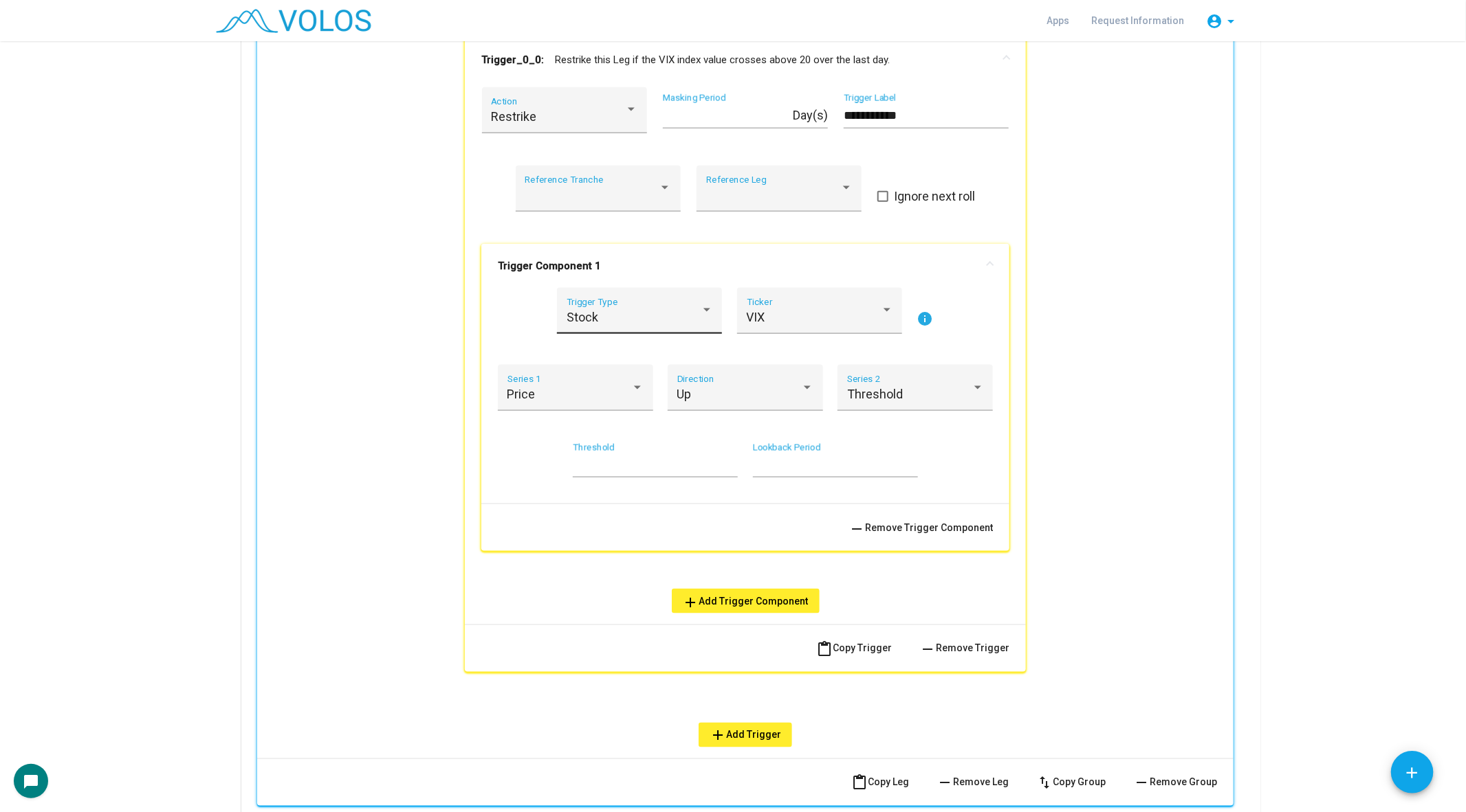
click at [633, 328] on div "Stock Trigger Type" at bounding box center [640, 315] width 146 height 37
click at [623, 353] on span "Option" at bounding box center [640, 353] width 146 height 37
click at [585, 401] on div "Series 1" at bounding box center [576, 393] width 137 height 37
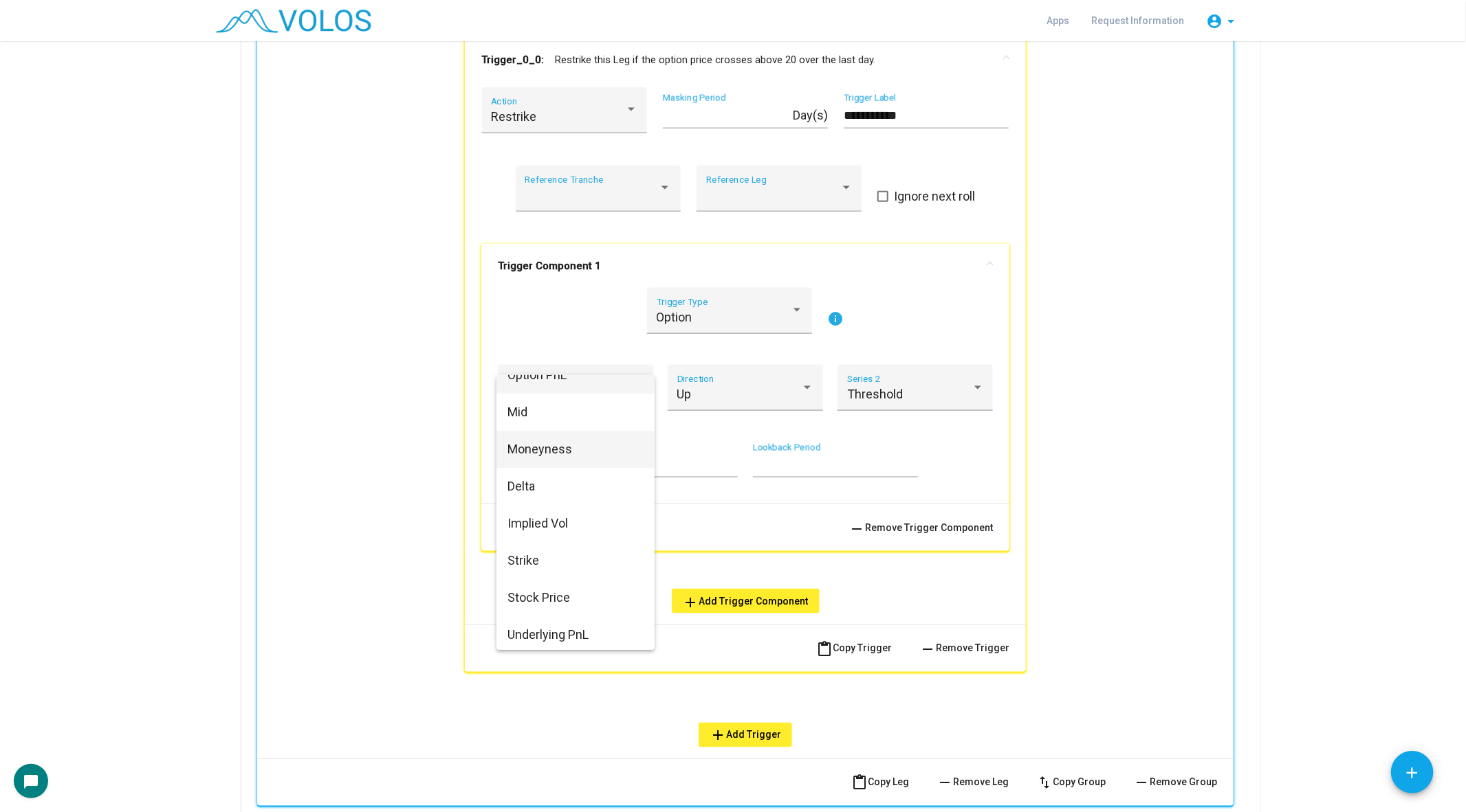
scroll to position [0, 0]
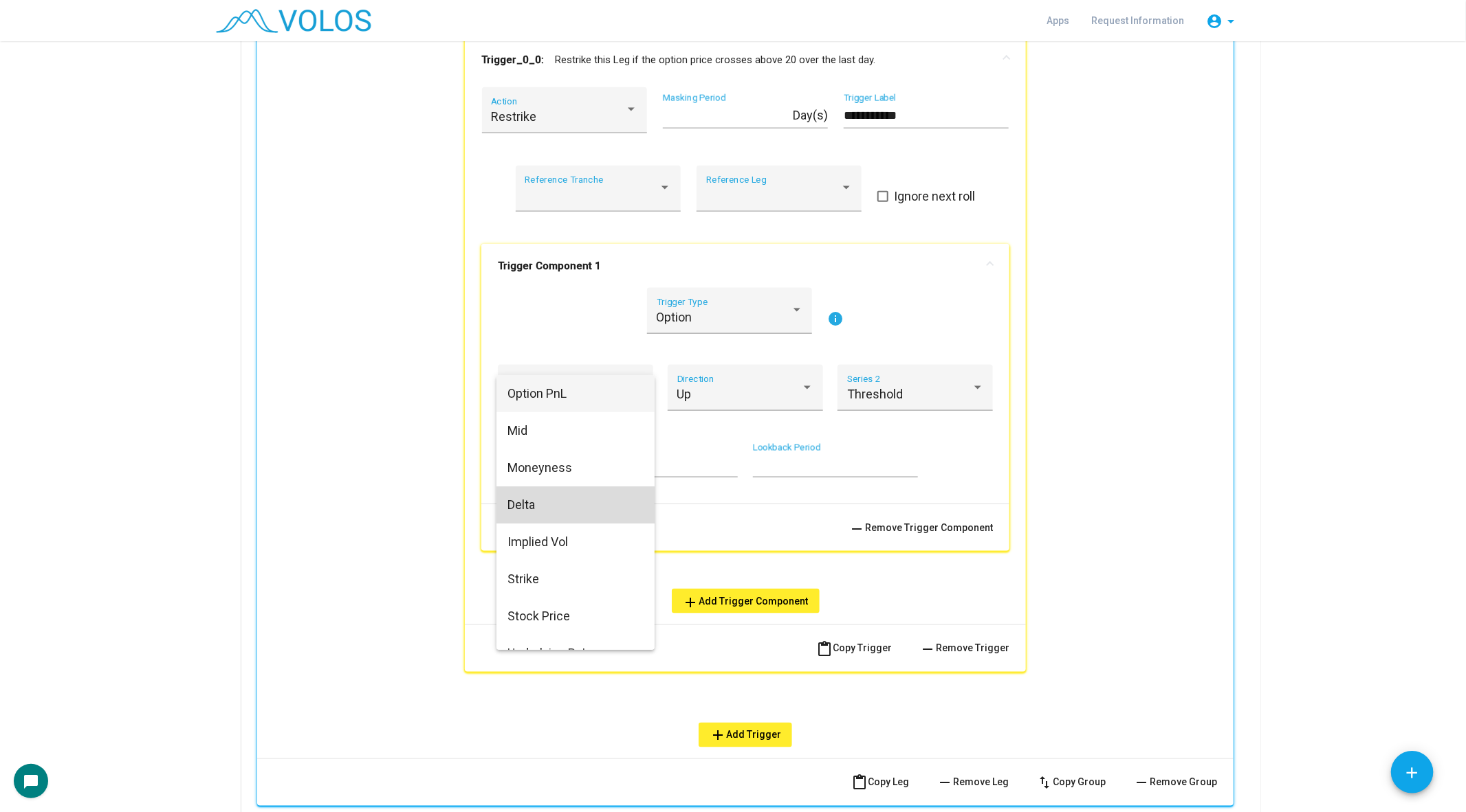
click at [570, 498] on span "Delta" at bounding box center [576, 505] width 137 height 37
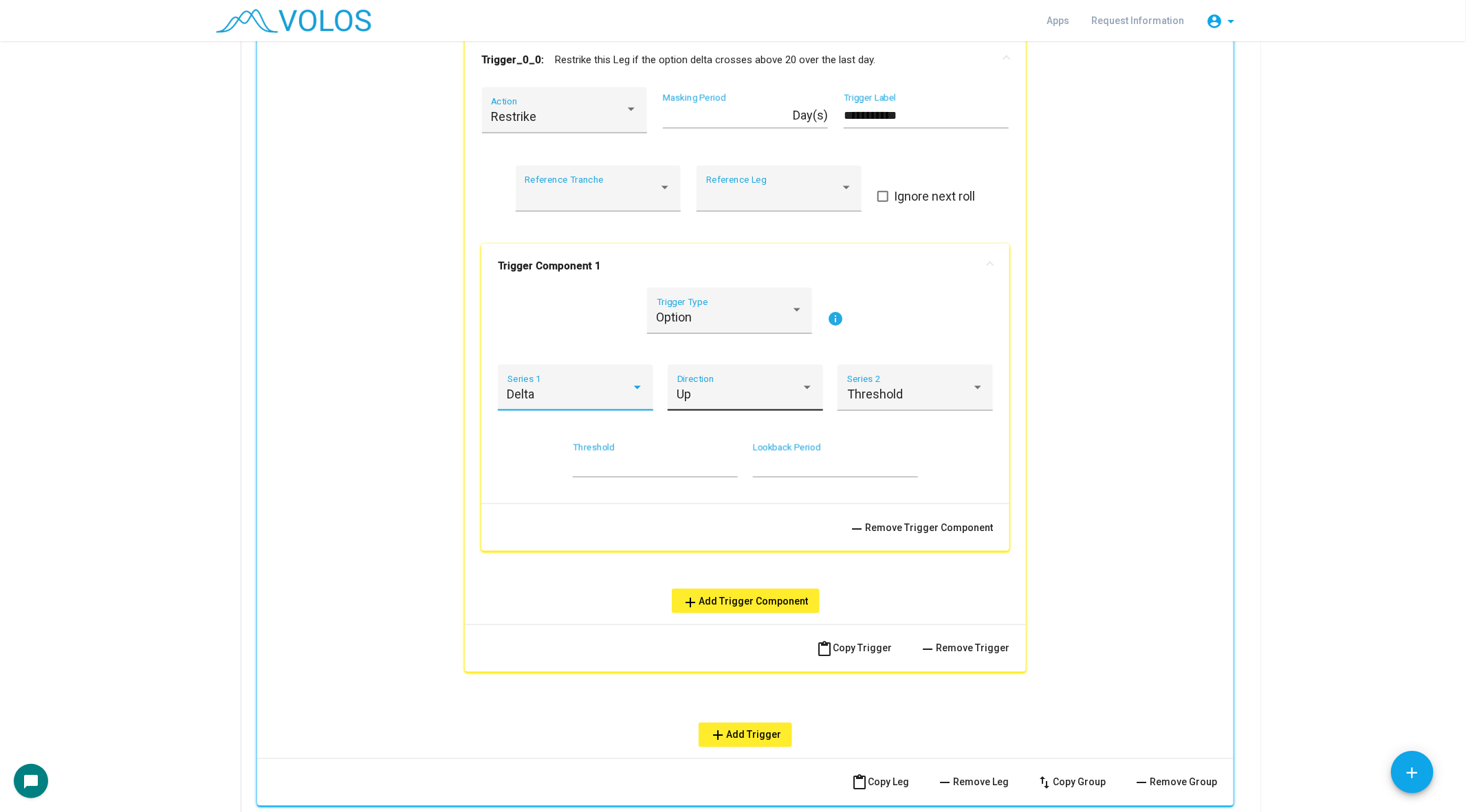
click at [708, 404] on div "Up Direction" at bounding box center [745, 393] width 137 height 37
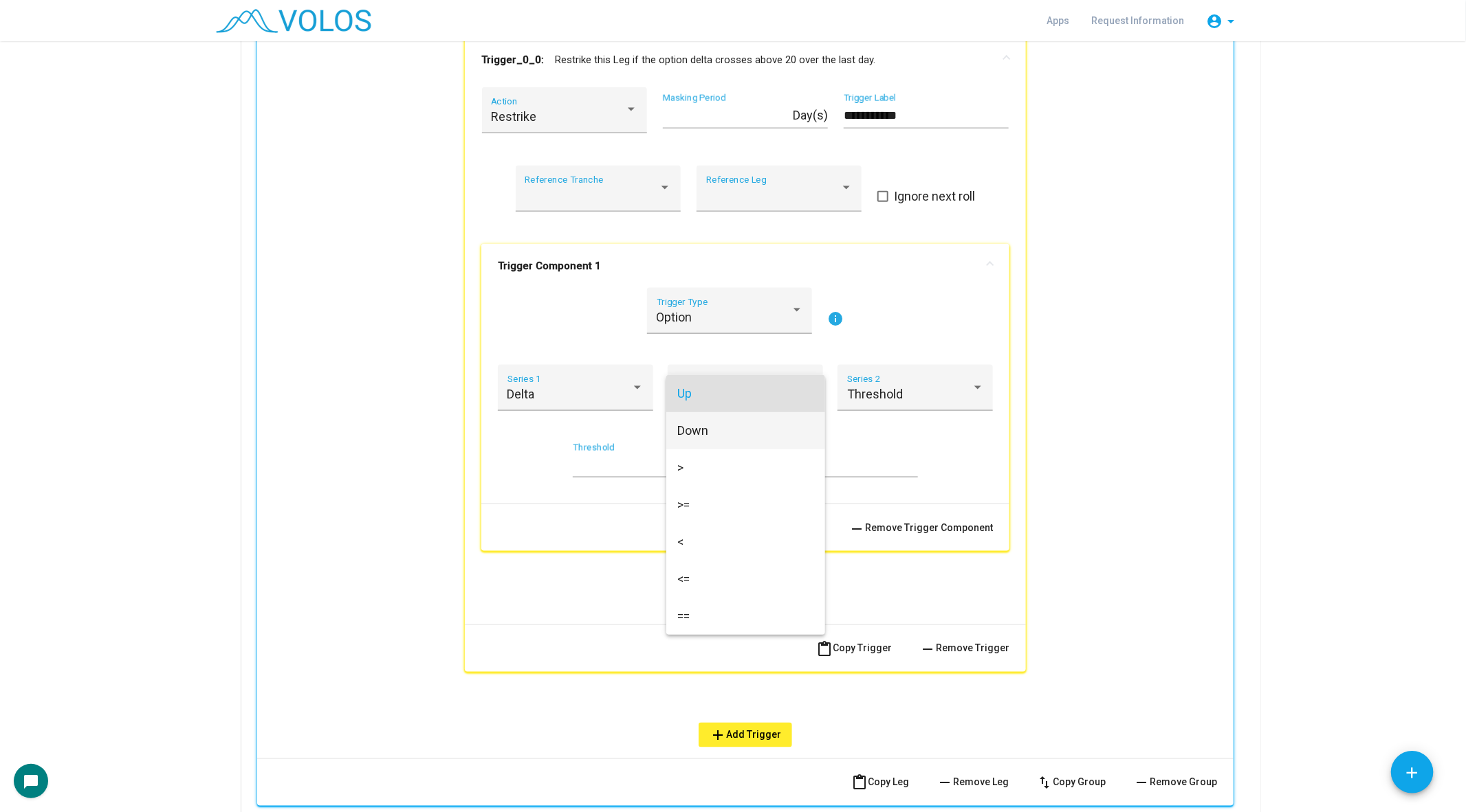
click at [707, 433] on span "Down" at bounding box center [745, 431] width 137 height 37
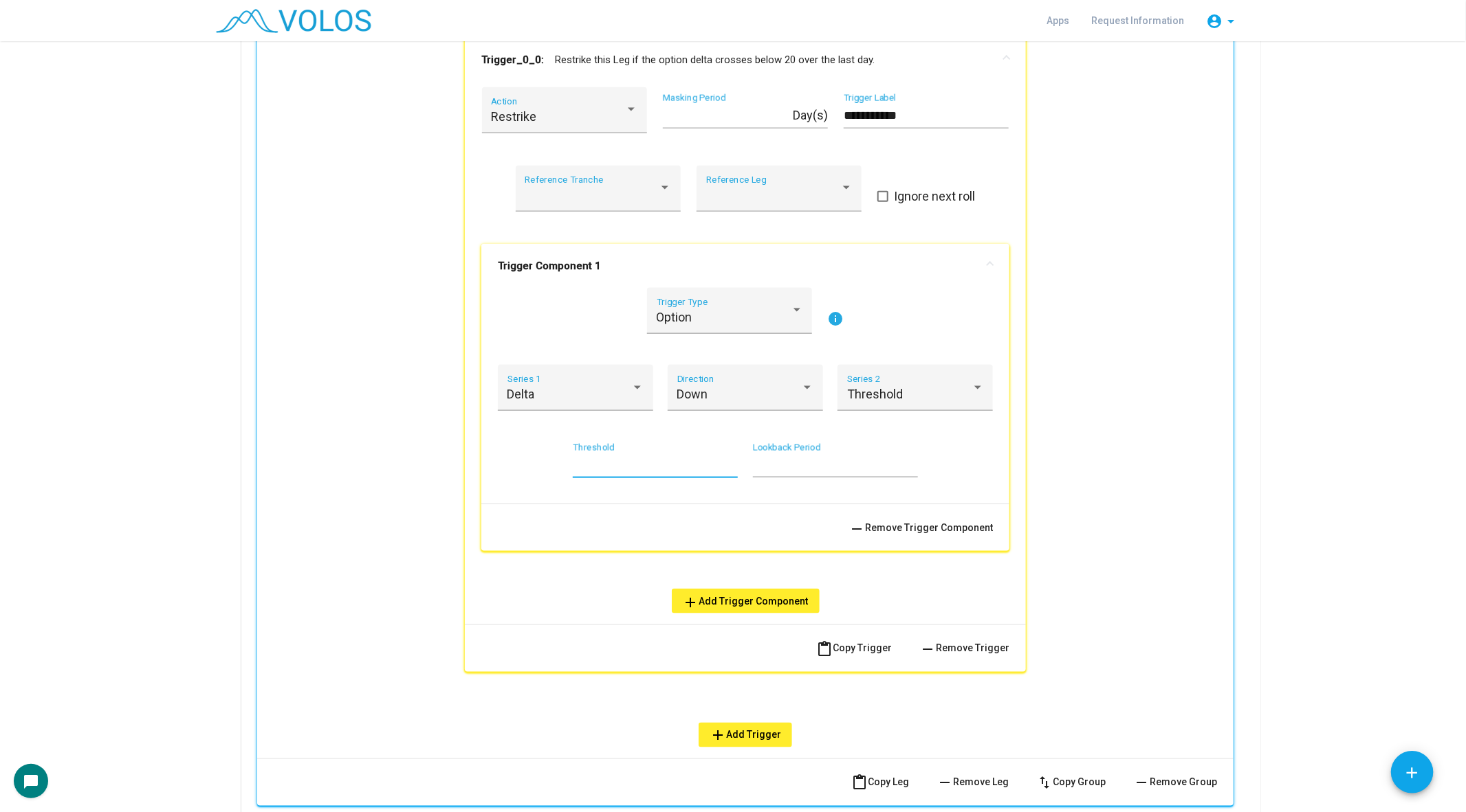
drag, startPoint x: 603, startPoint y: 467, endPoint x: 530, endPoint y: 466, distance: 73.0
click at [530, 467] on div "** Threshold * Lookback Period" at bounding box center [745, 468] width 495 height 51
type input "**"
click at [600, 401] on div "Delta Series 1" at bounding box center [576, 393] width 137 height 37
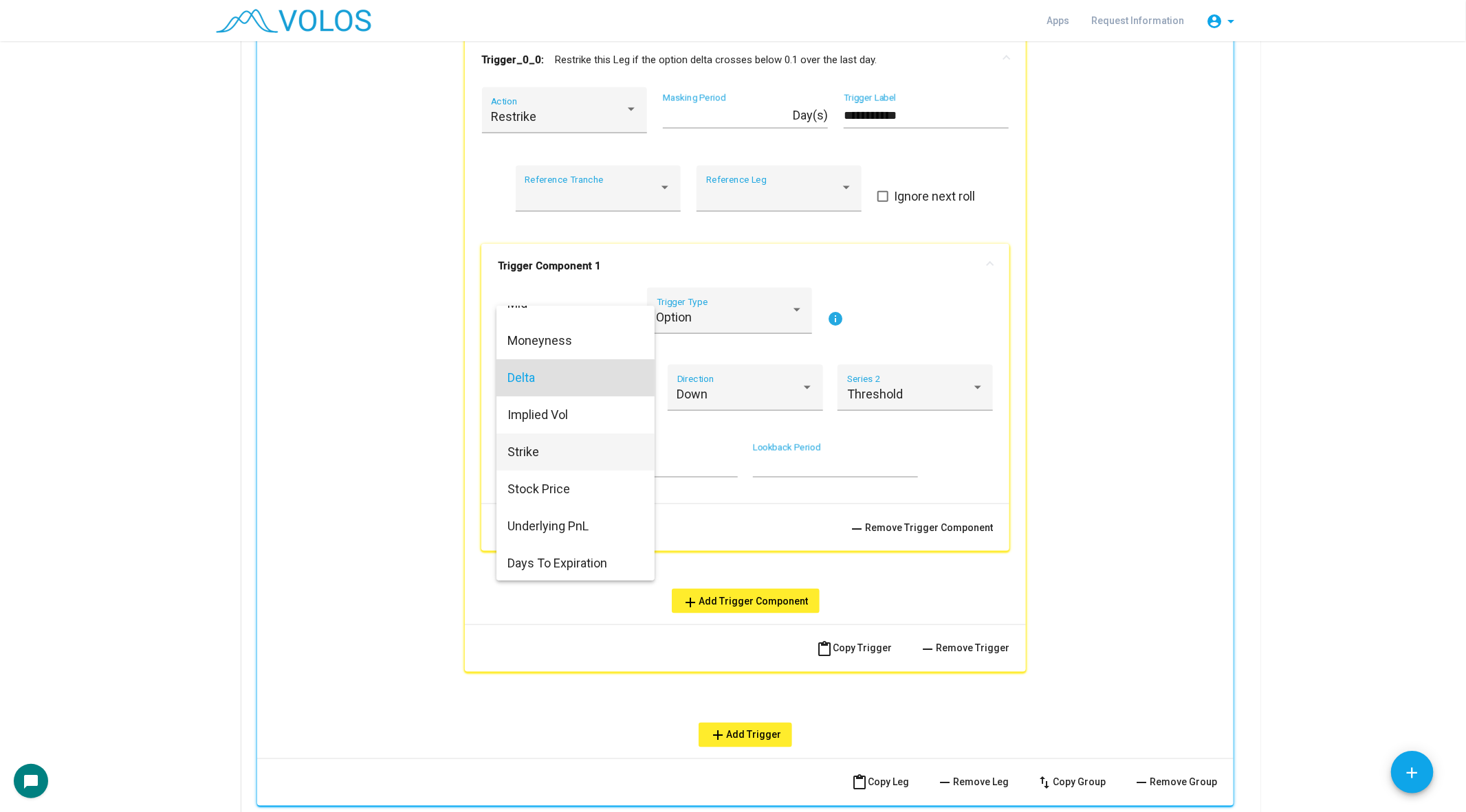
scroll to position [59, 0]
click at [580, 485] on span "Stock Price" at bounding box center [576, 488] width 137 height 37
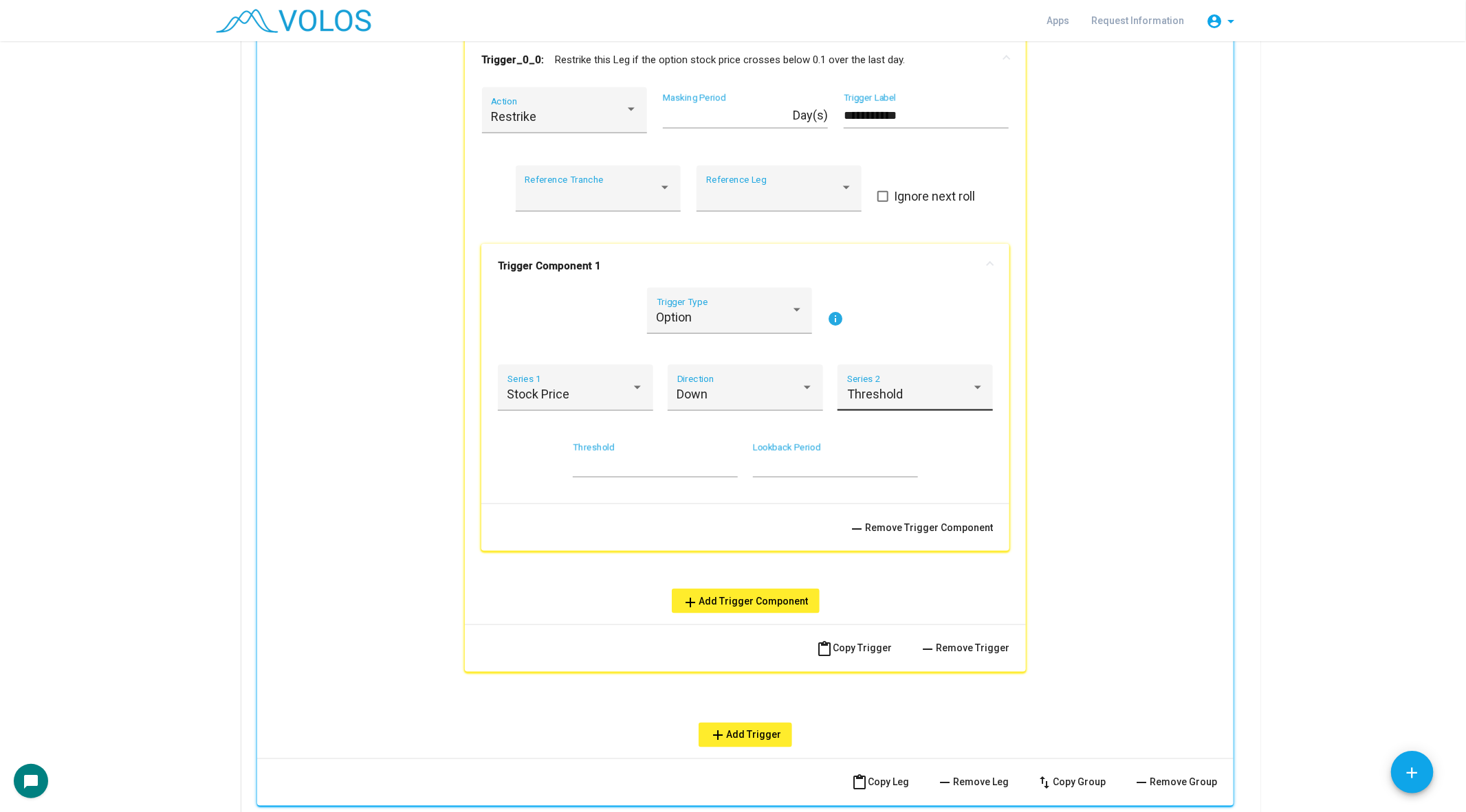
click at [959, 377] on div "Threshold Series 2" at bounding box center [915, 393] width 137 height 37
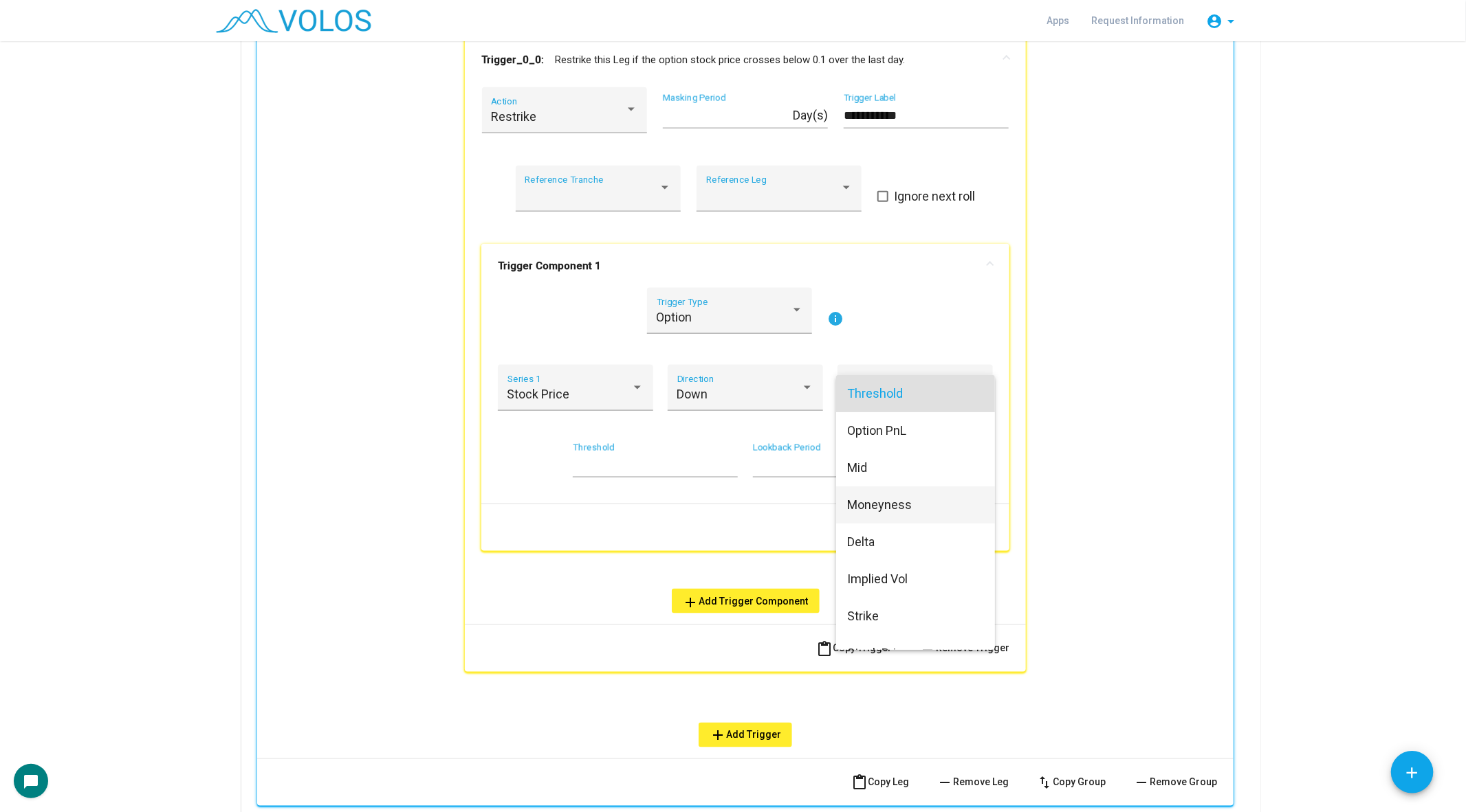
scroll to position [96, 0]
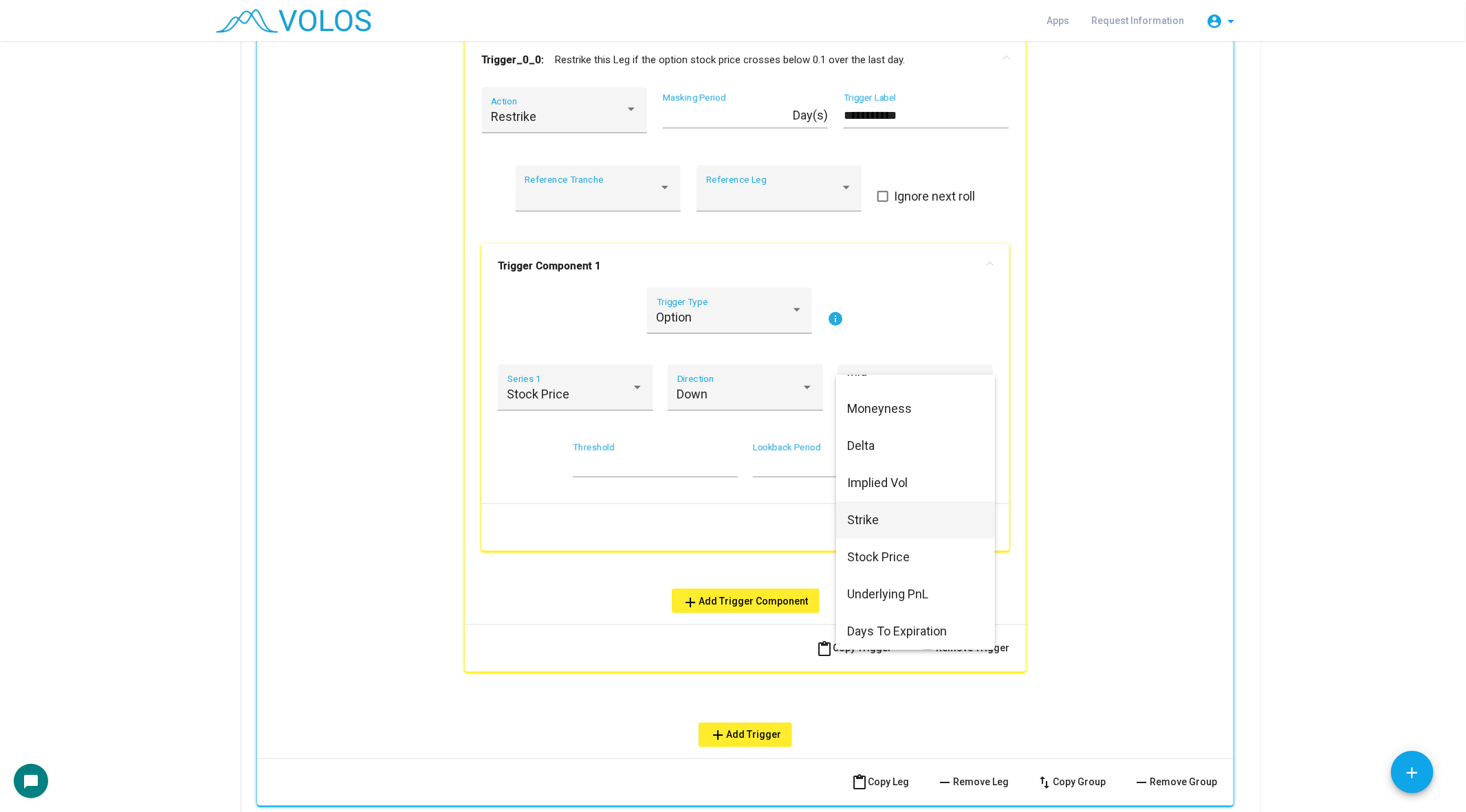
click at [910, 515] on span "Strike" at bounding box center [915, 520] width 137 height 37
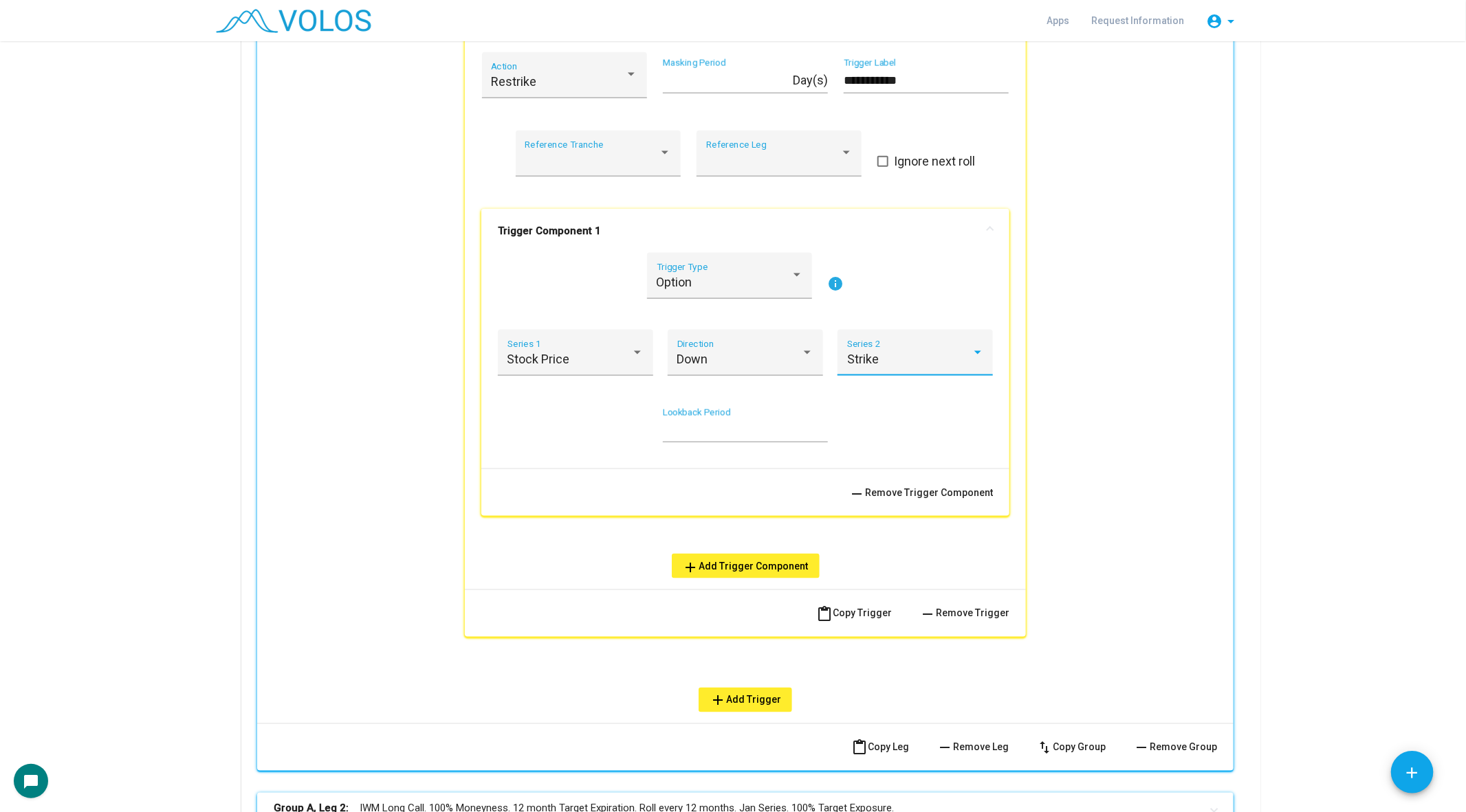
scroll to position [920, 0]
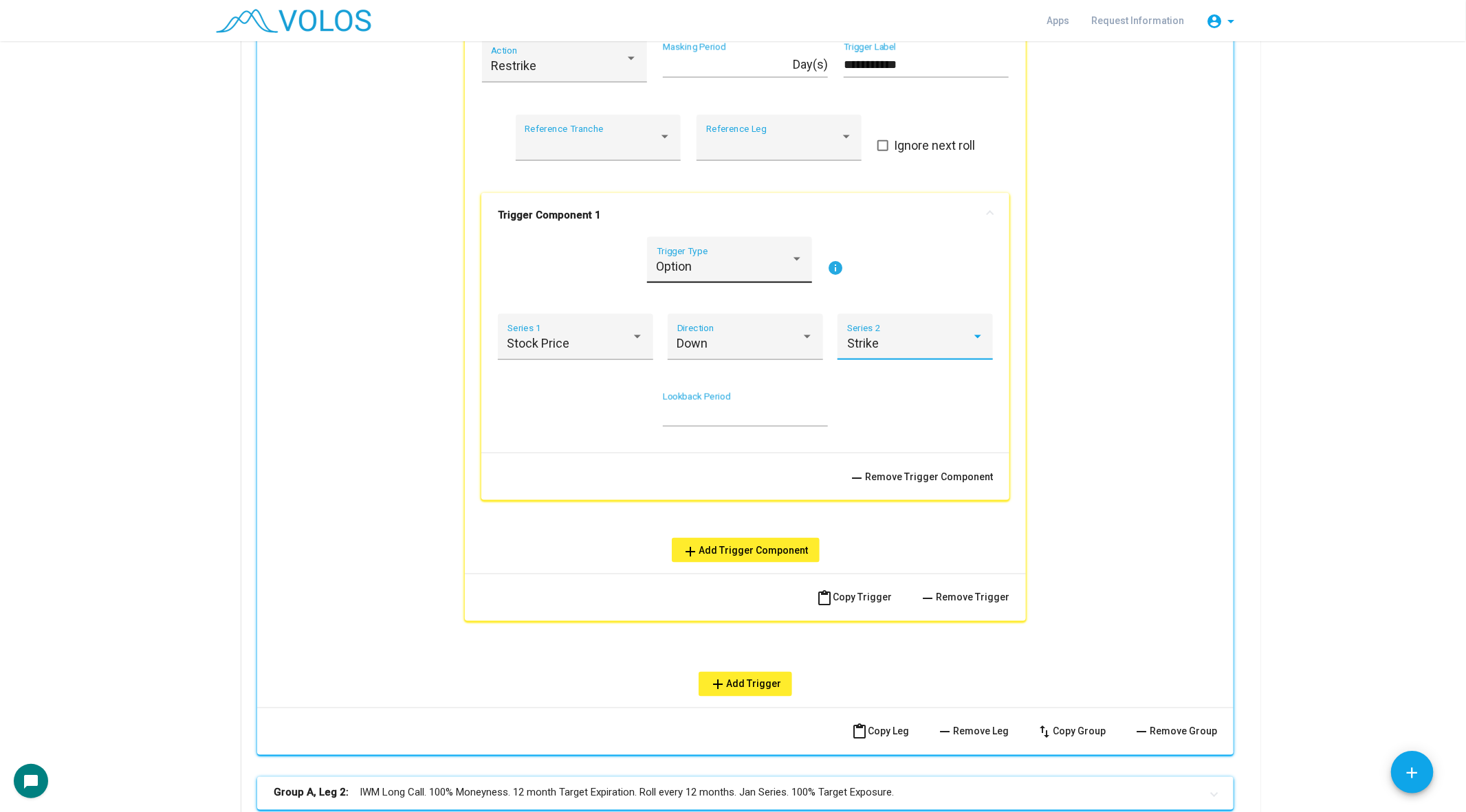
click at [688, 264] on span "Option" at bounding box center [674, 266] width 36 height 14
click at [681, 344] on span "Custom" at bounding box center [730, 339] width 146 height 37
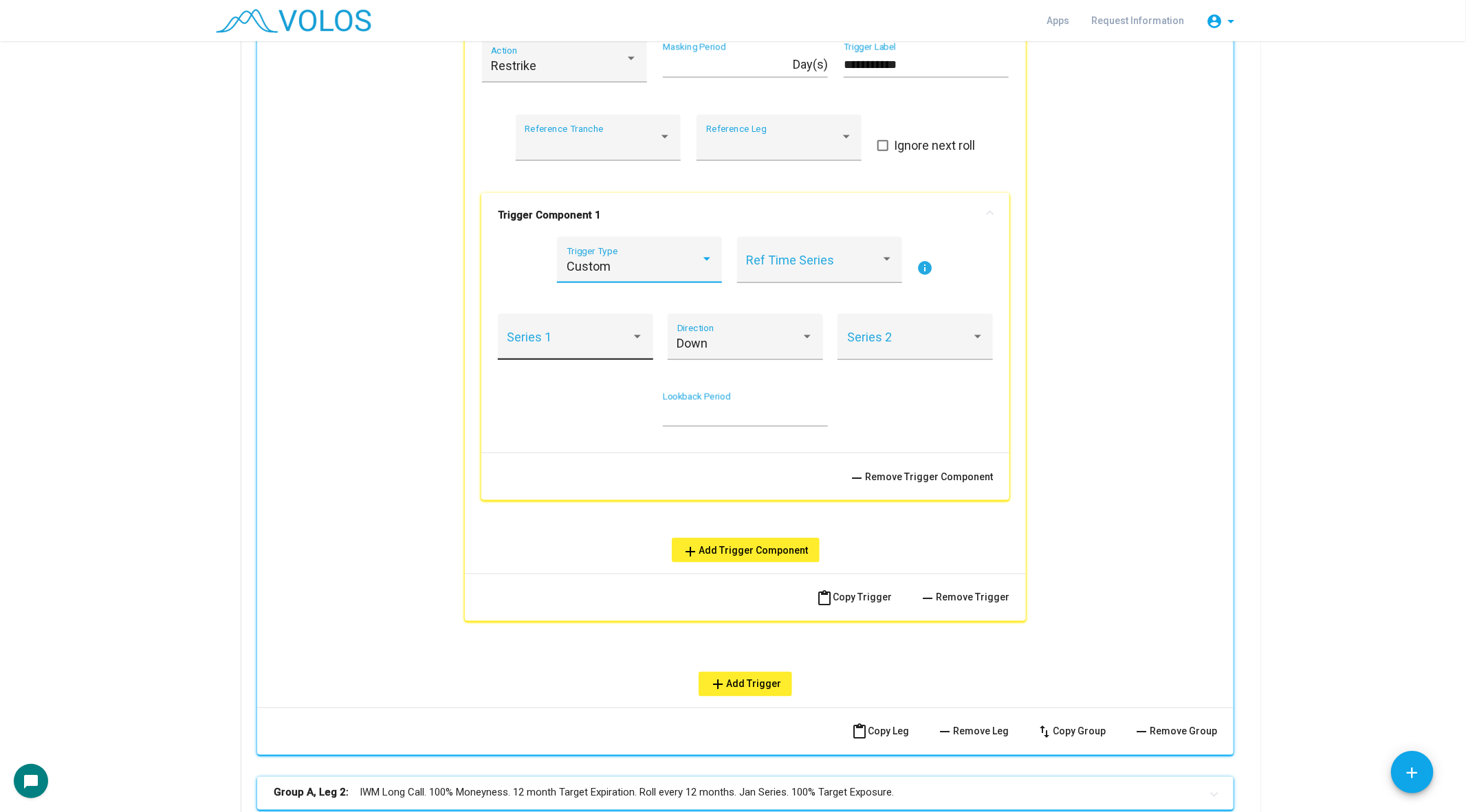
click at [602, 345] on span at bounding box center [569, 344] width 124 height 14
click at [883, 205] on div at bounding box center [733, 406] width 1466 height 812
click at [832, 263] on span at bounding box center [814, 267] width 134 height 14
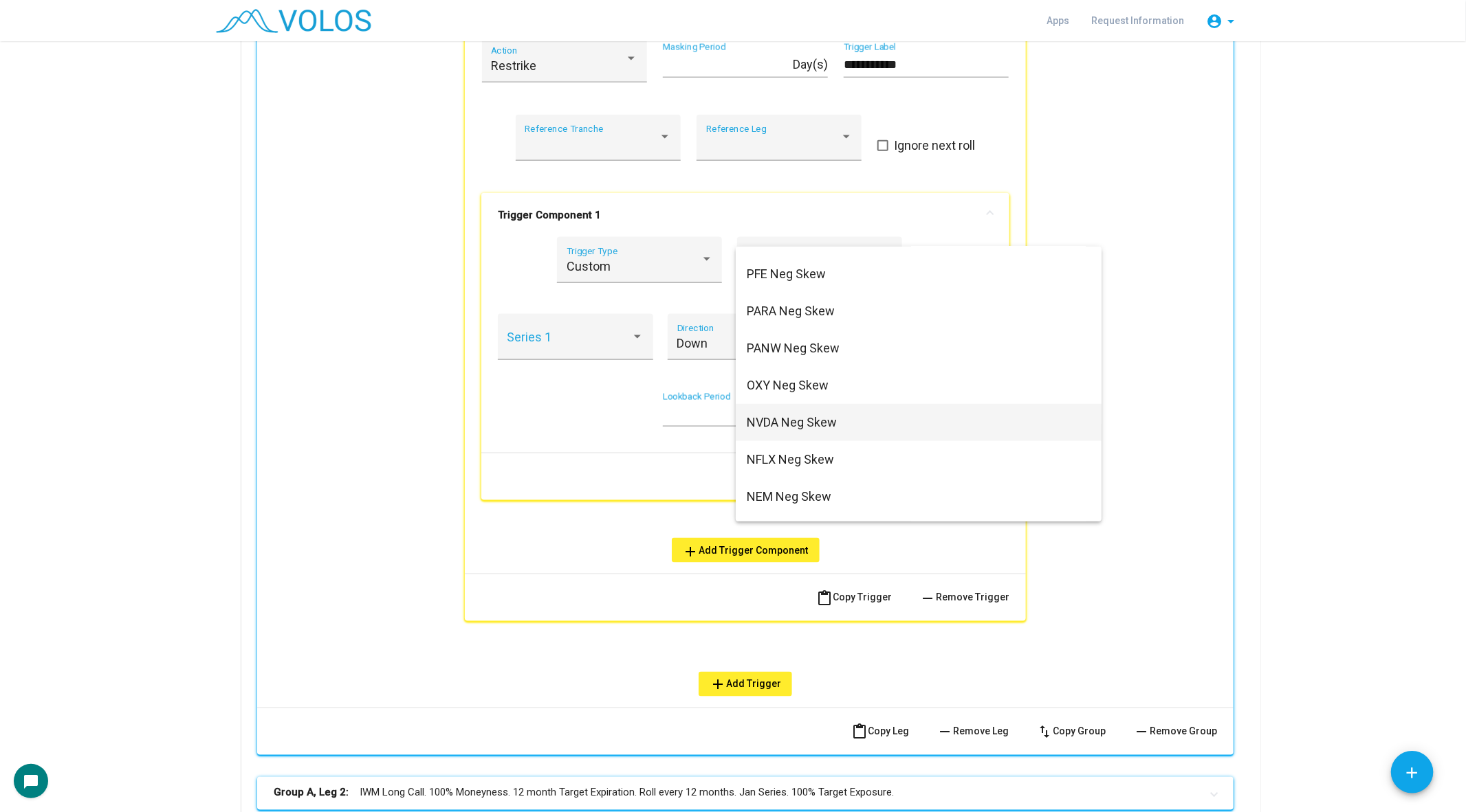
scroll to position [669, 0]
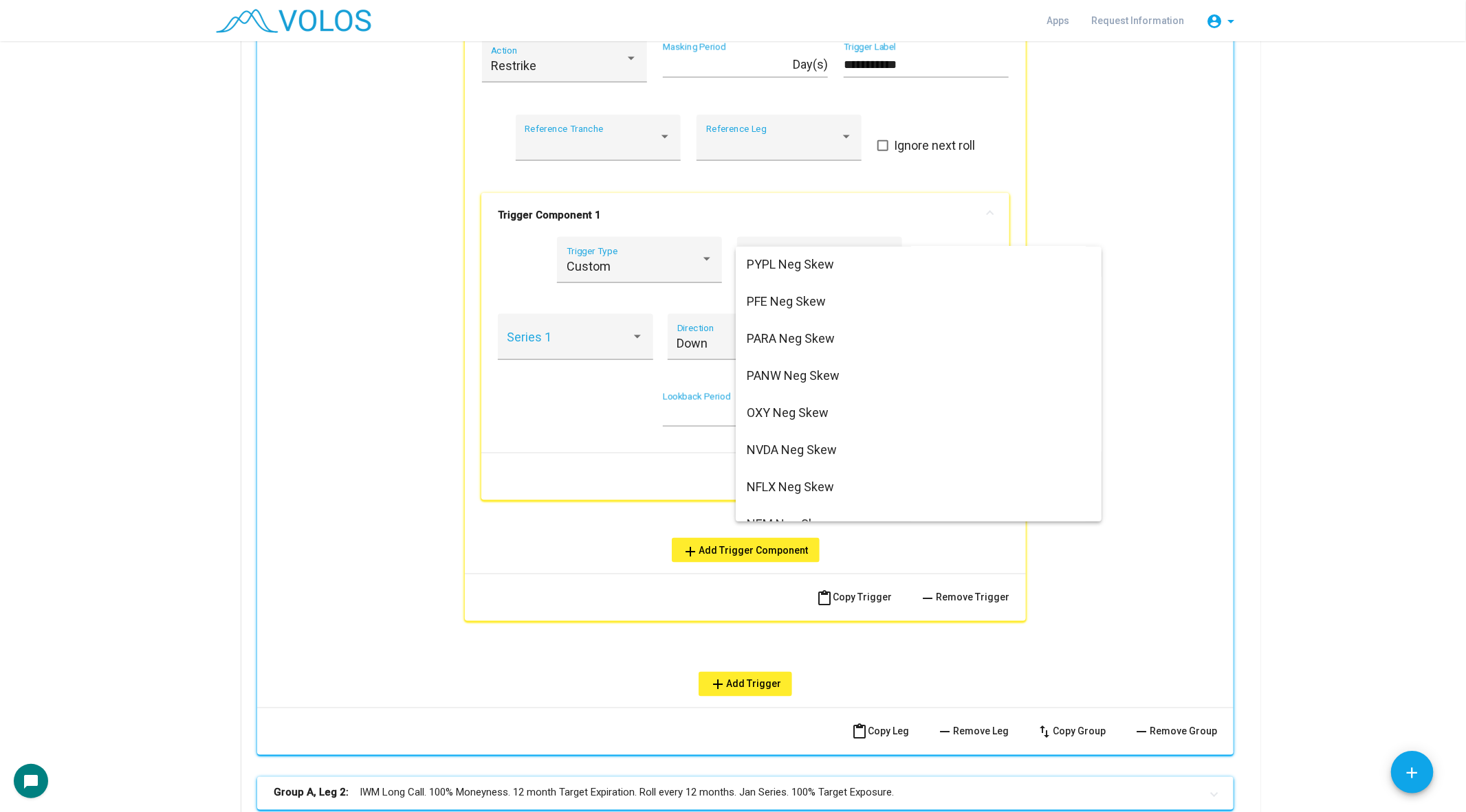
click at [364, 340] on div at bounding box center [733, 406] width 1466 height 812
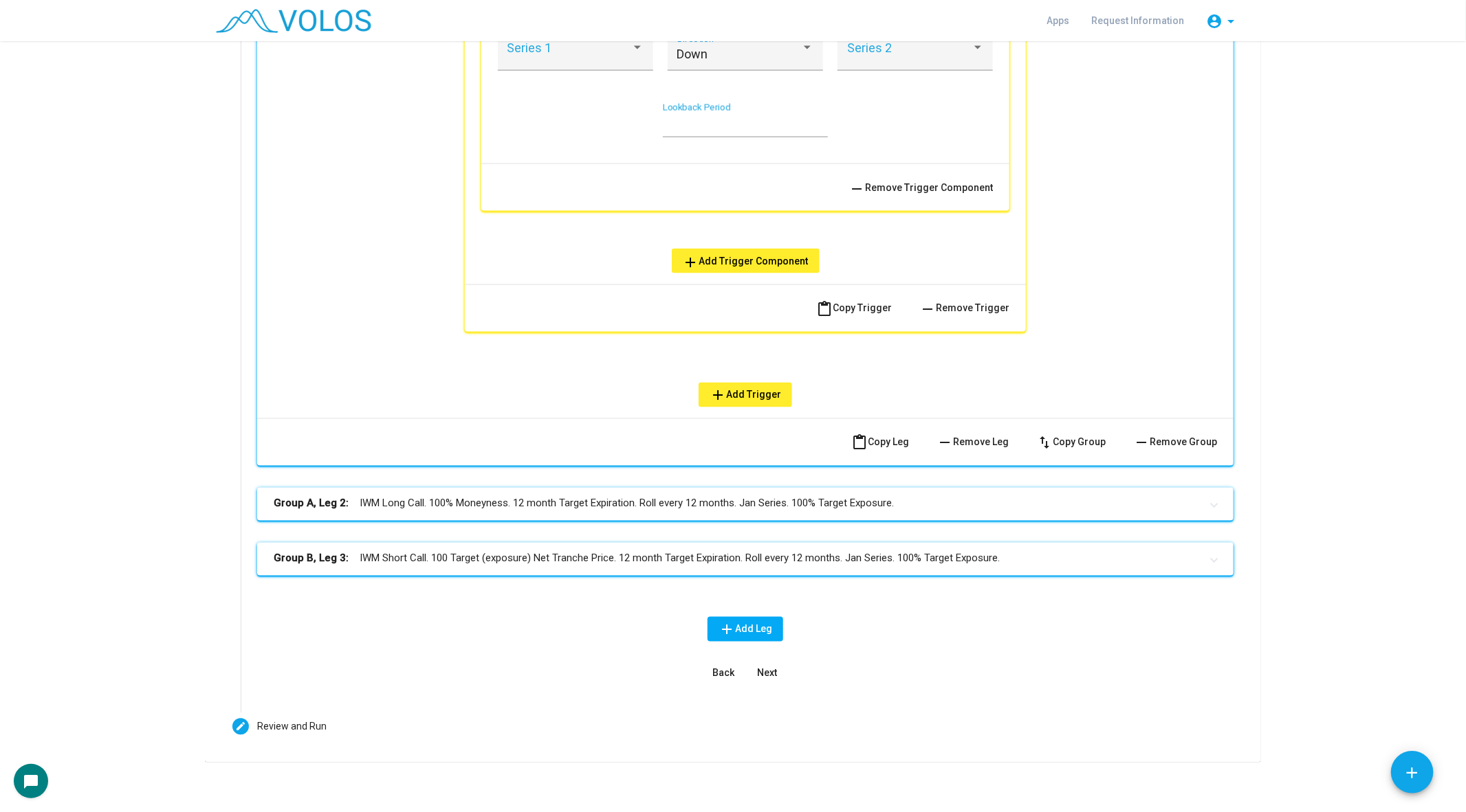
scroll to position [1213, 0]
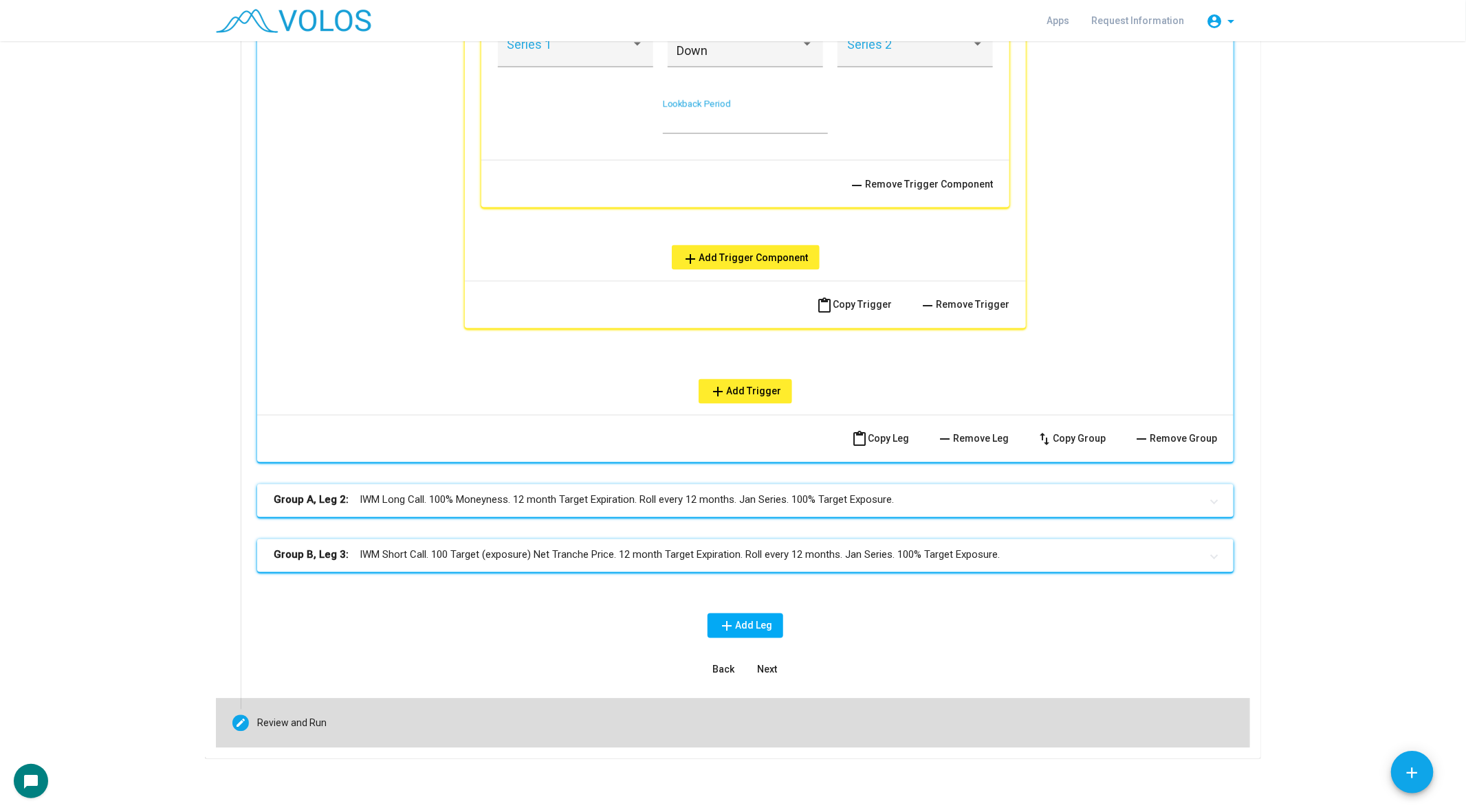
click at [309, 717] on div "Review and Run" at bounding box center [292, 724] width 70 height 14
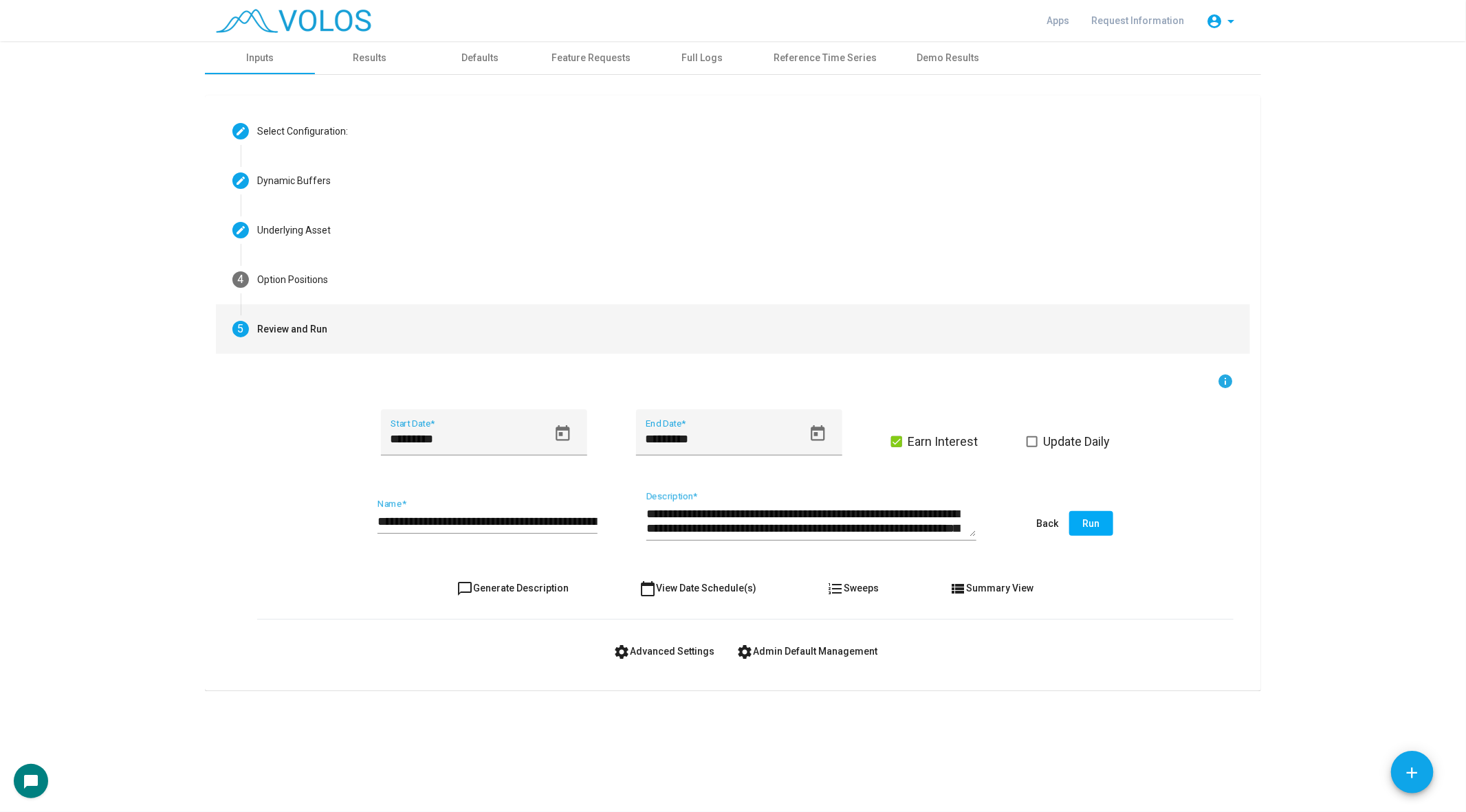
click at [634, 656] on button "settings Advanced Settings" at bounding box center [664, 651] width 123 height 25
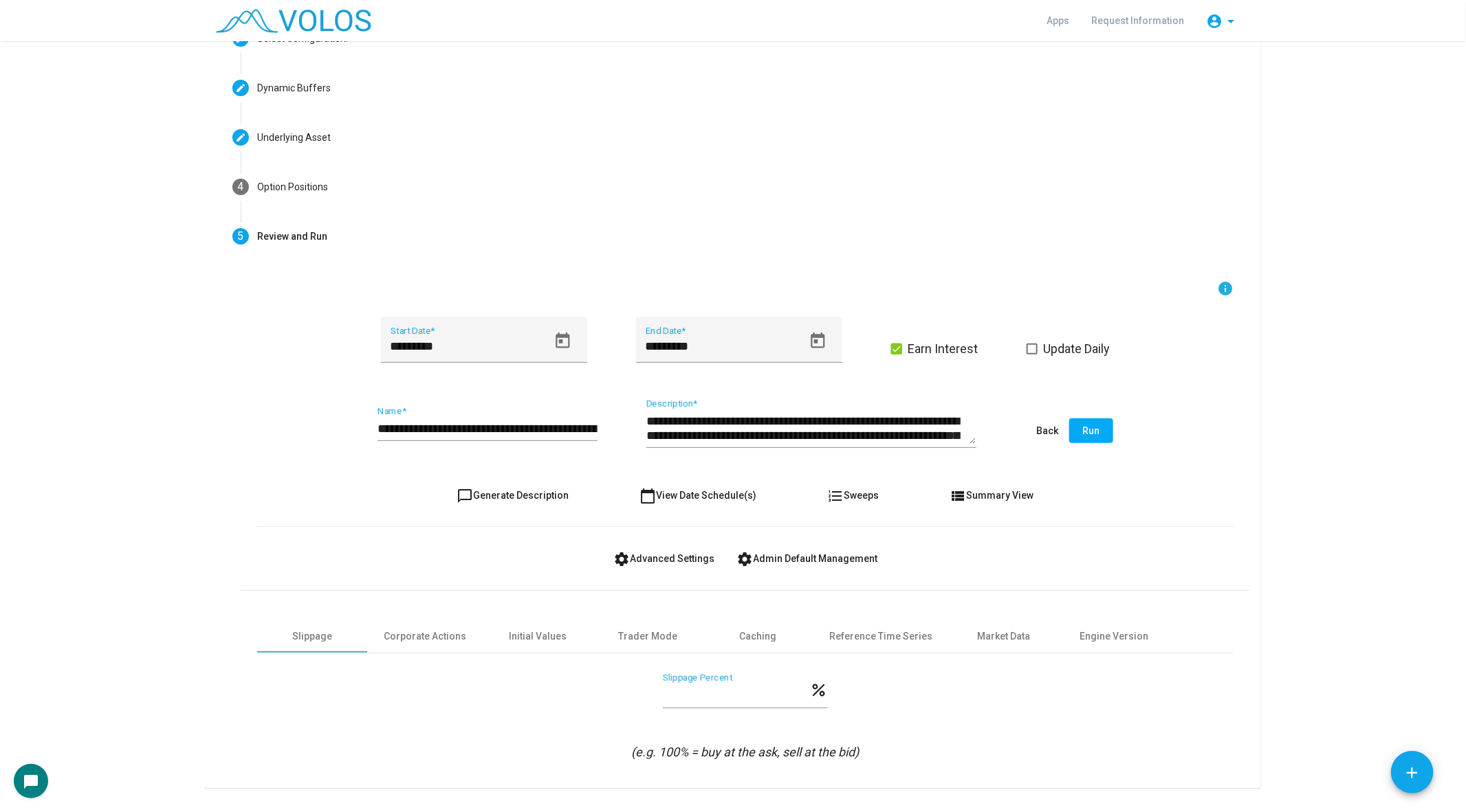
scroll to position [123, 0]
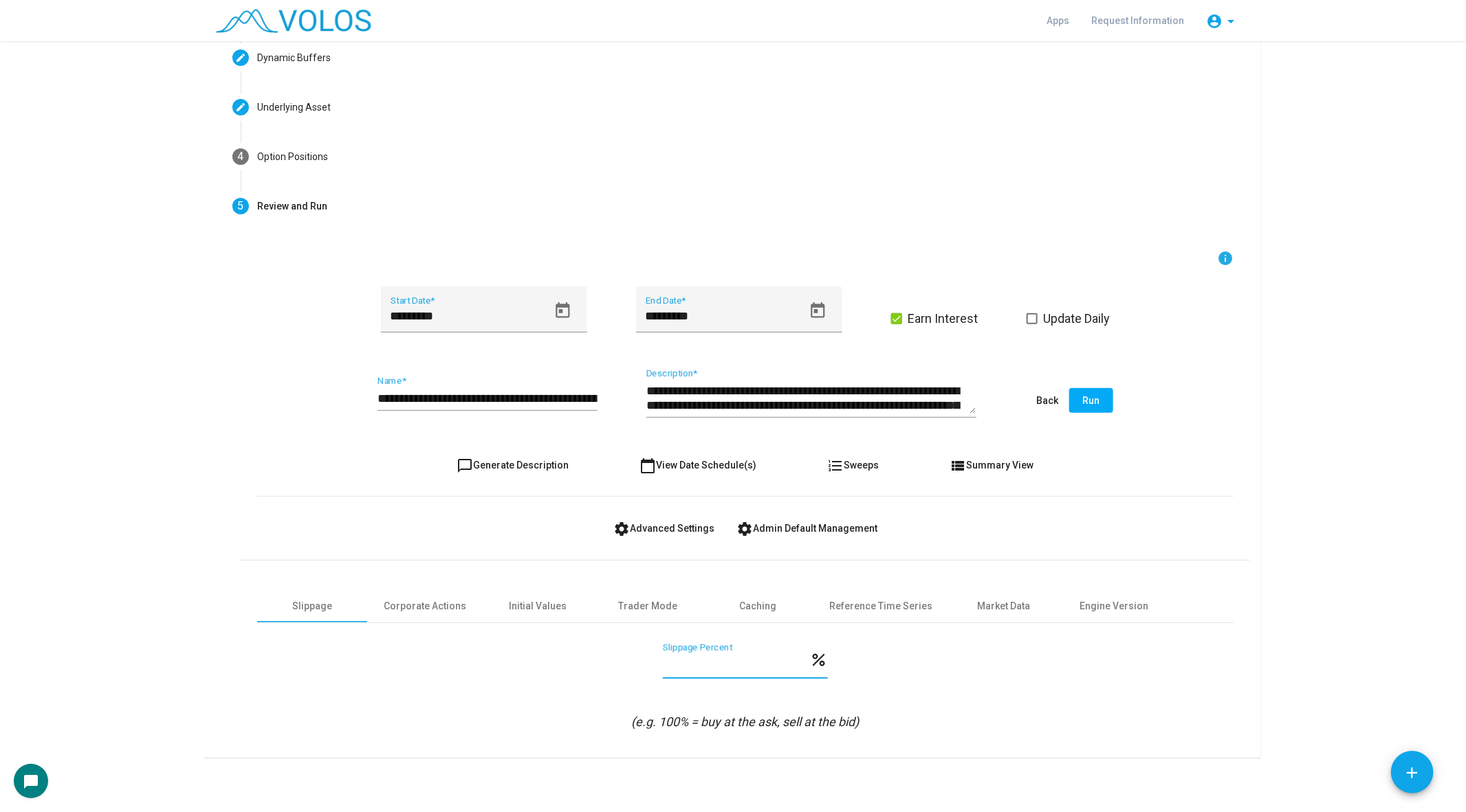
click at [705, 660] on input "***" at bounding box center [736, 665] width 146 height 14
type input "*"
click at [861, 469] on button "format_list_numbered Sweeps" at bounding box center [853, 465] width 74 height 25
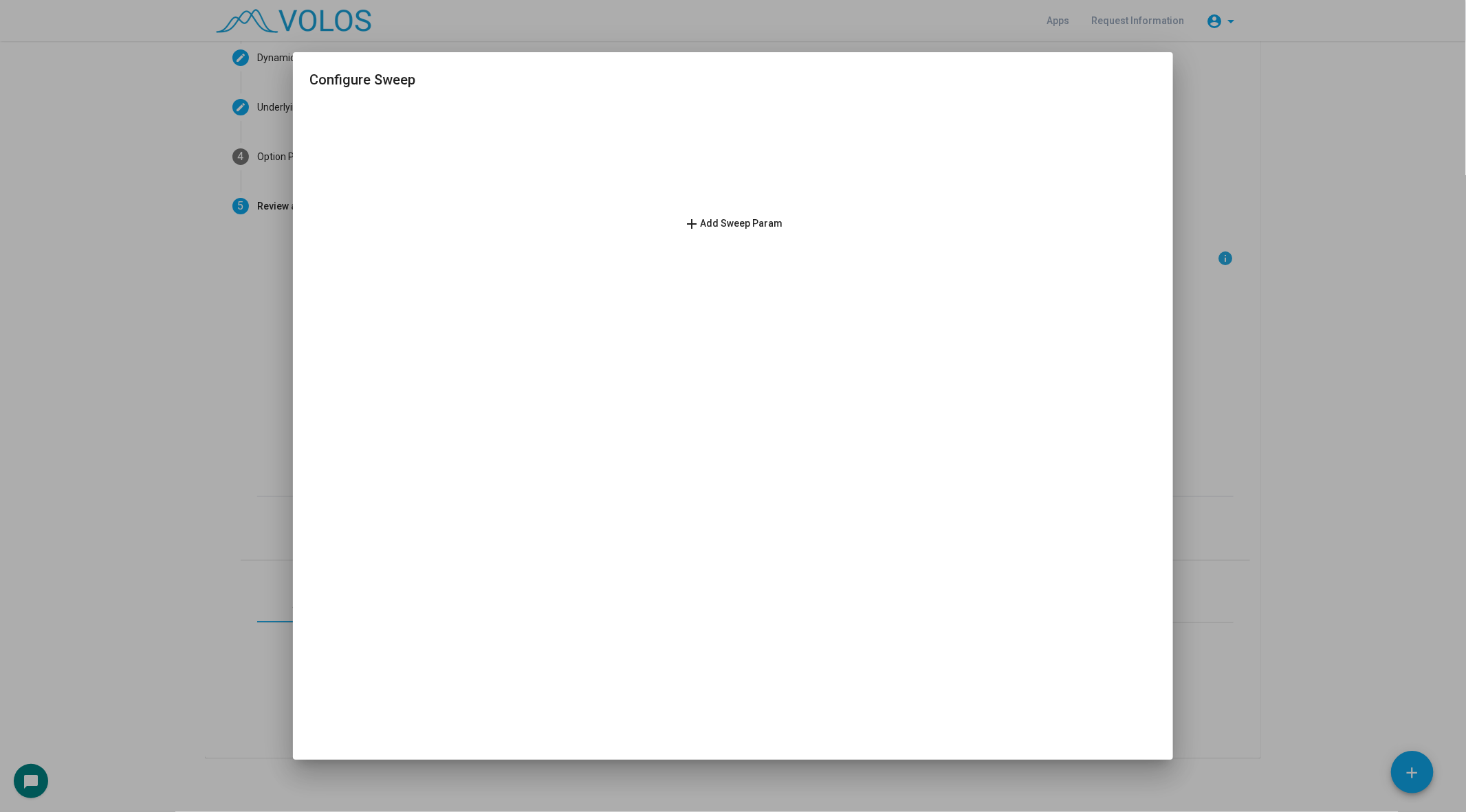
click at [763, 225] on span "add Add Sweep Param" at bounding box center [732, 224] width 99 height 11
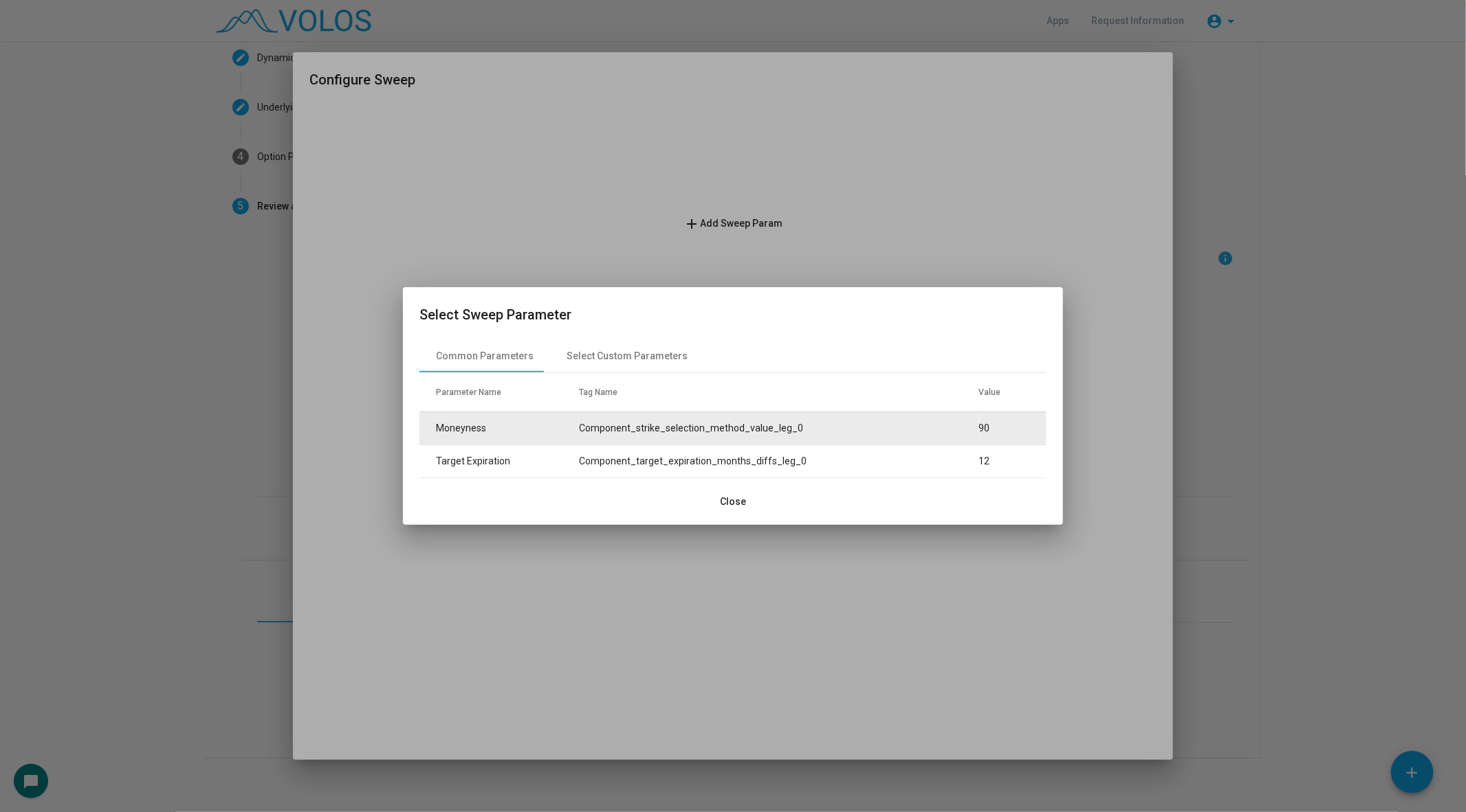
click at [723, 440] on td "Component_strike_selection_method_value_leg_0" at bounding box center [779, 428] width 400 height 33
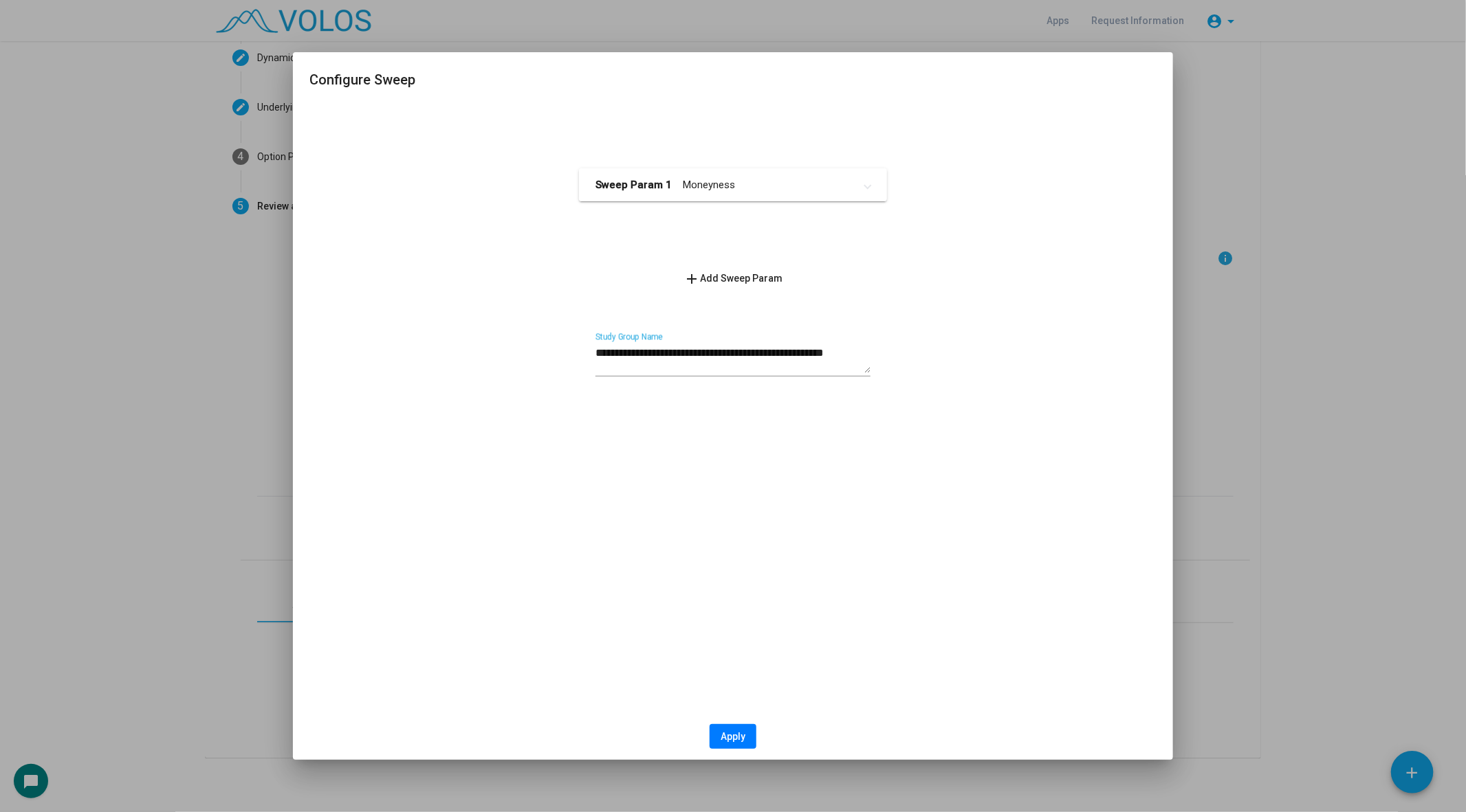
click at [670, 180] on mat-panel-title "Sweep Param 1 Moneyness" at bounding box center [725, 185] width 259 height 16
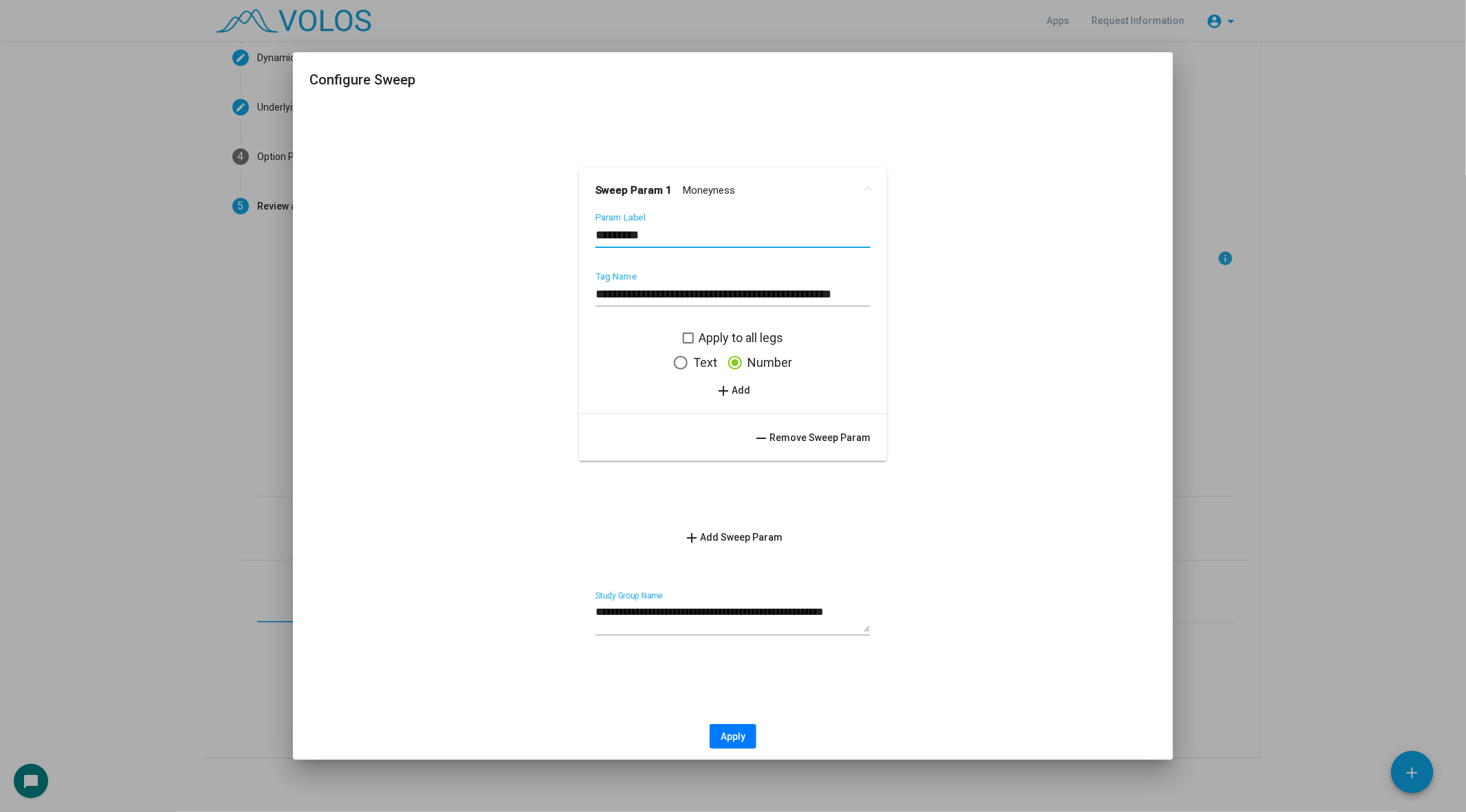
drag, startPoint x: 667, startPoint y: 240, endPoint x: 582, endPoint y: 236, distance: 85.1
click at [582, 236] on div "**********" at bounding box center [733, 313] width 308 height 201
type input "**********"
click at [740, 393] on span "add Add" at bounding box center [733, 390] width 35 height 11
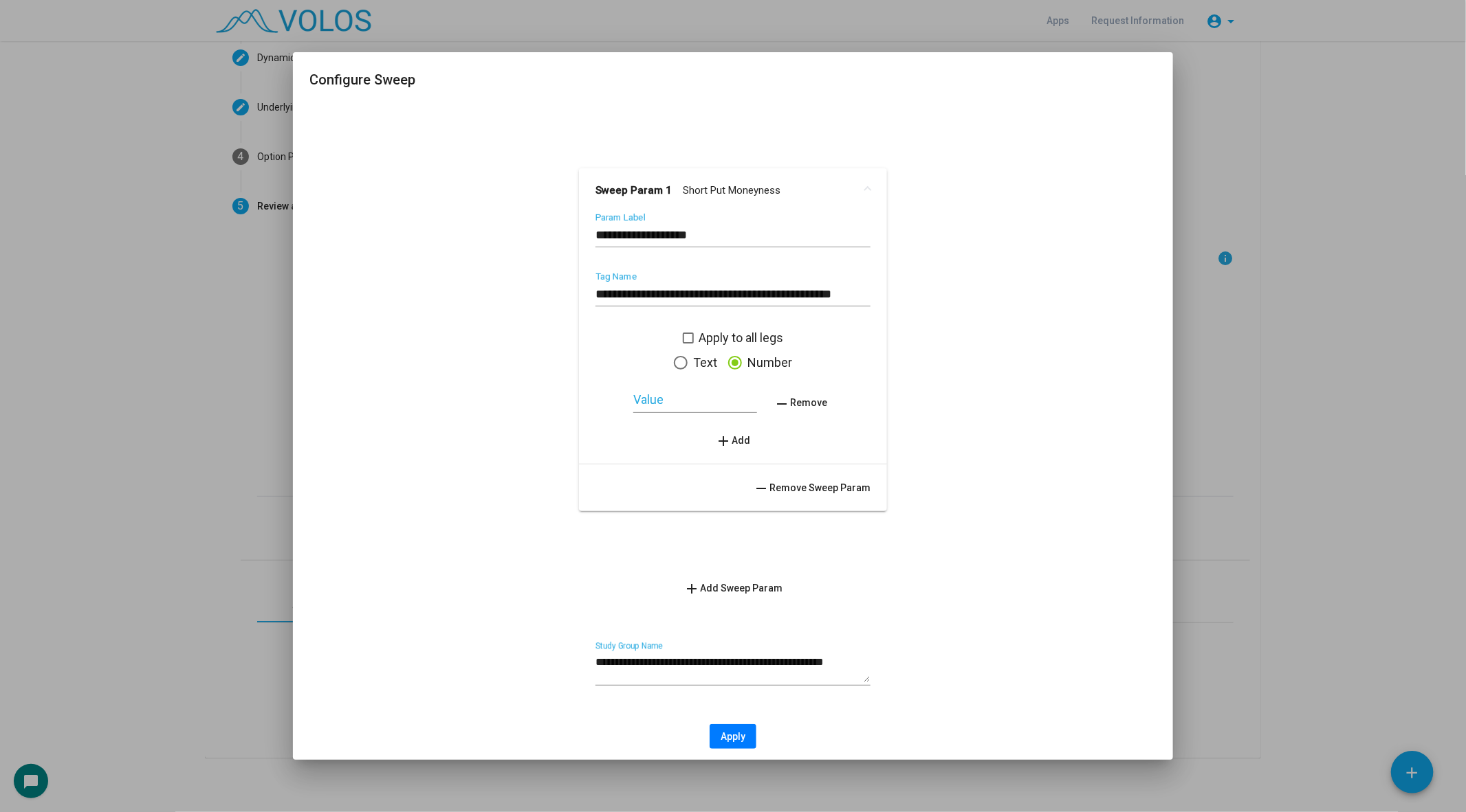
click at [663, 403] on input "Value" at bounding box center [694, 400] width 124 height 14
type input "**"
click at [730, 442] on mat-icon "add" at bounding box center [724, 442] width 17 height 17
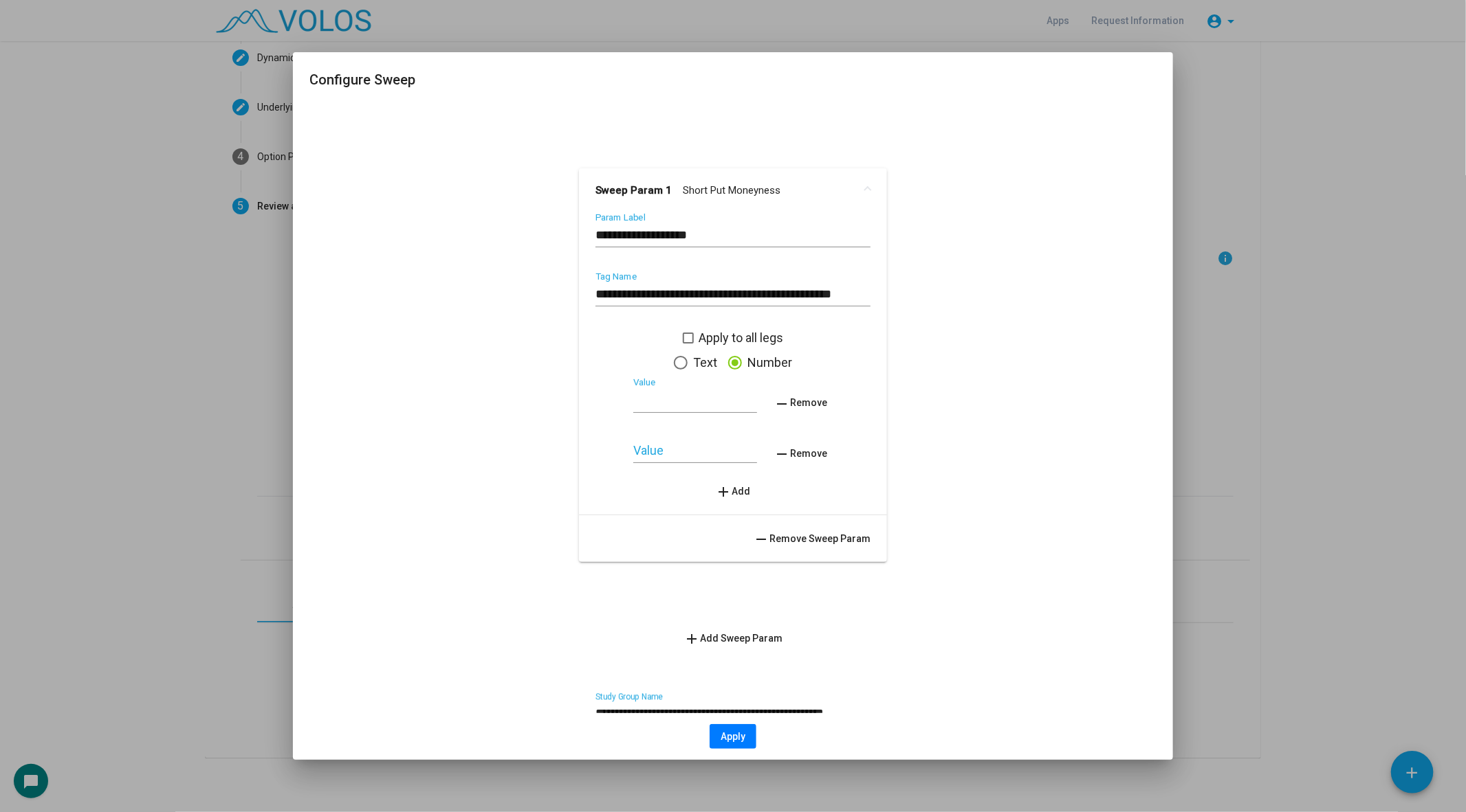
click at [636, 448] on input "Value" at bounding box center [694, 450] width 124 height 14
type input "**"
click at [726, 486] on mat-icon "add" at bounding box center [724, 492] width 17 height 17
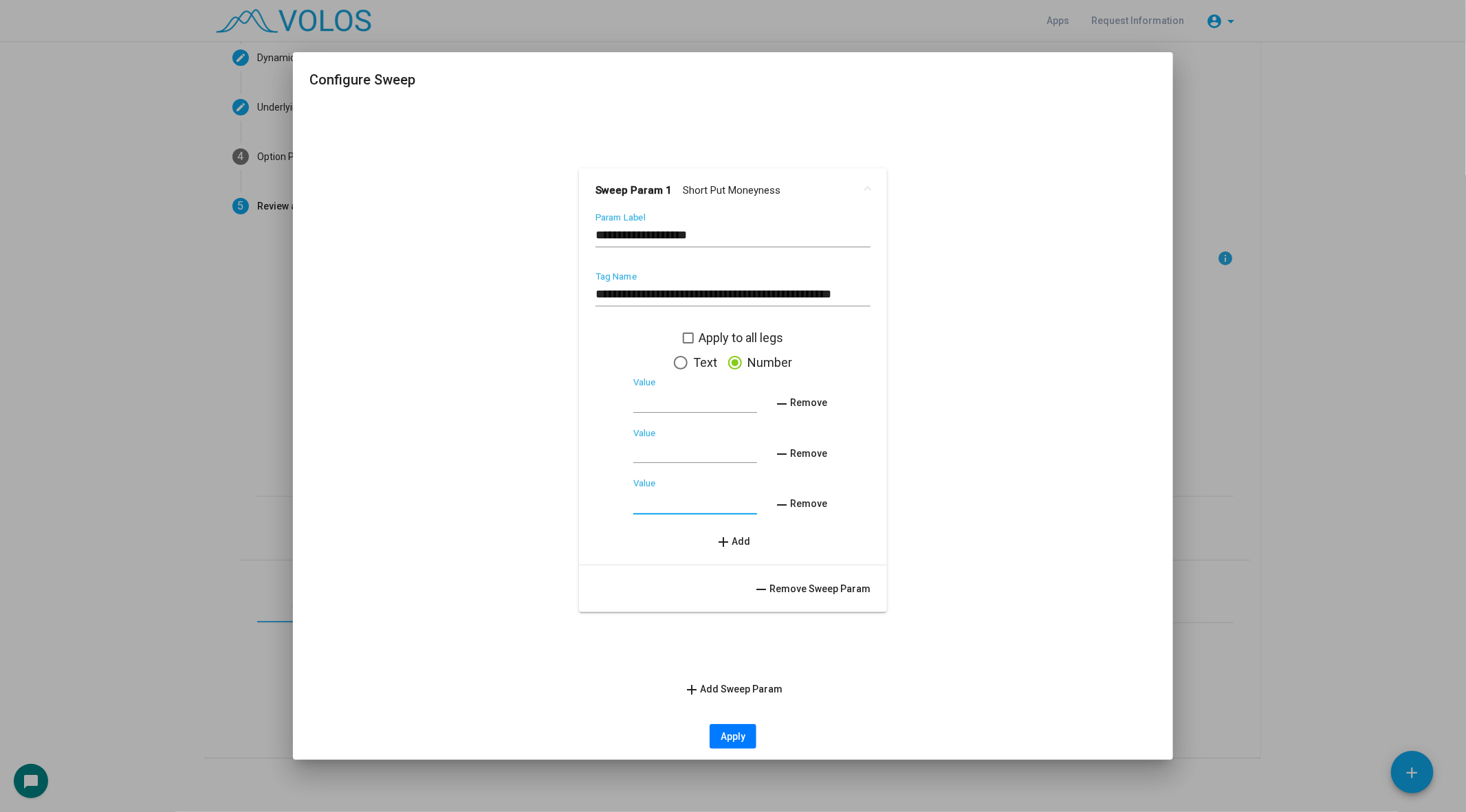
click at [671, 496] on input "Value" at bounding box center [694, 501] width 124 height 14
type input "**"
click at [745, 729] on button "Apply" at bounding box center [733, 737] width 47 height 25
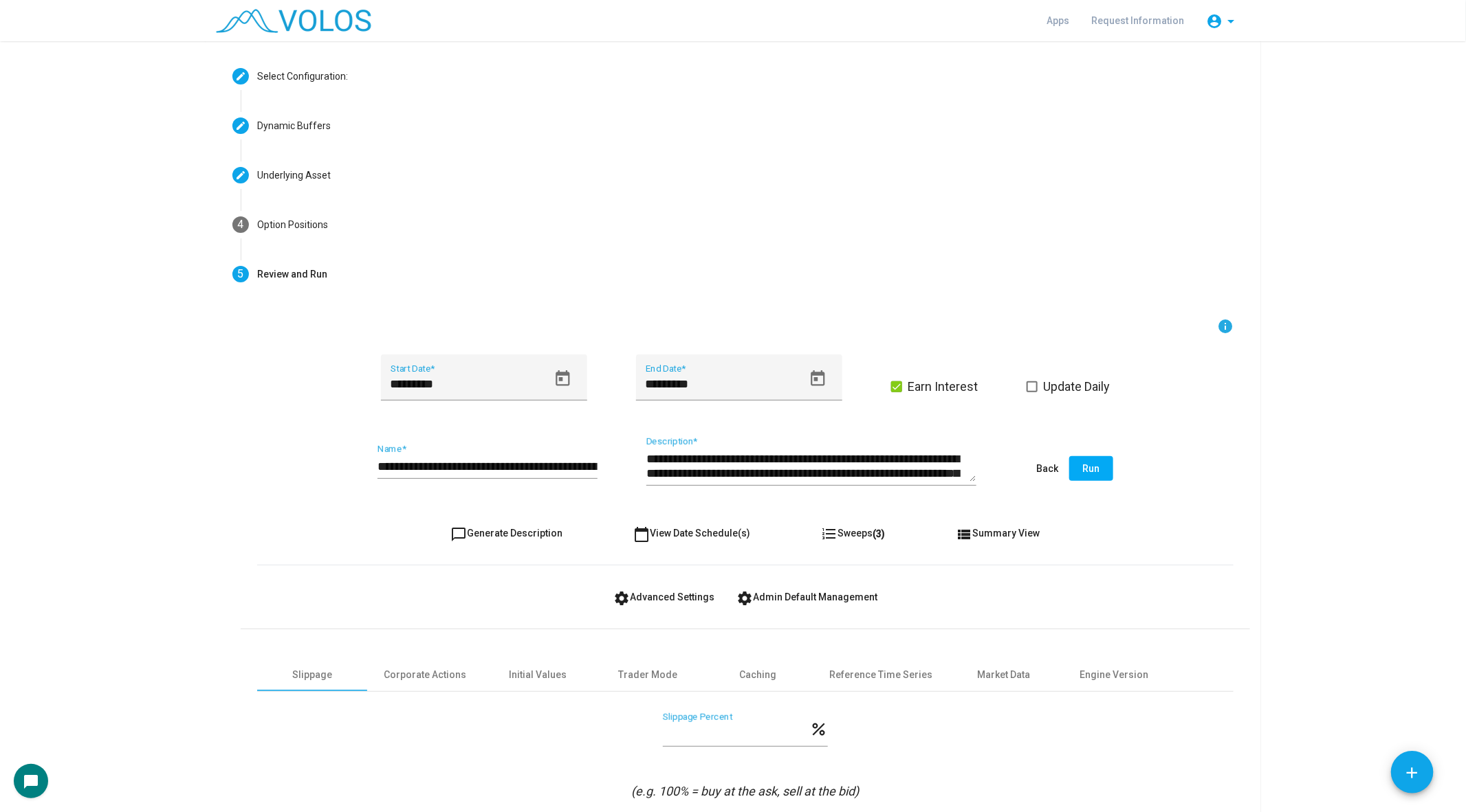
scroll to position [41, 0]
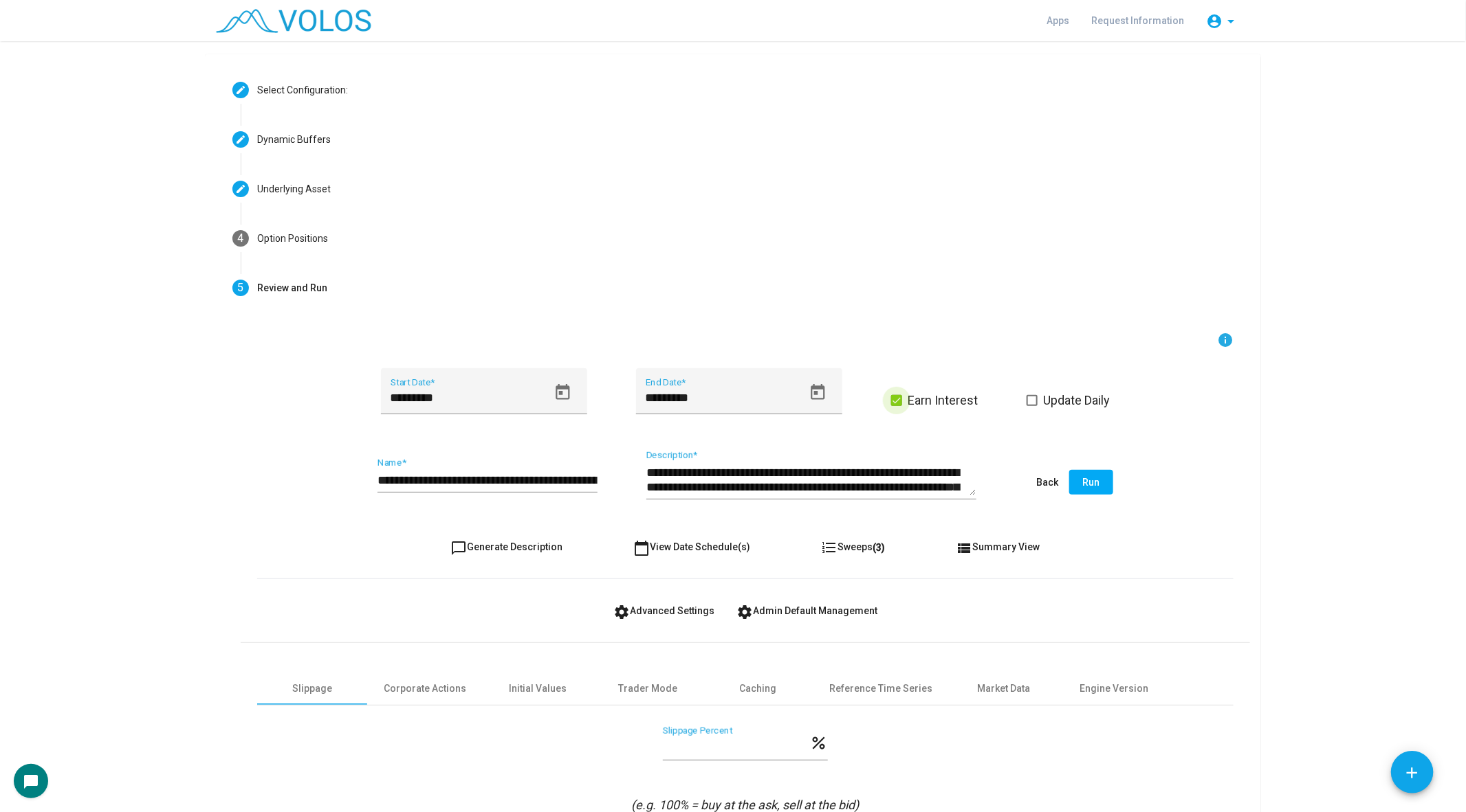
click at [898, 398] on span at bounding box center [897, 401] width 11 height 11
click at [1037, 395] on label "Update Daily" at bounding box center [1068, 401] width 84 height 17
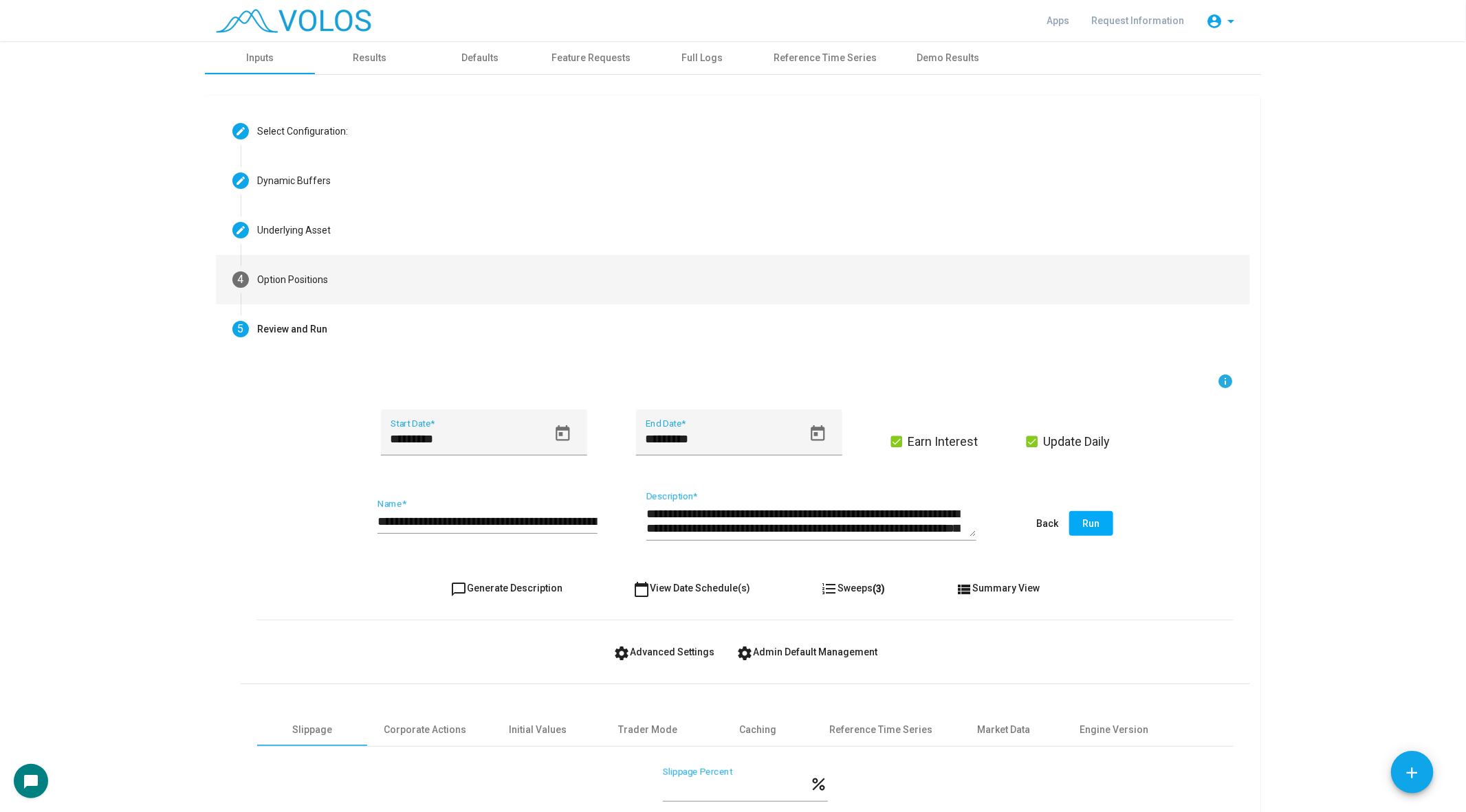
scroll to position [0, 0]
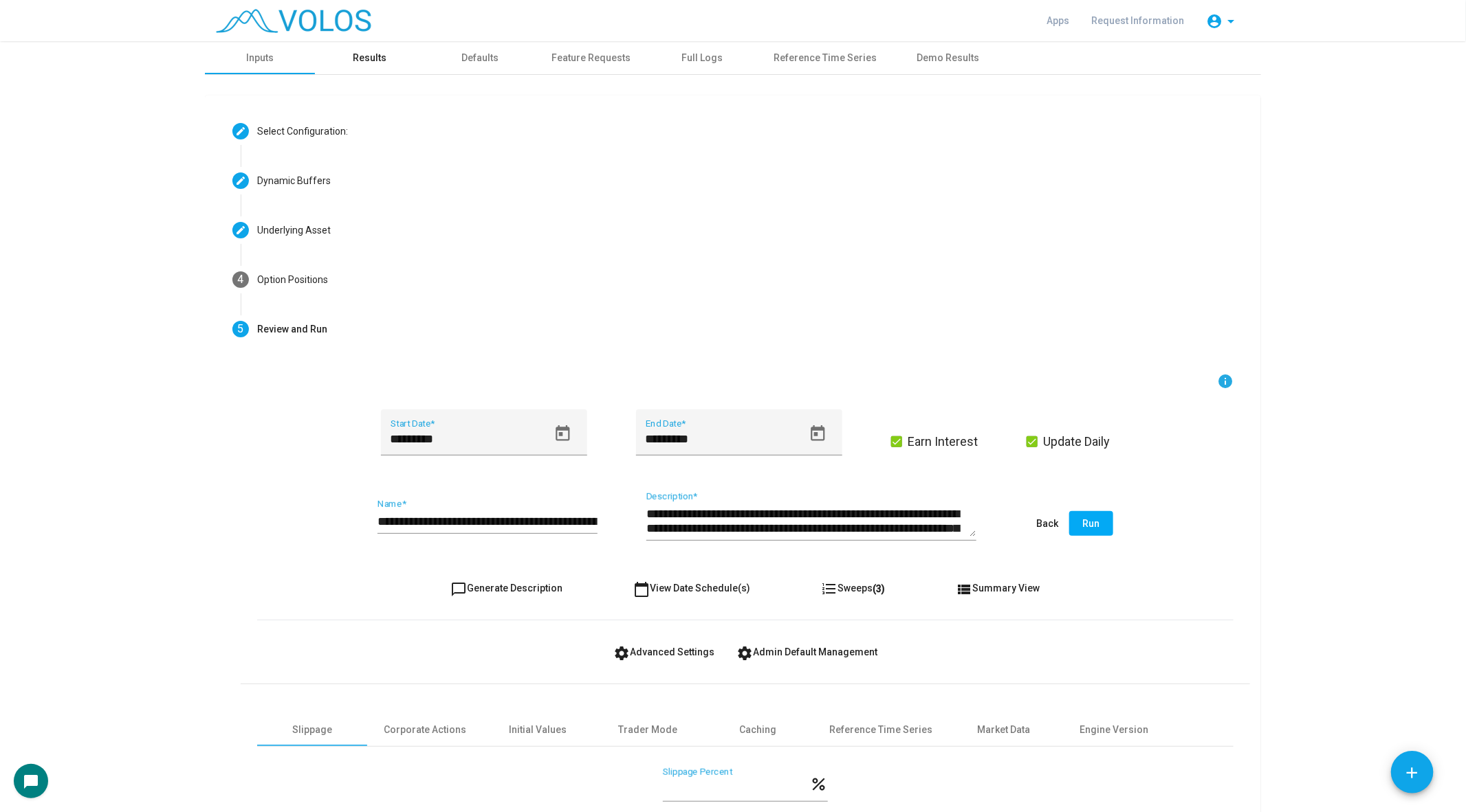
click at [371, 64] on div "Results" at bounding box center [370, 58] width 34 height 14
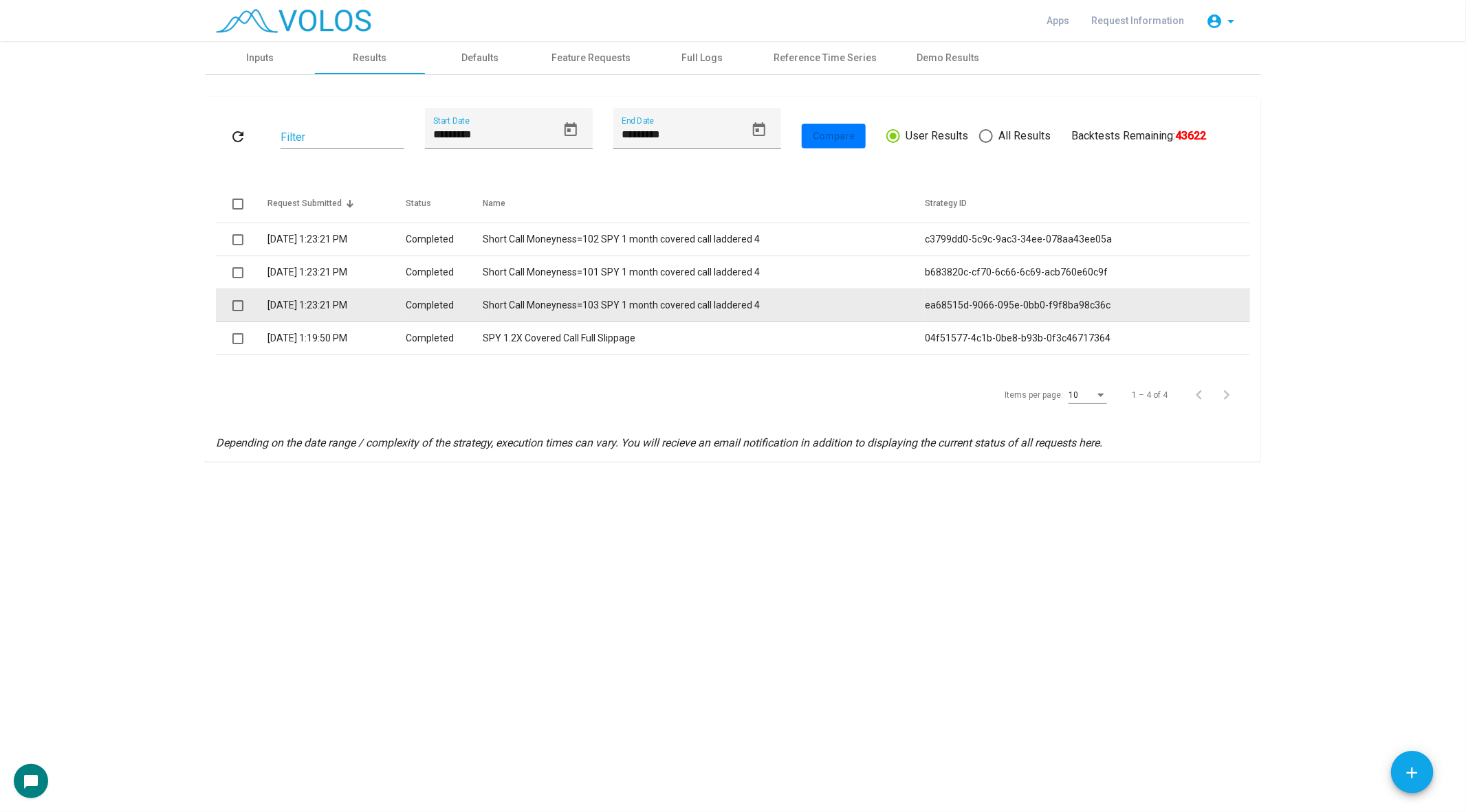
click at [518, 301] on td "Short Call Moneyness=103 SPY 1 month covered call laddered 4" at bounding box center [703, 306] width 442 height 33
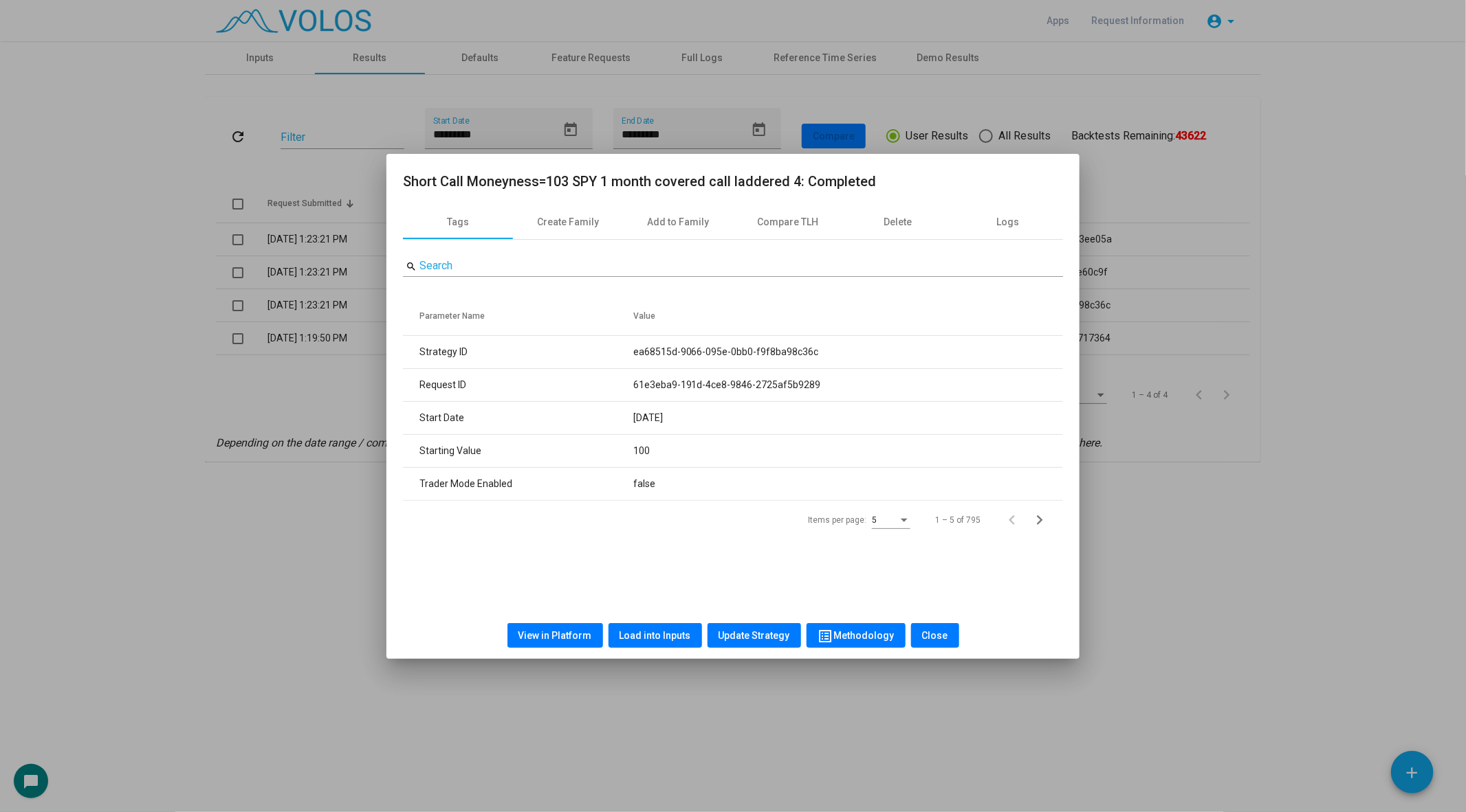
click at [348, 435] on div at bounding box center [733, 406] width 1466 height 812
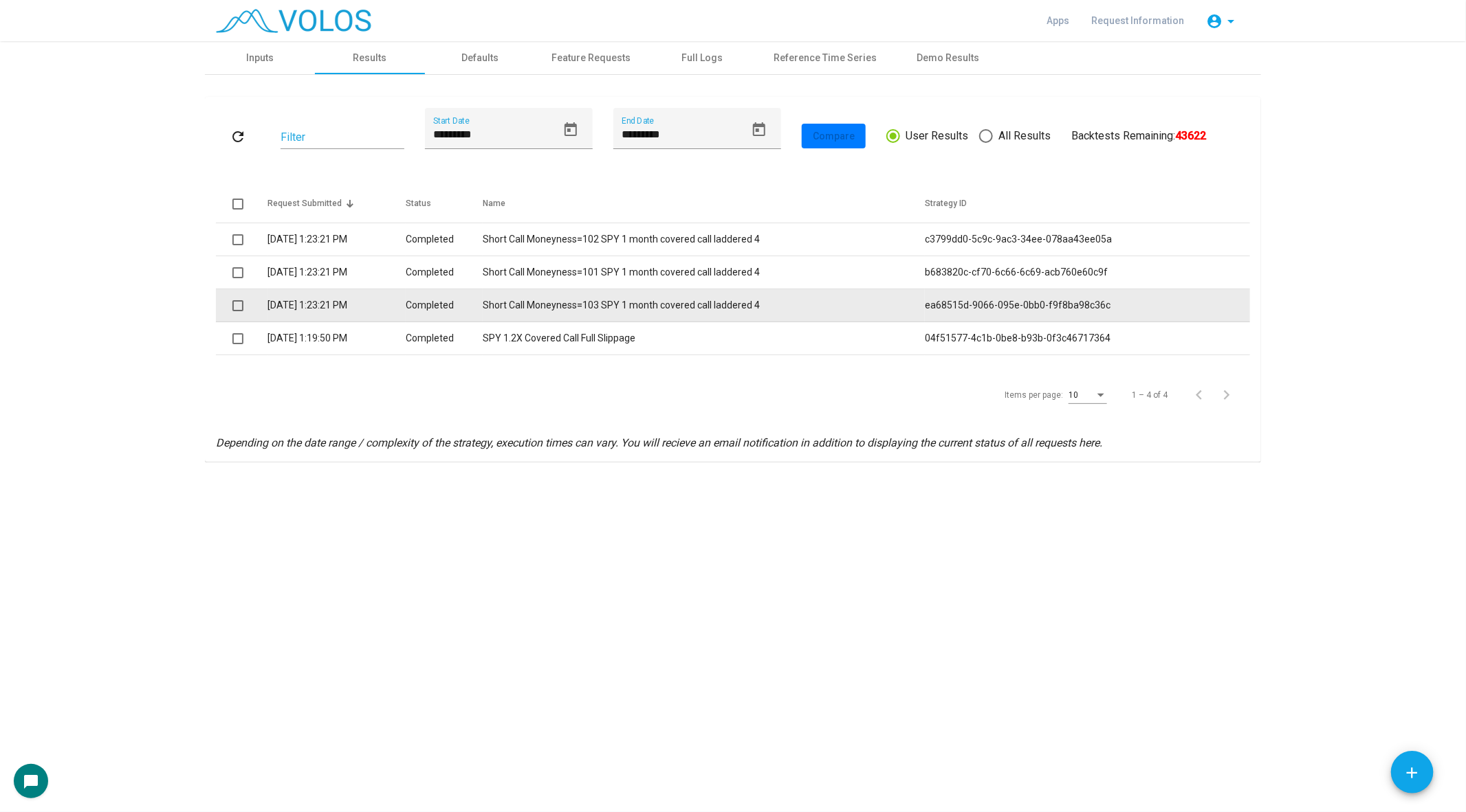
click at [610, 297] on td "Short Call Moneyness=103 SPY 1 month covered call laddered 4" at bounding box center [703, 306] width 442 height 33
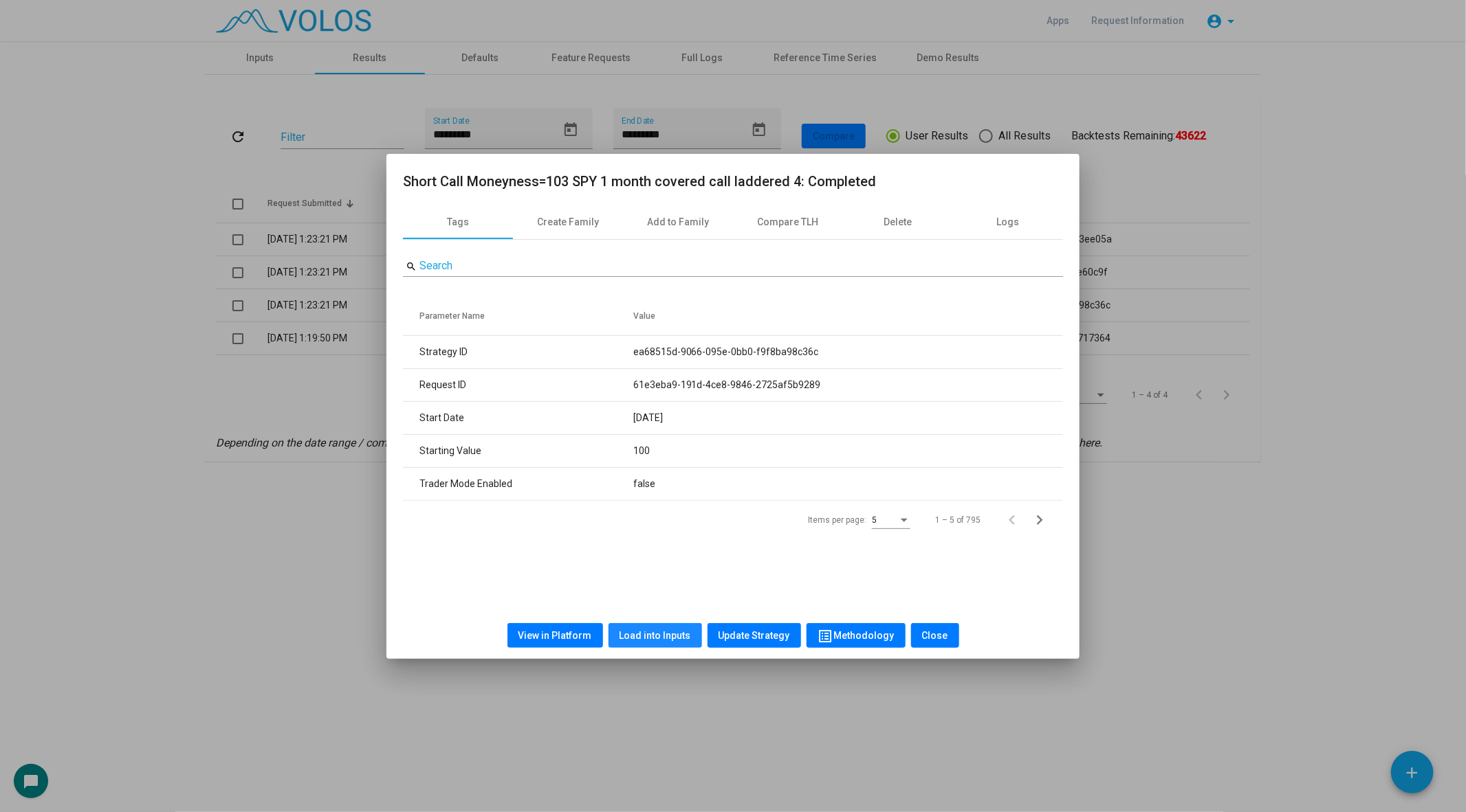
click at [661, 631] on span "Load into Inputs" at bounding box center [655, 635] width 72 height 11
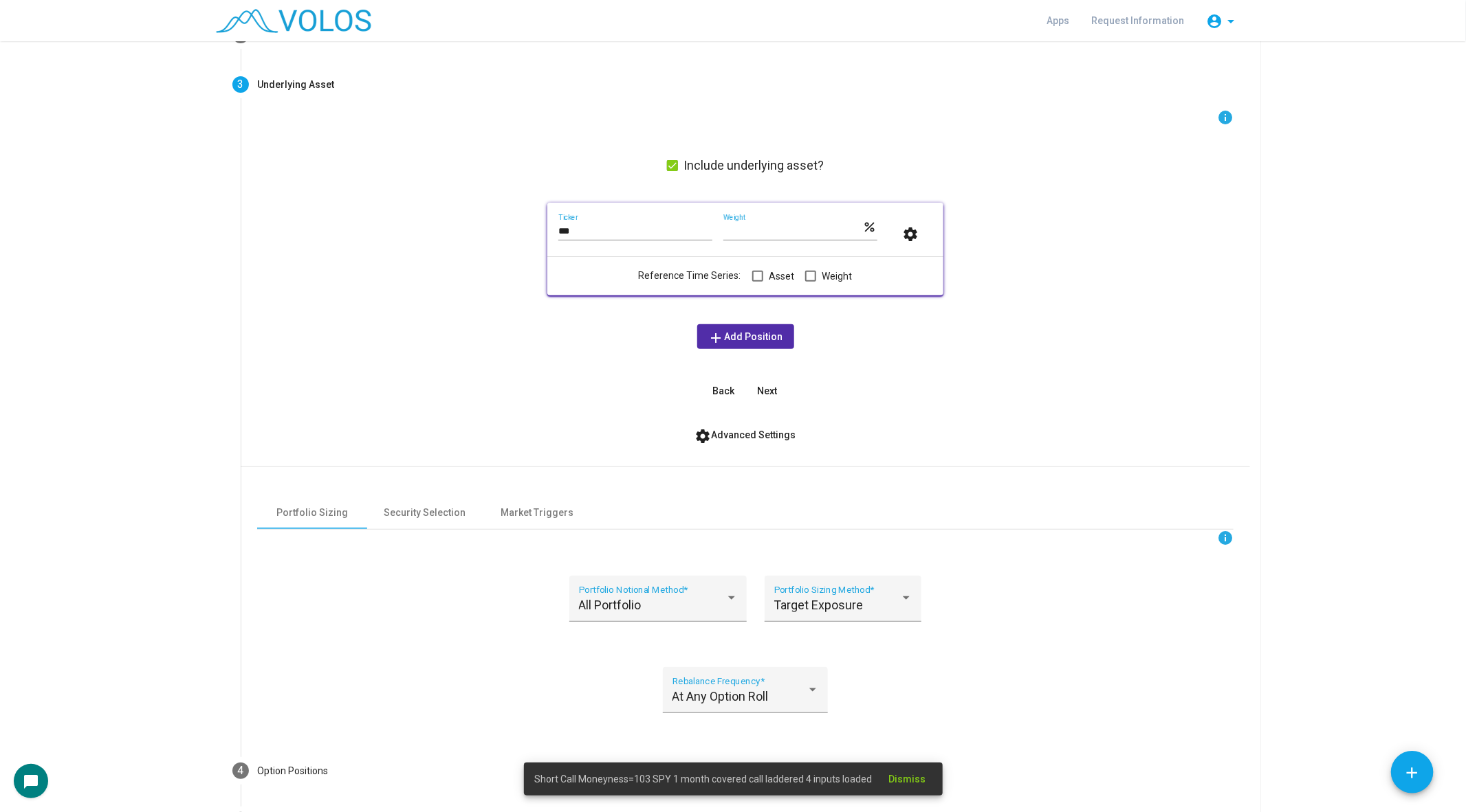
scroll to position [244, 0]
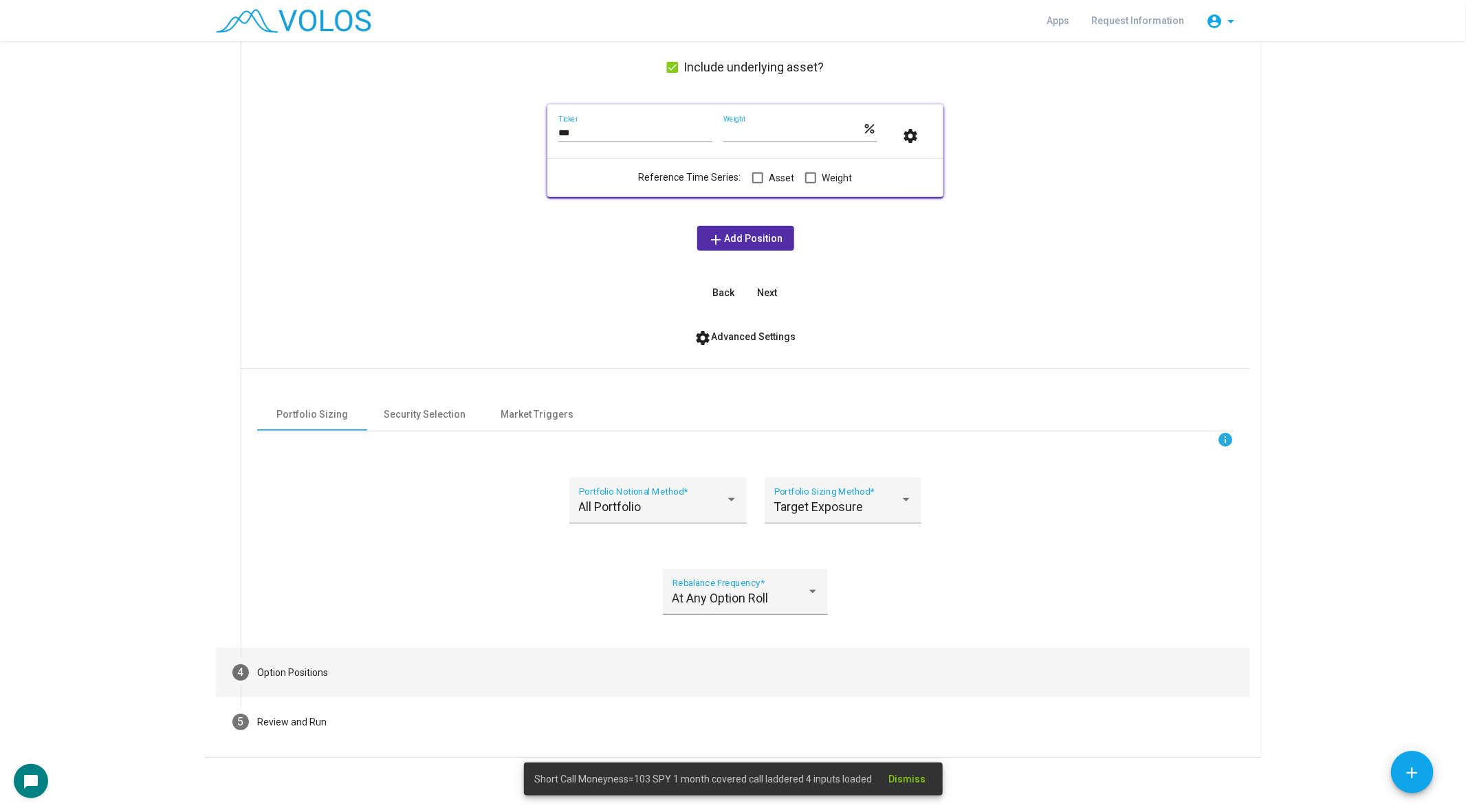
click at [345, 660] on mat-step-header "4 Option Positions" at bounding box center [733, 673] width 1034 height 50
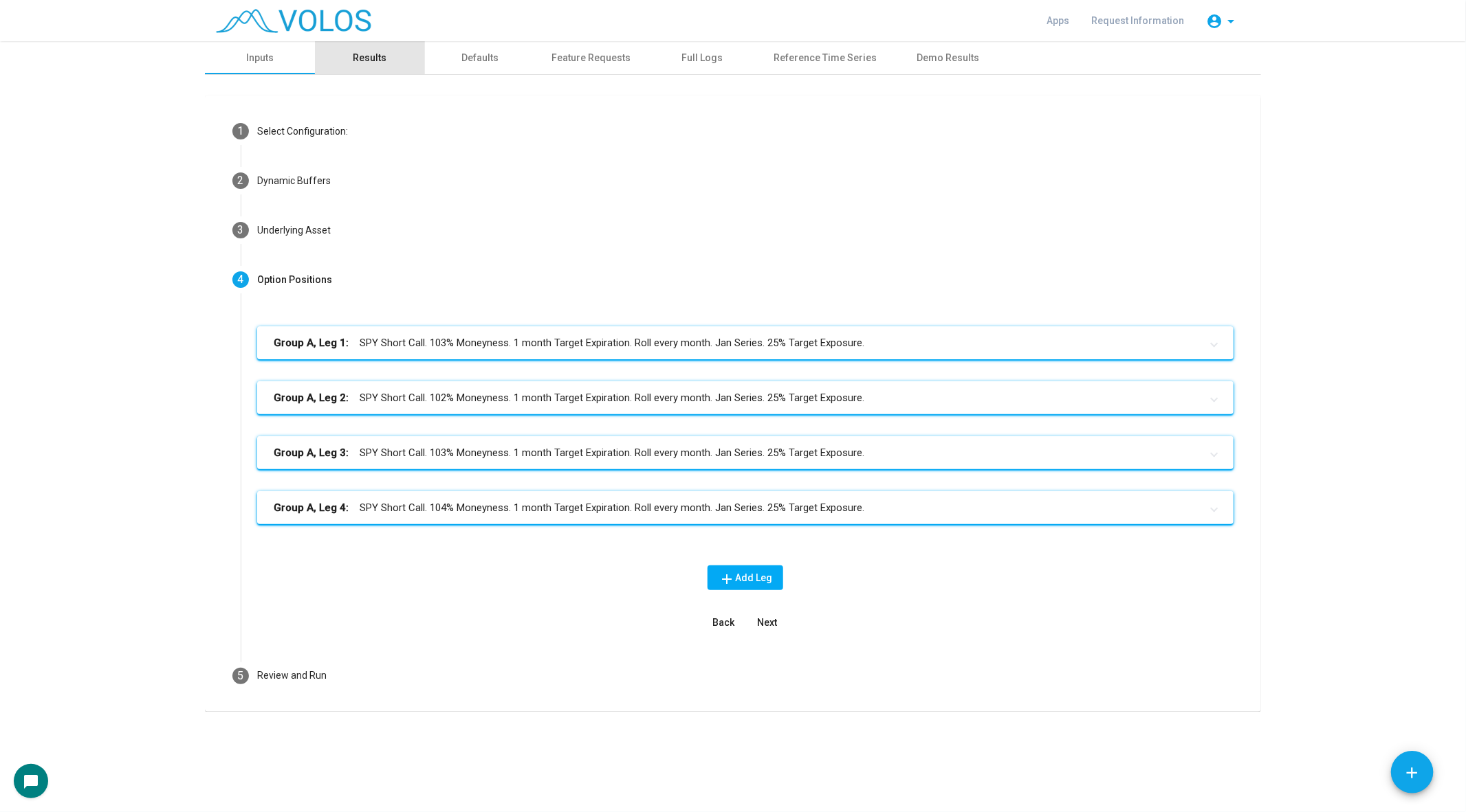
click at [368, 41] on div "Results" at bounding box center [369, 58] width 110 height 33
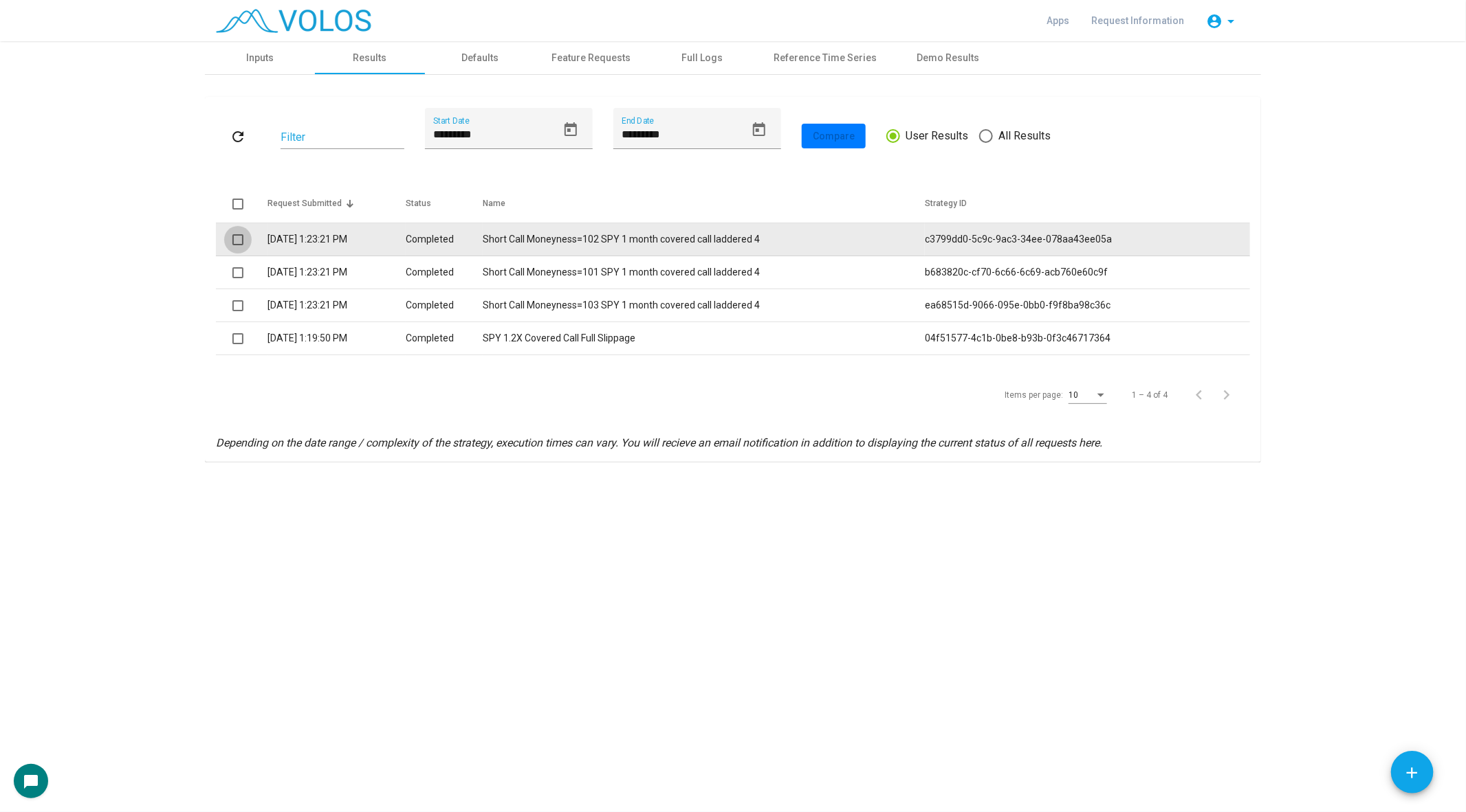
click at [233, 237] on span at bounding box center [238, 240] width 11 height 11
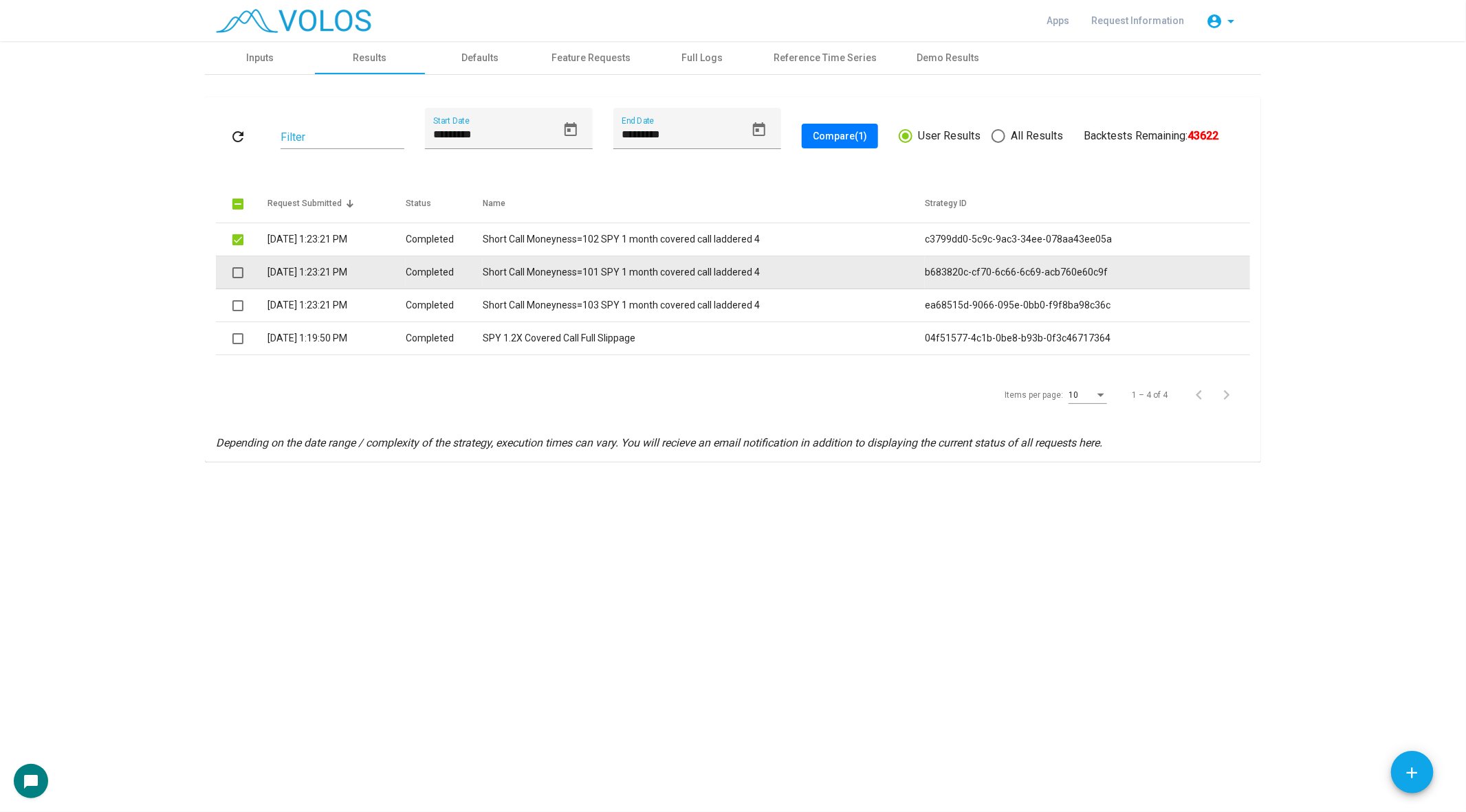
click at [239, 273] on span at bounding box center [238, 273] width 11 height 11
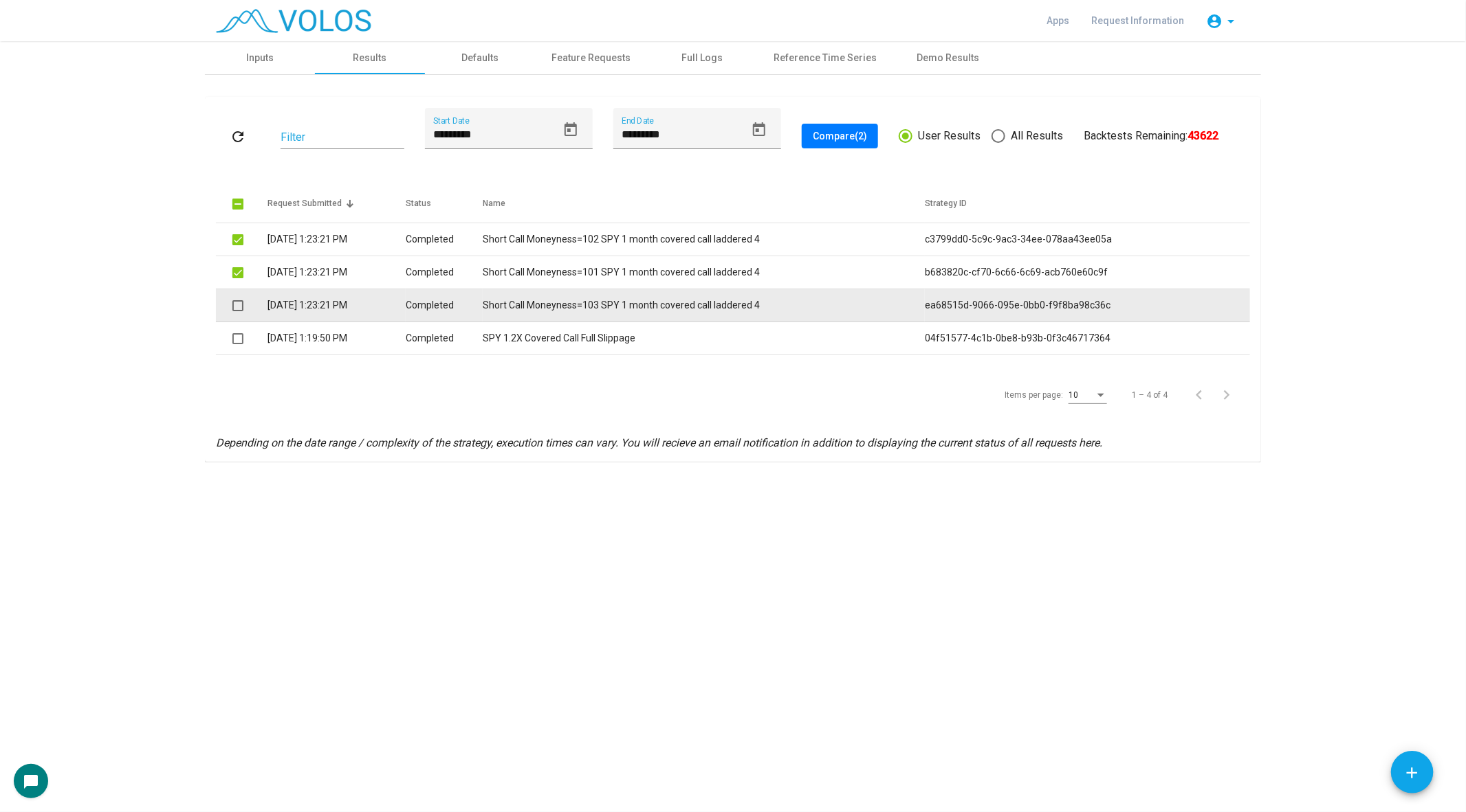
click at [237, 306] on span at bounding box center [238, 306] width 11 height 11
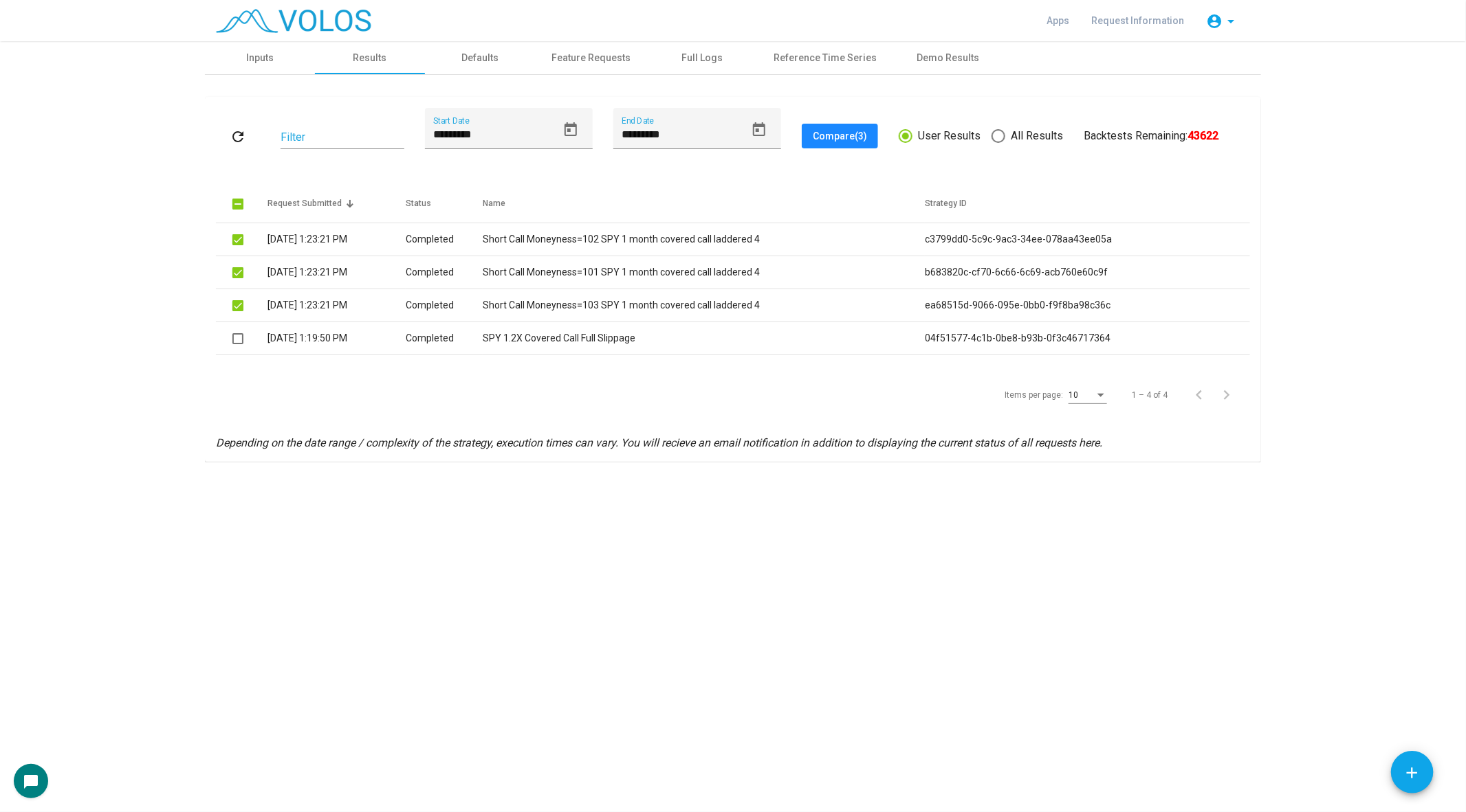
click at [841, 147] on button "Compare (3)" at bounding box center [839, 136] width 77 height 25
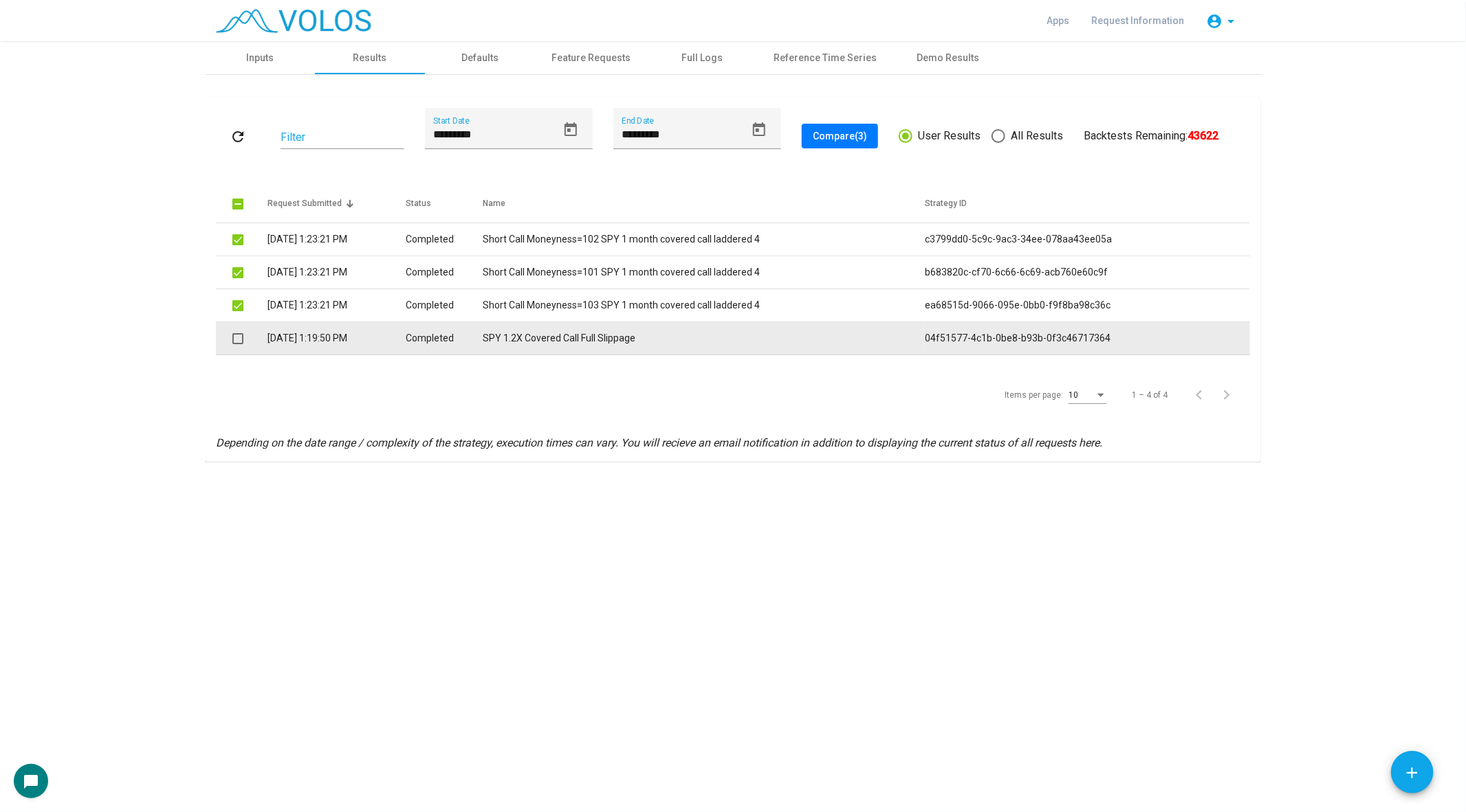
click at [522, 323] on td "SPY 1.2X Covered Call Full Slippage" at bounding box center [703, 339] width 442 height 33
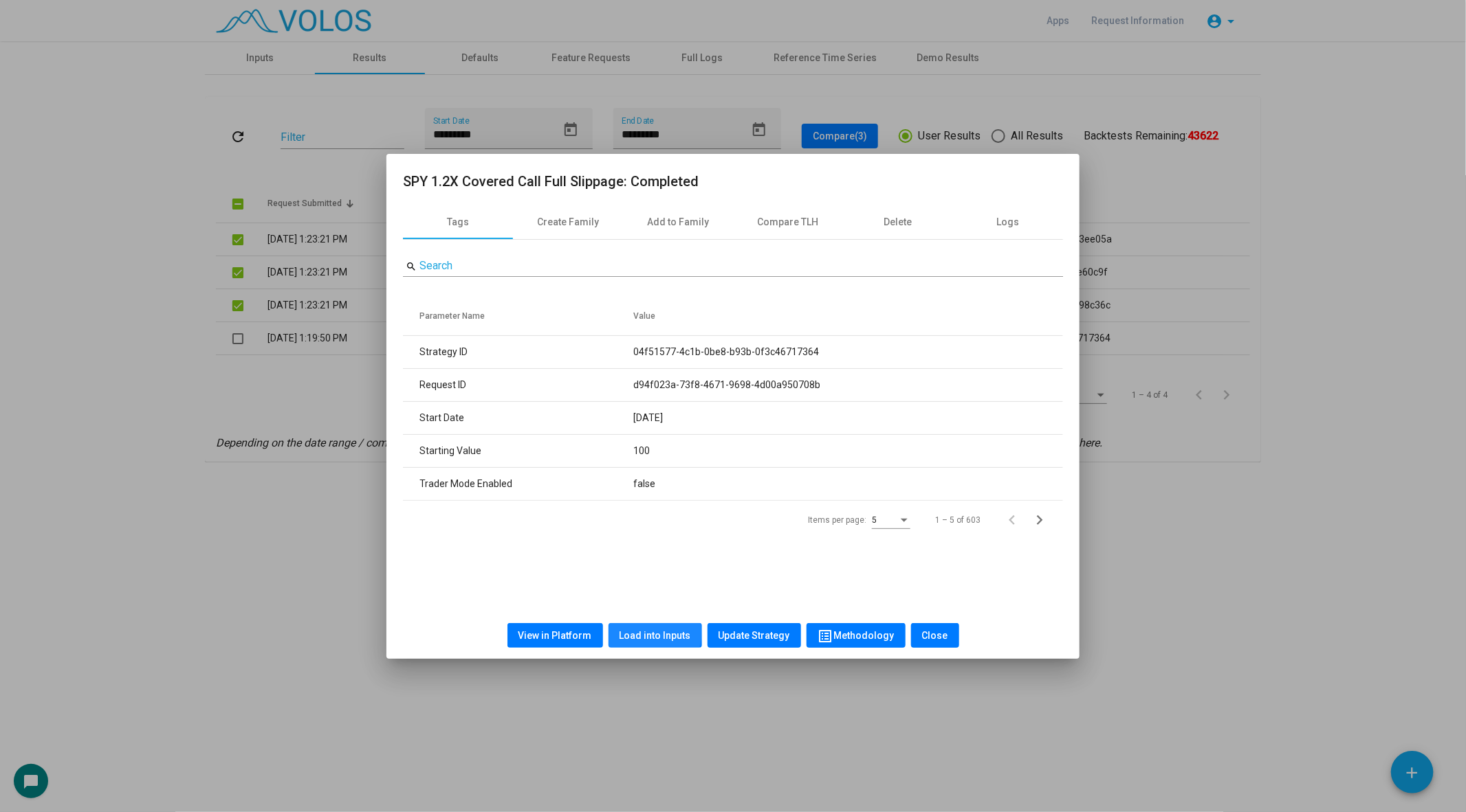
click at [644, 631] on span "Load into Inputs" at bounding box center [655, 635] width 72 height 11
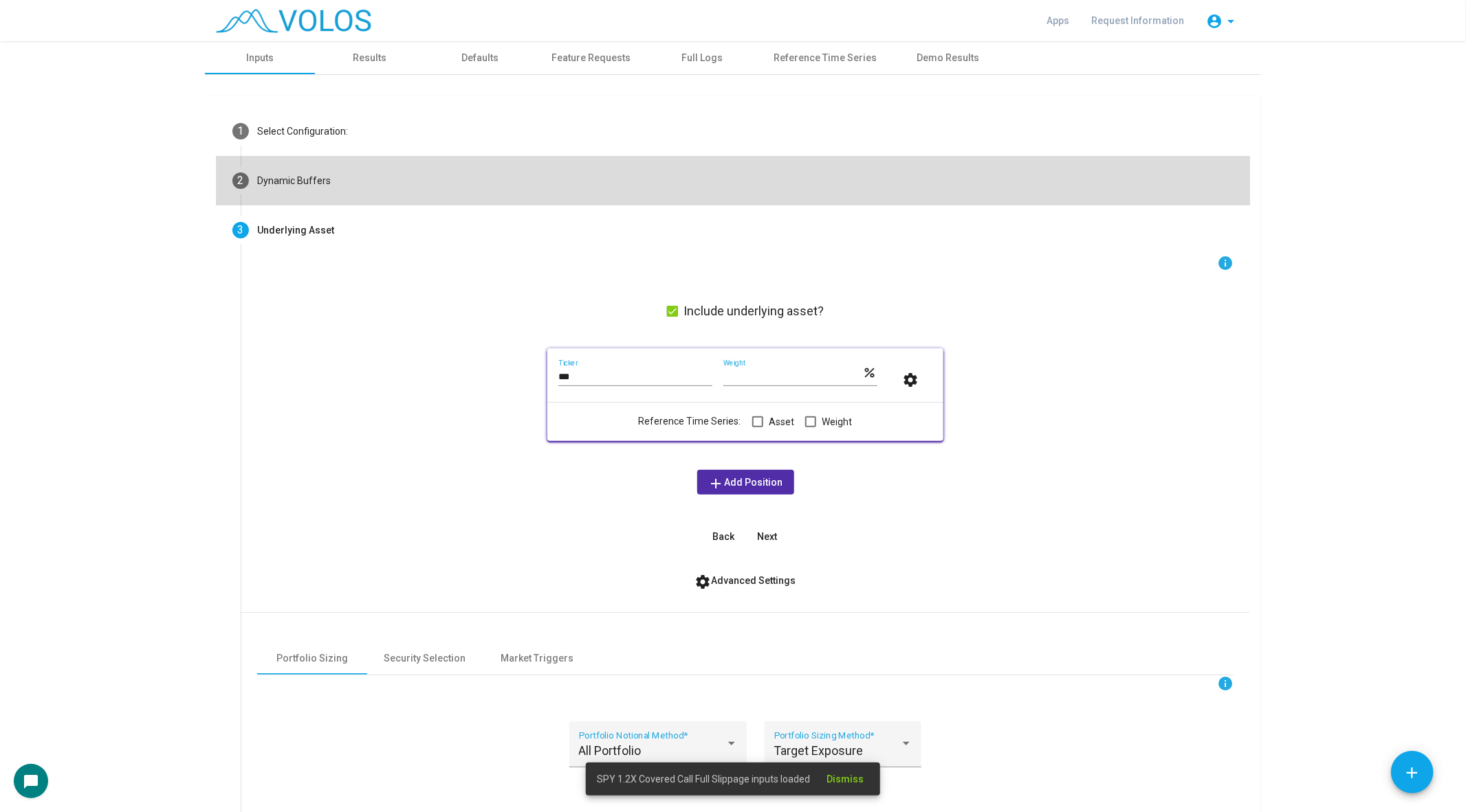
click at [346, 177] on mat-step-header "2 Dynamic Buffers" at bounding box center [733, 181] width 1034 height 50
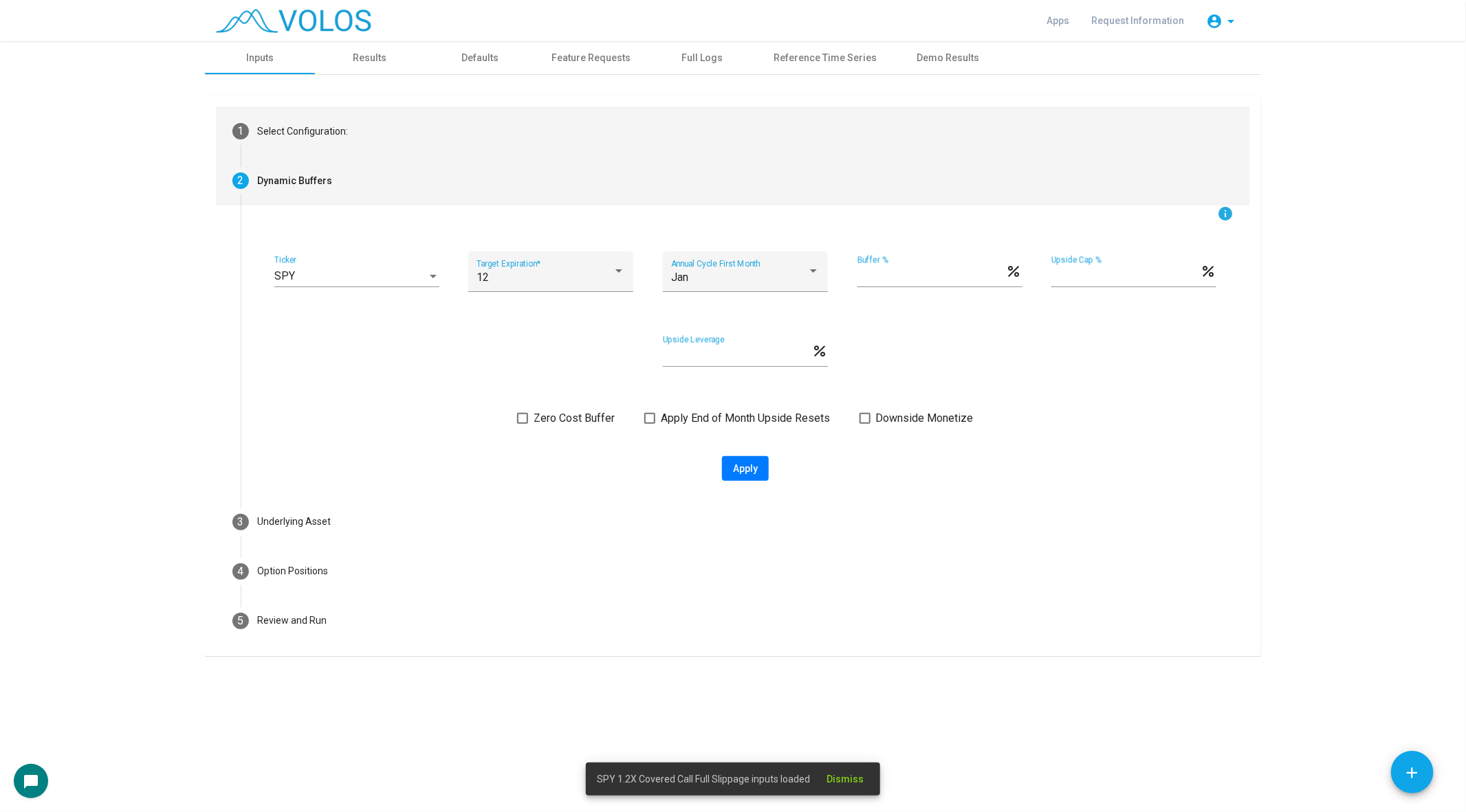
click at [311, 132] on div "Select Configuration:" at bounding box center [302, 131] width 90 height 14
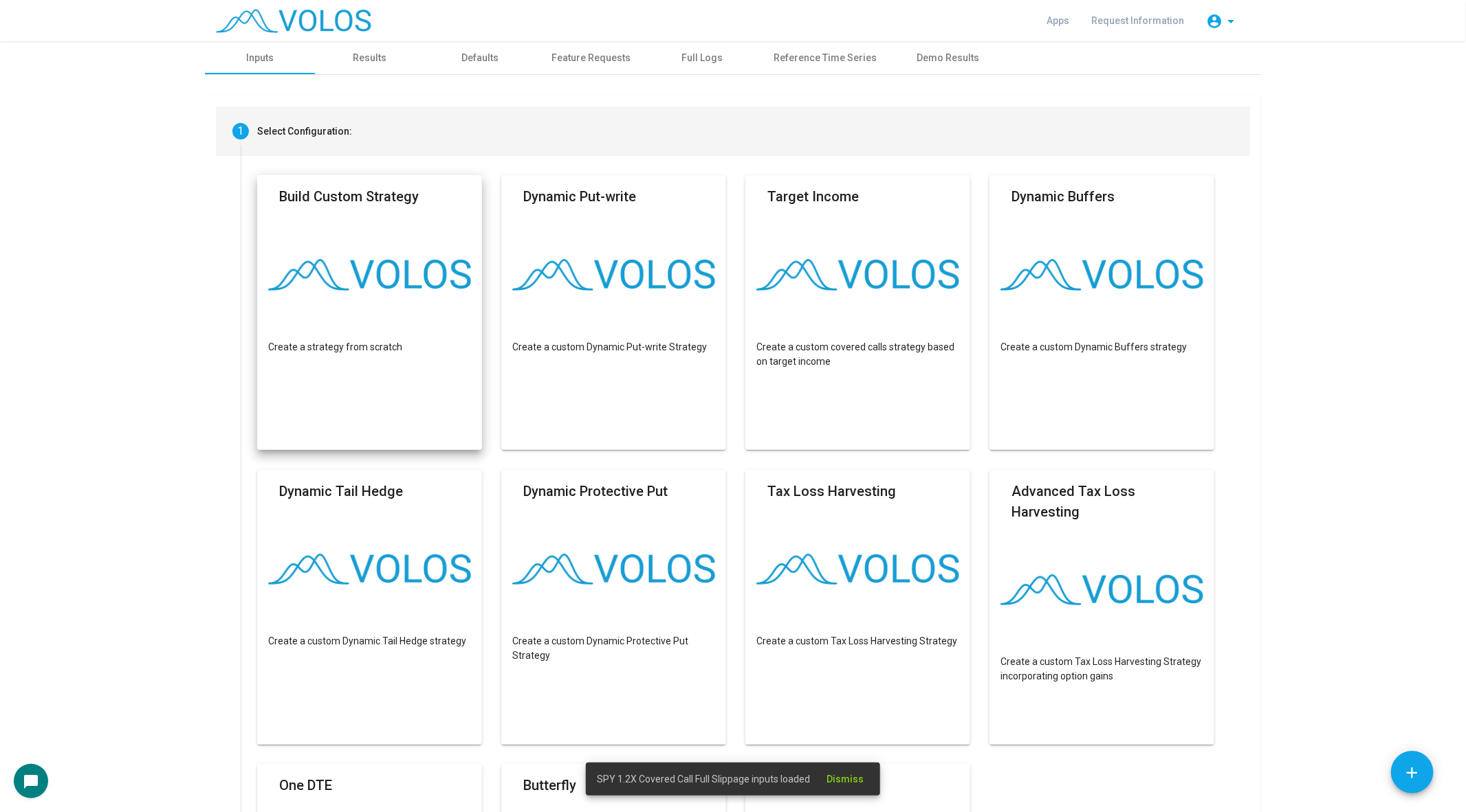
click at [370, 290] on img at bounding box center [369, 275] width 203 height 32
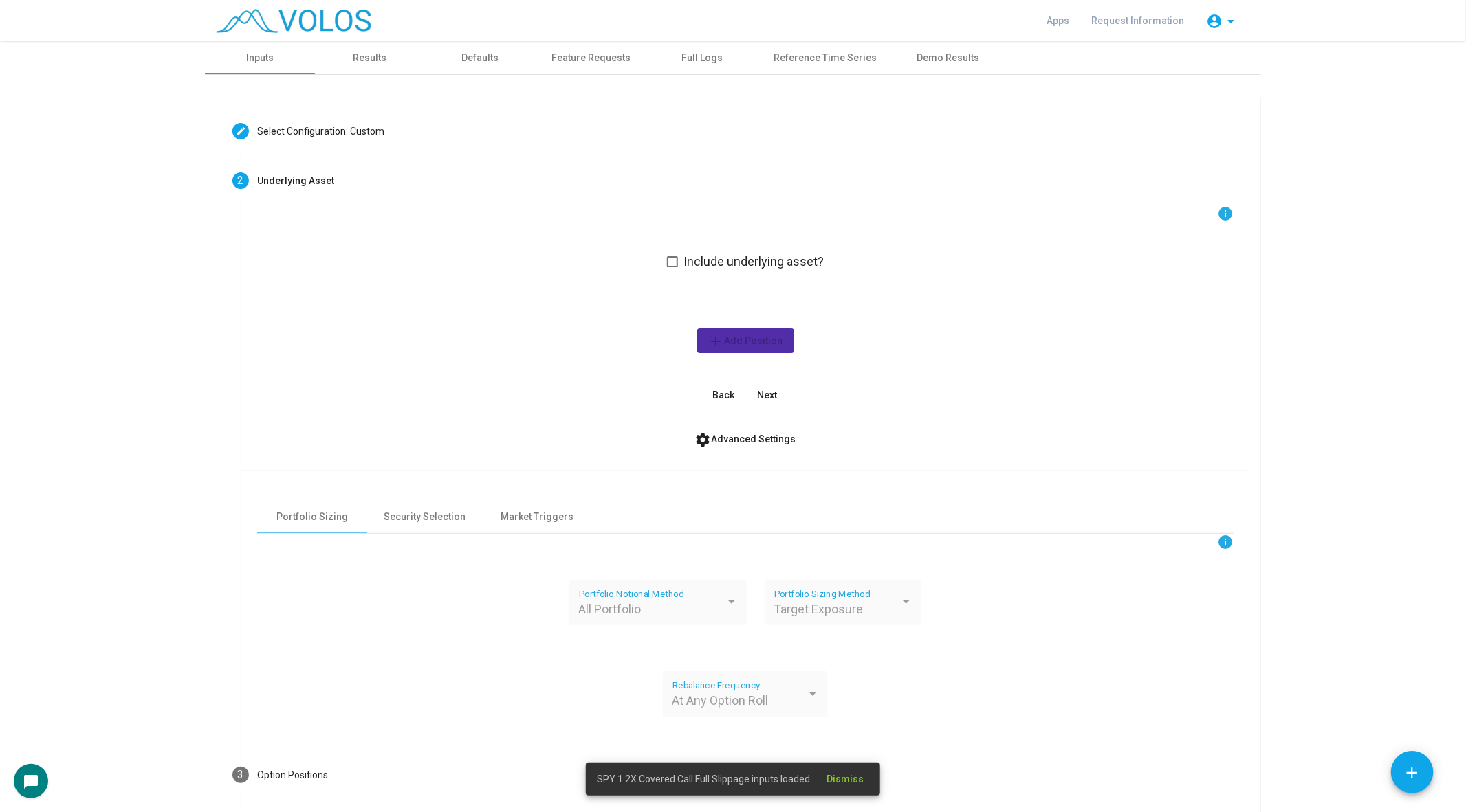
click at [668, 258] on span at bounding box center [672, 262] width 11 height 11
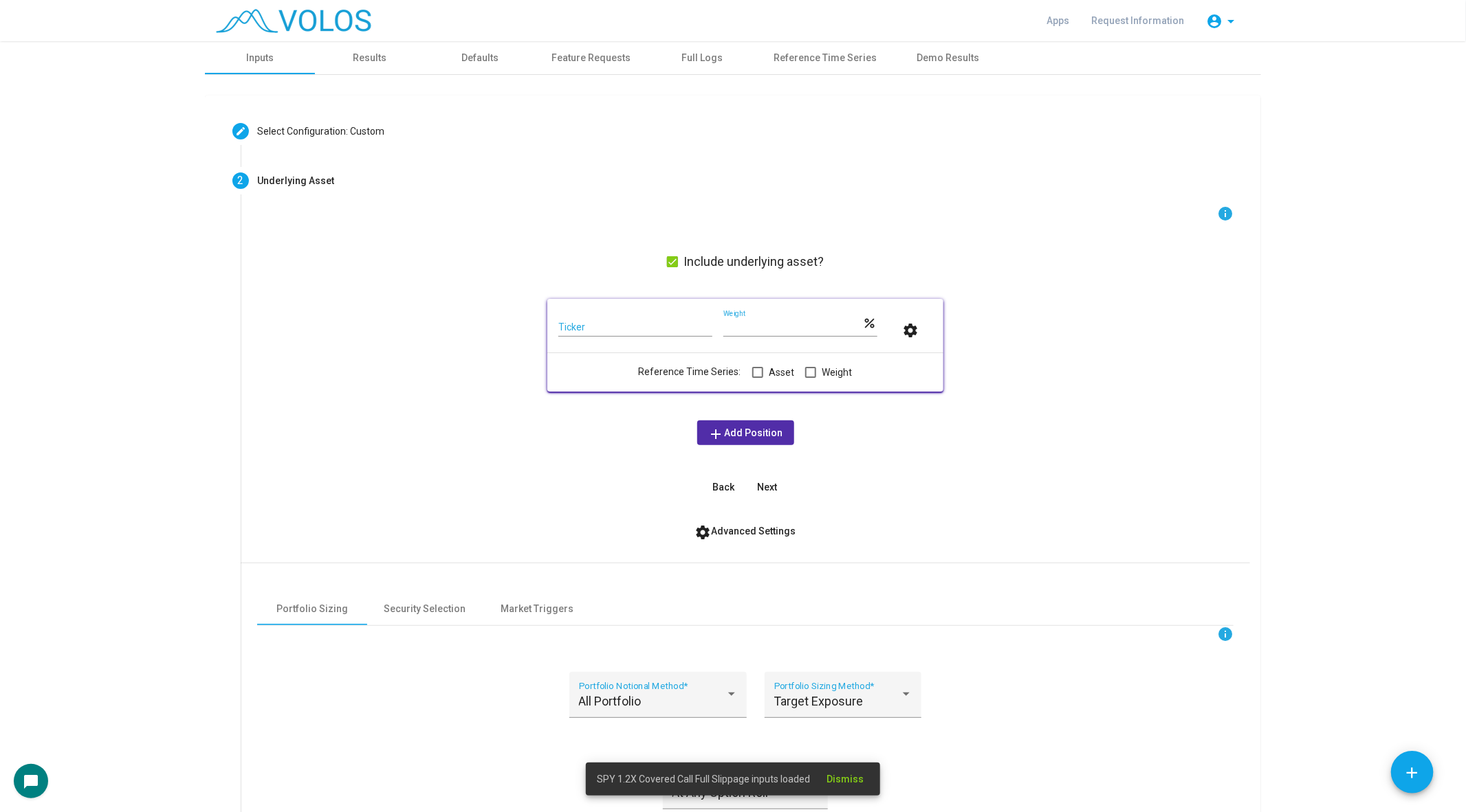
click at [651, 314] on div "Ticker" at bounding box center [635, 323] width 154 height 27
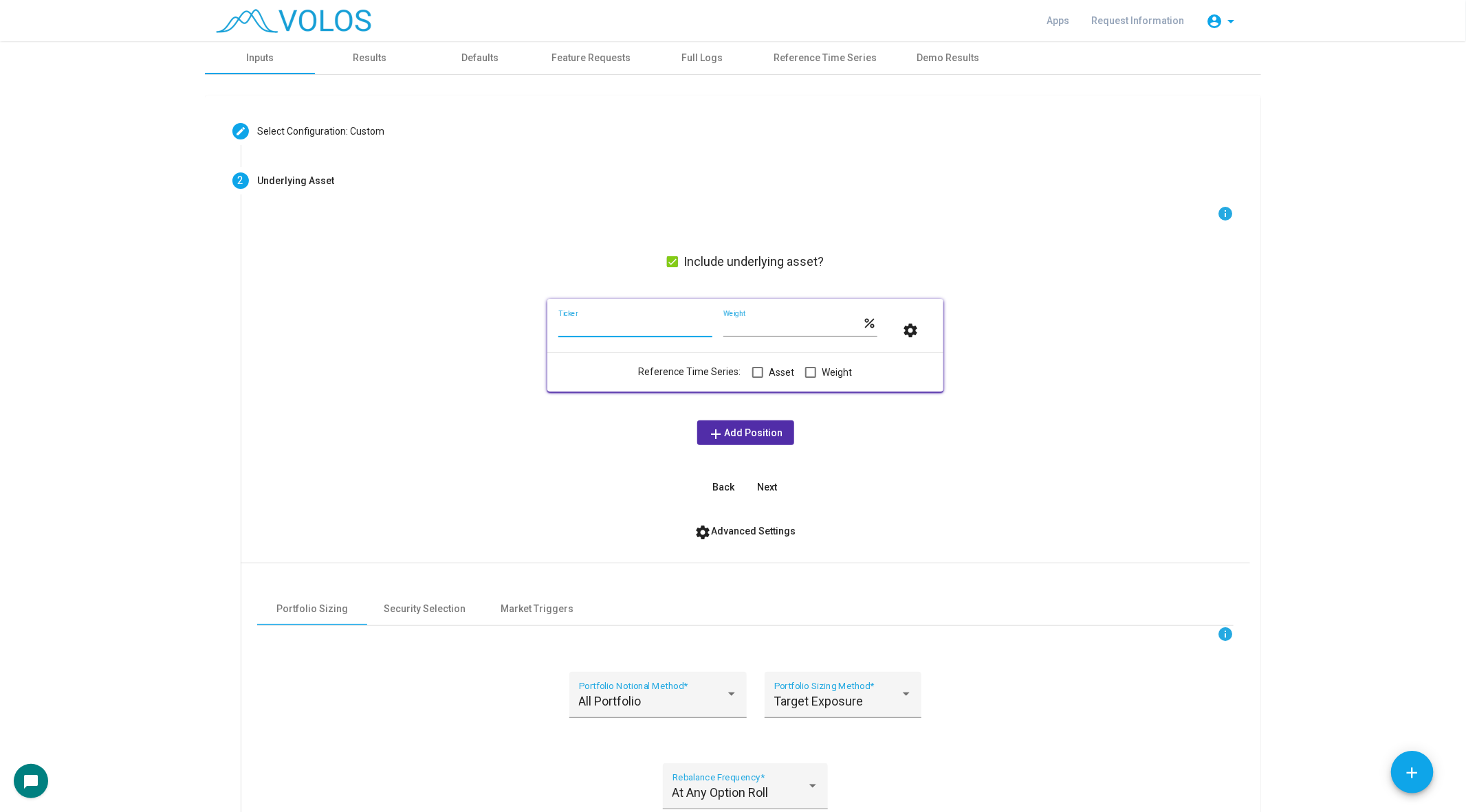
paste input "**********"
type input "**********"
click at [612, 354] on div "Reference Time Series: Asset Weight" at bounding box center [745, 366] width 374 height 28
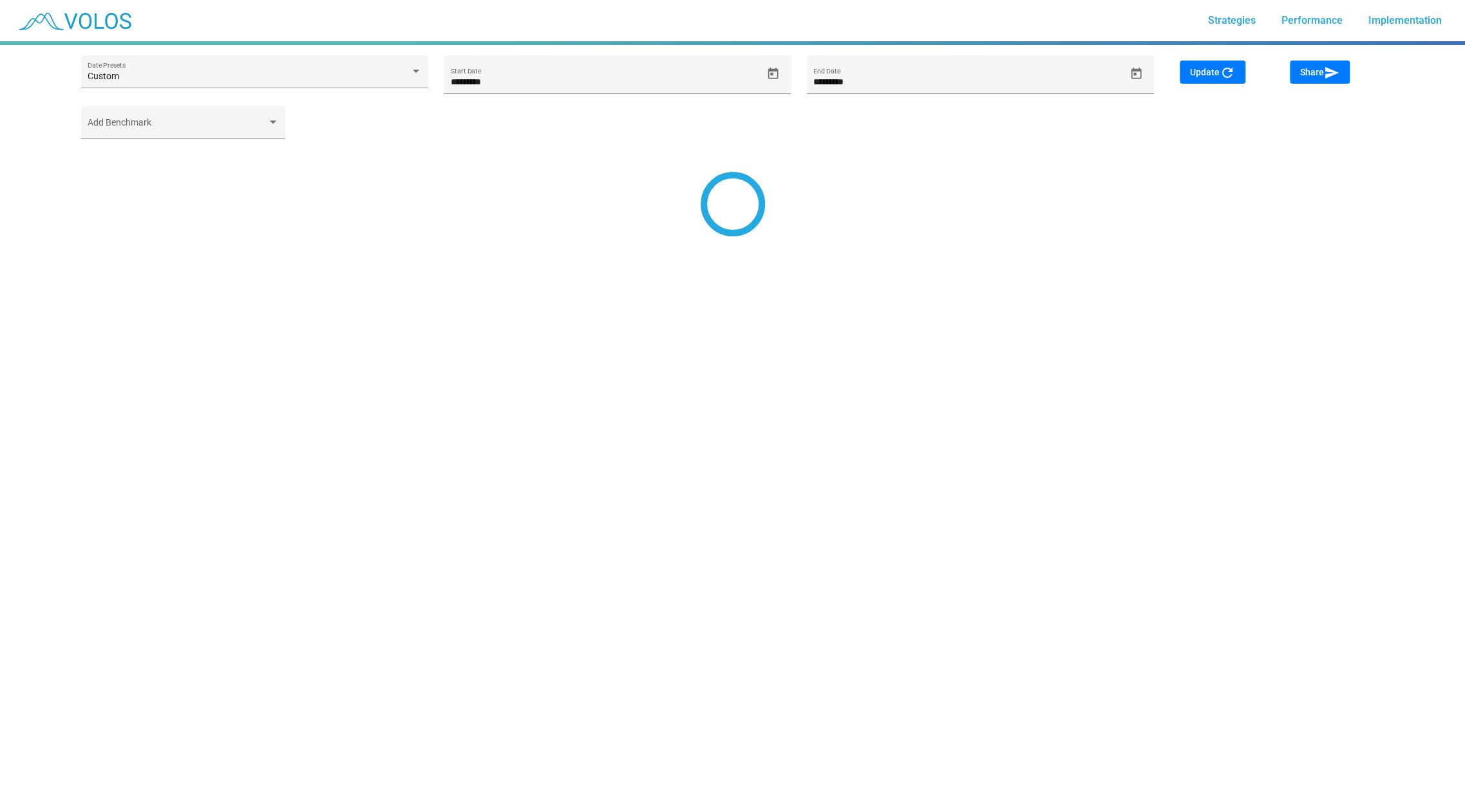
type input "*********"
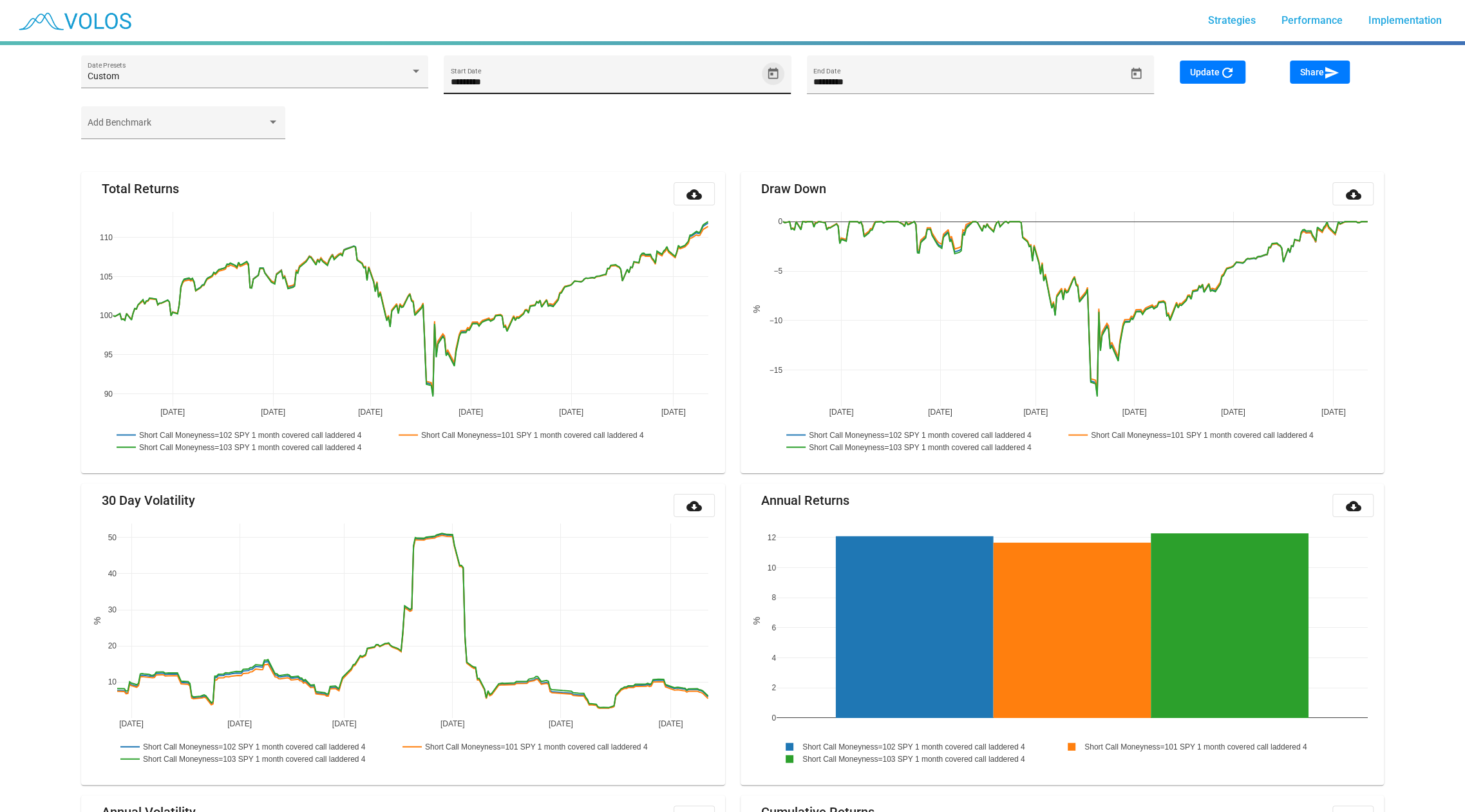
click at [773, 75] on icon "Open calendar" at bounding box center [773, 74] width 14 height 14
click at [473, 124] on span "SEP 2024" at bounding box center [475, 121] width 37 height 10
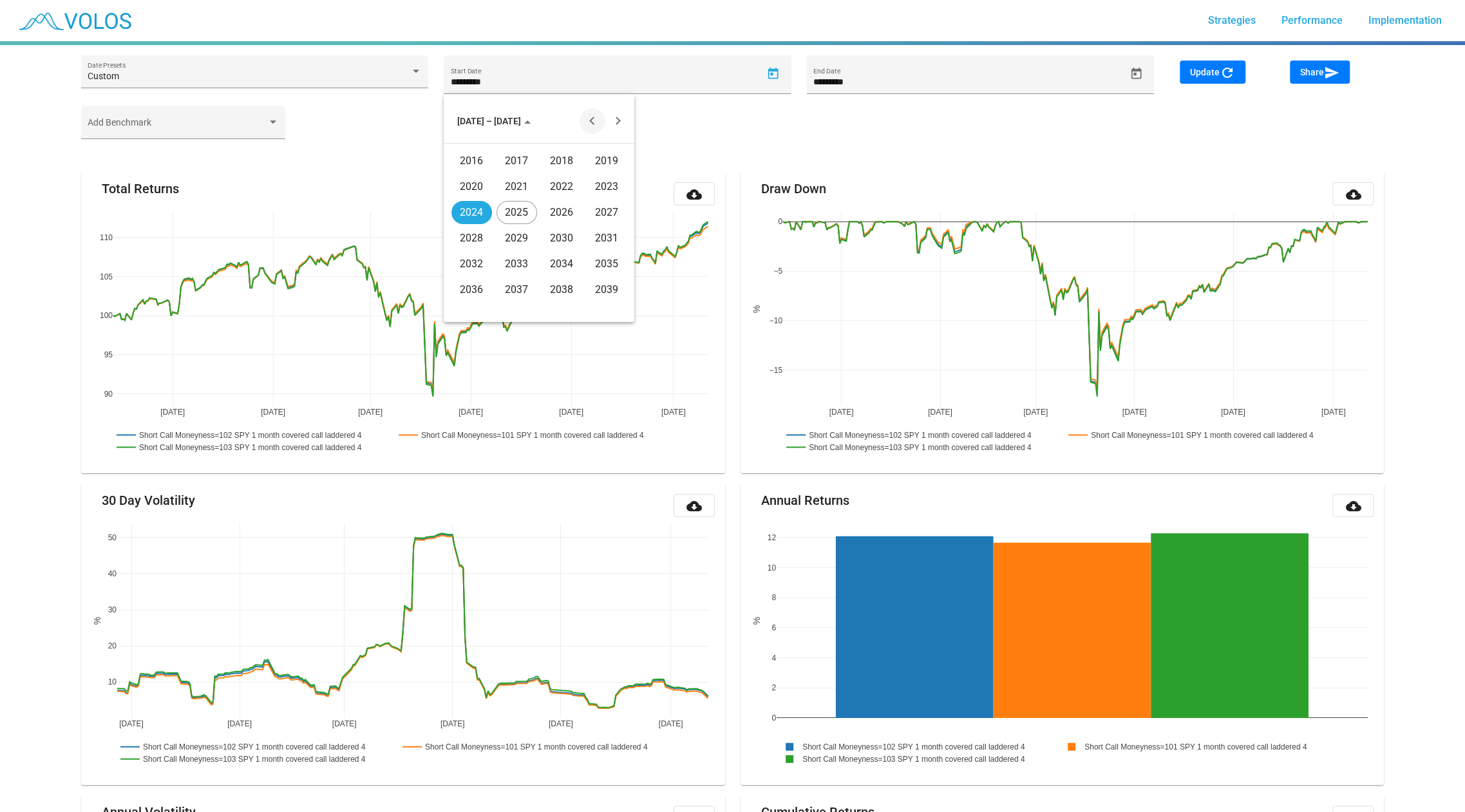
click at [585, 125] on button "Previous 20 years" at bounding box center [592, 121] width 26 height 26
click at [479, 214] on div "2000" at bounding box center [471, 213] width 41 height 23
click at [479, 222] on div "MAY" at bounding box center [471, 213] width 41 height 23
click at [547, 248] on div "17" at bounding box center [539, 257] width 23 height 23
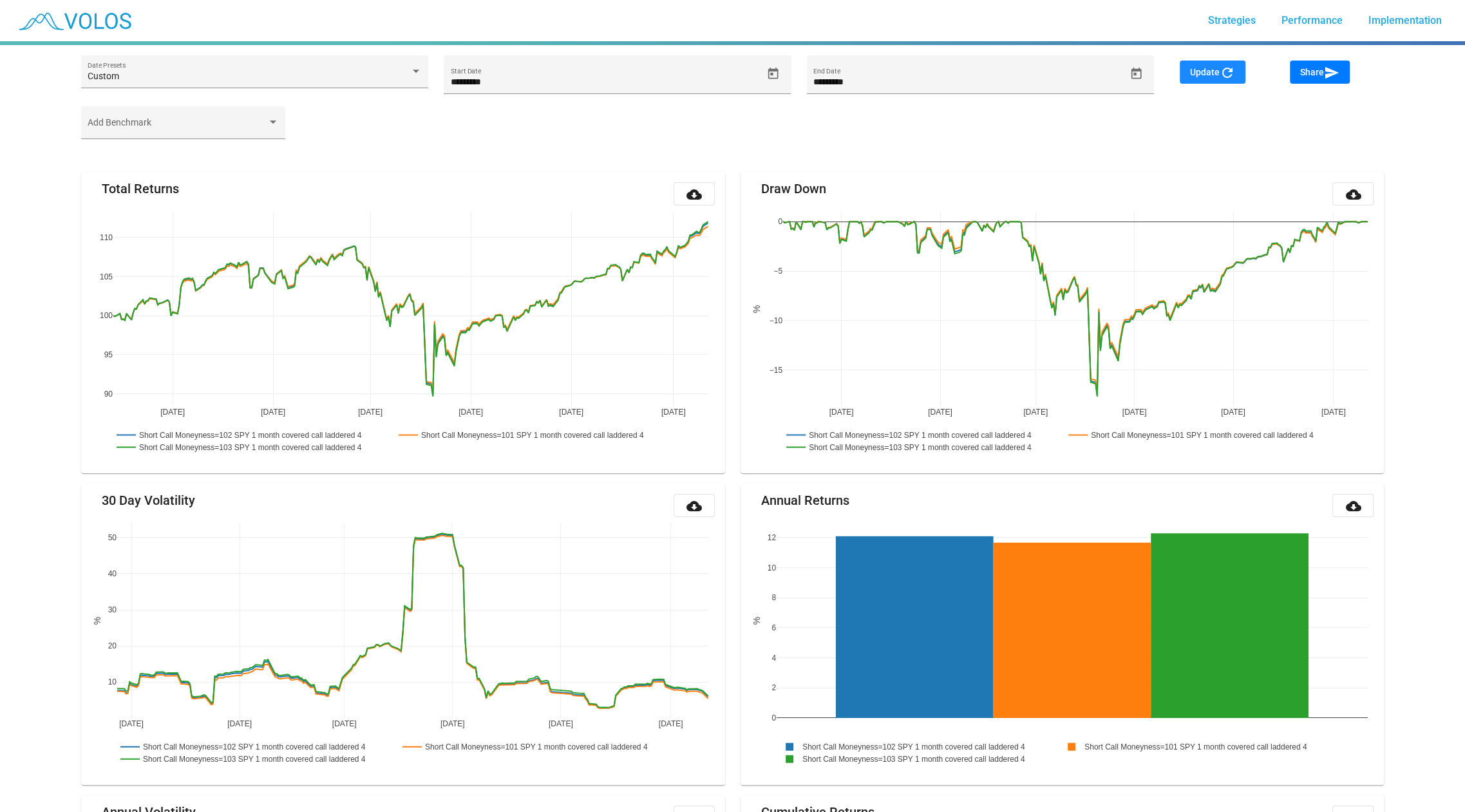
click at [1193, 64] on button "Update refresh" at bounding box center [1213, 72] width 66 height 23
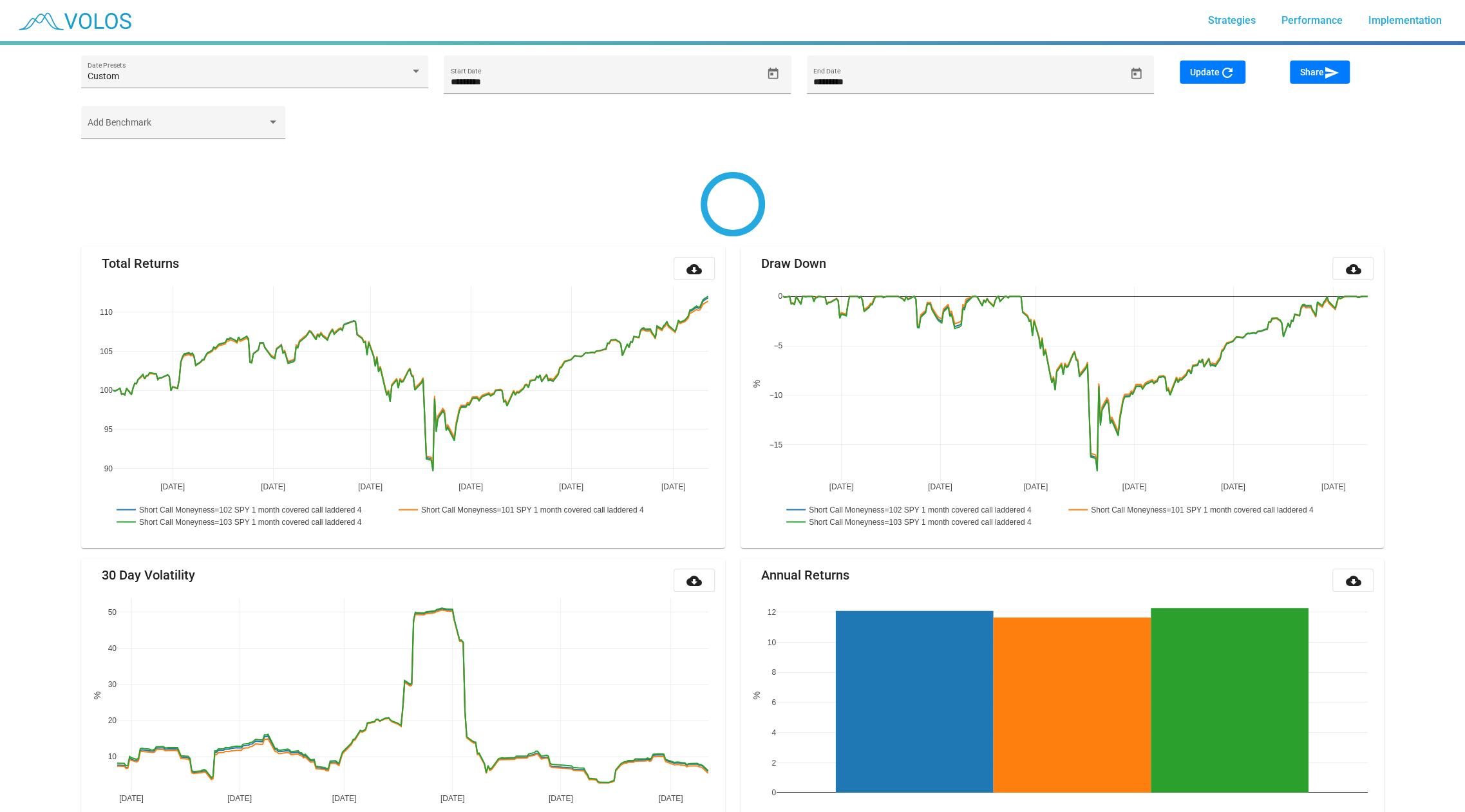
type input "**********"
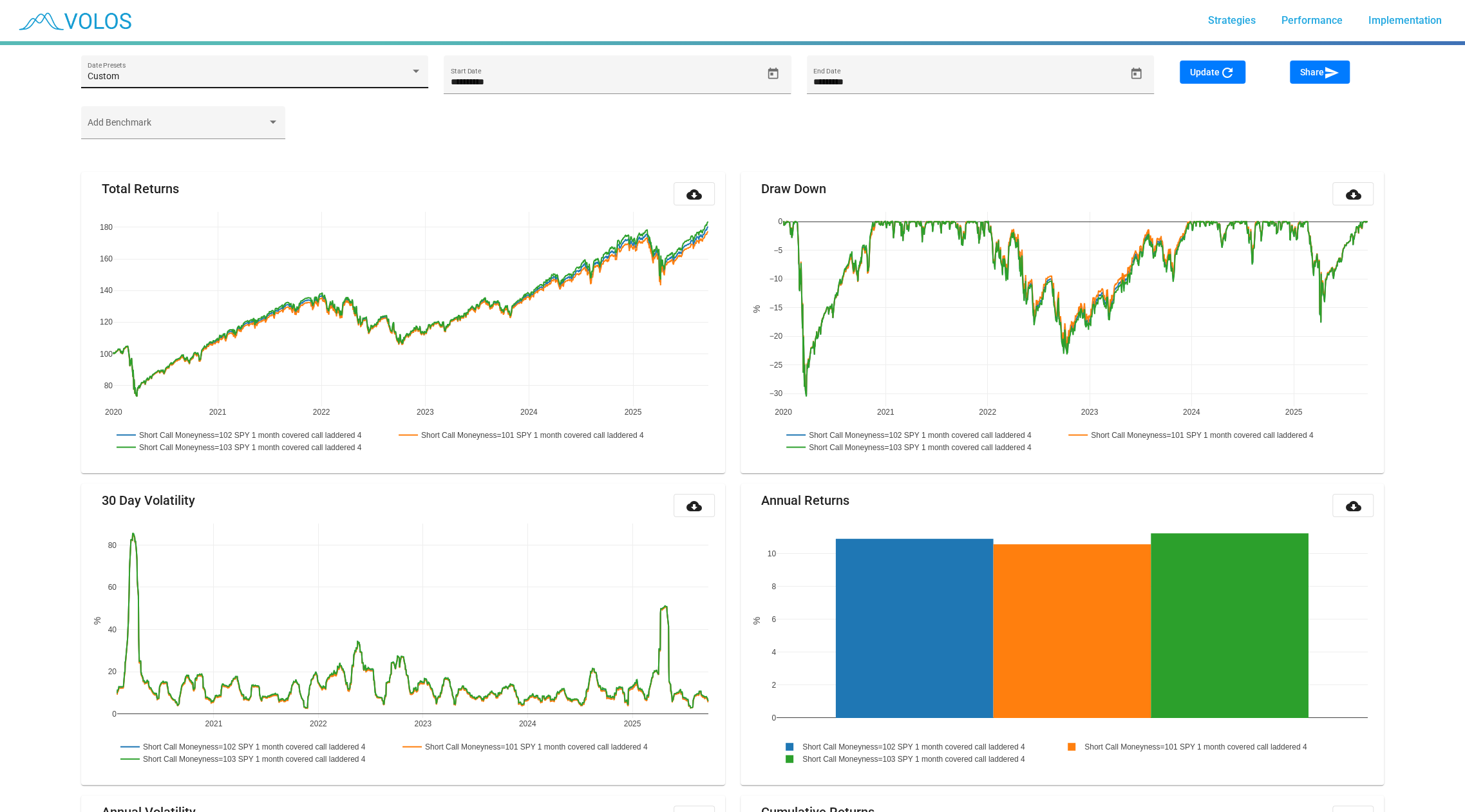
click at [201, 76] on div "Custom" at bounding box center [248, 77] width 322 height 10
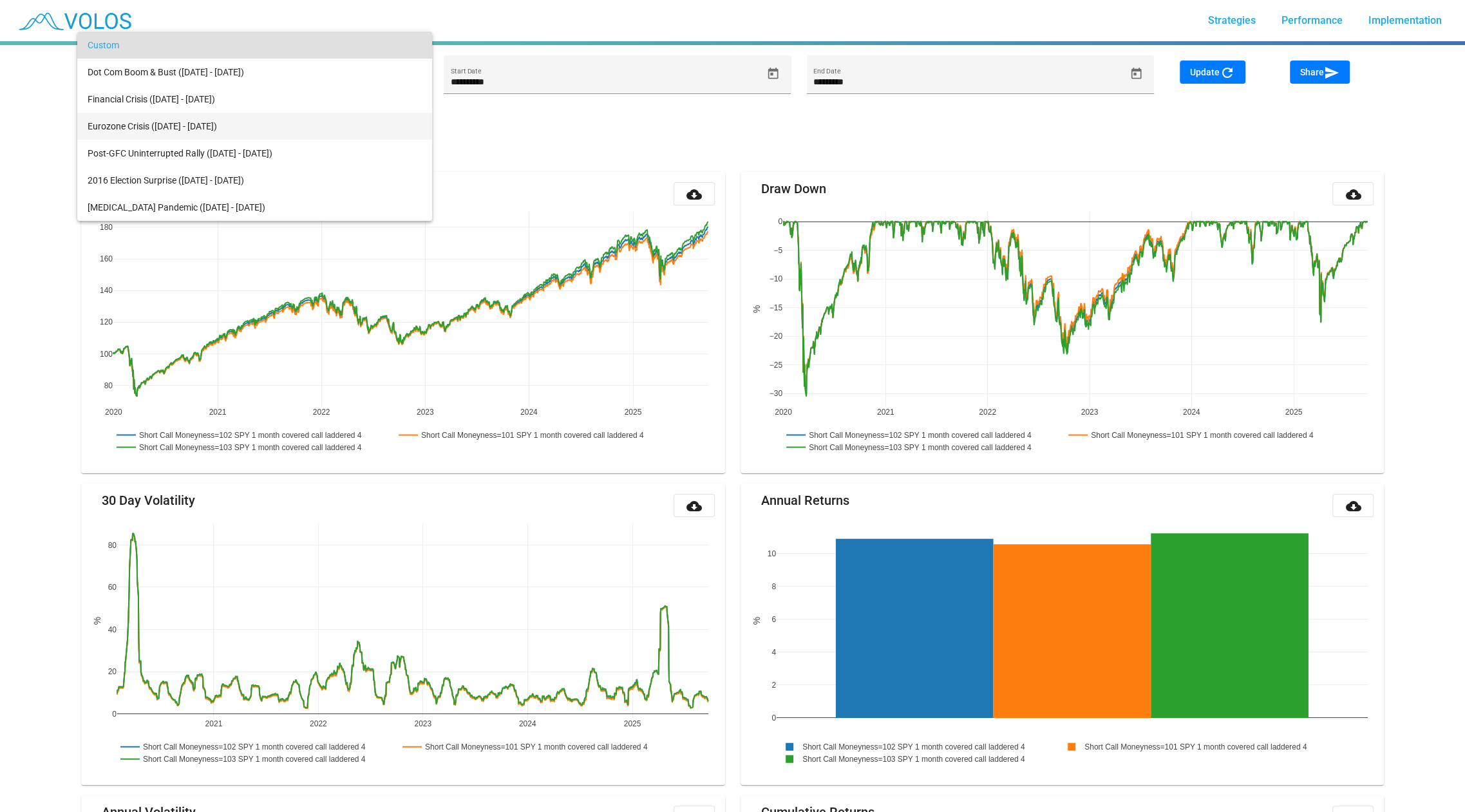
scroll to position [42, 0]
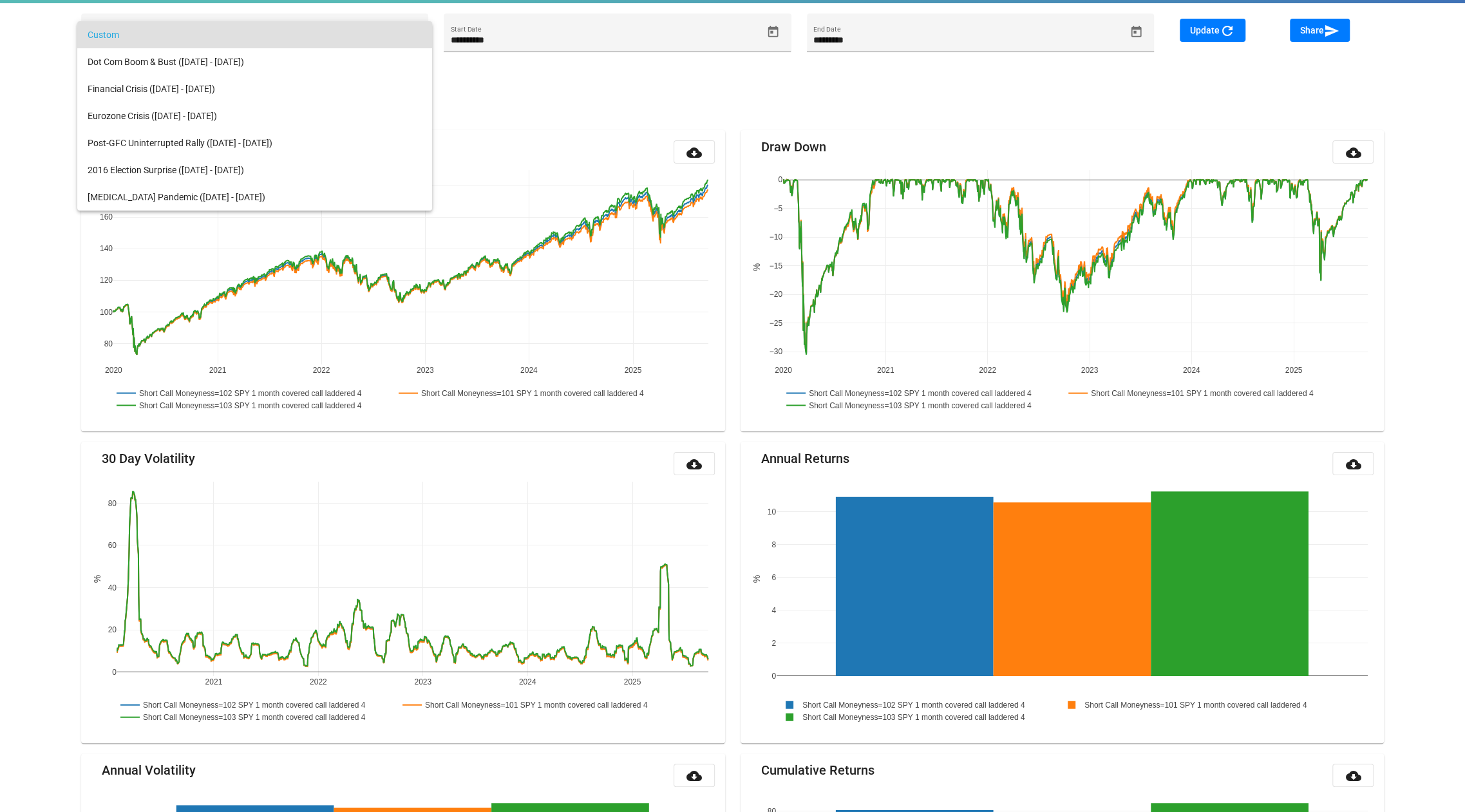
click at [39, 167] on div at bounding box center [732, 406] width 1465 height 812
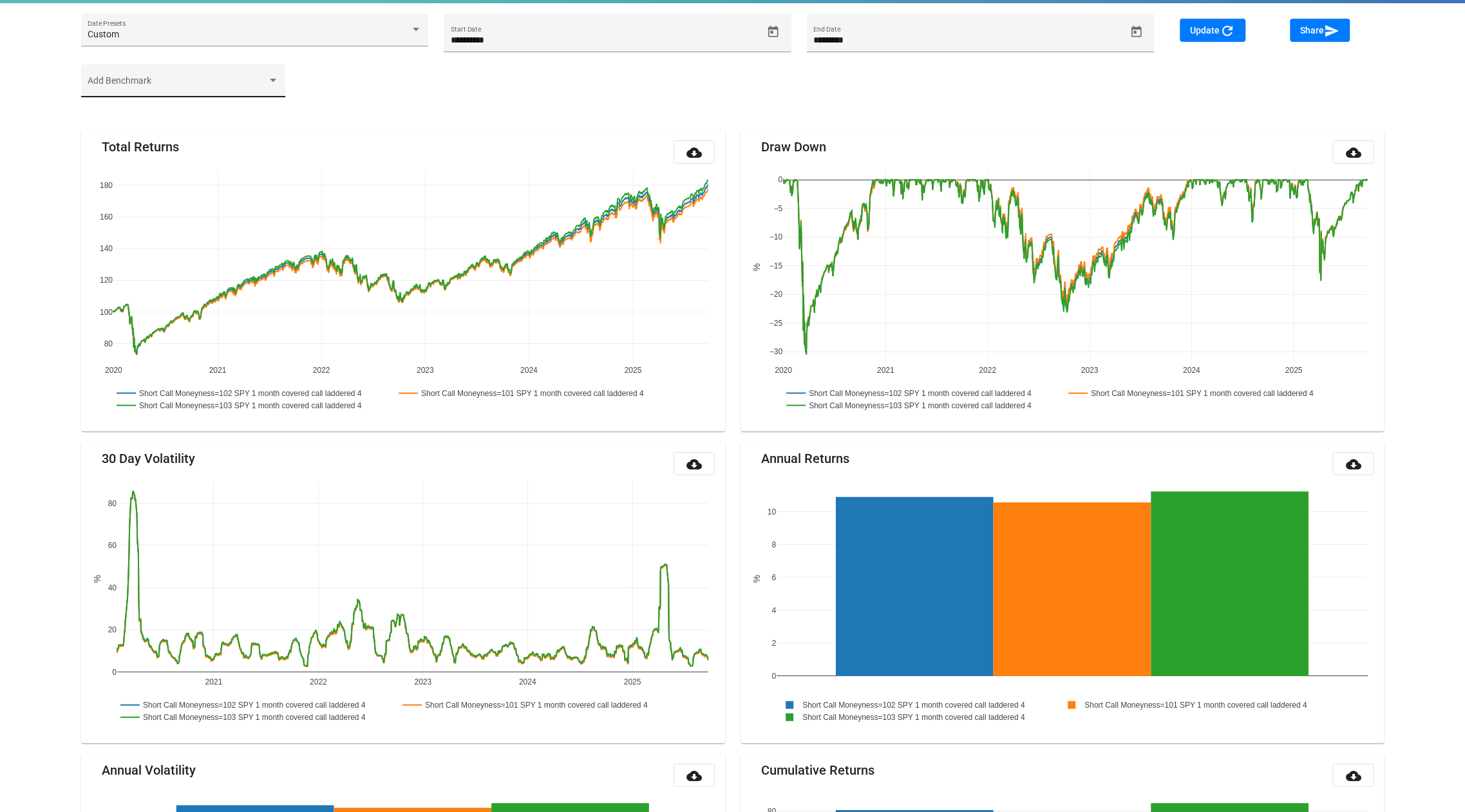
click at [137, 94] on div "Add Benchmark" at bounding box center [182, 84] width 191 height 27
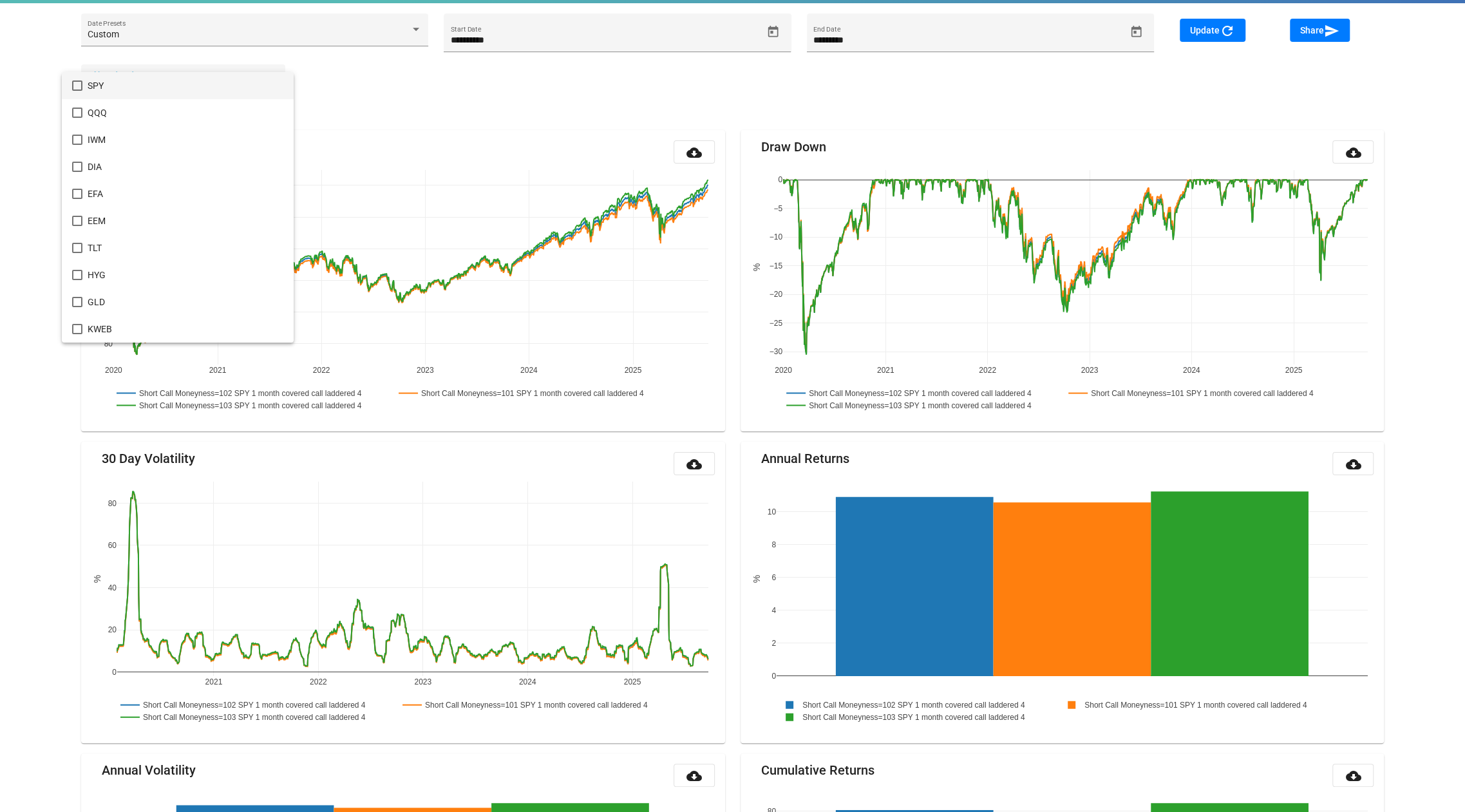
click at [140, 84] on span "SPY" at bounding box center [185, 86] width 196 height 27
click at [1210, 20] on div at bounding box center [732, 406] width 1465 height 812
click at [1206, 30] on span "Update refresh" at bounding box center [1213, 30] width 45 height 10
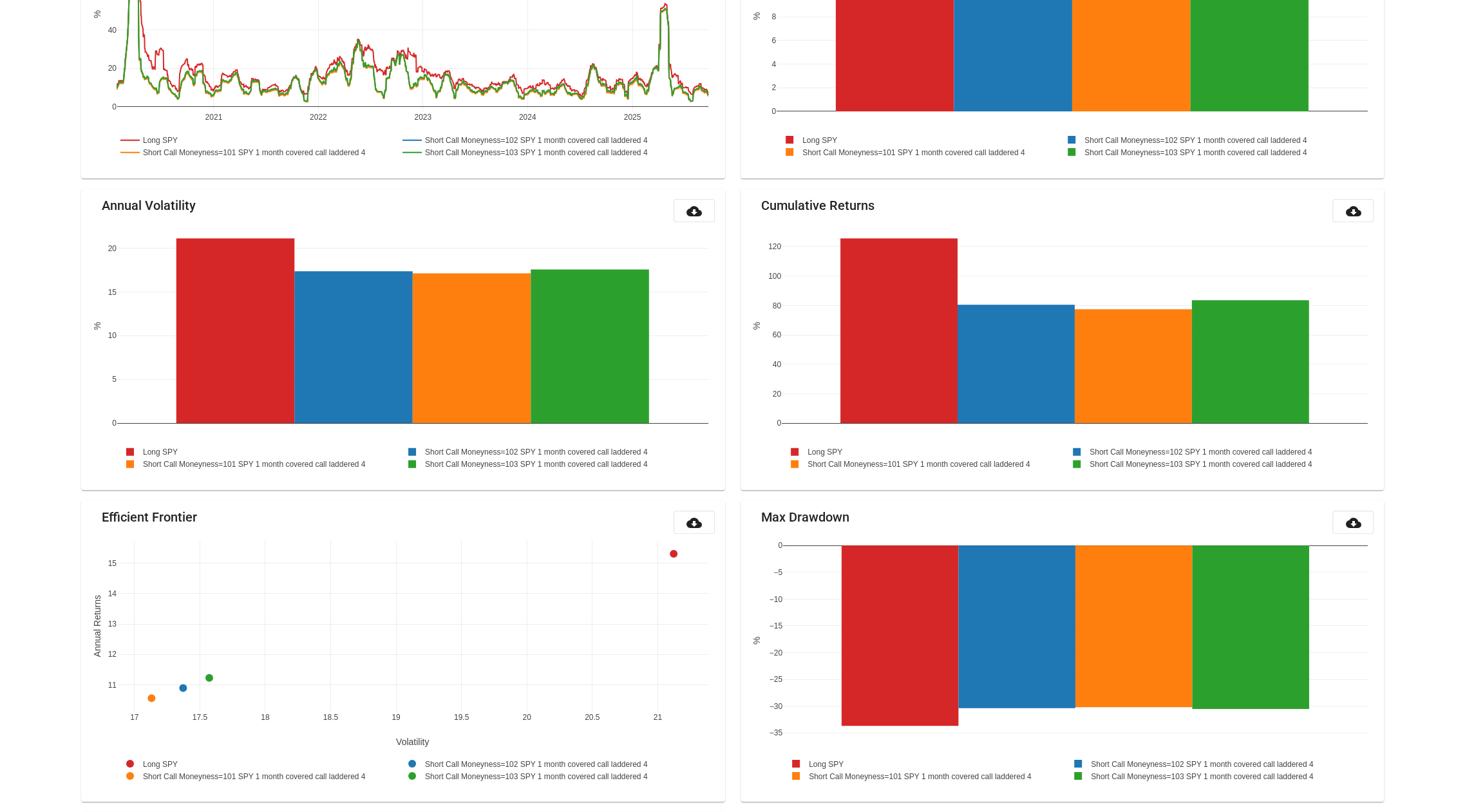
scroll to position [1140, 0]
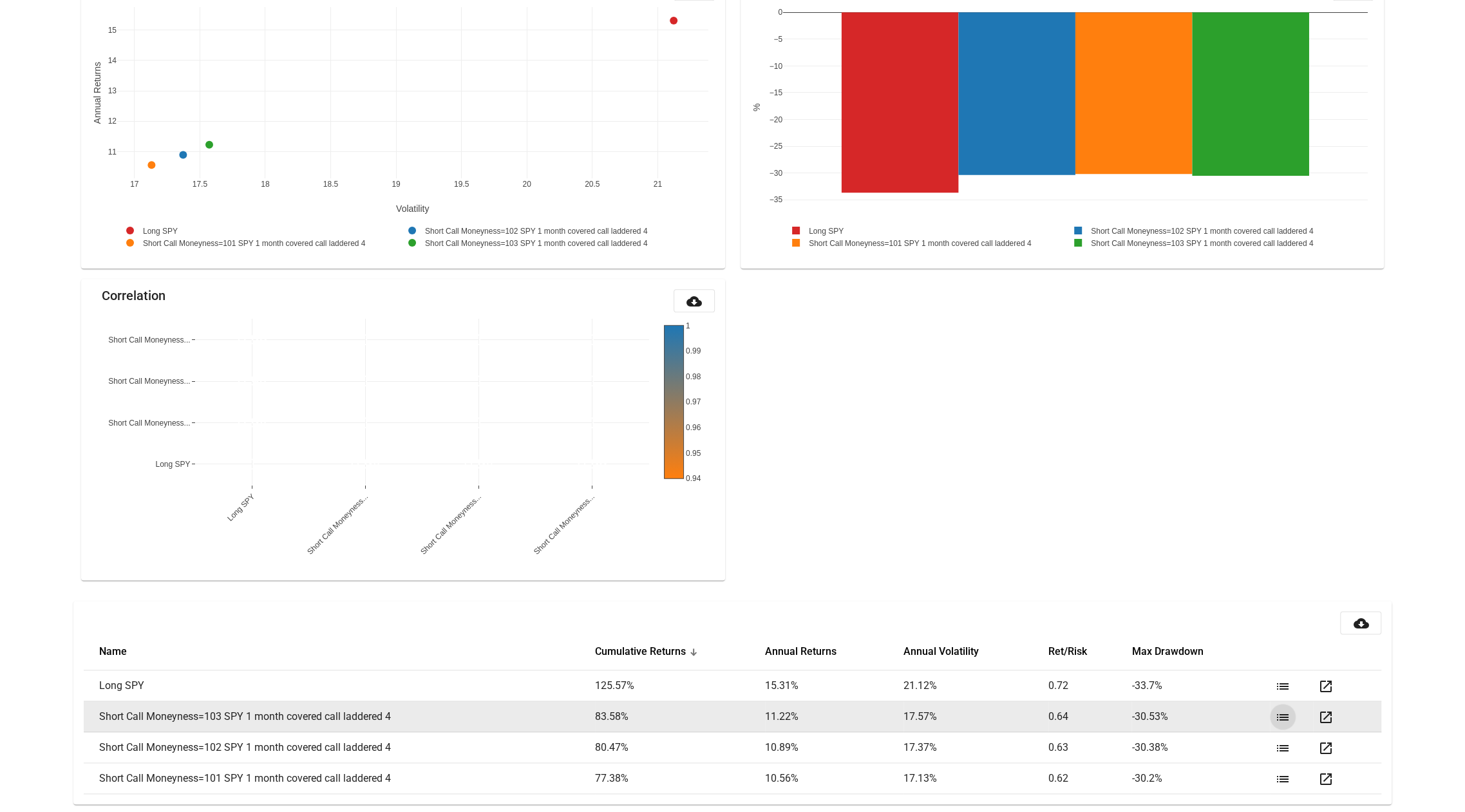
click at [1283, 714] on mat-icon "list" at bounding box center [1283, 718] width 16 height 16
click at [1322, 713] on mat-icon "open_in_new" at bounding box center [1326, 718] width 16 height 16
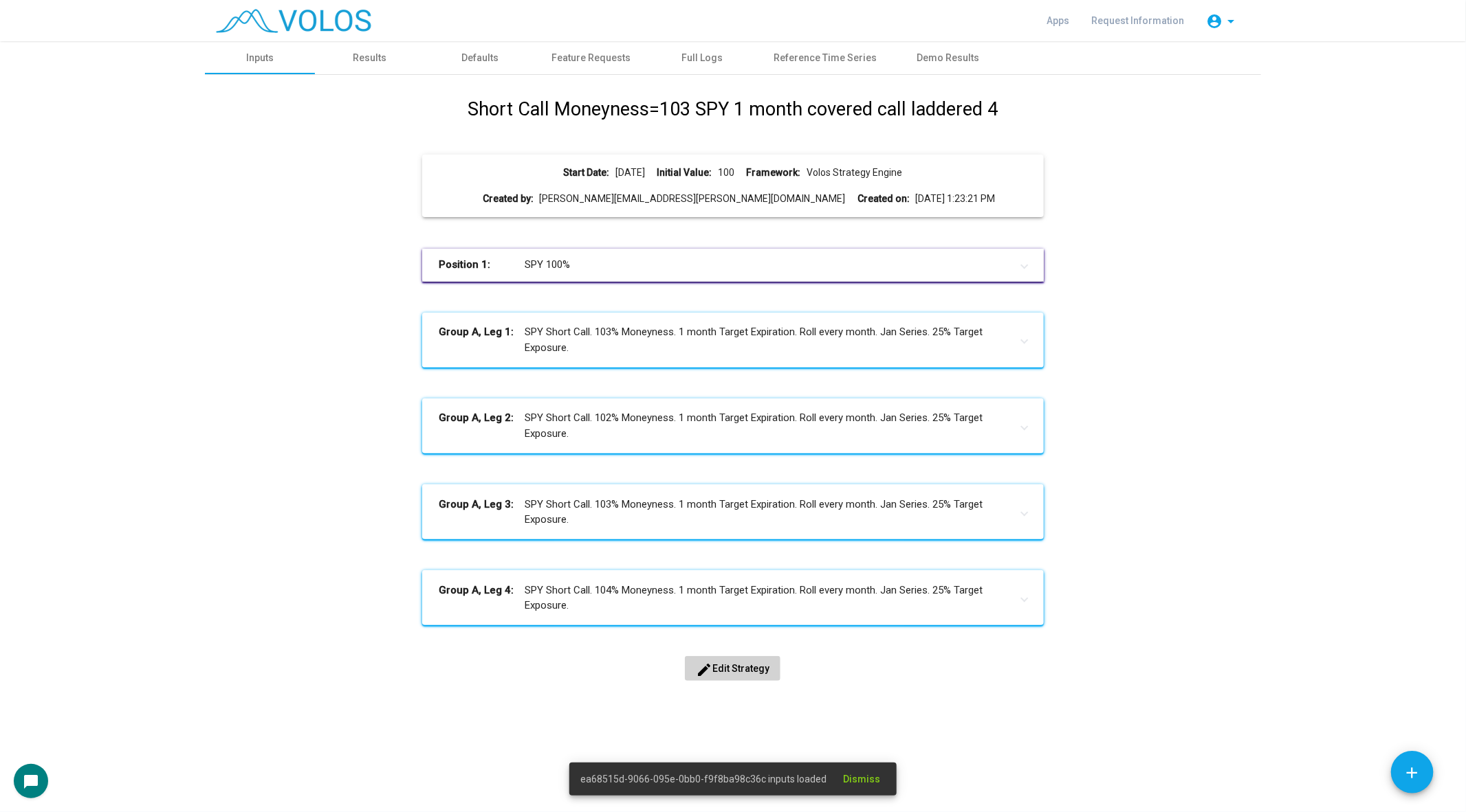
click at [708, 662] on mat-icon "edit" at bounding box center [704, 670] width 17 height 17
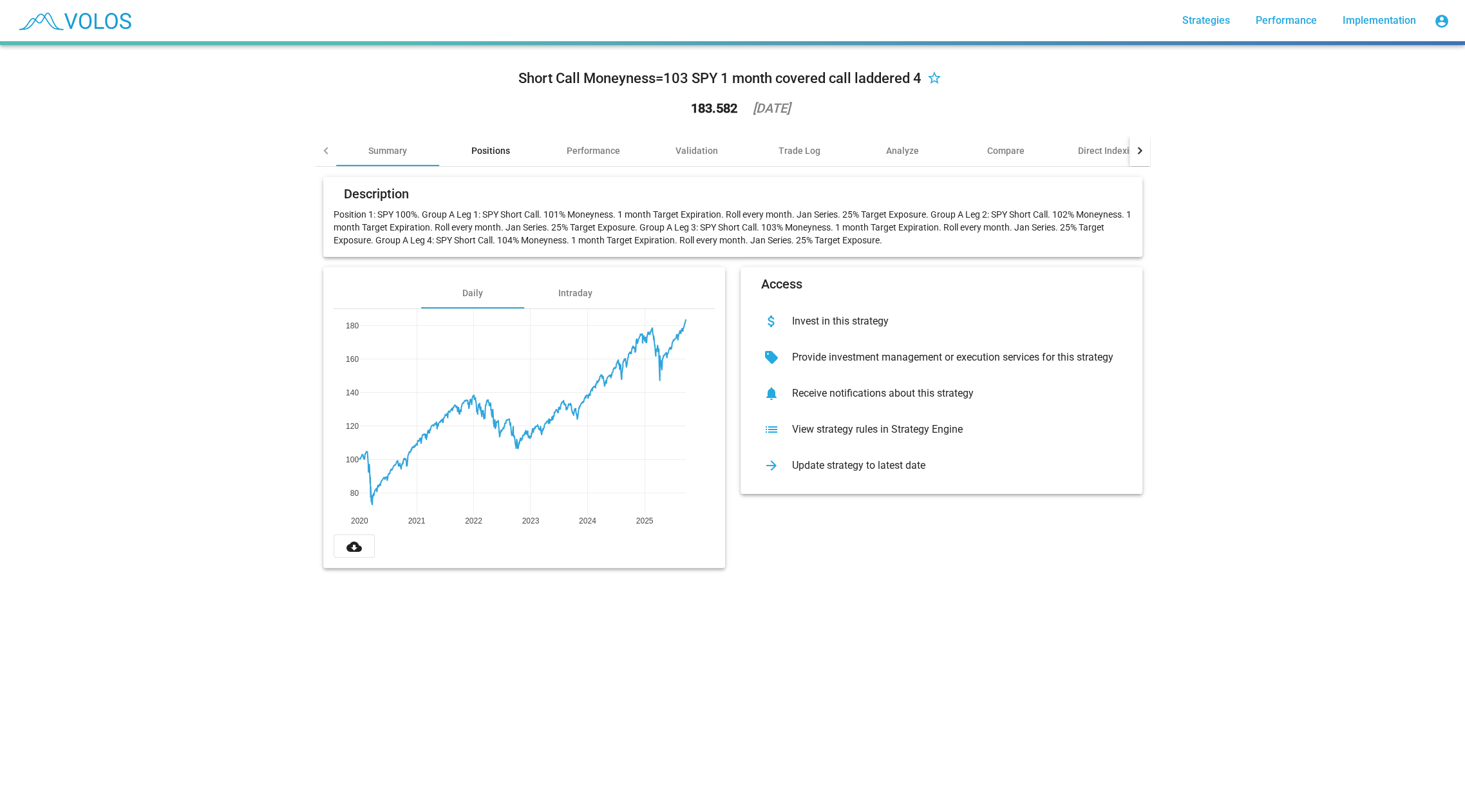
click at [491, 155] on div "Positions" at bounding box center [491, 151] width 39 height 13
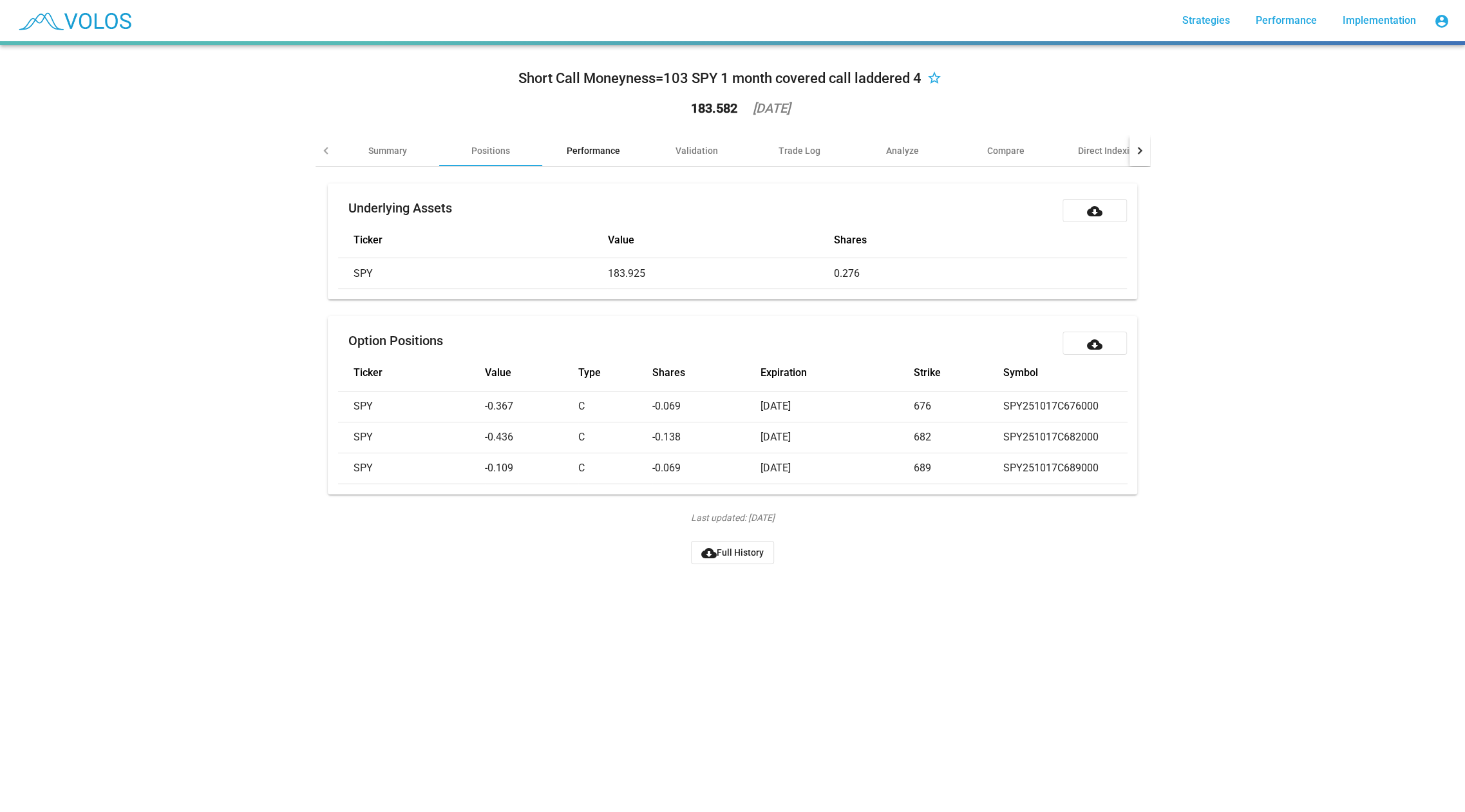
click at [588, 153] on div "Performance" at bounding box center [593, 151] width 54 height 13
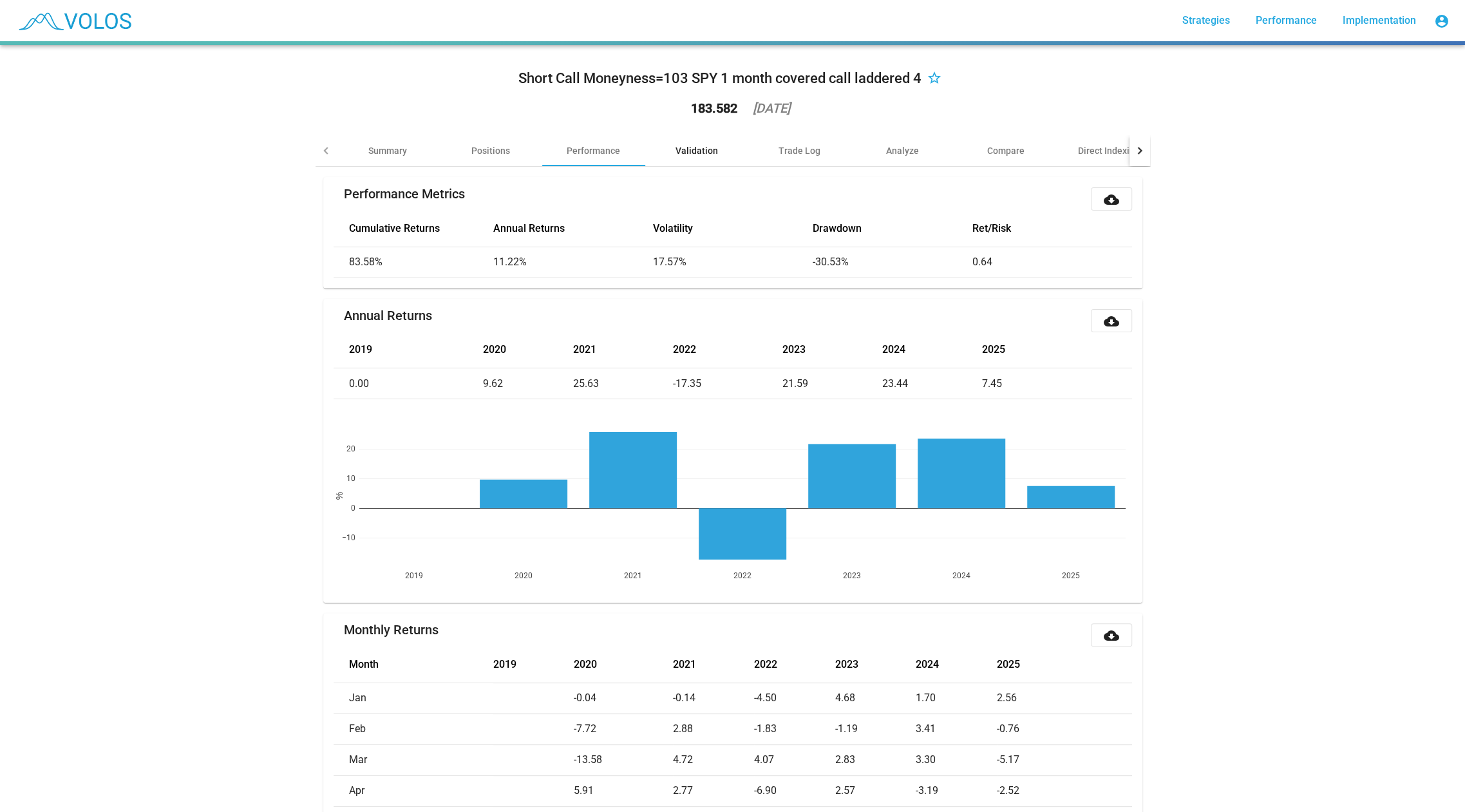
click at [709, 144] on div "Validation" at bounding box center [697, 151] width 43 height 13
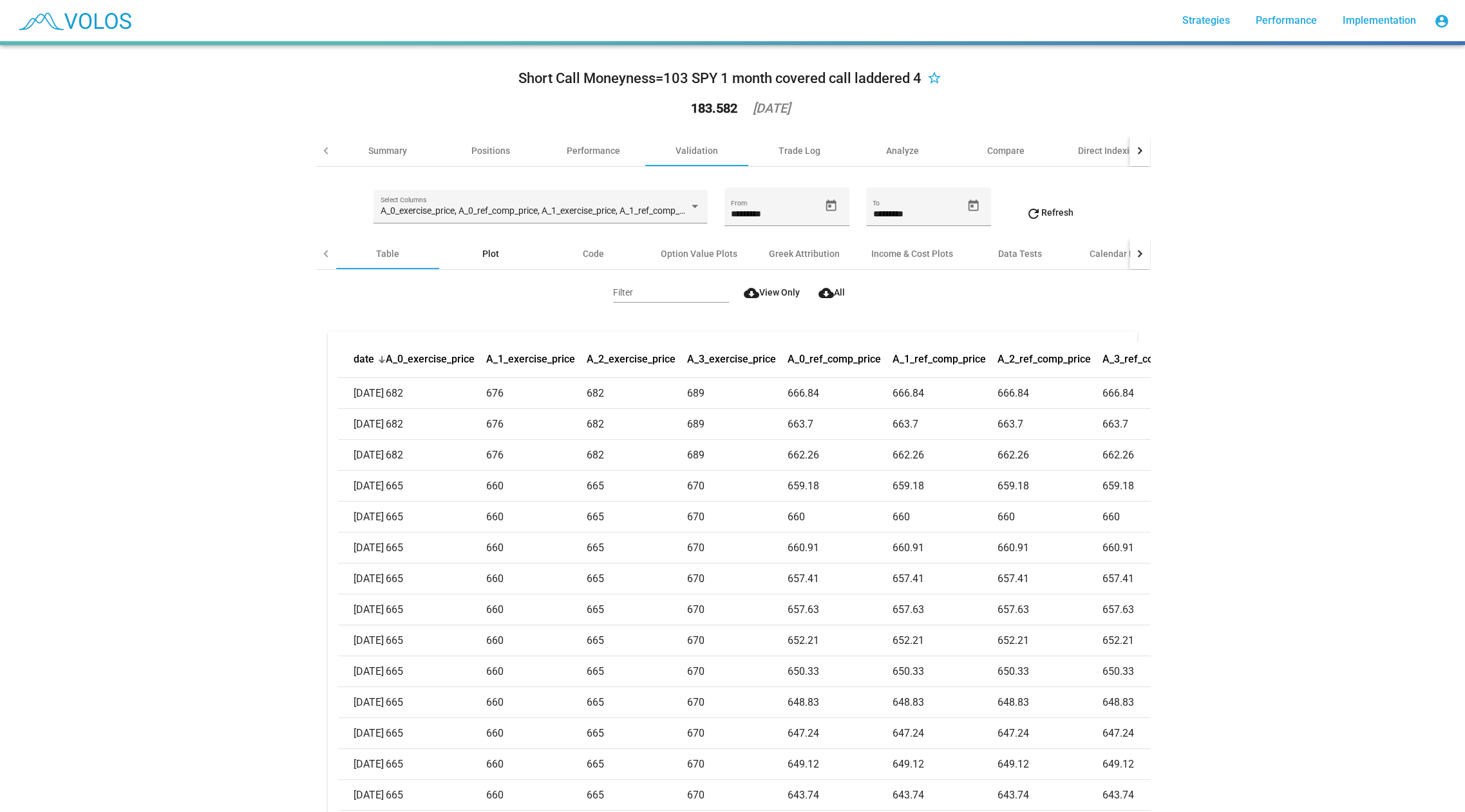
click at [467, 248] on div "Plot" at bounding box center [490, 254] width 103 height 31
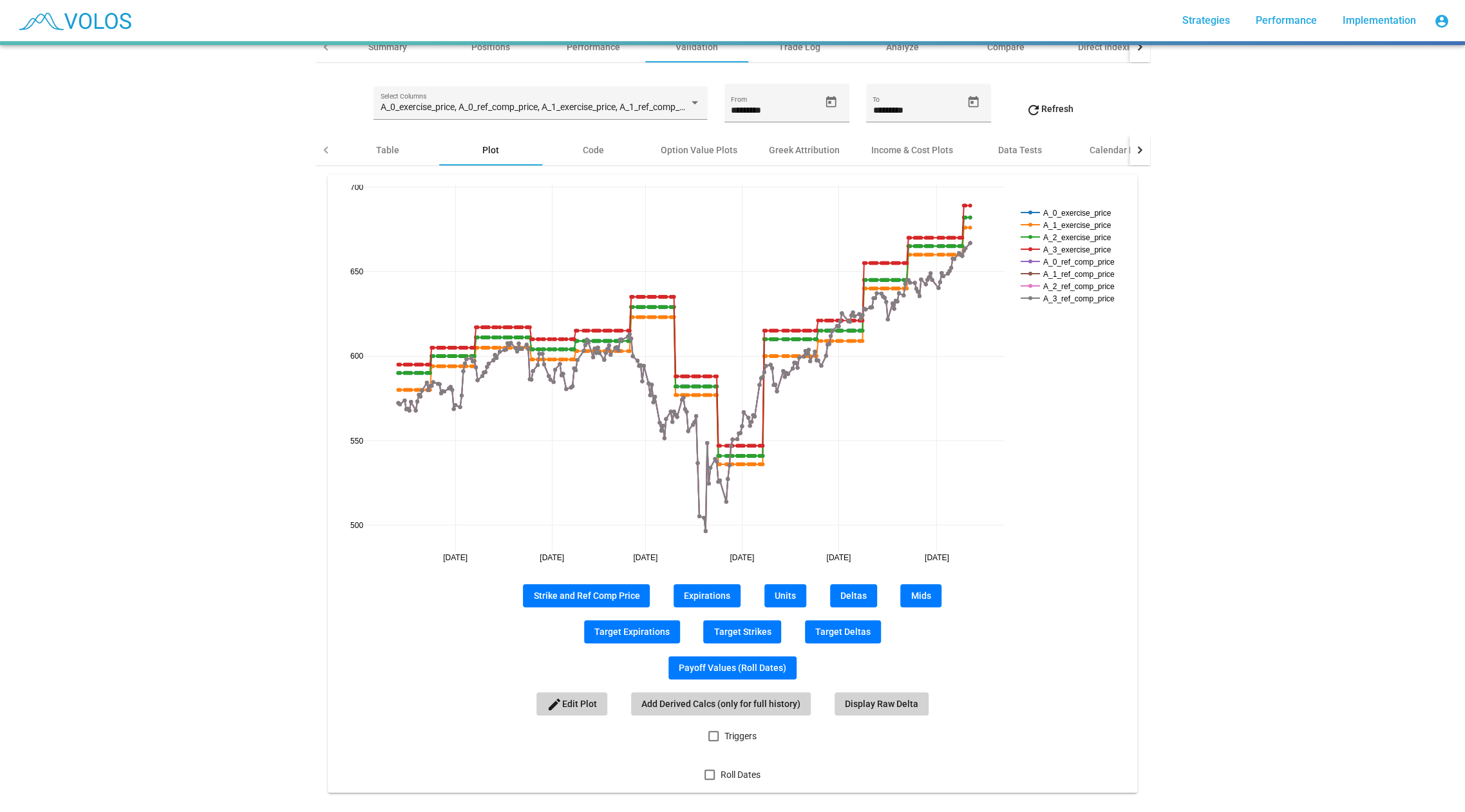
scroll to position [123, 0]
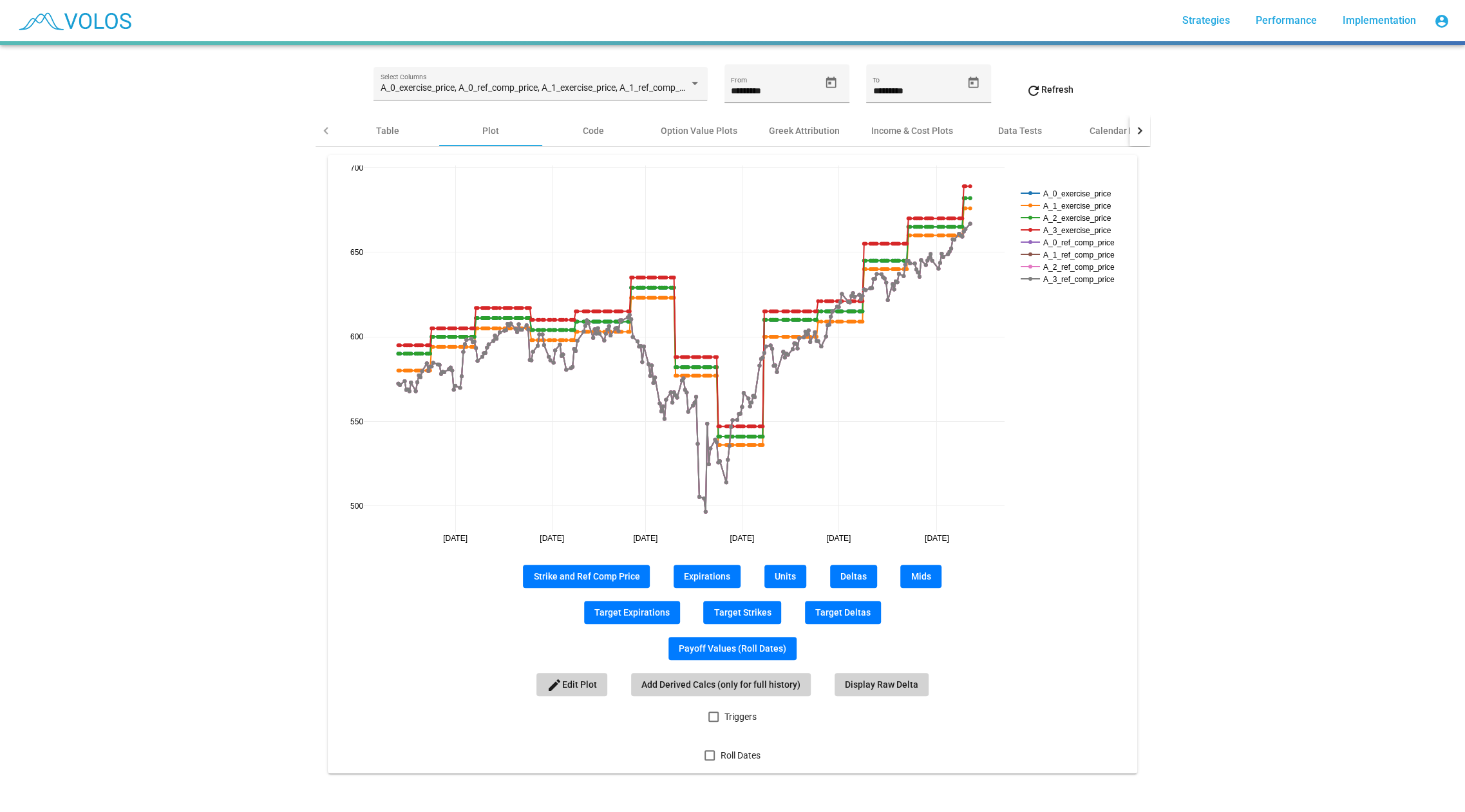
click at [723, 577] on span "Expirations" at bounding box center [707, 577] width 47 height 10
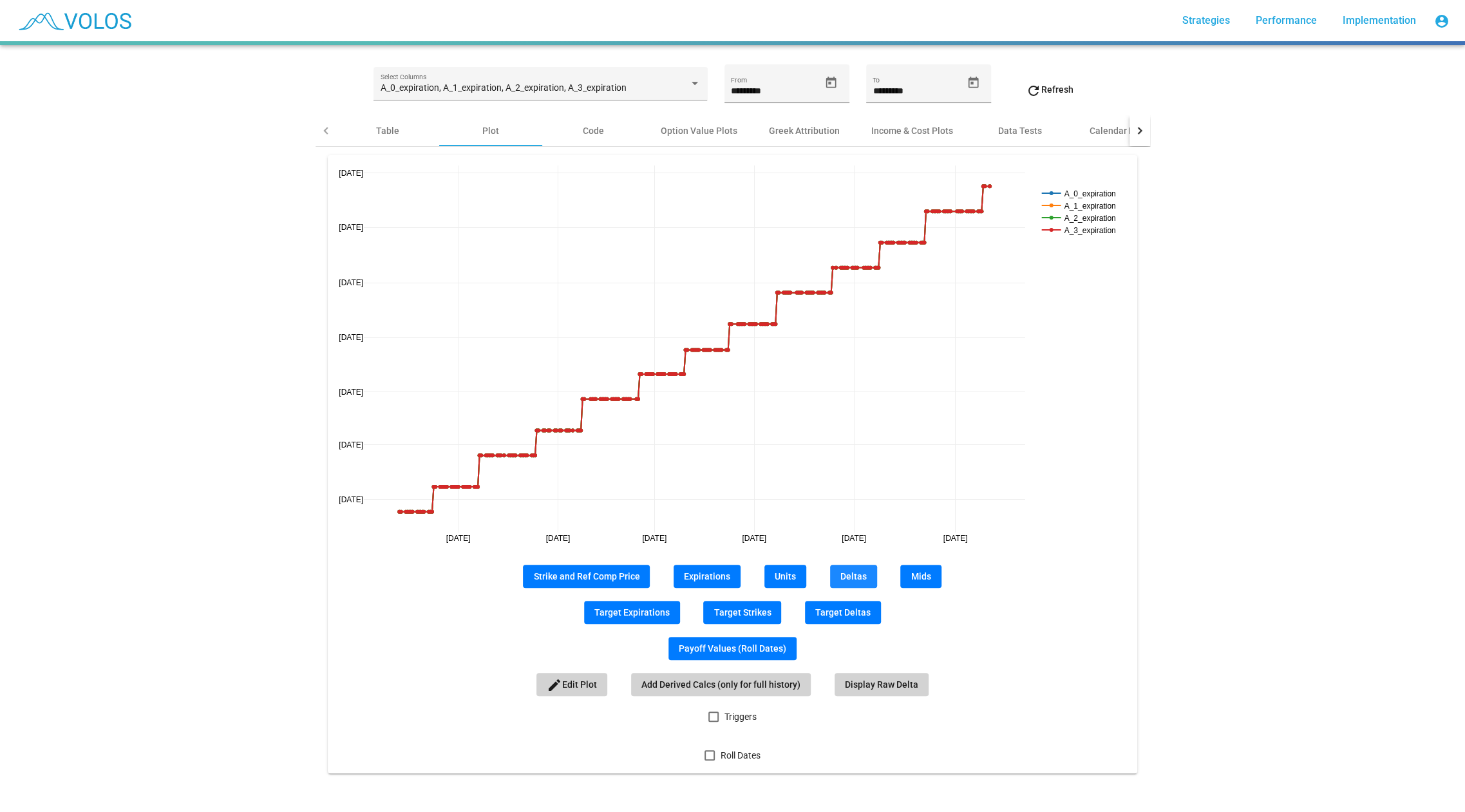
click at [851, 570] on button "Deltas" at bounding box center [853, 577] width 47 height 23
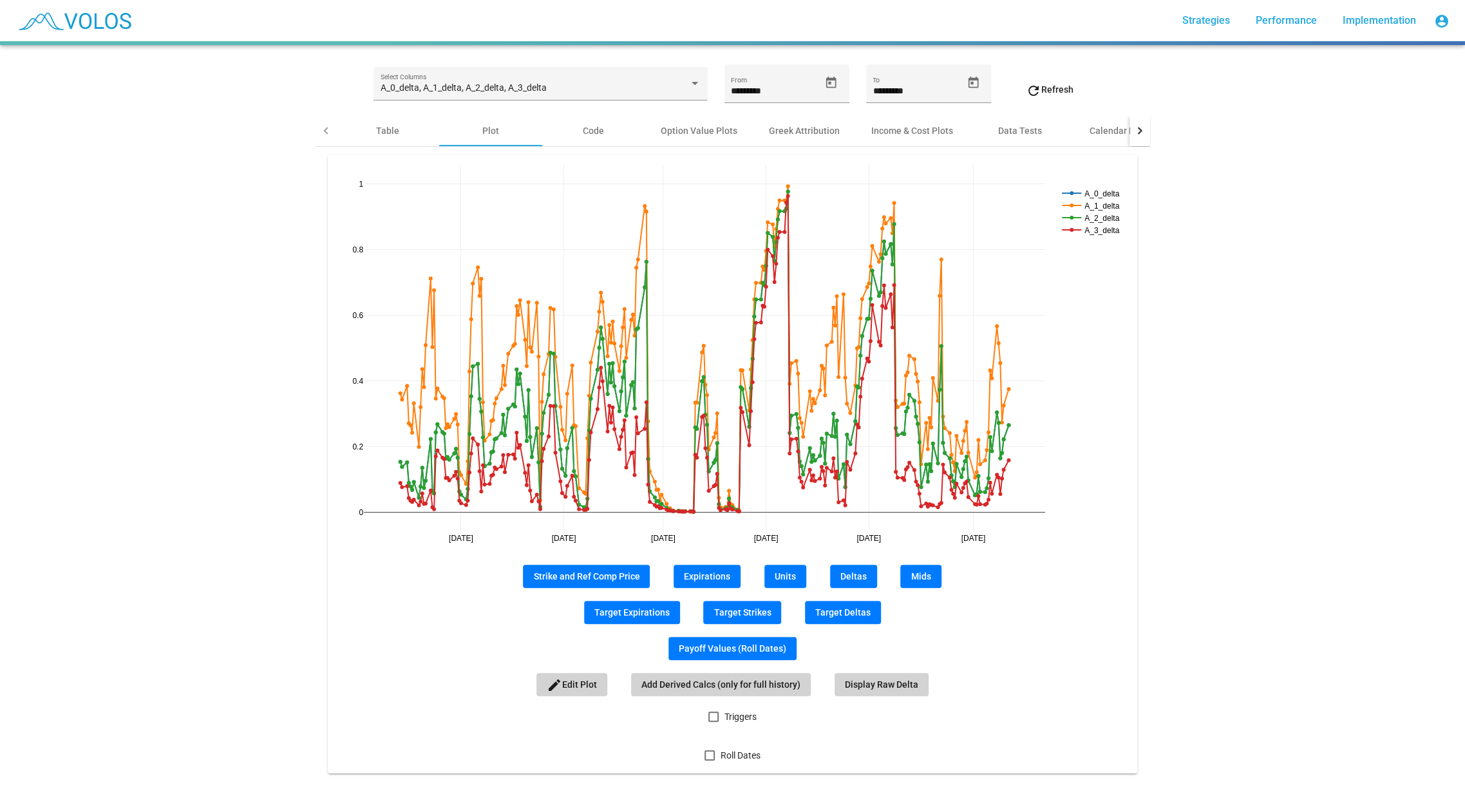
click at [709, 750] on div at bounding box center [710, 755] width 10 height 10
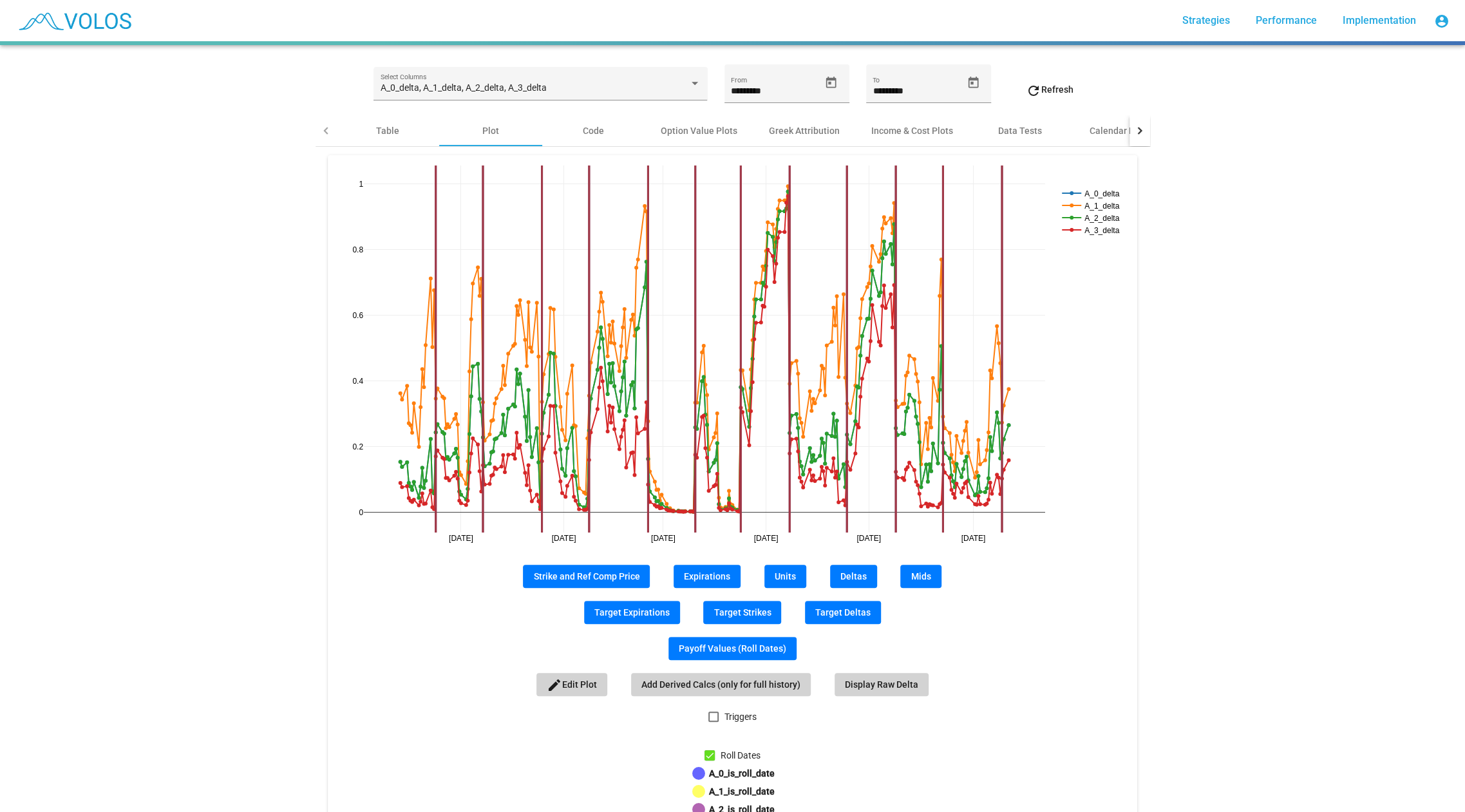
click at [709, 750] on div at bounding box center [710, 755] width 10 height 10
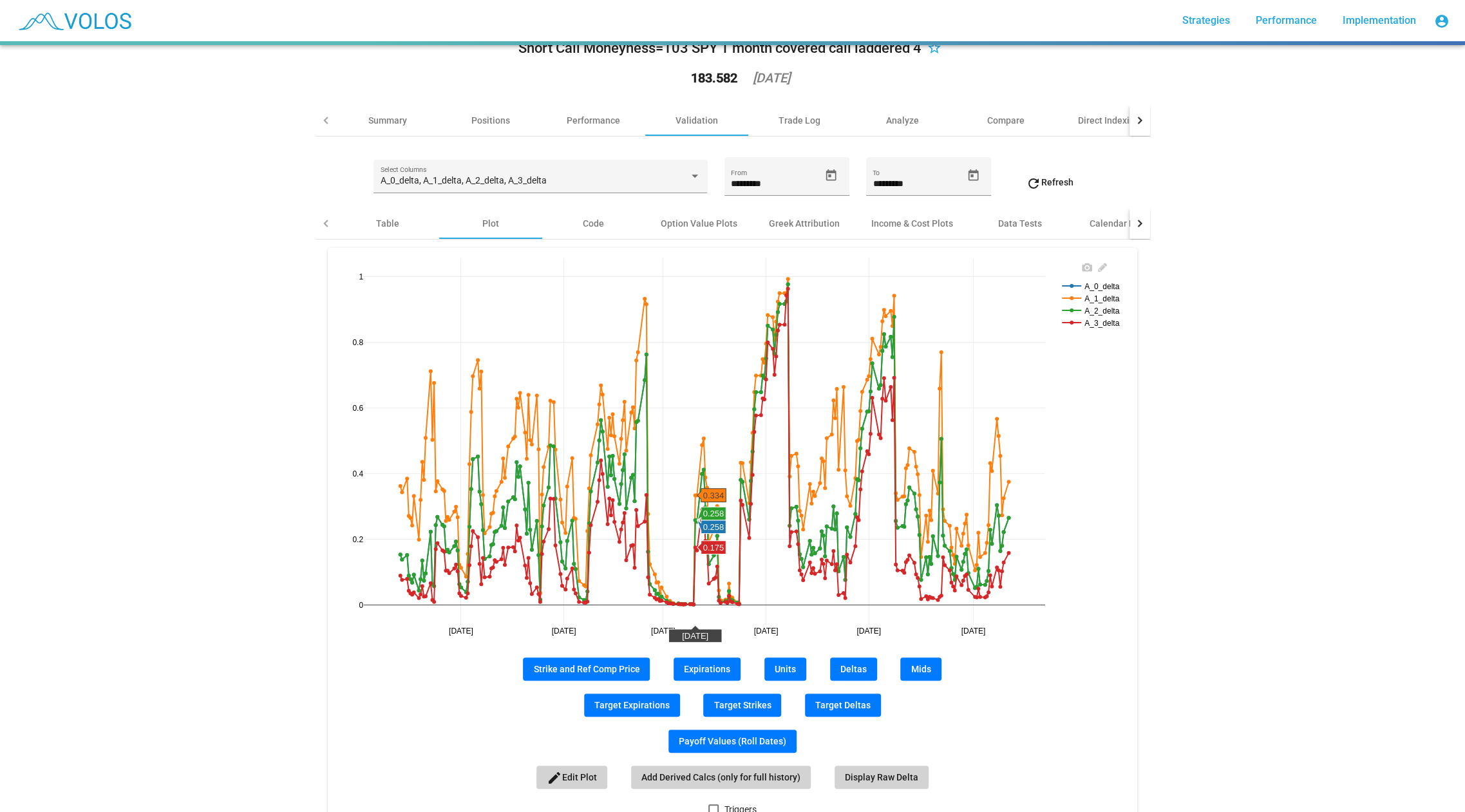
scroll to position [25, 0]
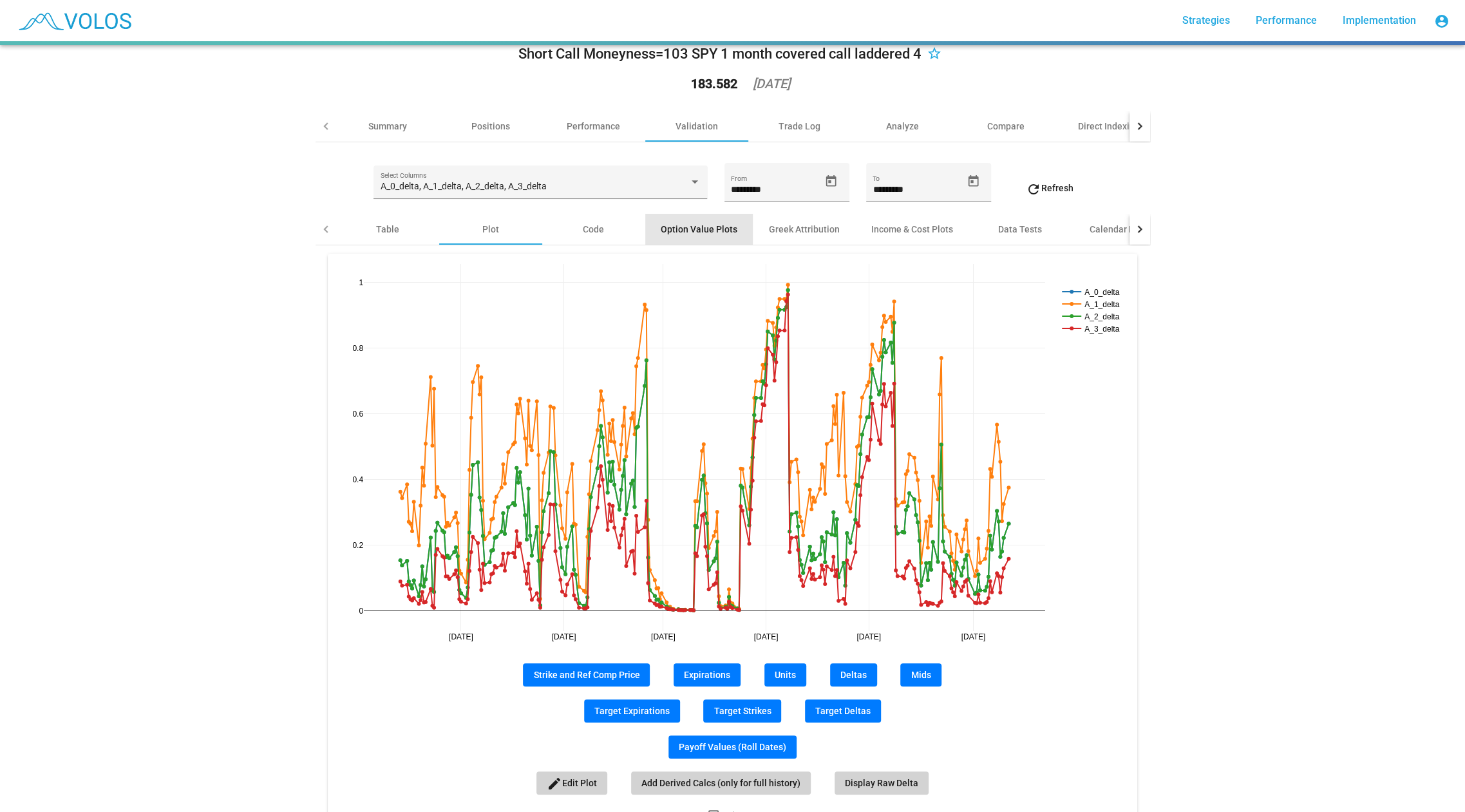
click at [705, 226] on div "Option Value Plots" at bounding box center [699, 230] width 77 height 13
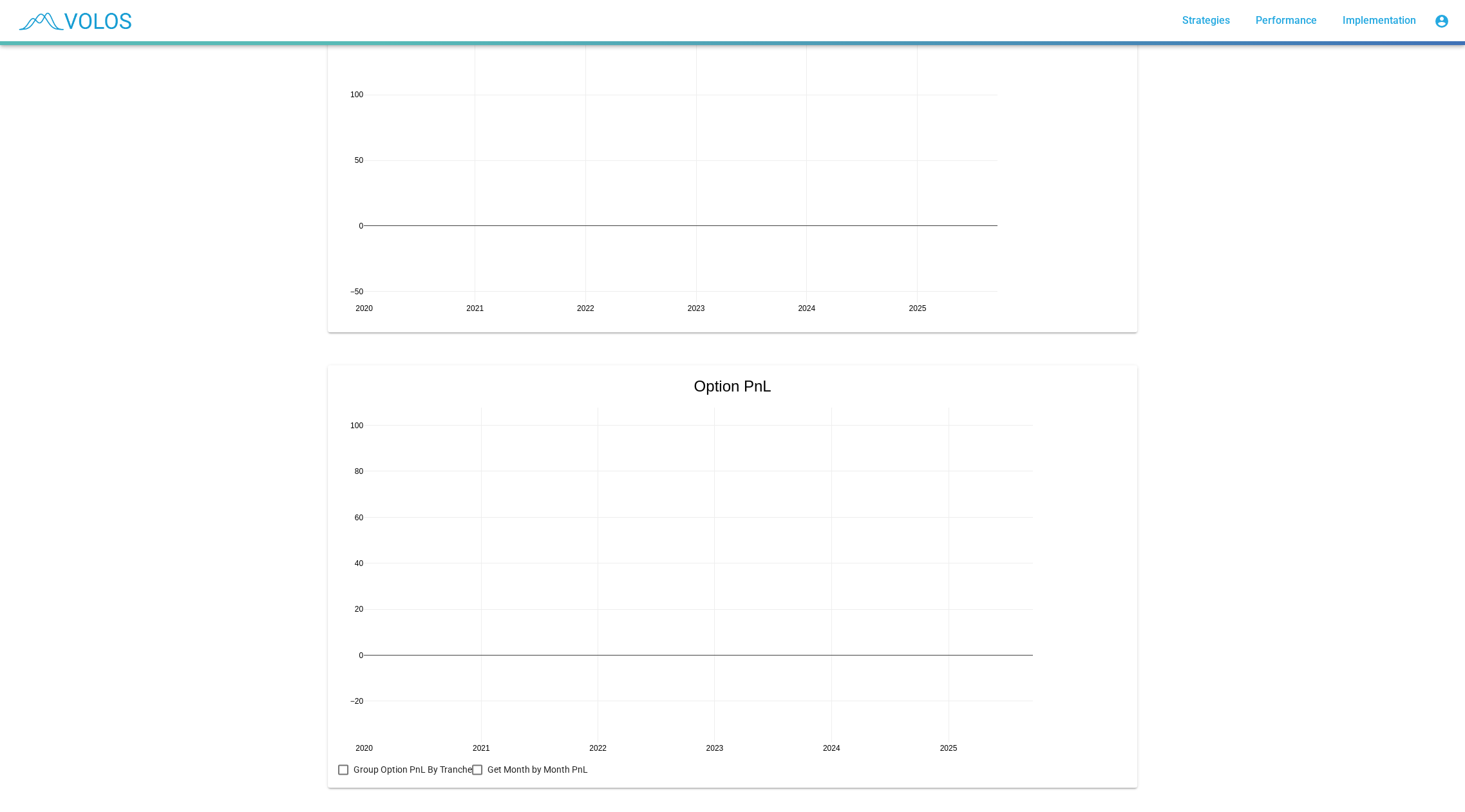
scroll to position [1076, 0]
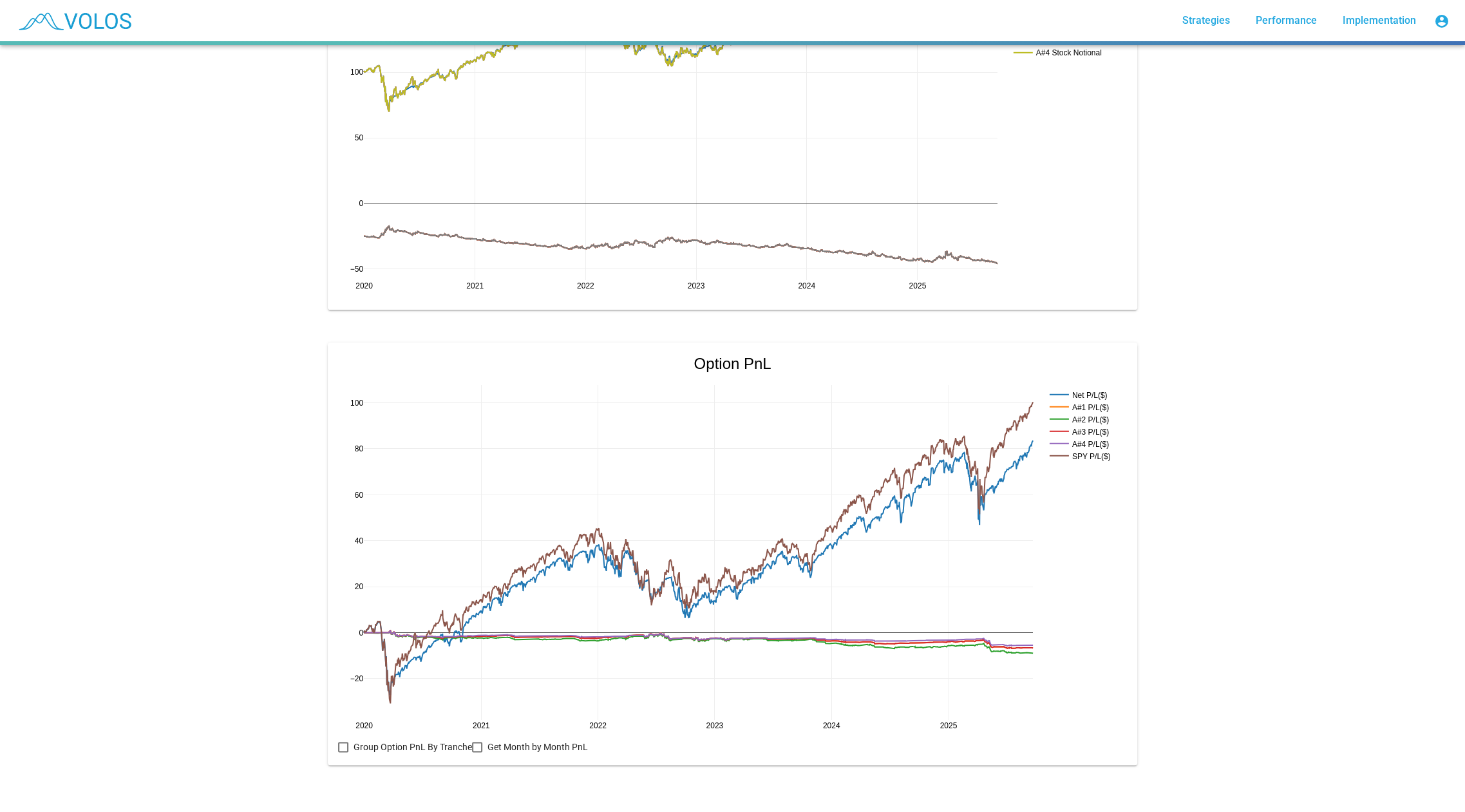
click at [345, 745] on div at bounding box center [343, 747] width 10 height 10
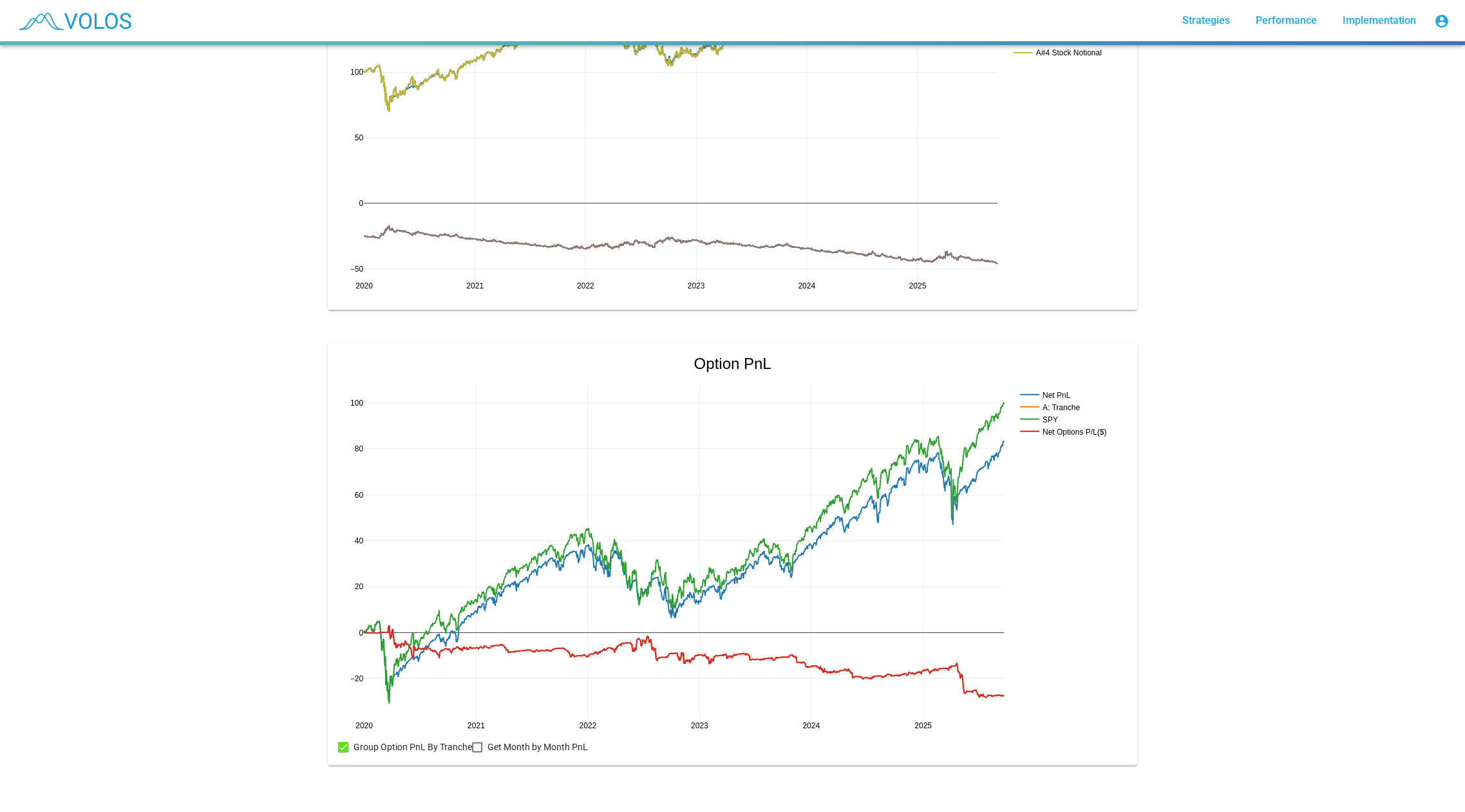
click at [477, 743] on div at bounding box center [477, 747] width 10 height 10
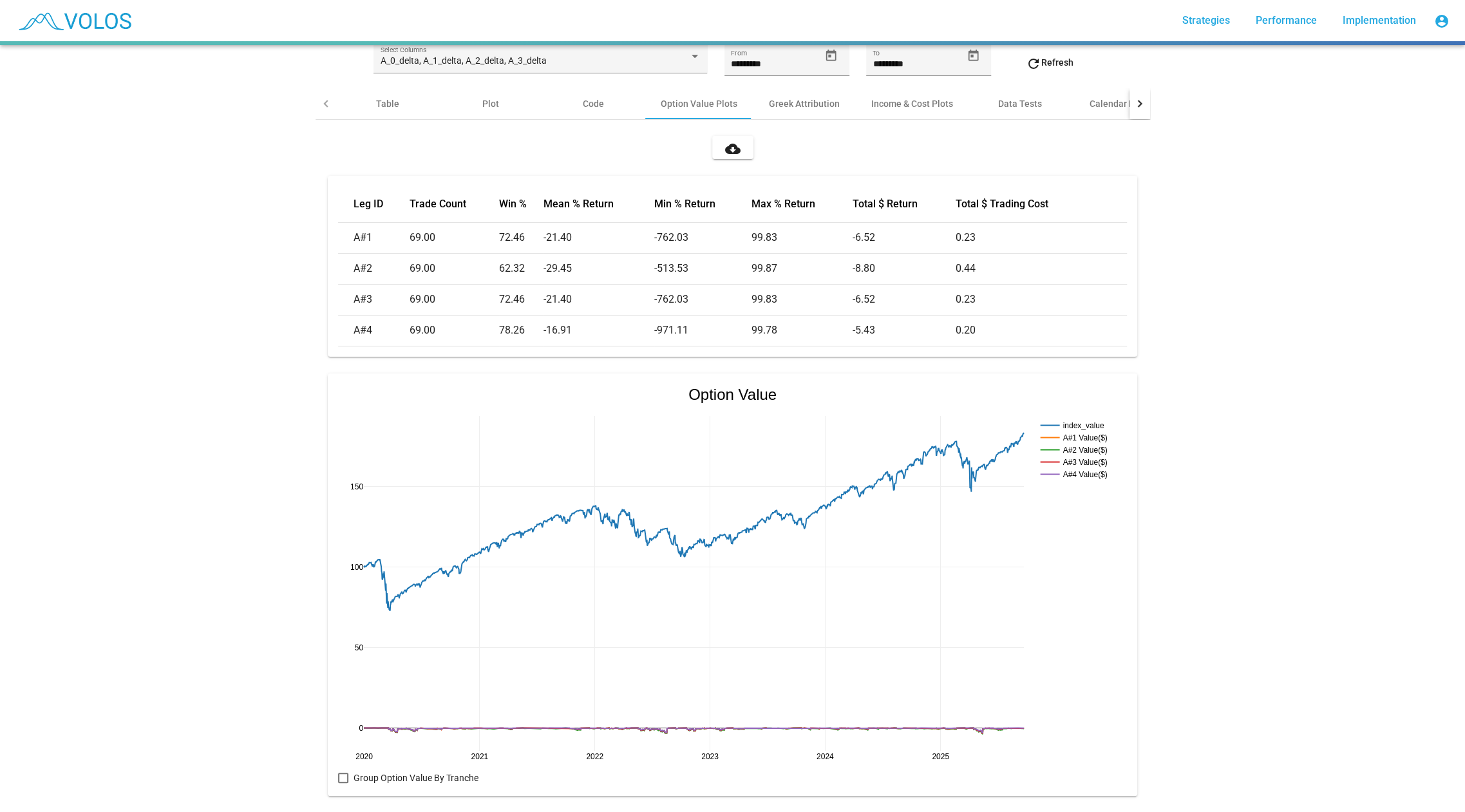
scroll to position [0, 0]
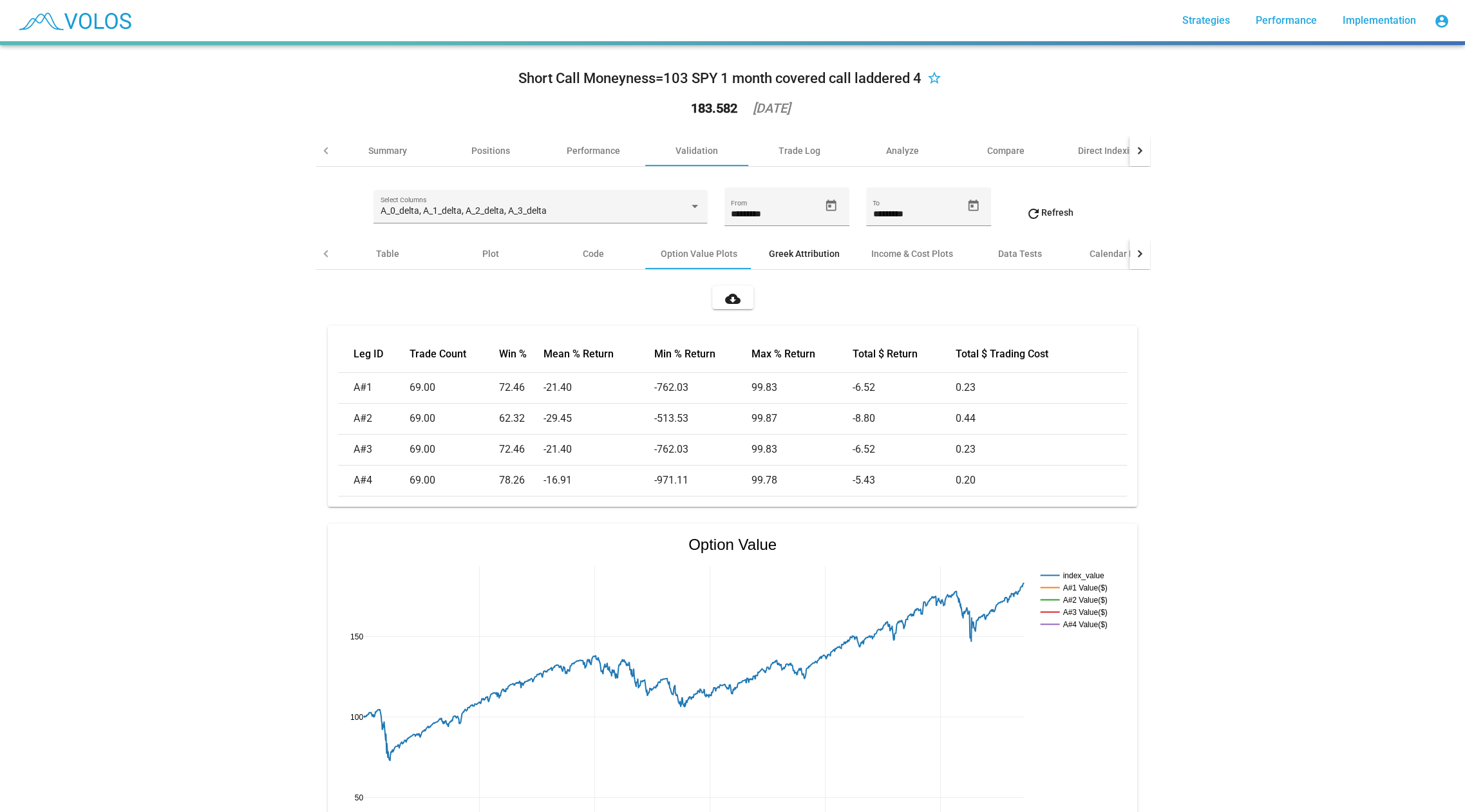
click at [811, 250] on div "Greek Attribution" at bounding box center [804, 254] width 71 height 13
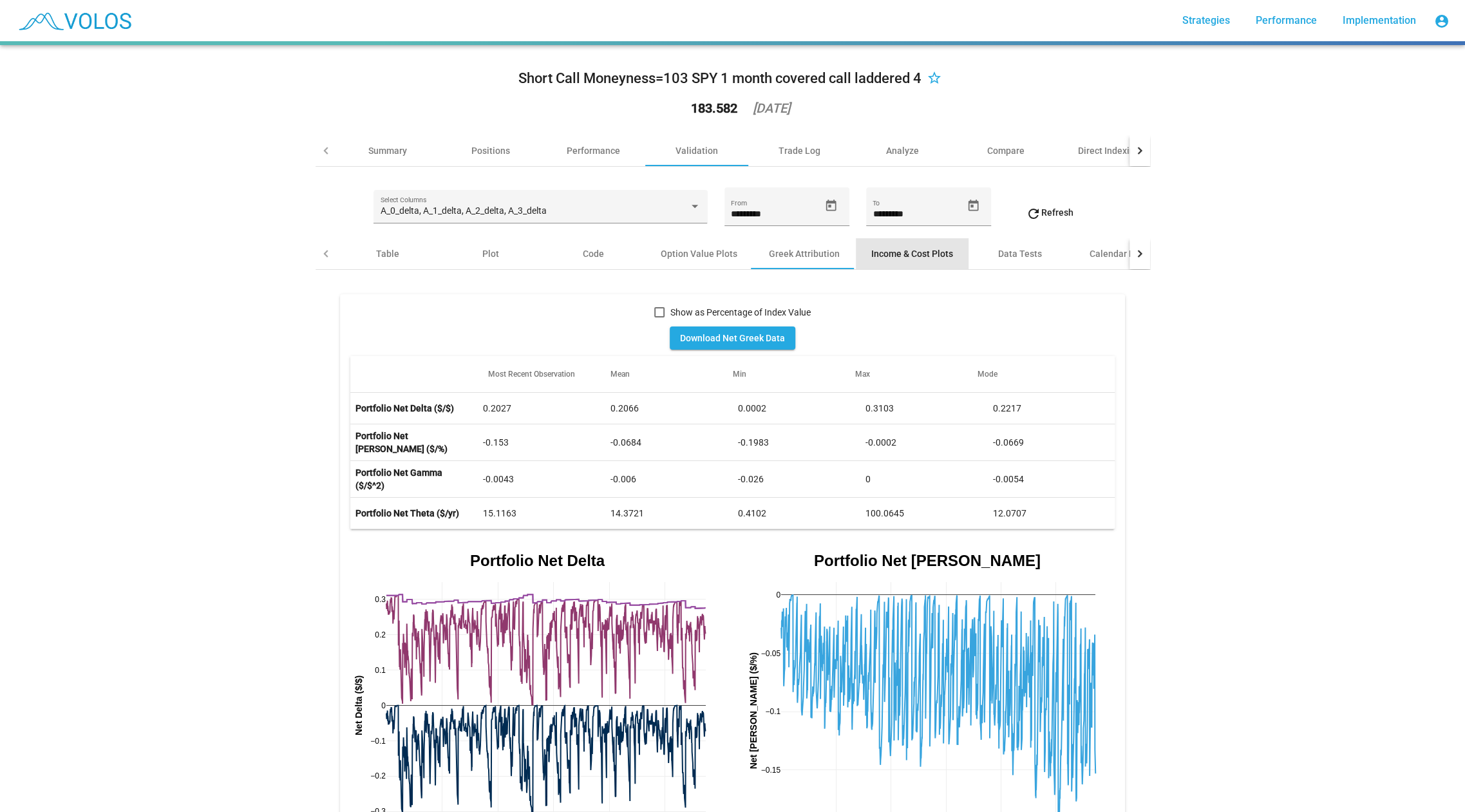
click at [934, 248] on div "Income & Cost Plots" at bounding box center [912, 254] width 82 height 13
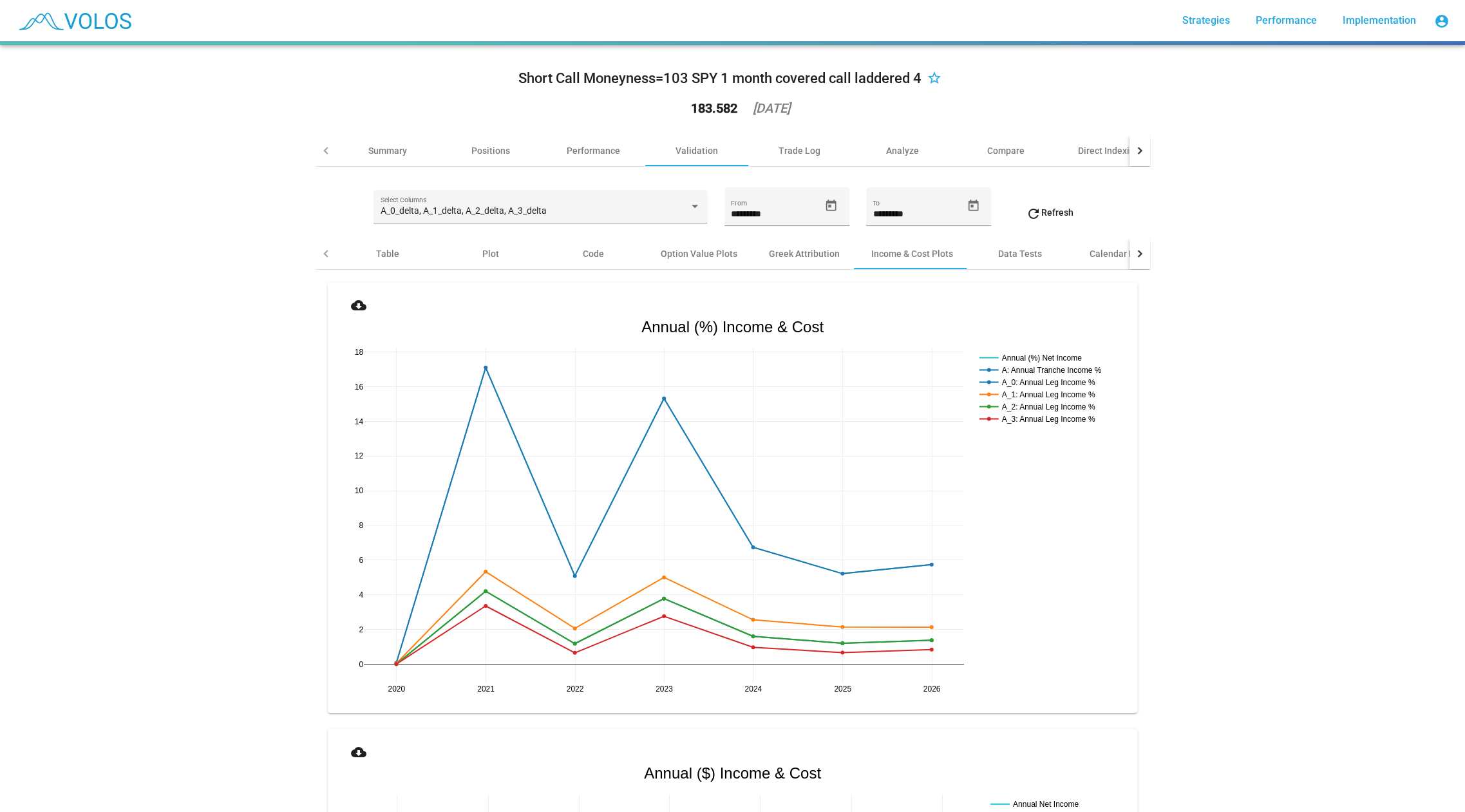
click at [1148, 258] on div at bounding box center [1140, 254] width 21 height 31
click at [941, 258] on div "Contract Availability" at bounding box center [967, 254] width 83 height 13
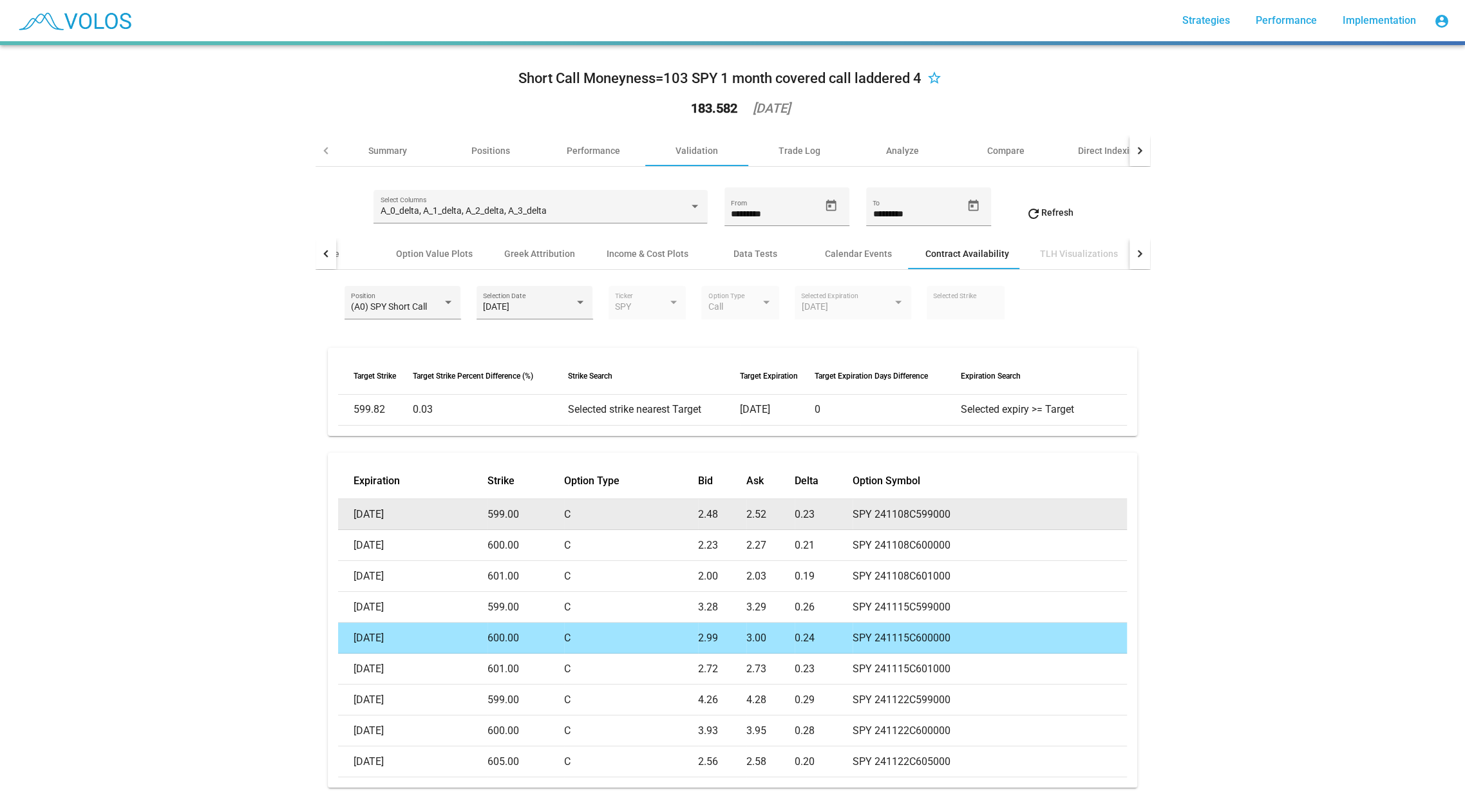
scroll to position [23, 0]
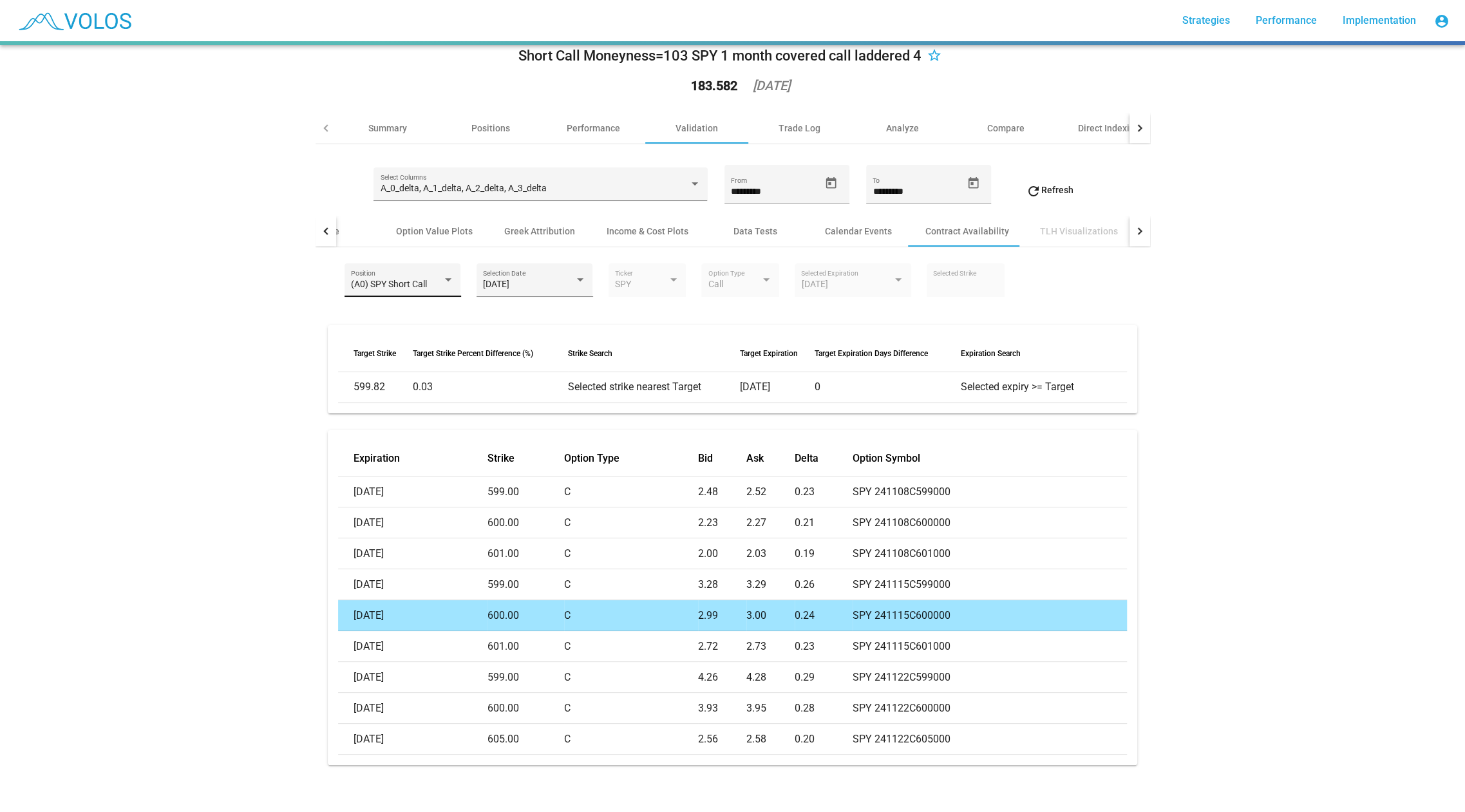
click at [414, 267] on div "(A0) SPY Short Call Position" at bounding box center [403, 279] width 116 height 33
click at [280, 293] on div at bounding box center [732, 406] width 1465 height 812
click at [524, 290] on div "2024-10-17 Selection Date" at bounding box center [534, 283] width 103 height 27
click at [219, 455] on div at bounding box center [732, 406] width 1465 height 812
click at [909, 122] on div "Analyze" at bounding box center [903, 128] width 33 height 13
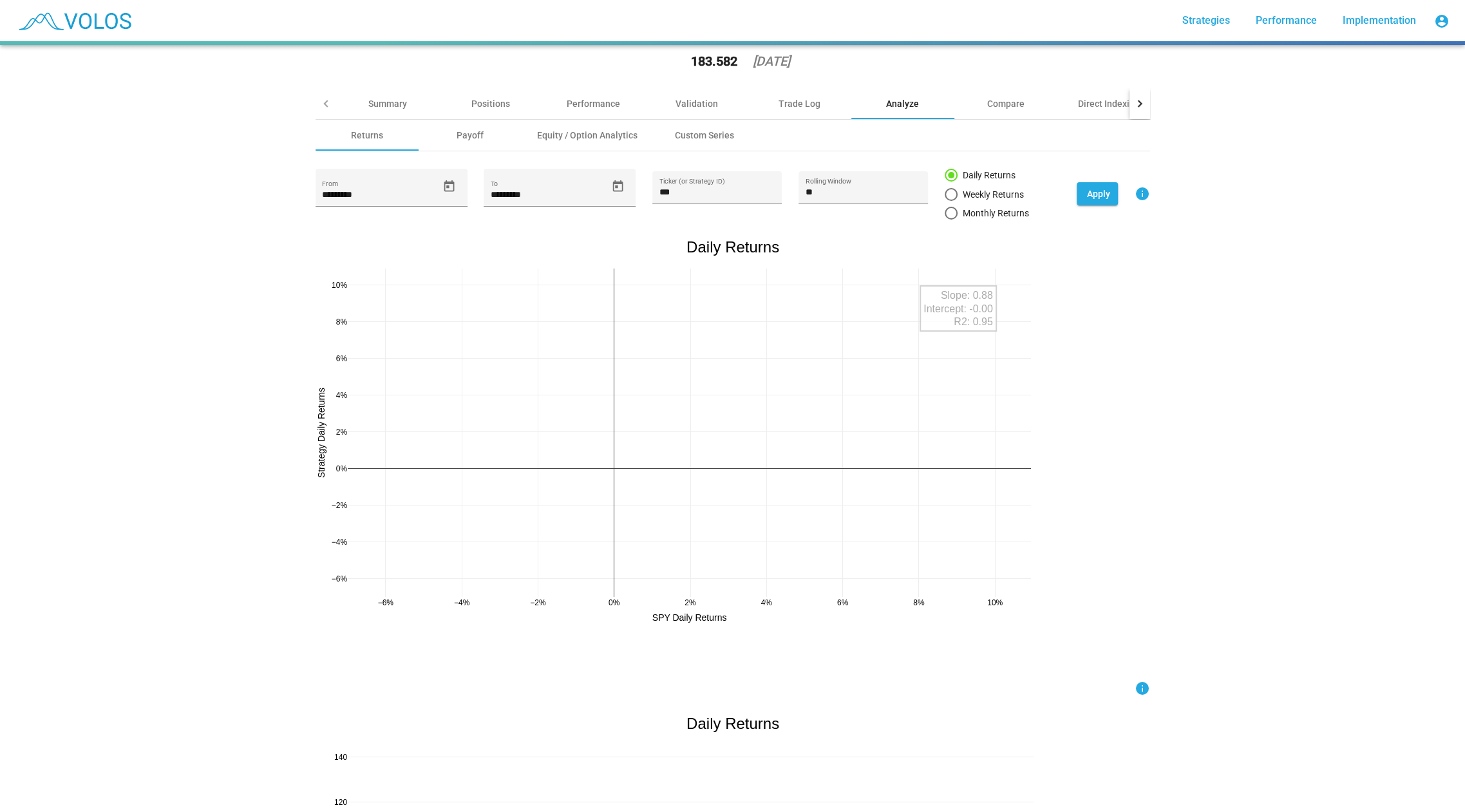
scroll to position [47, 0]
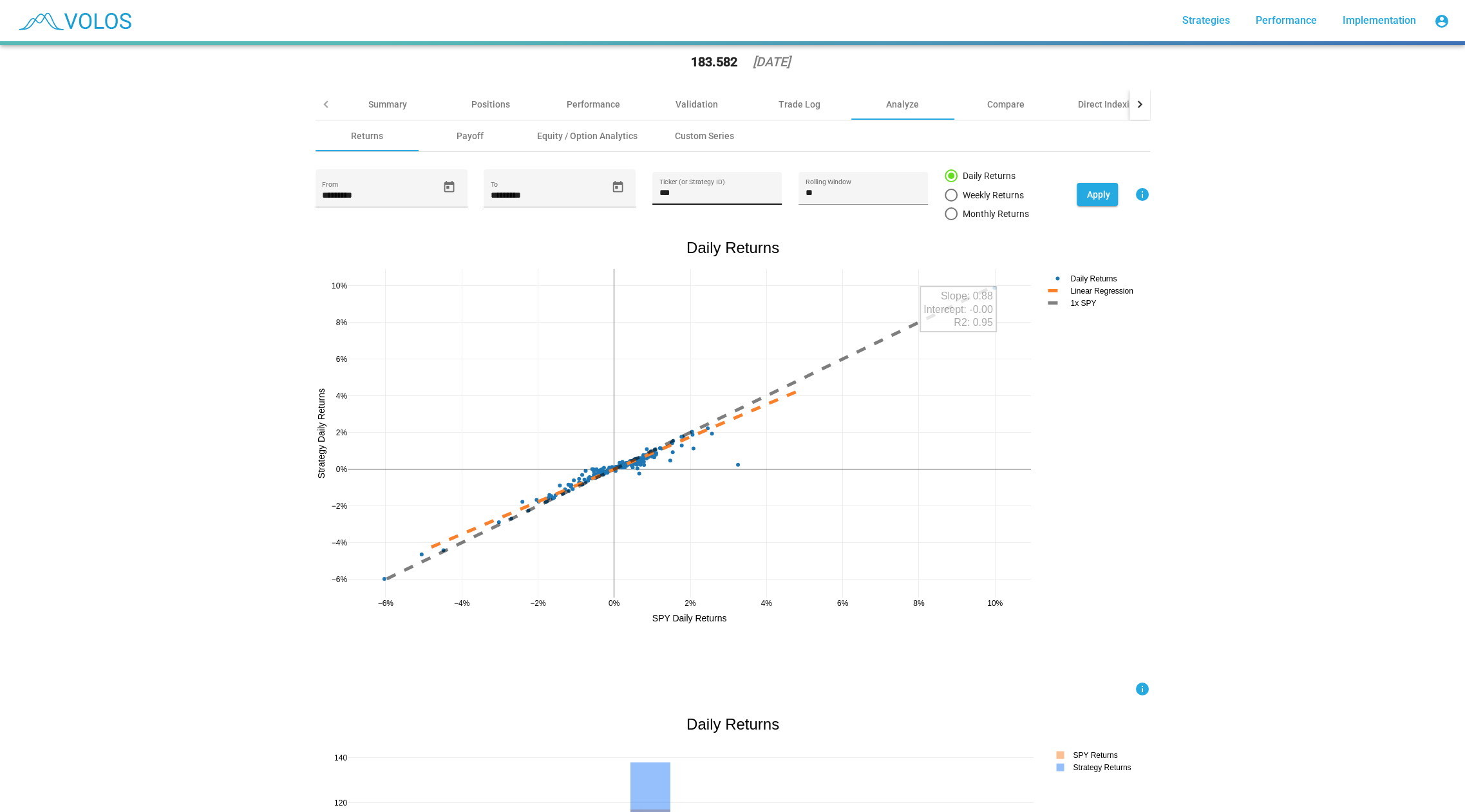
click at [695, 189] on input "***" at bounding box center [717, 193] width 116 height 10
drag, startPoint x: 711, startPoint y: 195, endPoint x: 684, endPoint y: 196, distance: 27.0
click at [684, 196] on input "***" at bounding box center [717, 193] width 116 height 10
drag, startPoint x: 695, startPoint y: 193, endPoint x: 633, endPoint y: 193, distance: 62.0
click at [633, 193] on div "********* From ********* To *** Ticker (or Strategy ID) ** Rolling Window Daily…" at bounding box center [732, 195] width 835 height 52
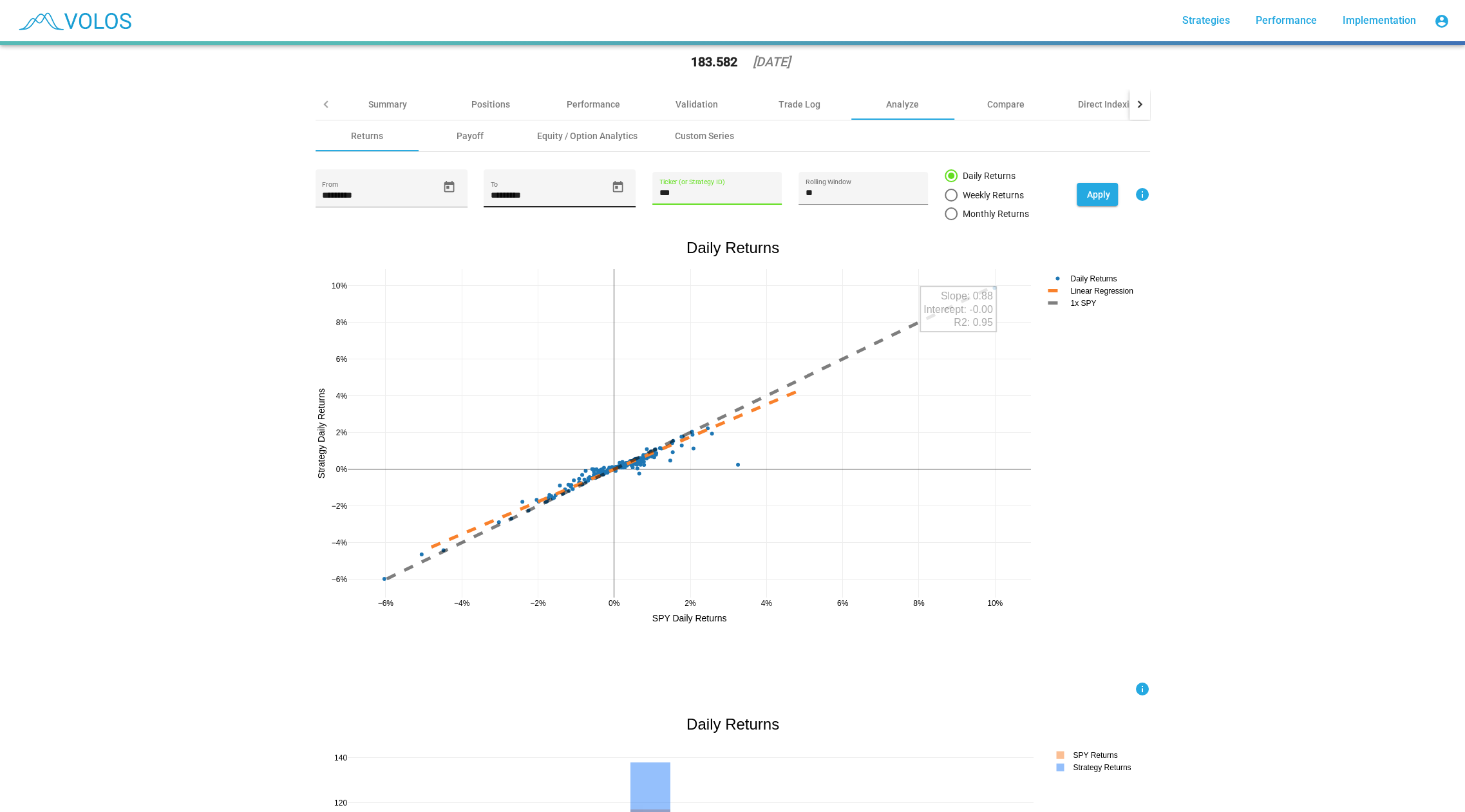
paste input "**********"
type input "**********"
click at [650, 213] on div "**********" at bounding box center [732, 195] width 835 height 52
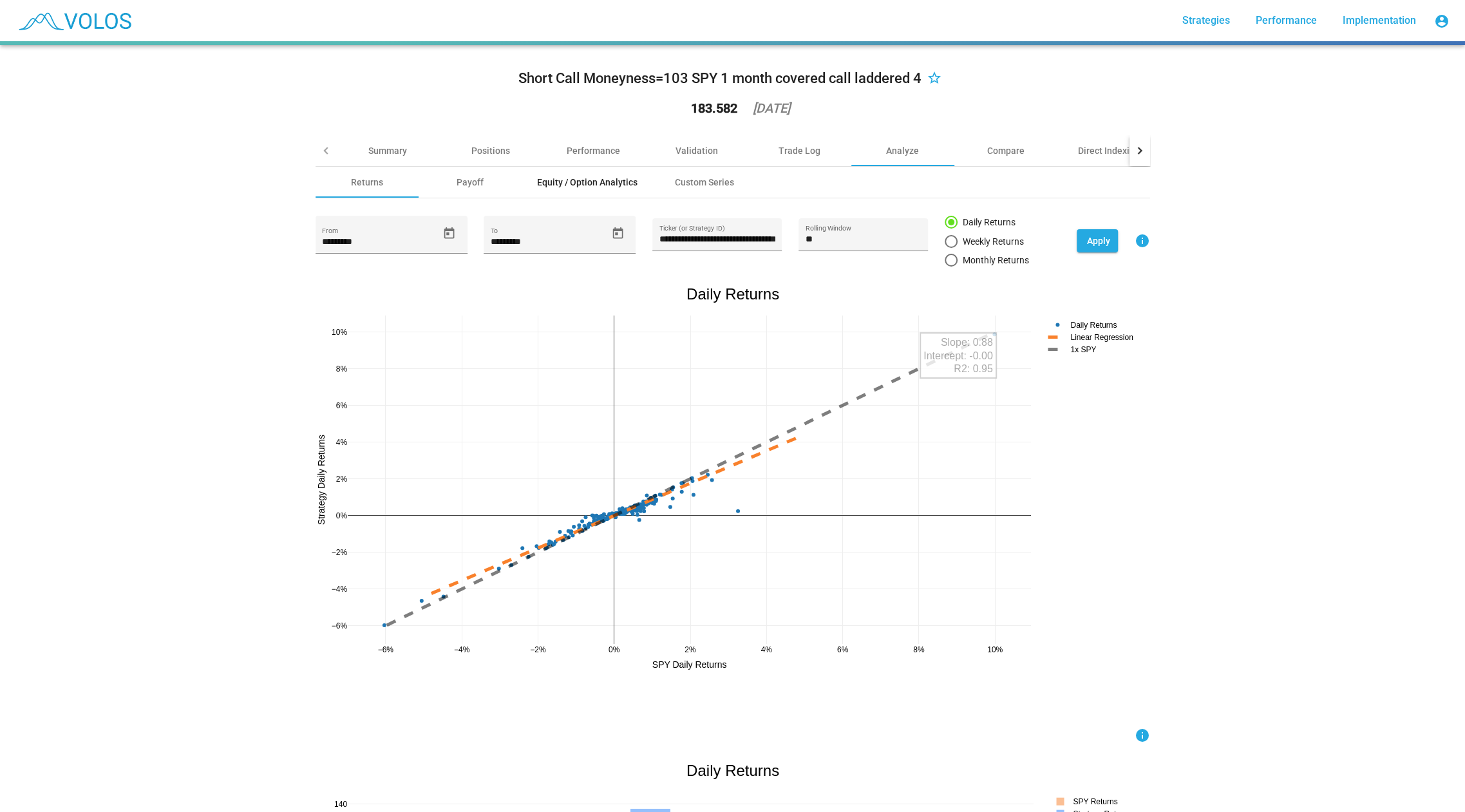
click at [561, 182] on div "Equity / Option Analytics" at bounding box center [587, 182] width 100 height 13
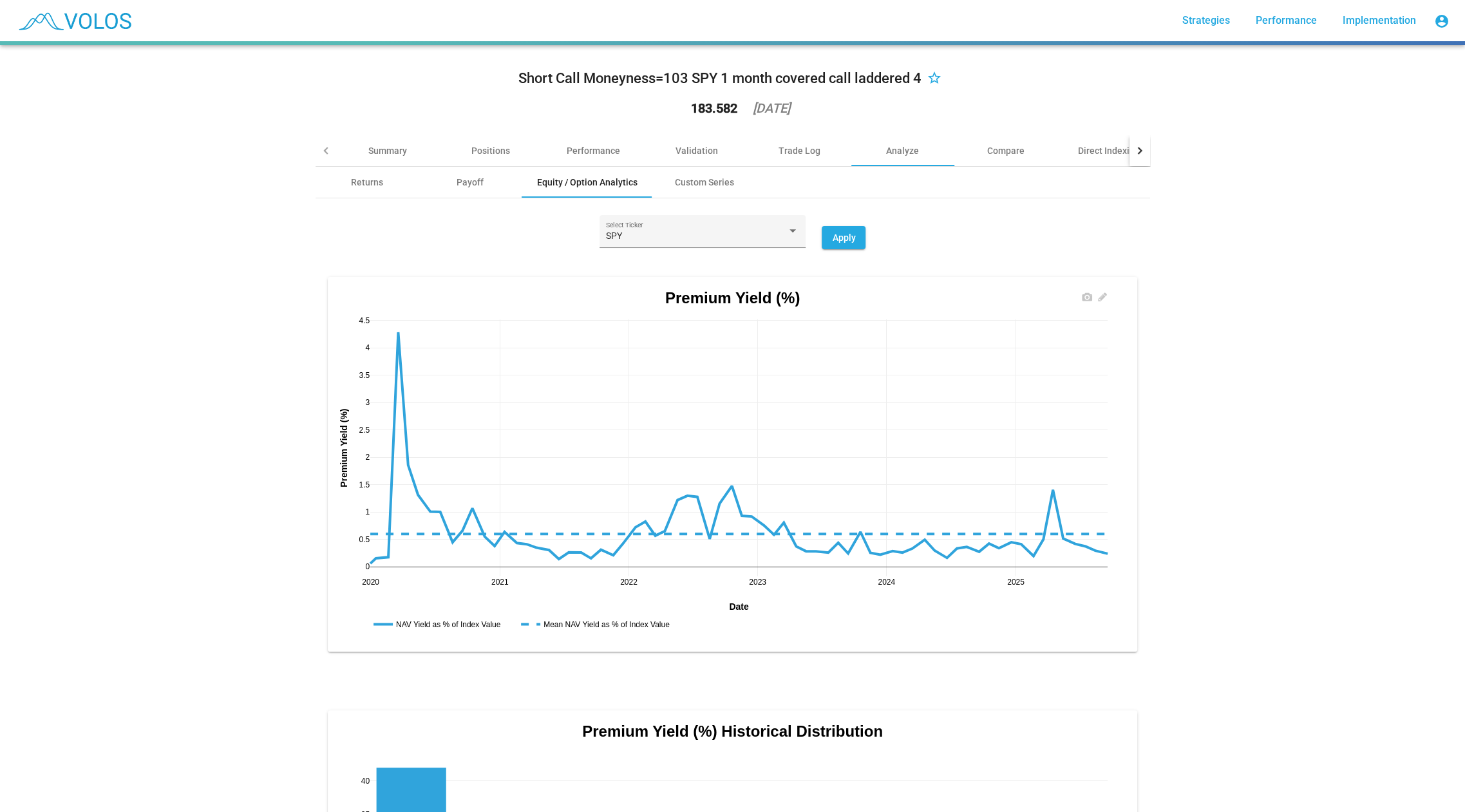
scroll to position [4, 0]
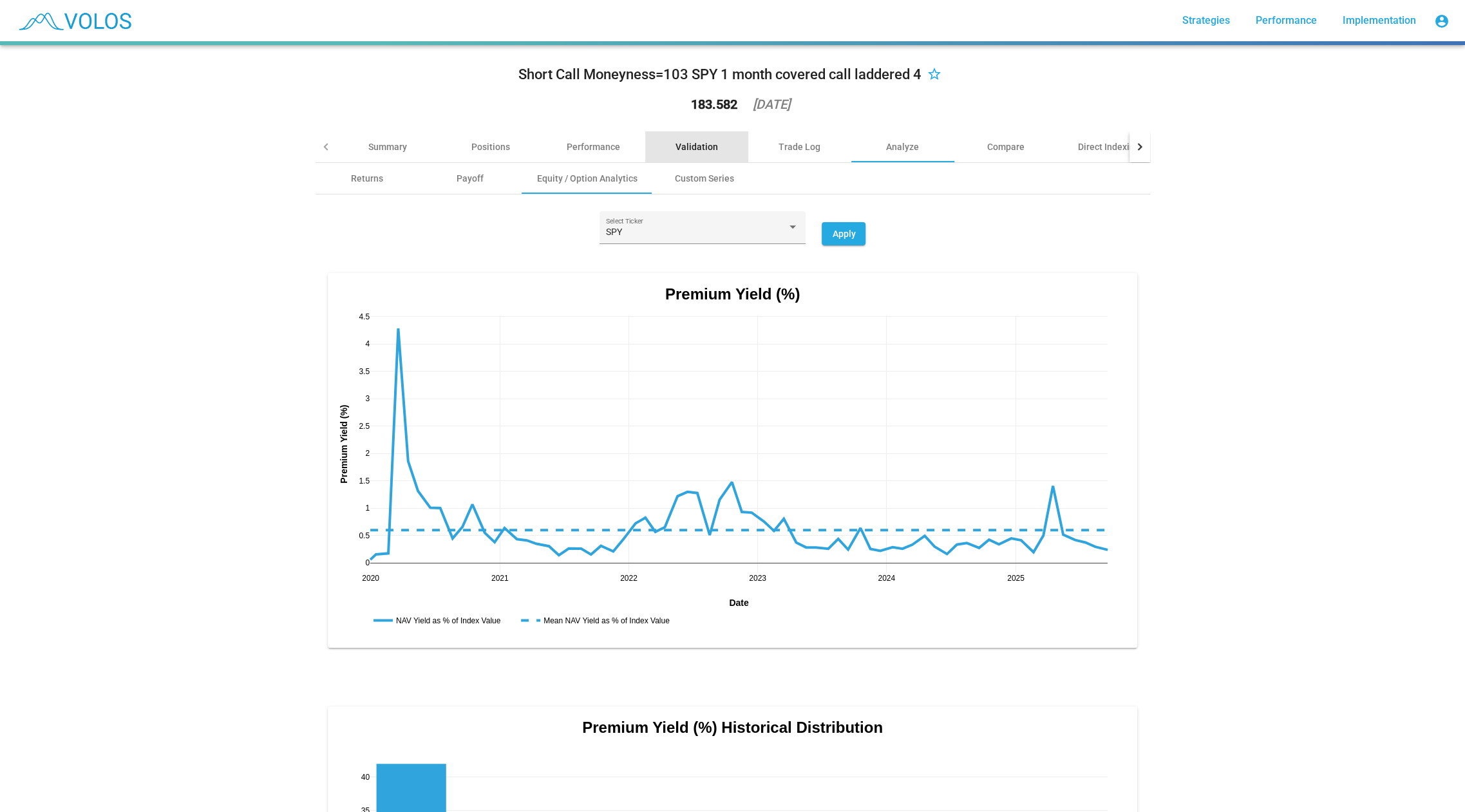
click at [697, 137] on div "Validation" at bounding box center [696, 147] width 103 height 31
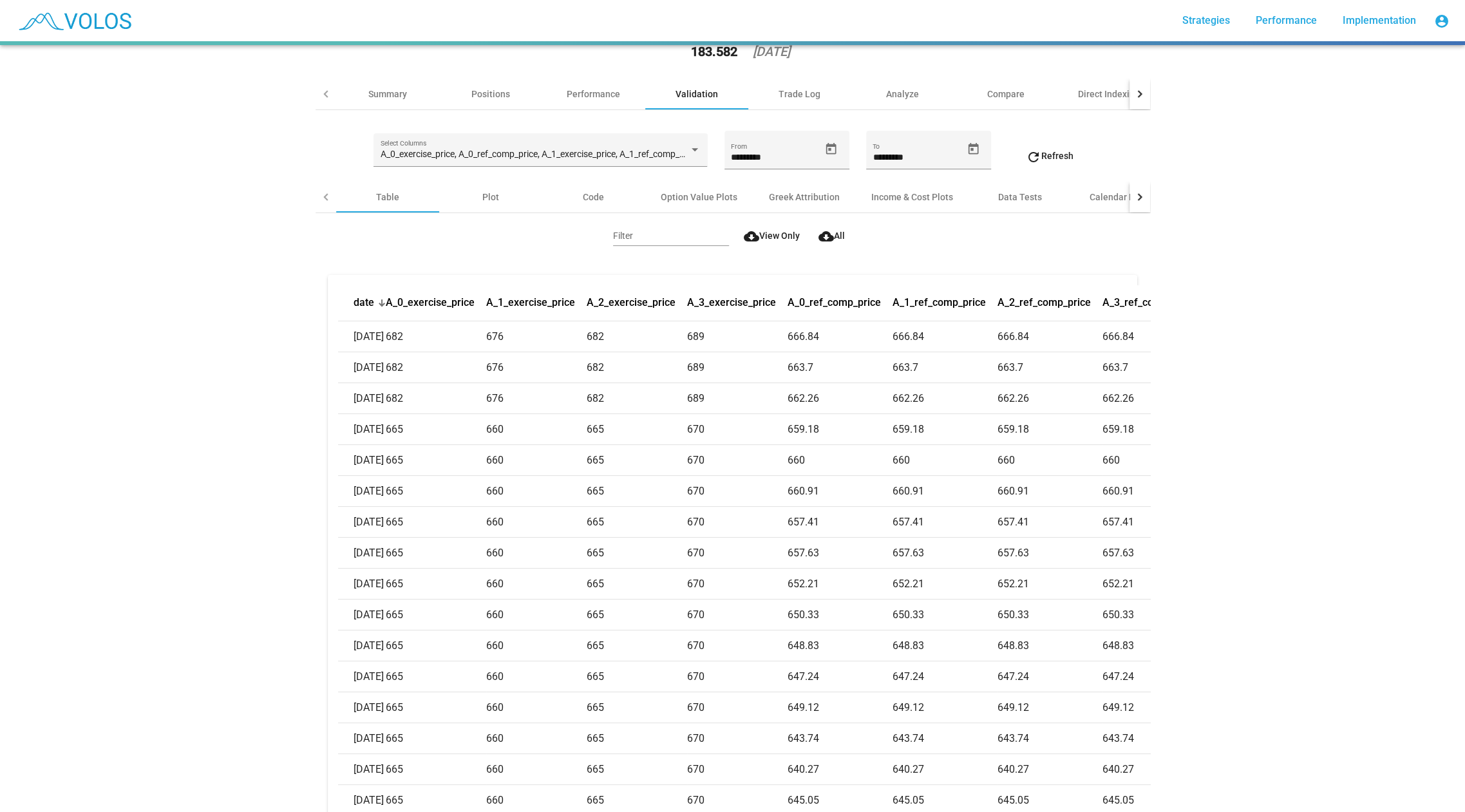
scroll to position [52, 0]
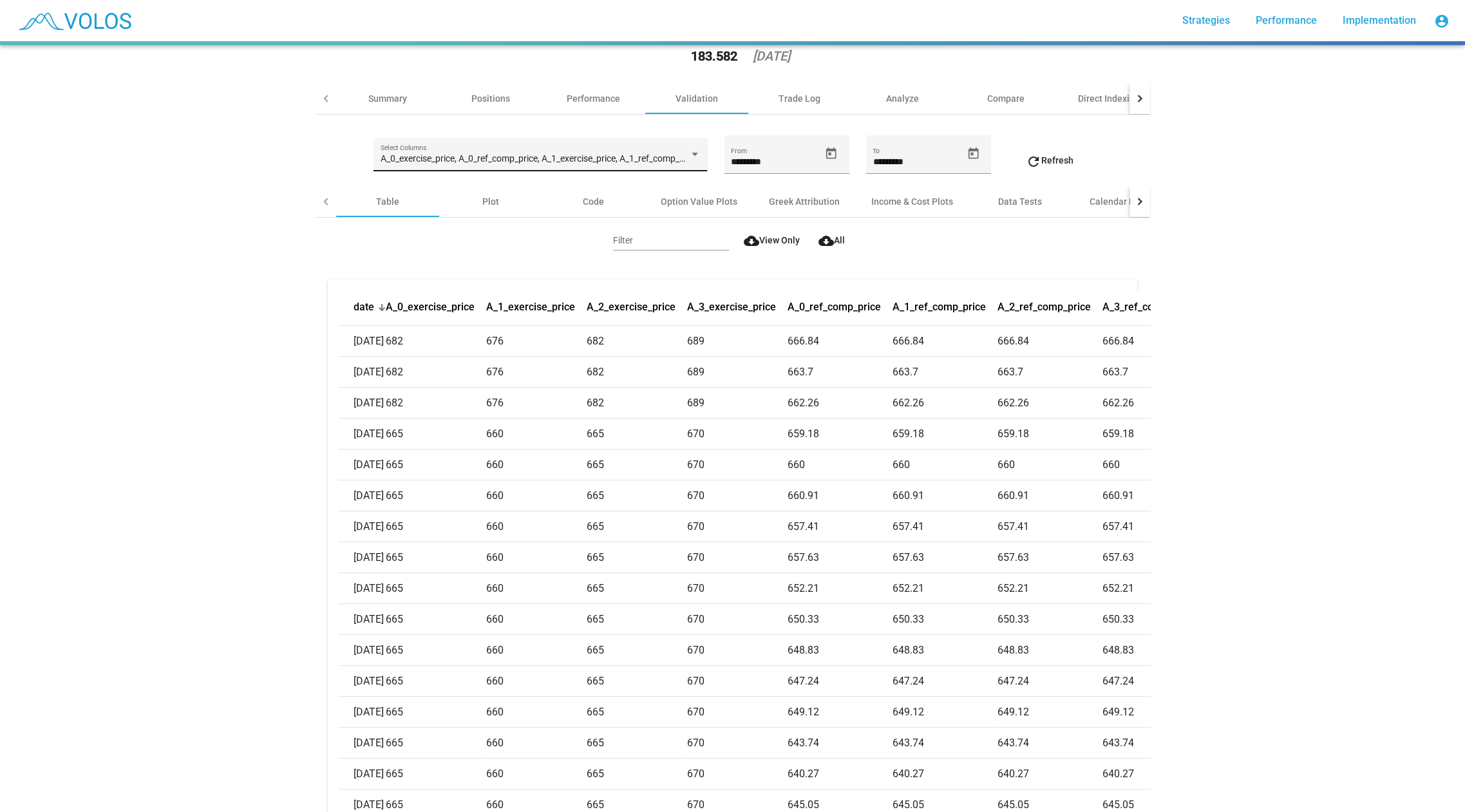
click at [622, 140] on div "A_0_exercise_price, A_0_ref_comp_price, A_1_exercise_price, A_1_ref_comp_price,…" at bounding box center [540, 154] width 334 height 33
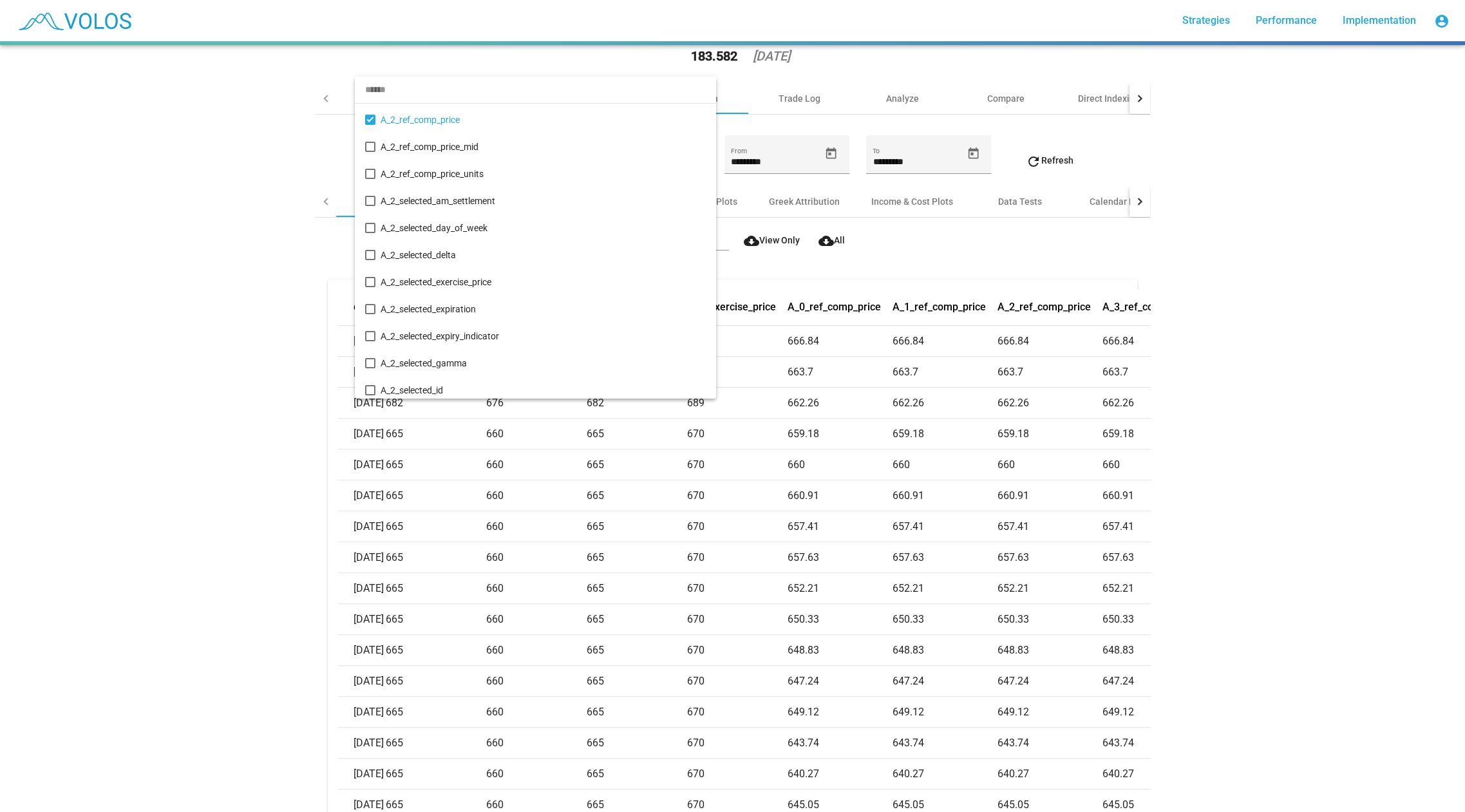
scroll to position [3661, 0]
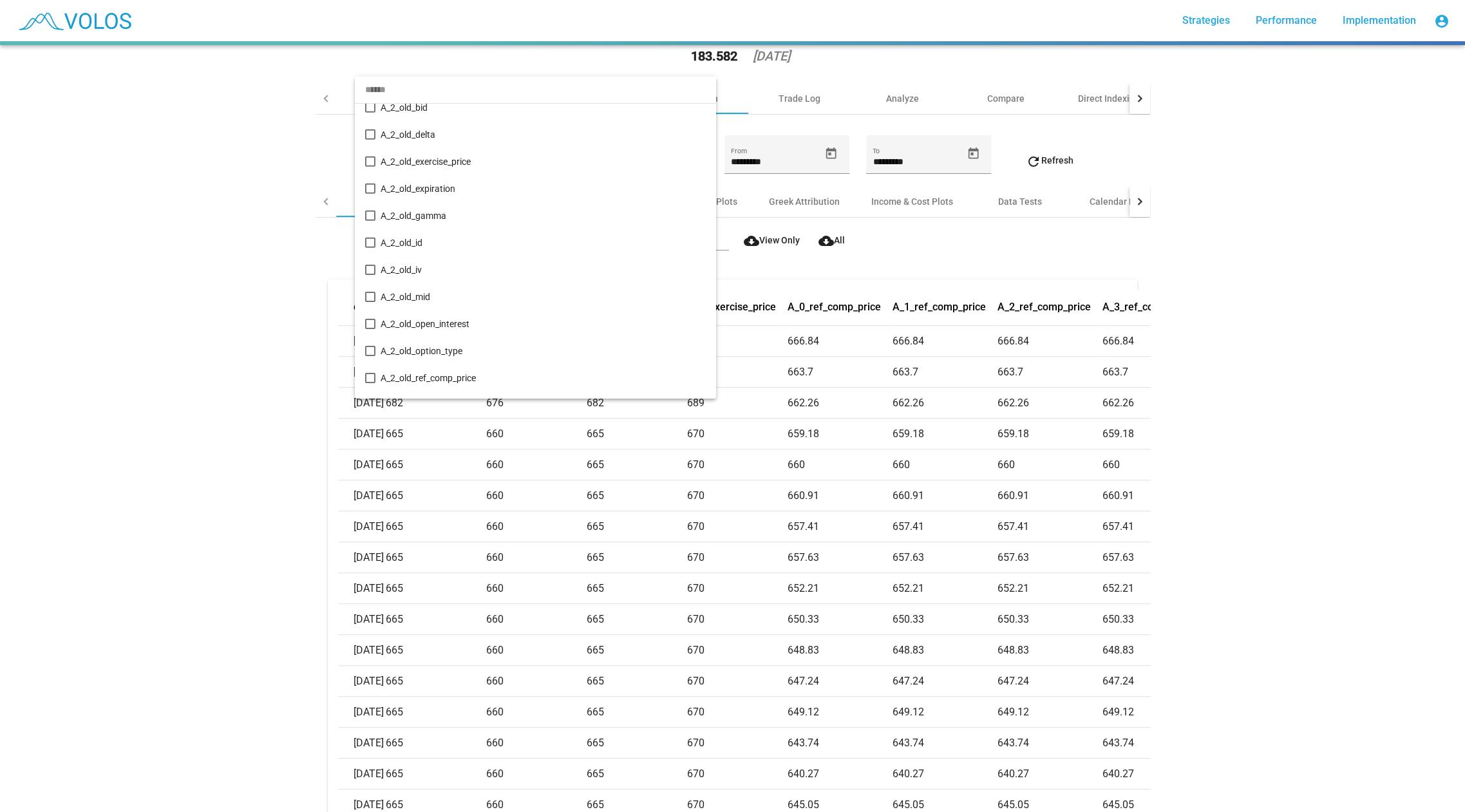
click at [270, 394] on div at bounding box center [732, 406] width 1465 height 812
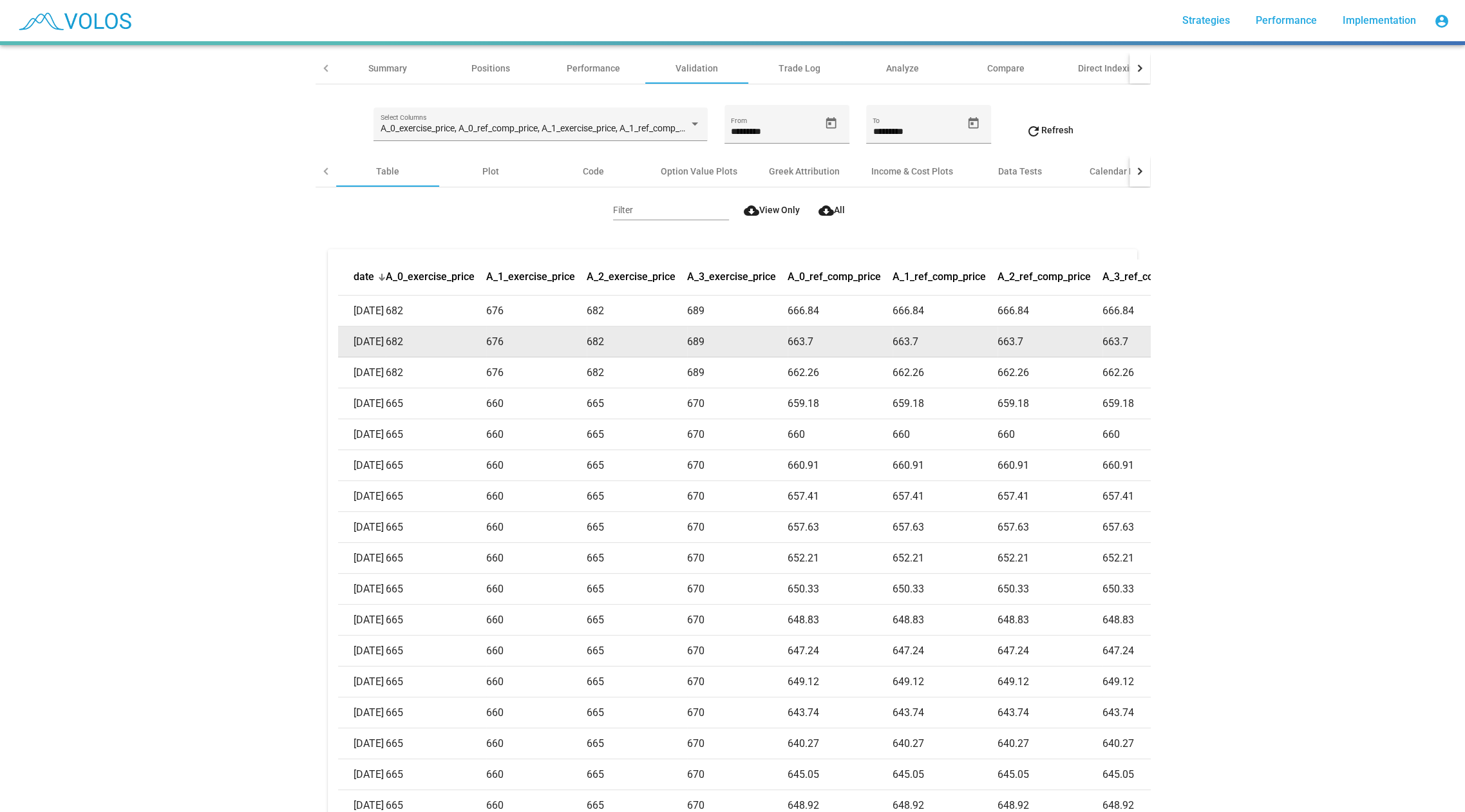
scroll to position [65, 0]
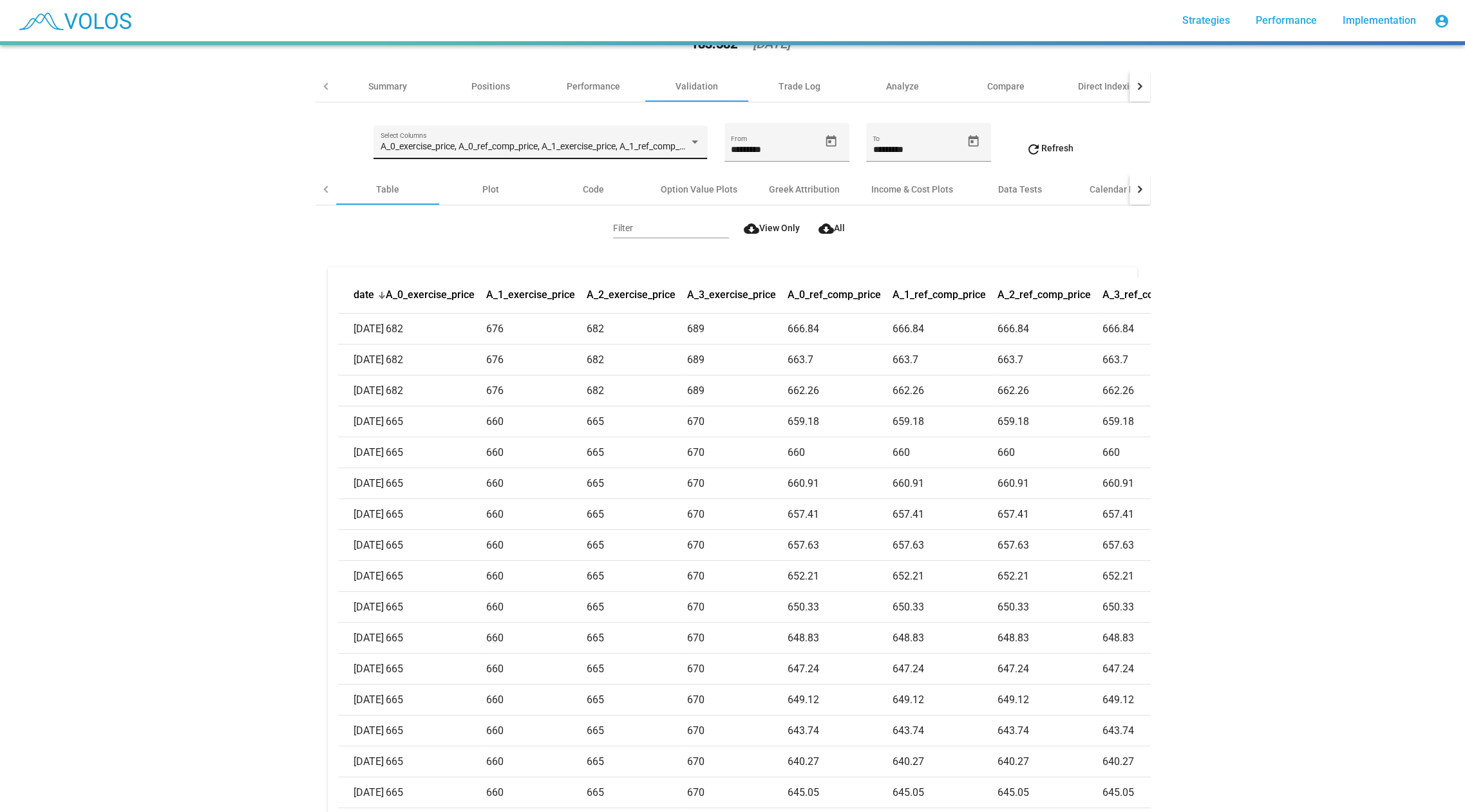
click at [433, 126] on div "A_0_exercise_price, A_0_ref_comp_price, A_1_exercise_price, A_1_ref_comp_price,…" at bounding box center [540, 142] width 334 height 33
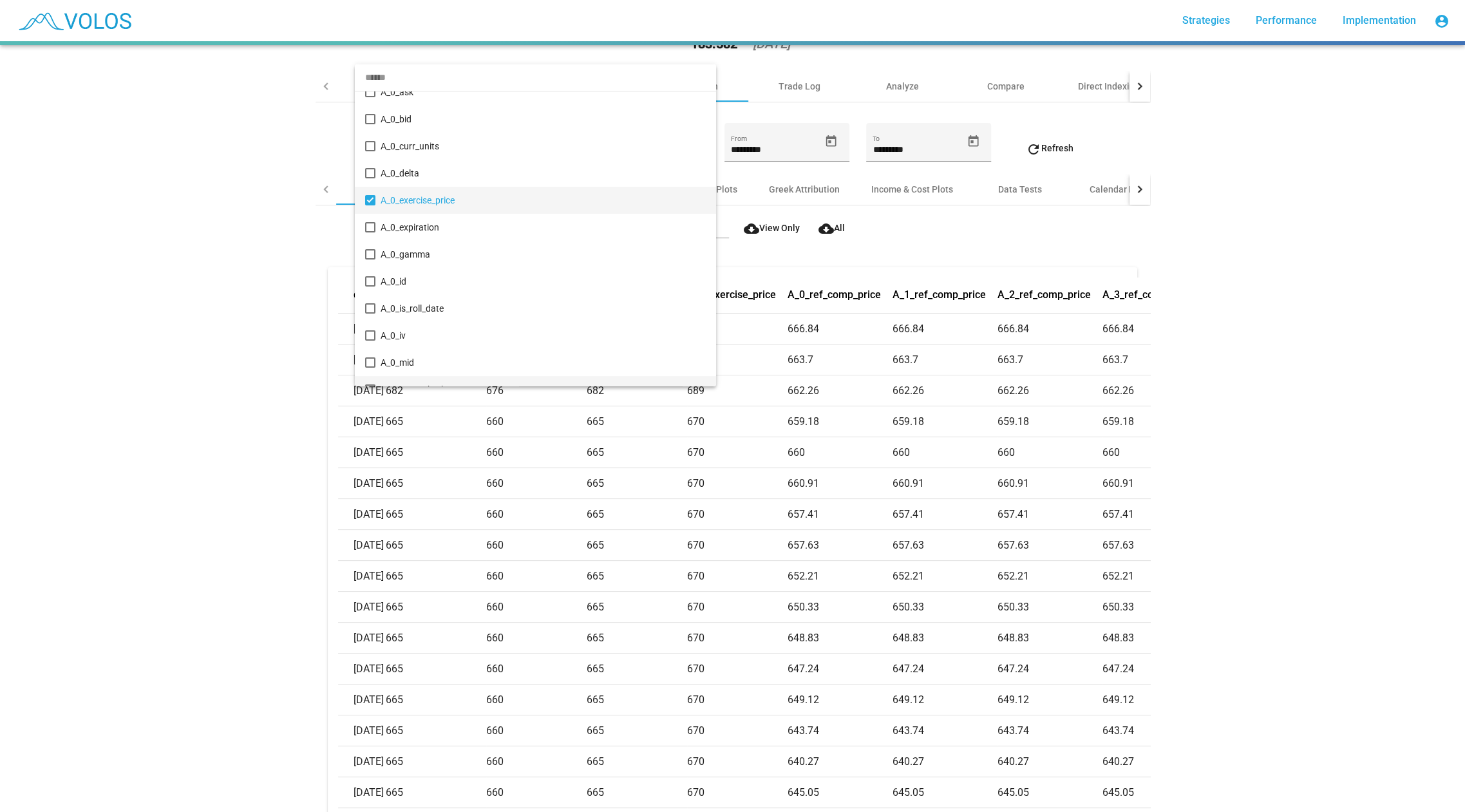
scroll to position [0, 0]
click at [256, 327] on div at bounding box center [732, 406] width 1465 height 812
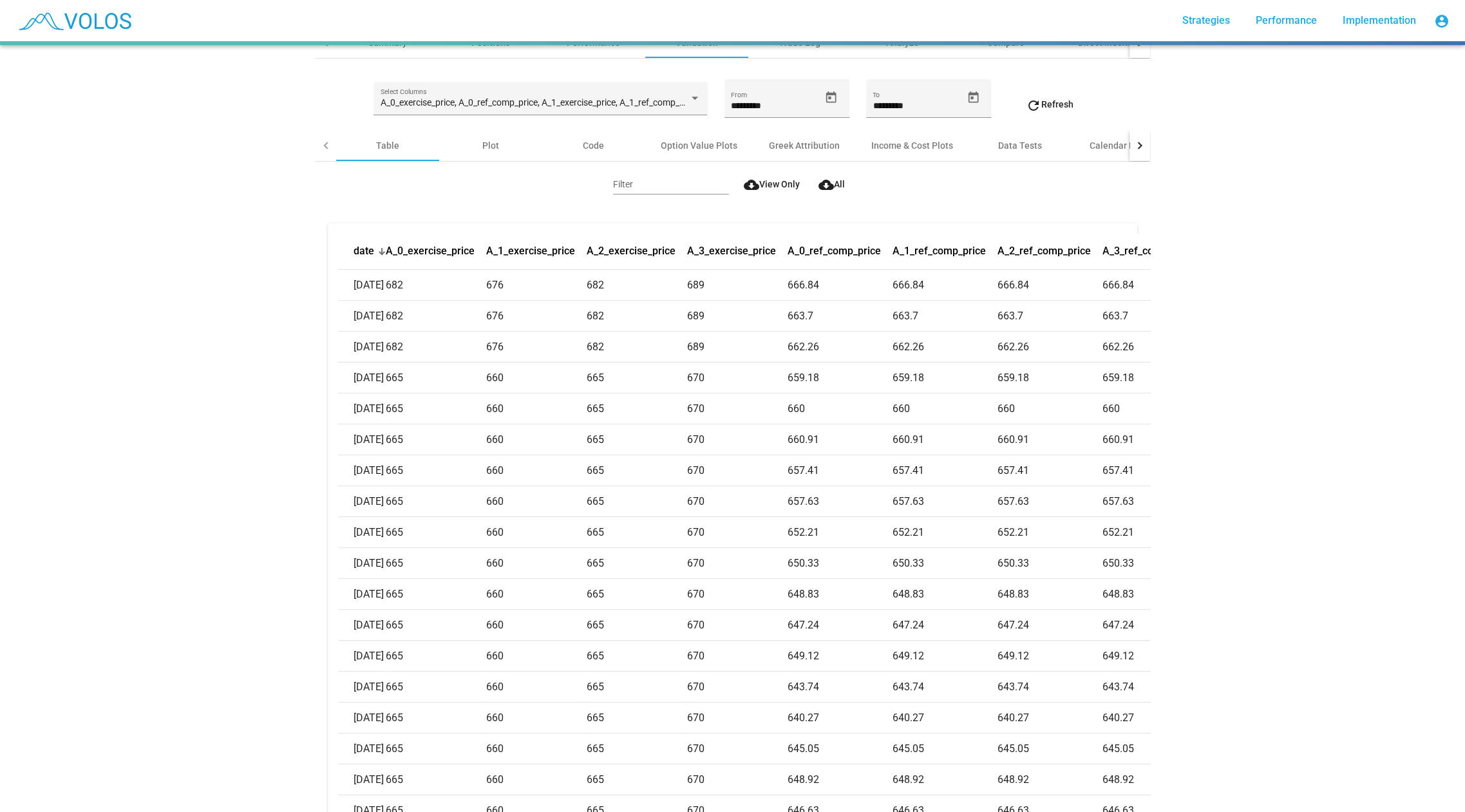
scroll to position [57, 0]
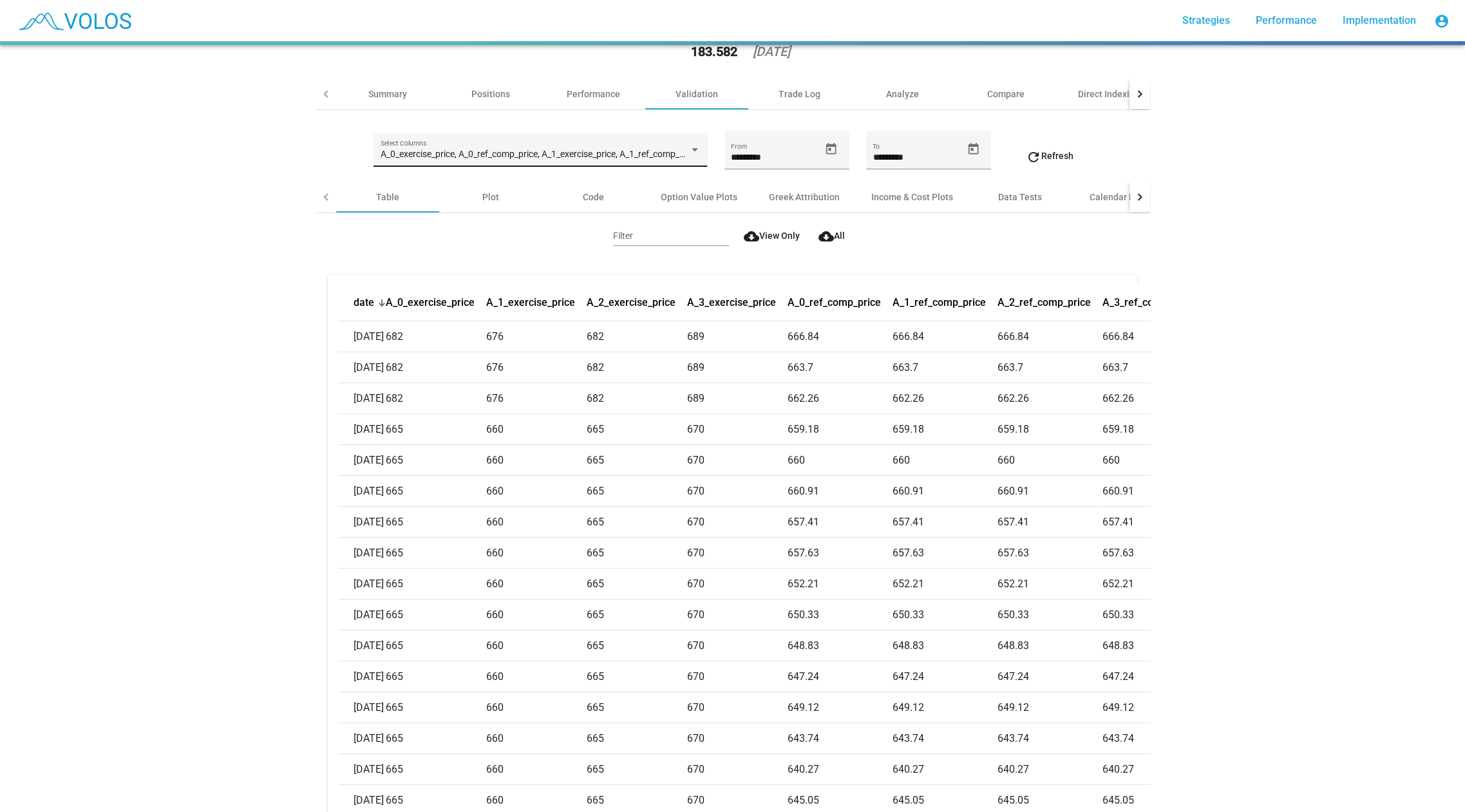
click at [460, 145] on div "A_0_exercise_price, A_0_ref_comp_price, A_1_exercise_price, A_1_ref_comp_price,…" at bounding box center [540, 153] width 320 height 27
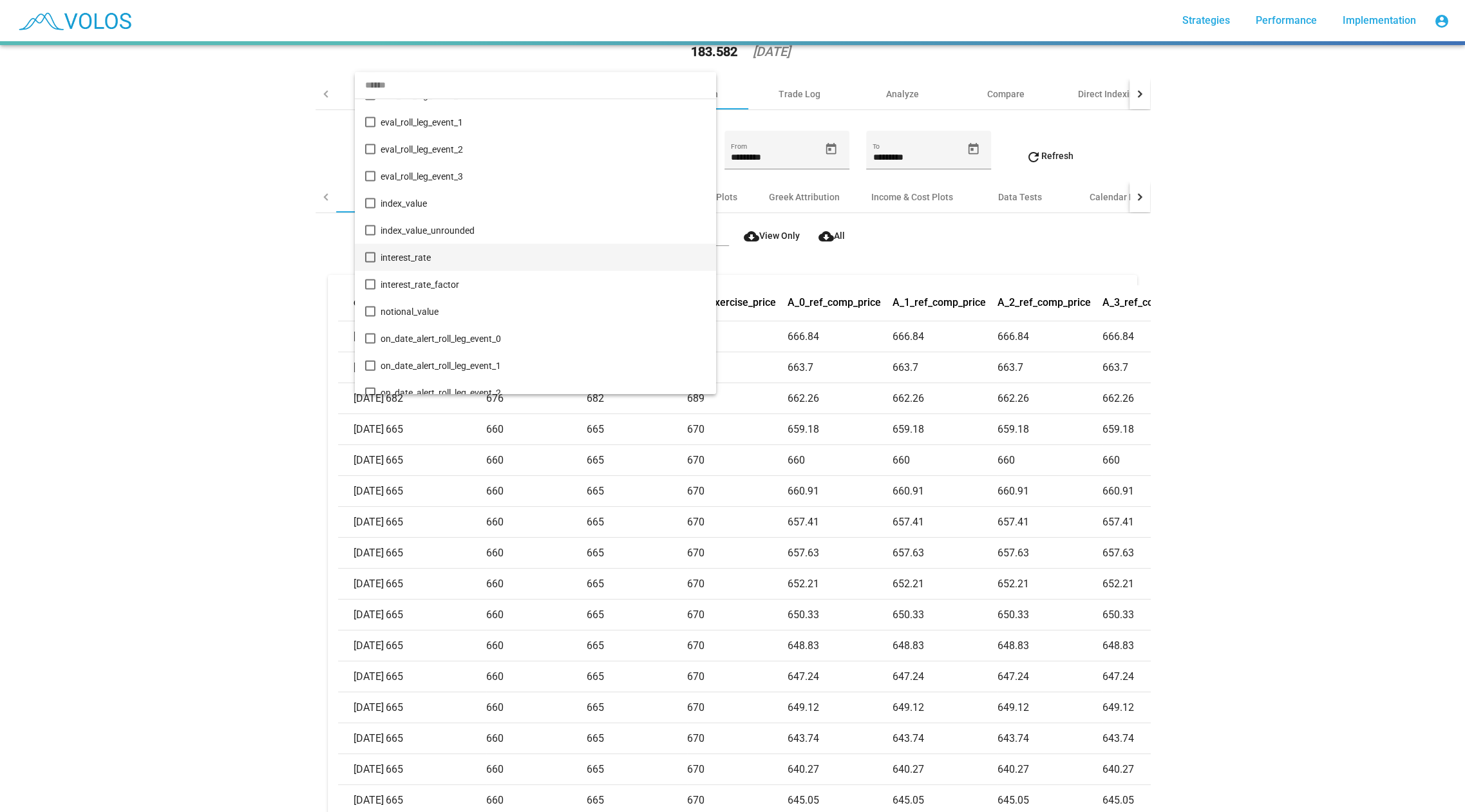
scroll to position [6859, 0]
click at [370, 205] on mat-pseudo-checkbox at bounding box center [370, 204] width 10 height 10
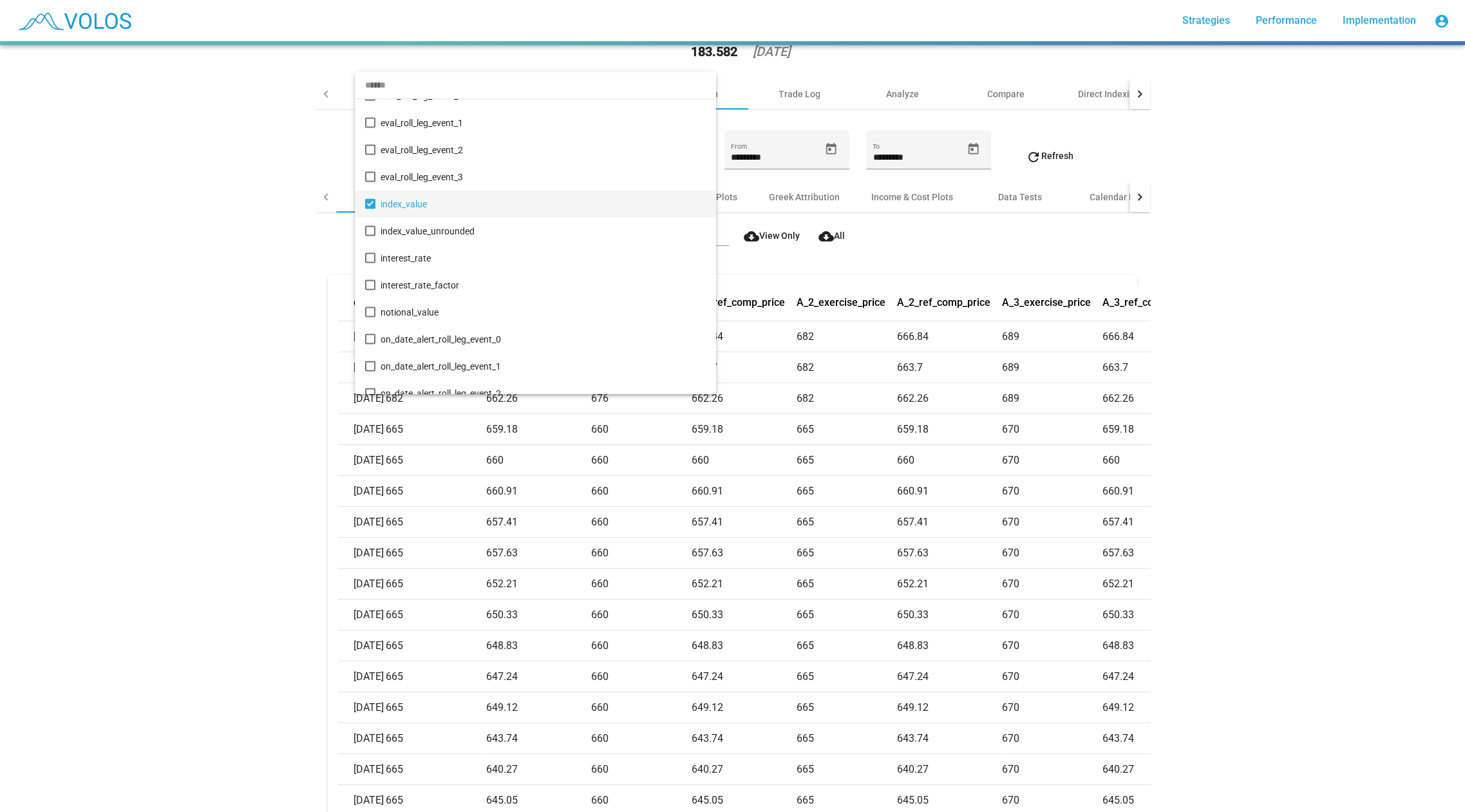
click at [237, 255] on div at bounding box center [732, 406] width 1465 height 812
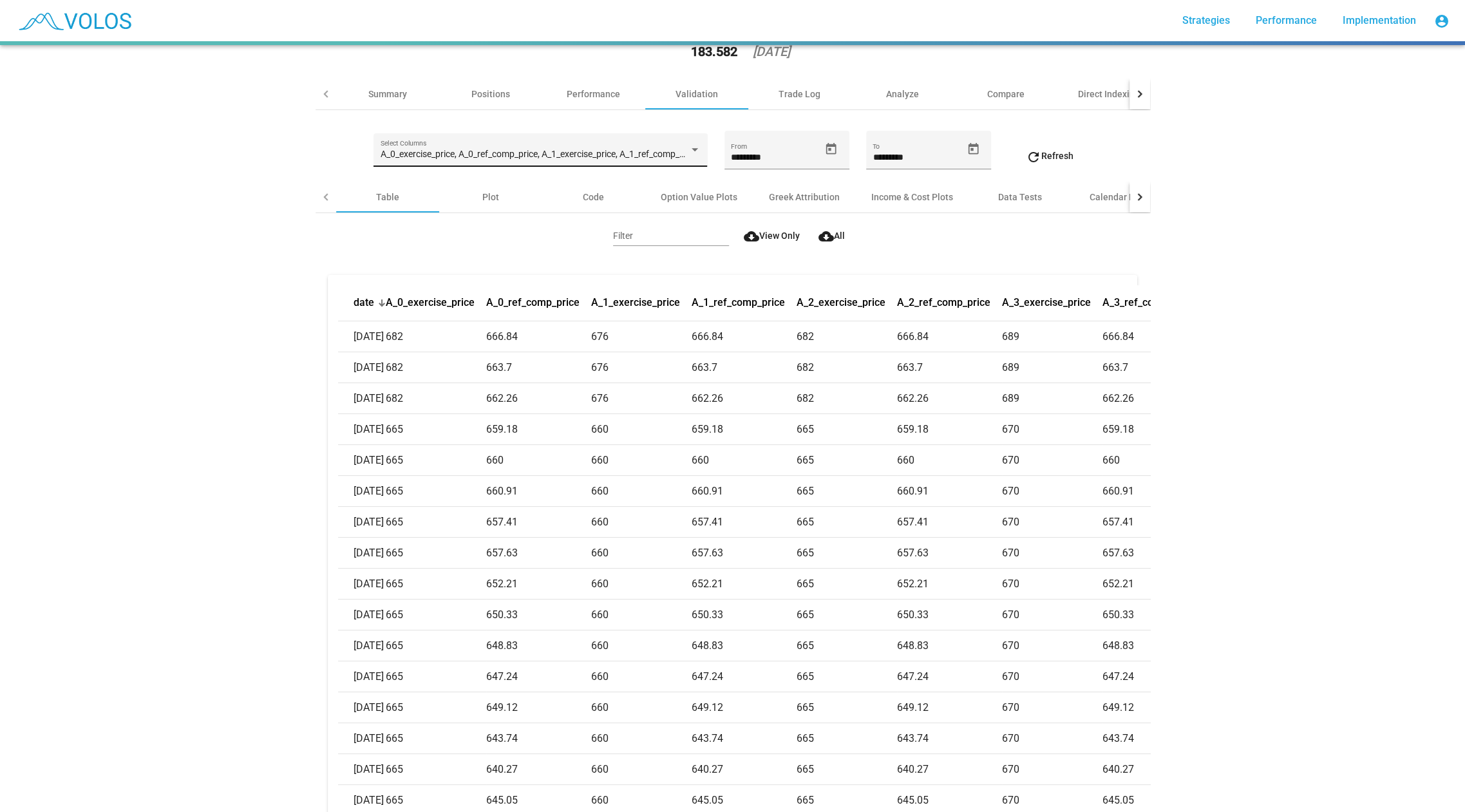
click at [608, 162] on div "A_0_exercise_price, A_0_ref_comp_price, A_1_exercise_price, A_1_ref_comp_price,…" at bounding box center [540, 153] width 320 height 27
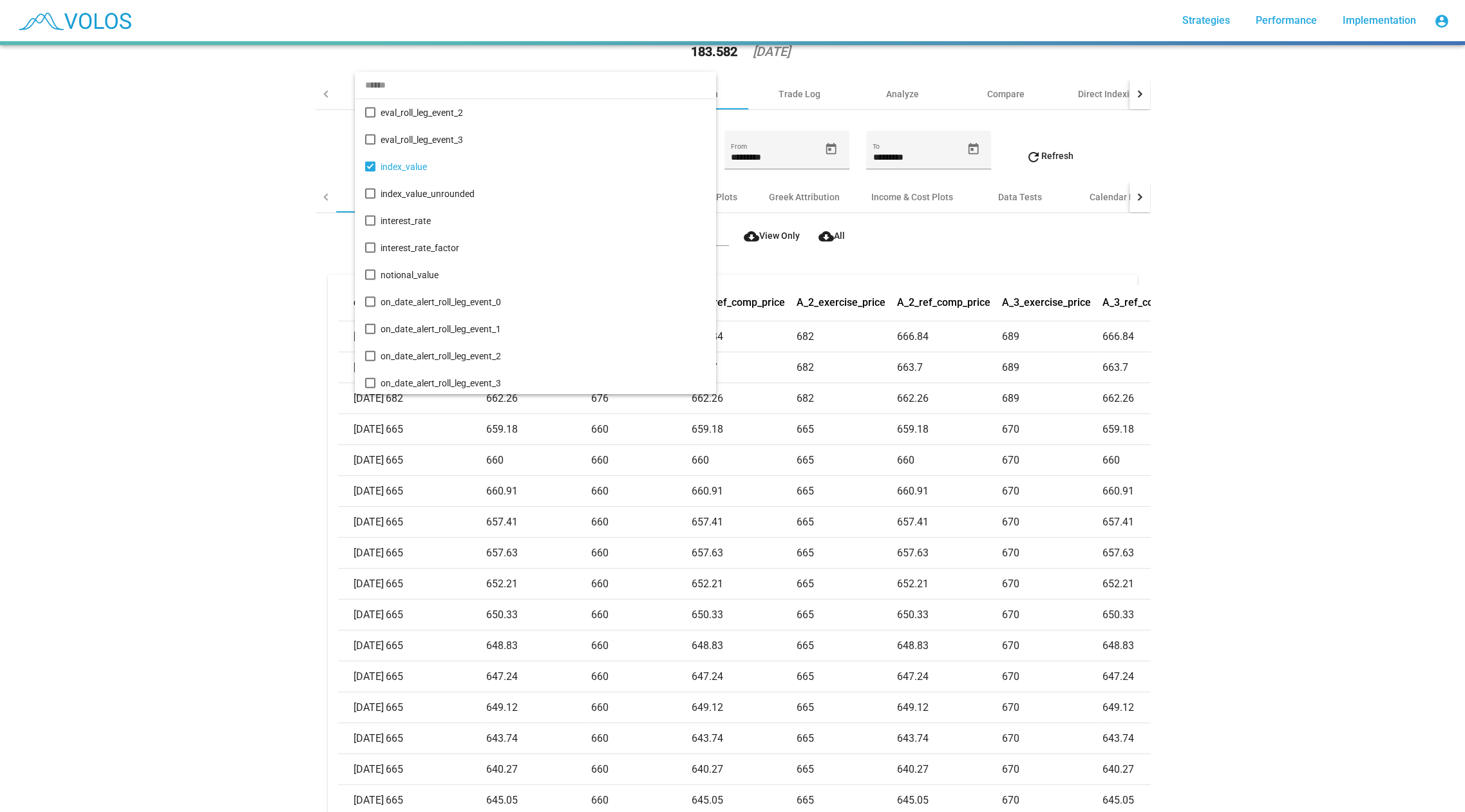
scroll to position [6899, 0]
click at [409, 213] on span "interest_rate" at bounding box center [543, 219] width 325 height 27
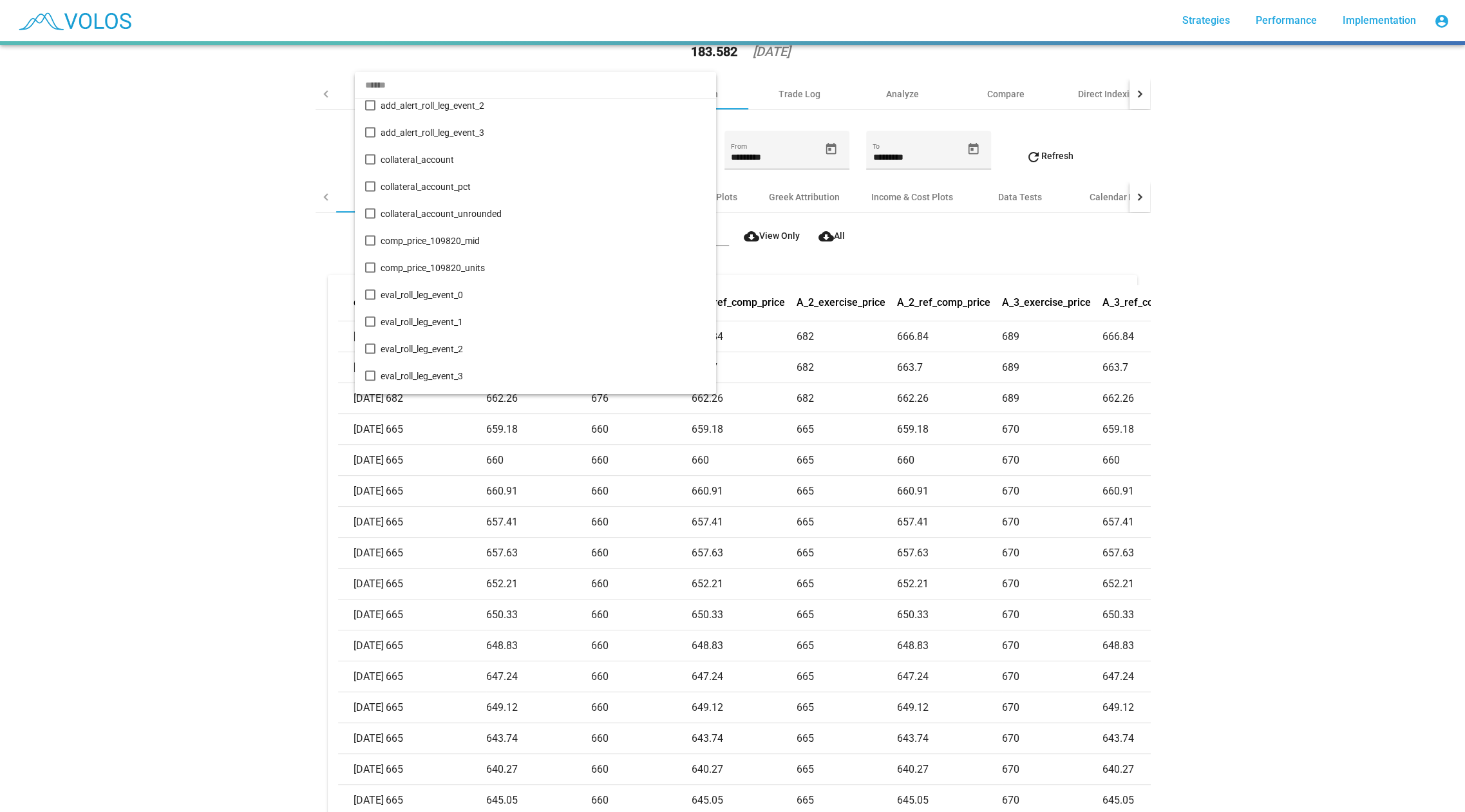
scroll to position [6624, 0]
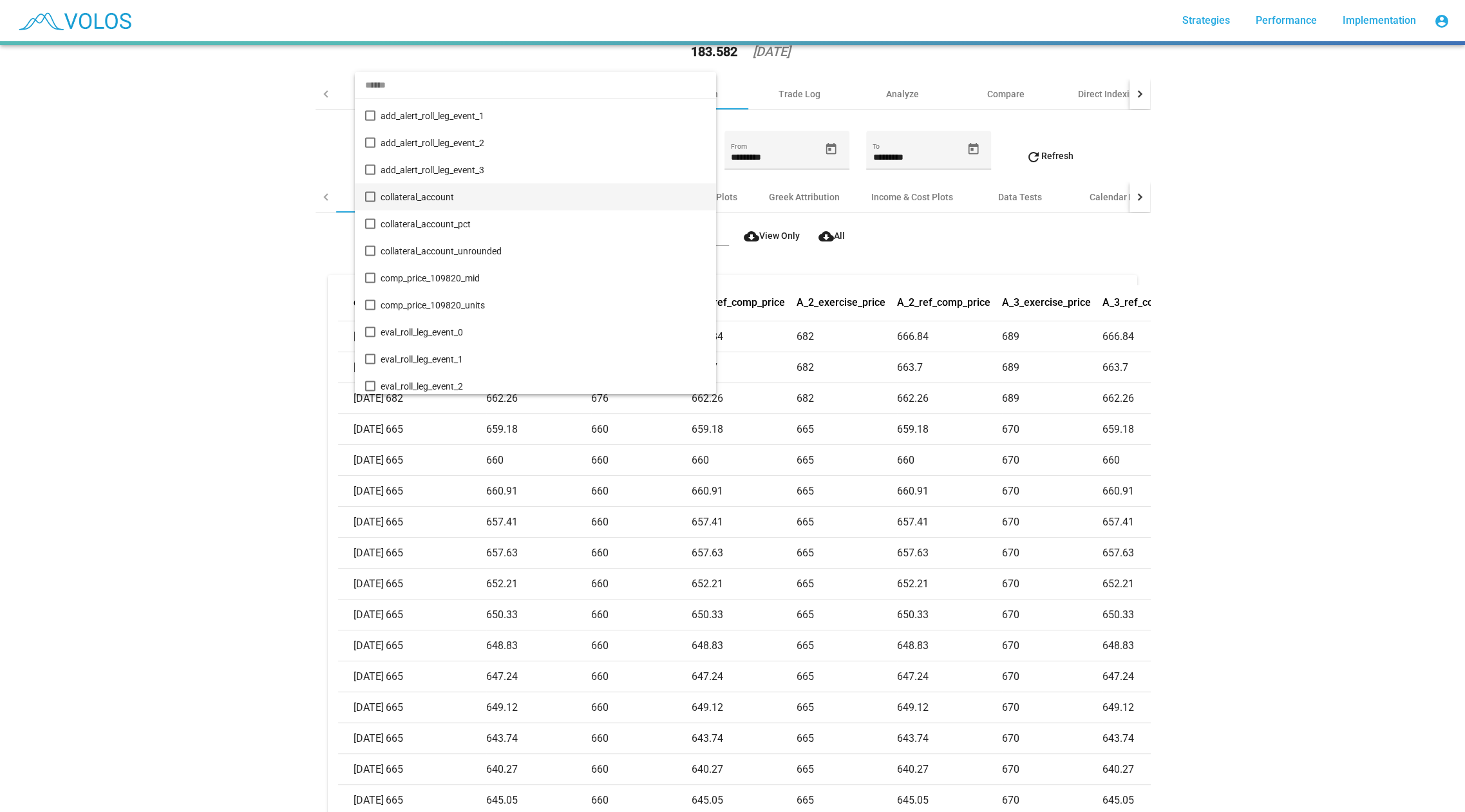
click at [369, 199] on mat-pseudo-checkbox at bounding box center [370, 197] width 10 height 10
